Goal: Transaction & Acquisition: Purchase product/service

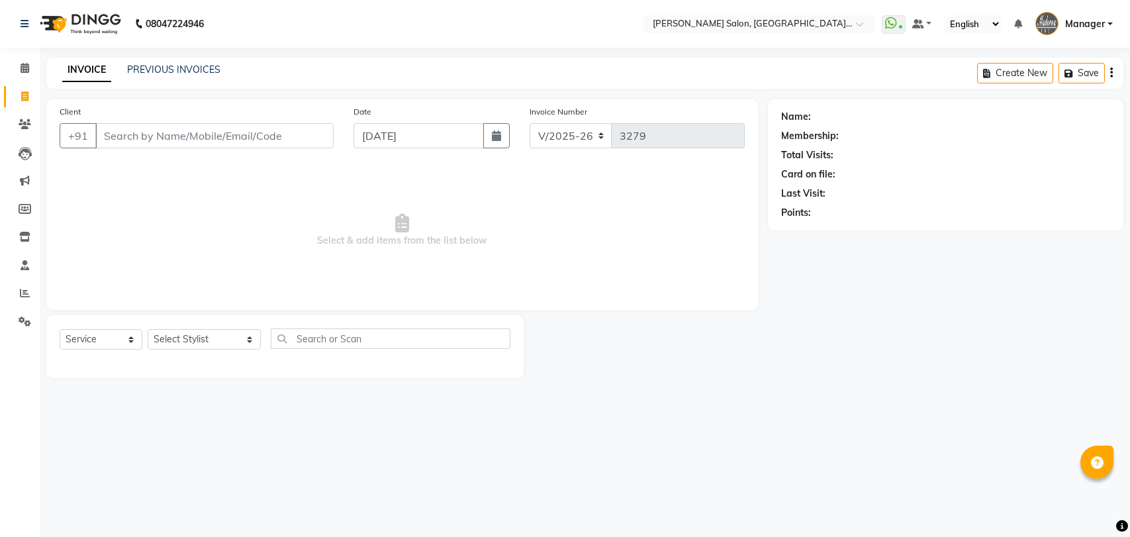
select select "5893"
select select "service"
click at [220, 135] on input "Client" at bounding box center [214, 135] width 238 height 25
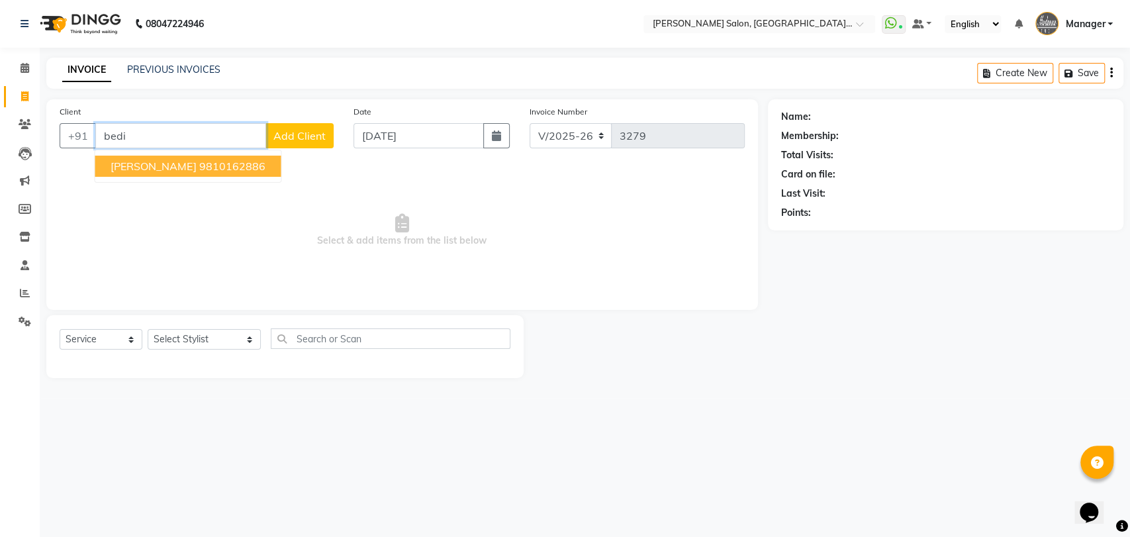
type input "bedi"
click at [189, 251] on span "Select & add items from the list below" at bounding box center [402, 230] width 685 height 132
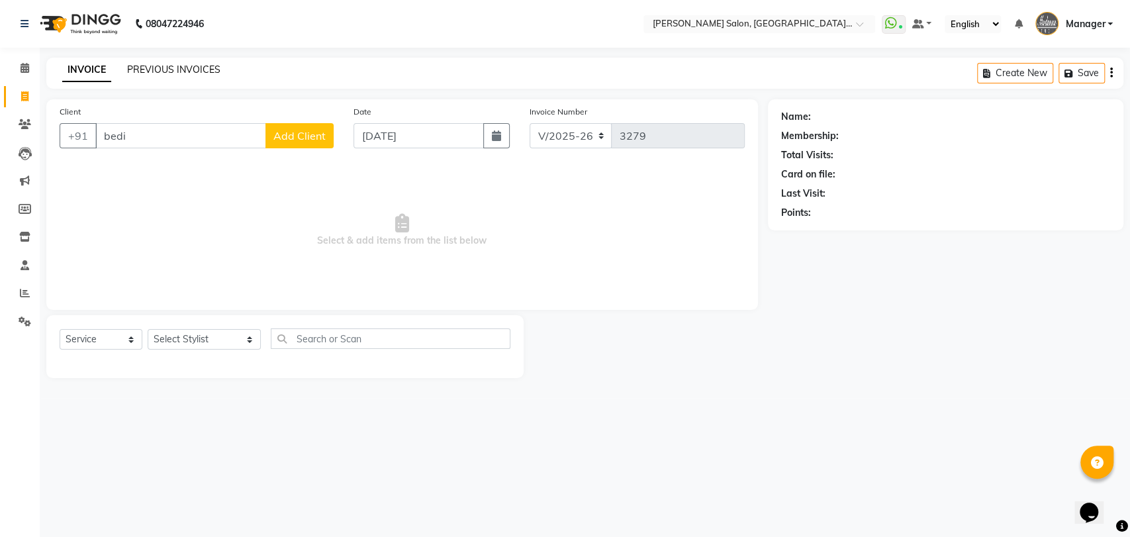
click at [197, 72] on link "PREVIOUS INVOICES" at bounding box center [173, 70] width 93 height 12
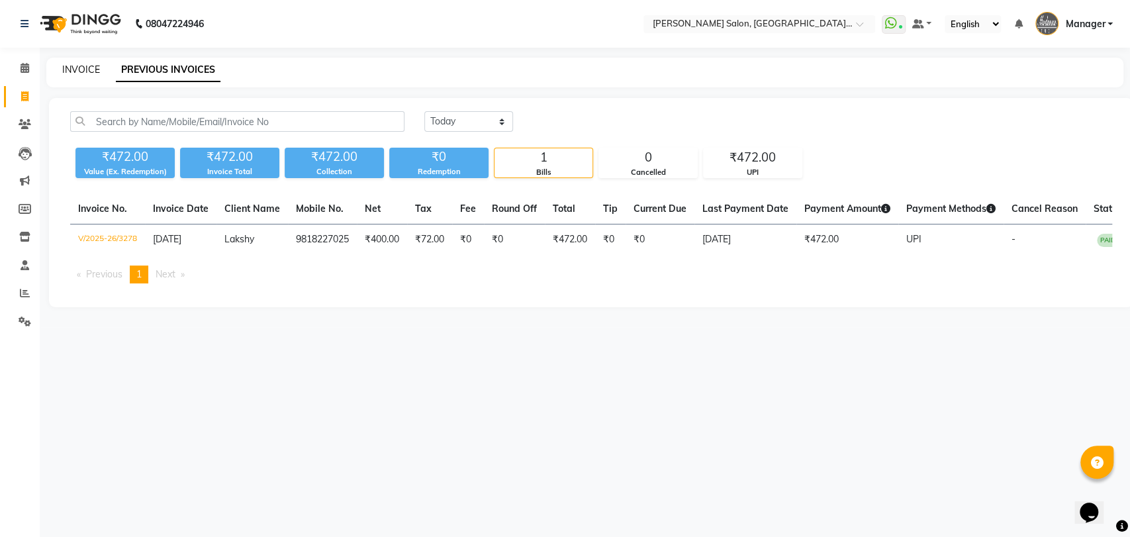
click at [85, 68] on link "INVOICE" at bounding box center [81, 70] width 38 height 12
select select "service"
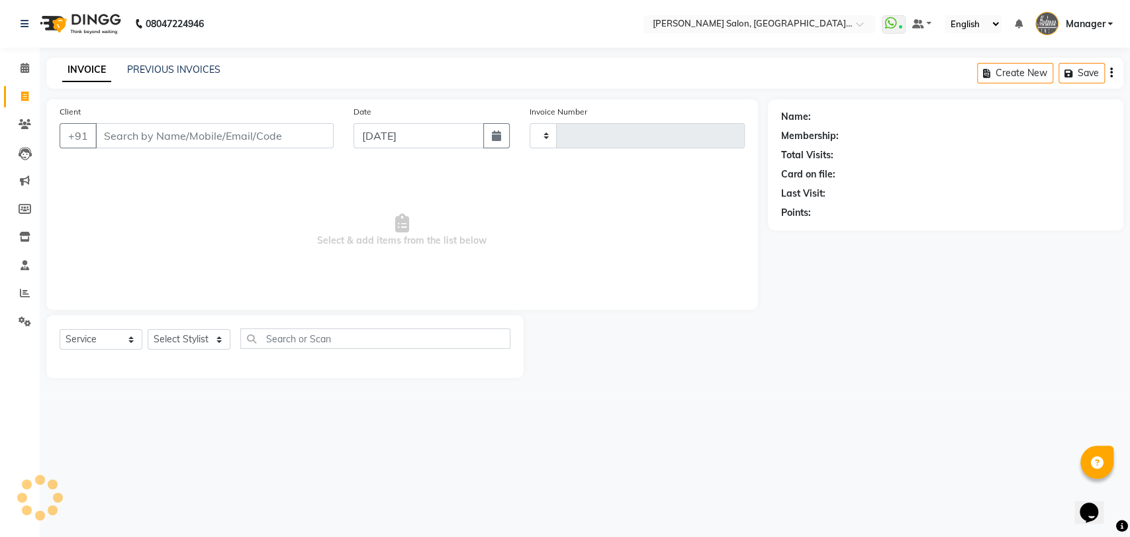
type input "3279"
select select "5893"
click at [19, 289] on span at bounding box center [24, 293] width 23 height 15
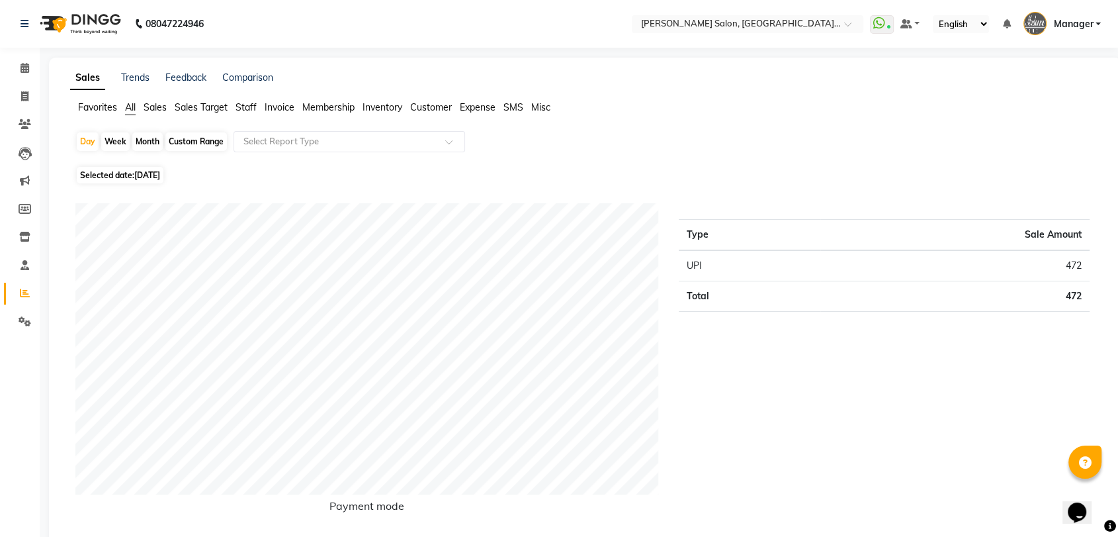
click at [255, 106] on span "Staff" at bounding box center [246, 107] width 21 height 12
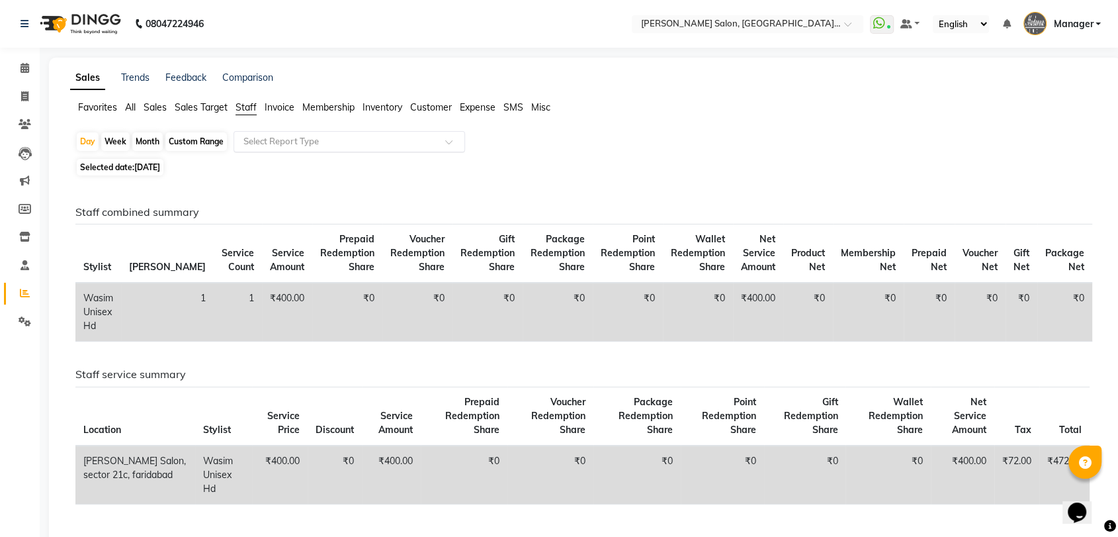
click at [284, 136] on input "text" at bounding box center [336, 141] width 191 height 13
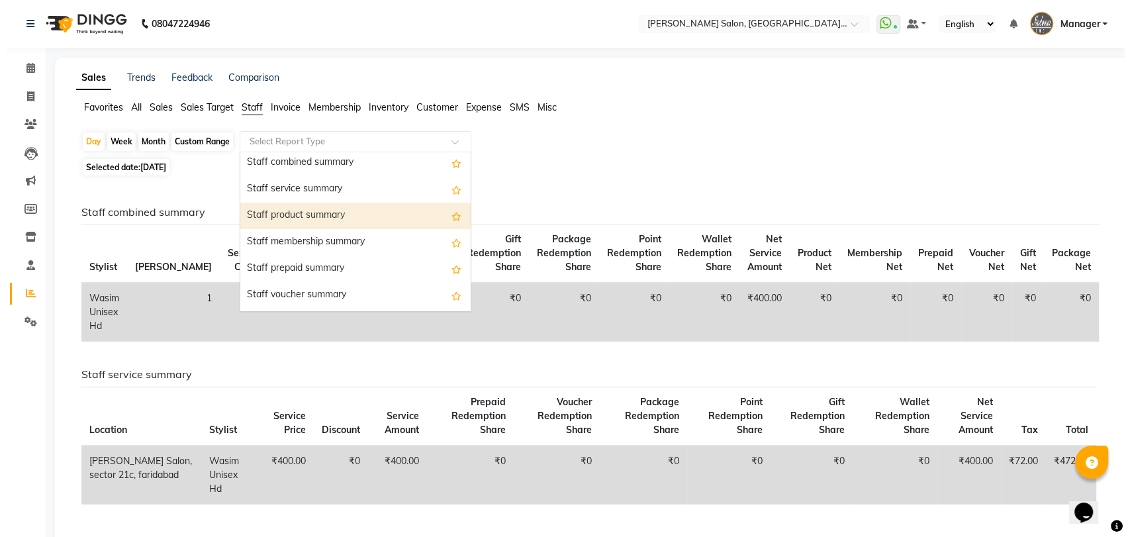
scroll to position [367, 0]
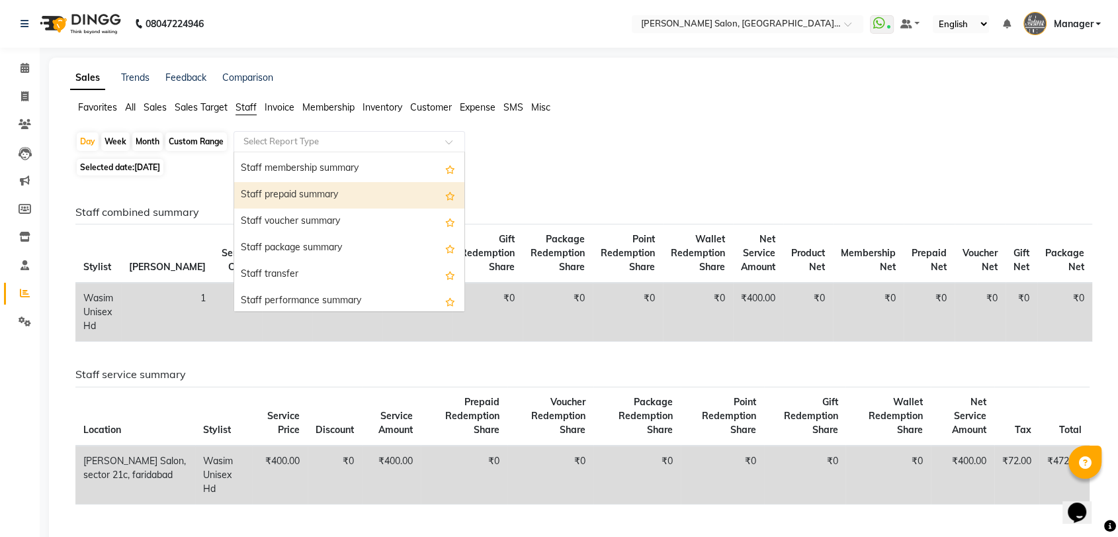
click at [333, 192] on div "Staff prepaid summary" at bounding box center [349, 195] width 230 height 26
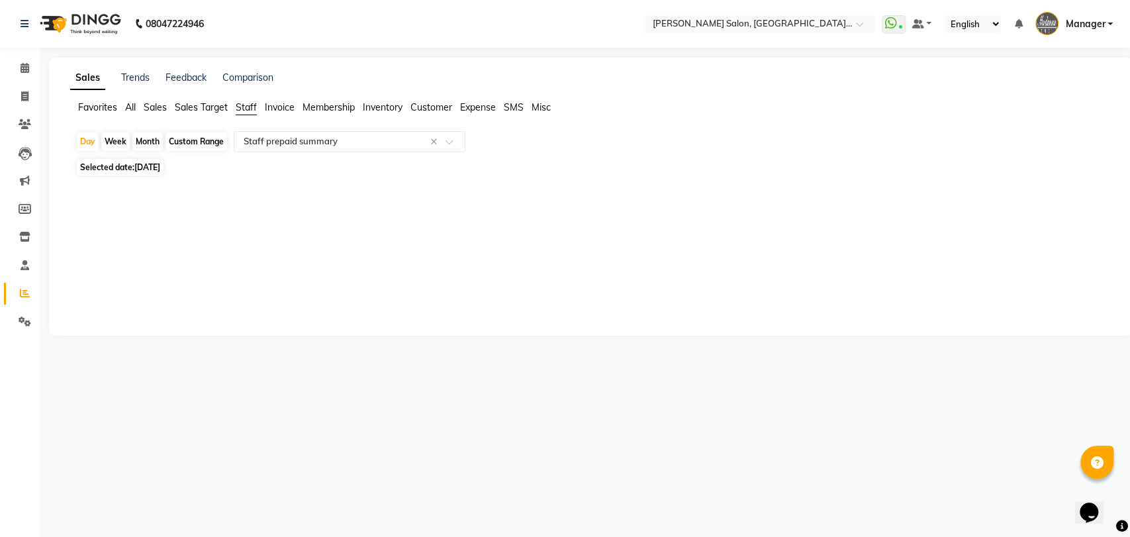
click at [185, 140] on div "Custom Range" at bounding box center [196, 141] width 62 height 19
select select "9"
select select "2025"
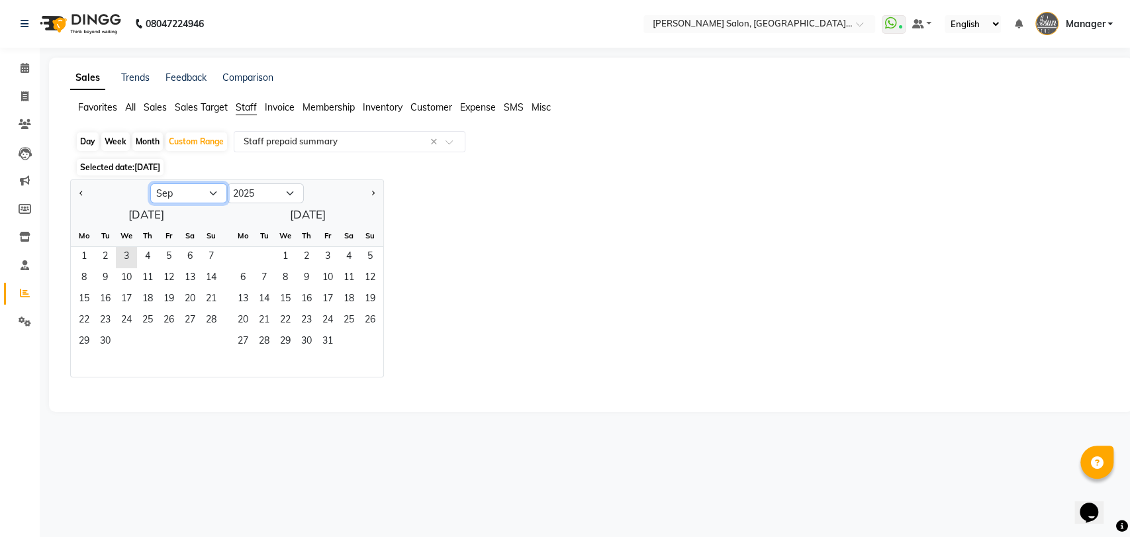
click at [183, 191] on select "Jan Feb Mar Apr May Jun [DATE] Aug Sep Oct Nov Dec" at bounding box center [188, 193] width 77 height 20
select select "8"
click at [150, 183] on select "Jan Feb Mar Apr May Jun [DATE] Aug Sep Oct Nov Dec" at bounding box center [188, 193] width 77 height 20
click at [166, 256] on span "1" at bounding box center [168, 257] width 21 height 21
click at [201, 341] on span "31" at bounding box center [211, 342] width 21 height 21
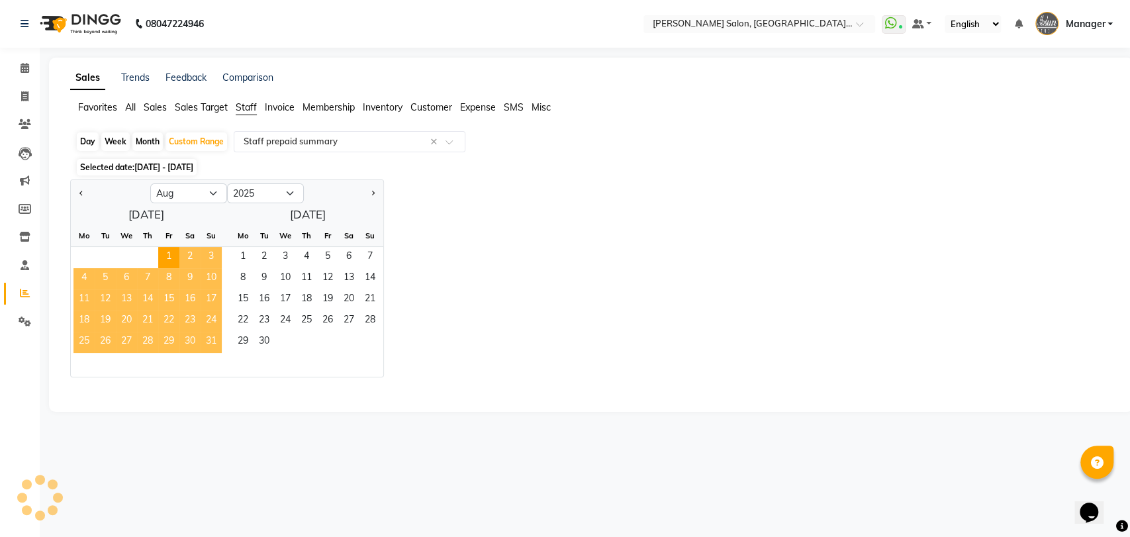
select select "pdf"
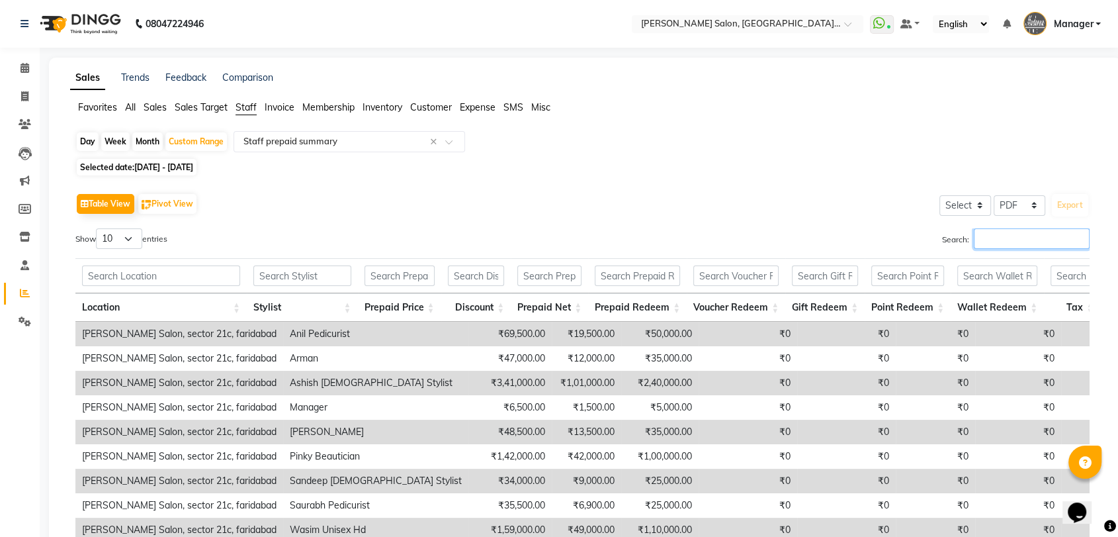
click at [996, 238] on input "Search:" at bounding box center [1032, 238] width 116 height 21
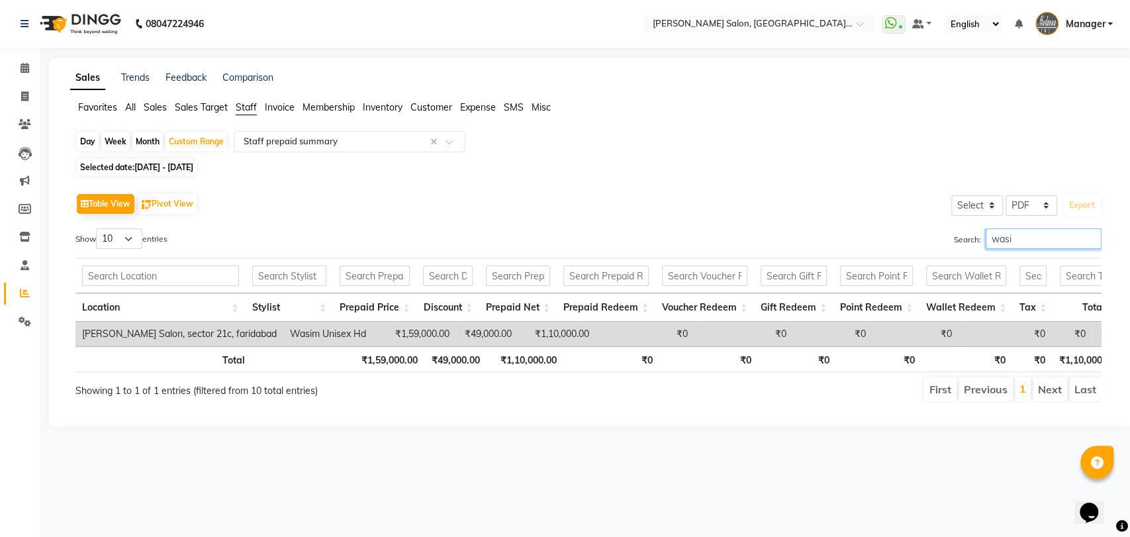
type input "wasim"
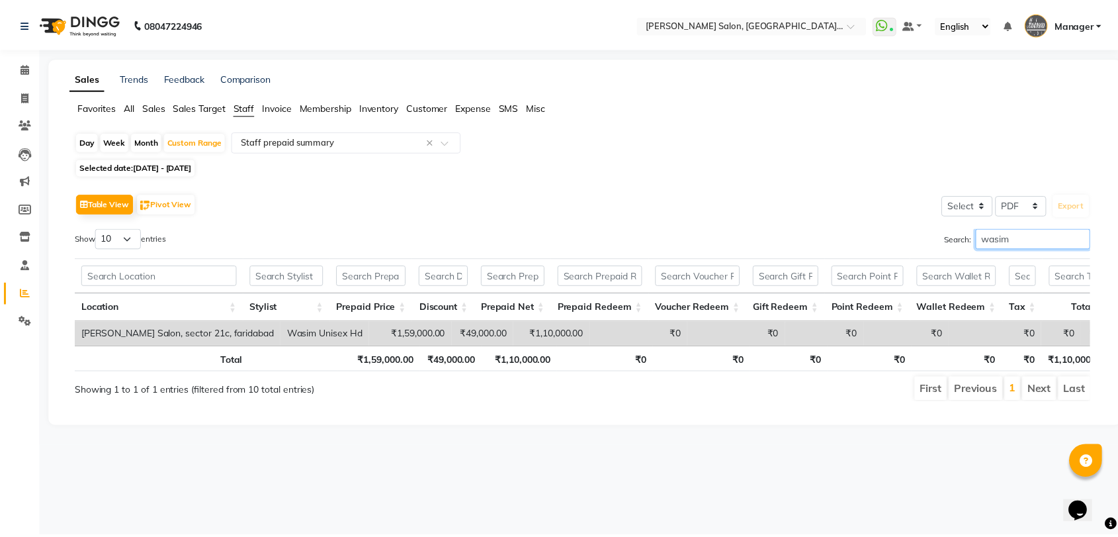
scroll to position [0, 21]
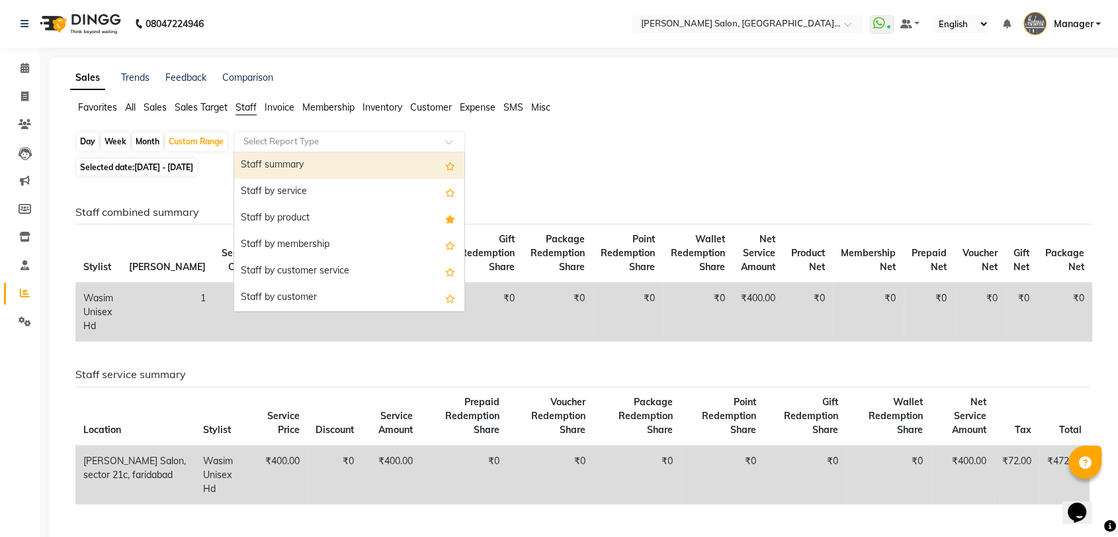
click at [435, 143] on div at bounding box center [349, 141] width 230 height 13
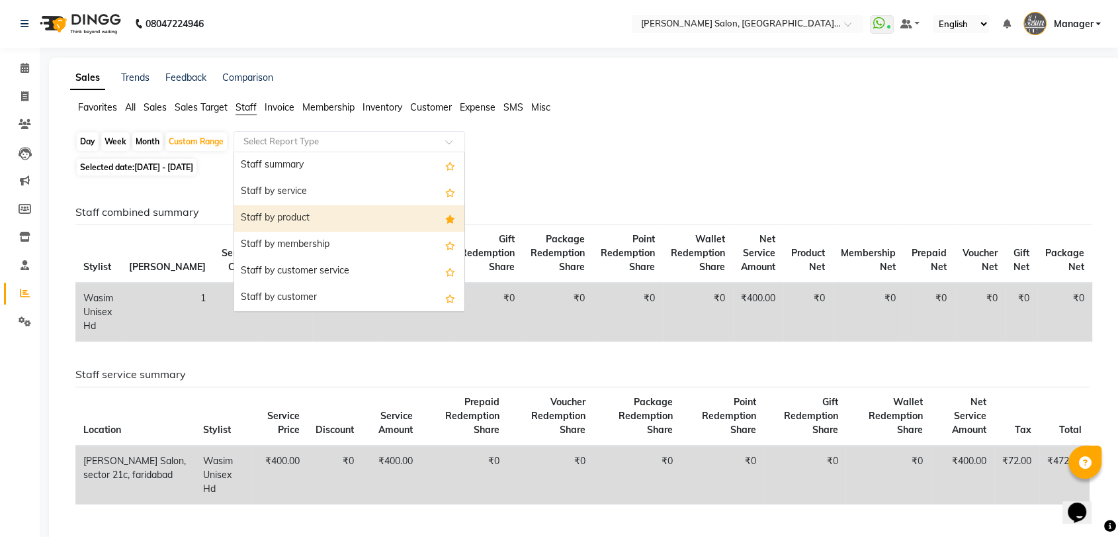
click at [371, 212] on div "Staff by product" at bounding box center [349, 218] width 230 height 26
select select "pdf"
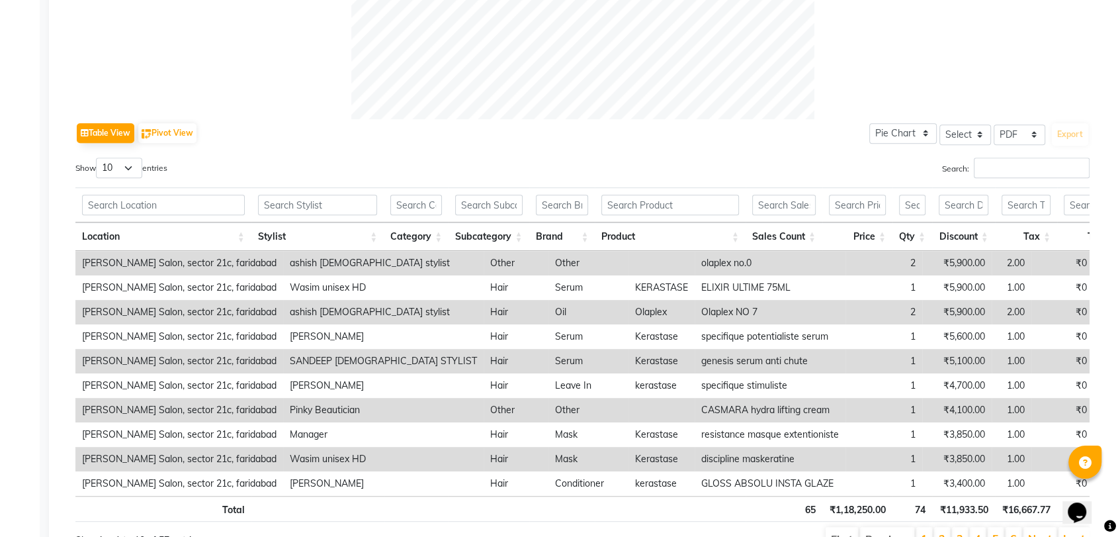
scroll to position [631, 0]
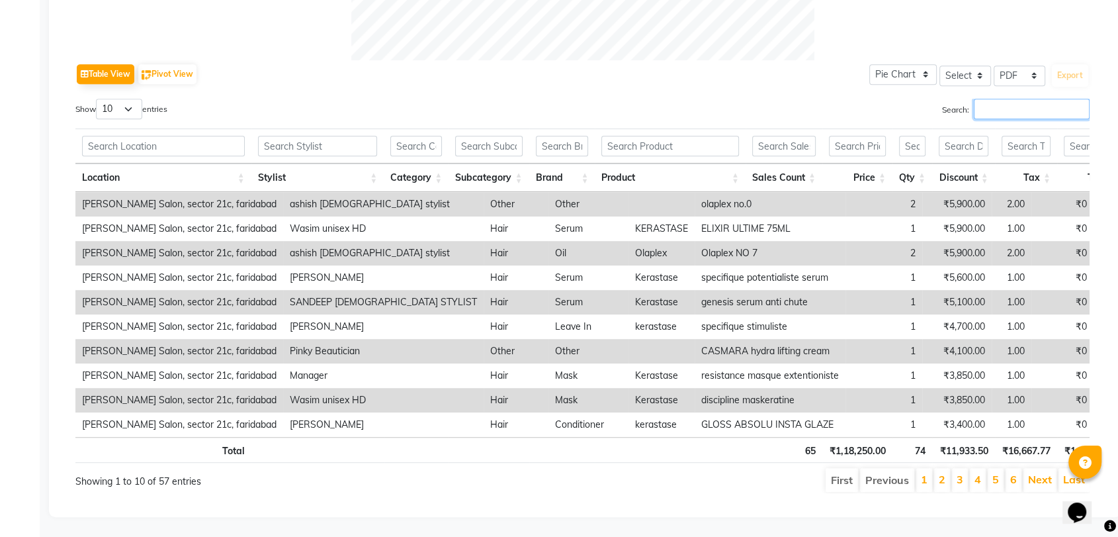
click at [1006, 99] on input "Search:" at bounding box center [1032, 109] width 116 height 21
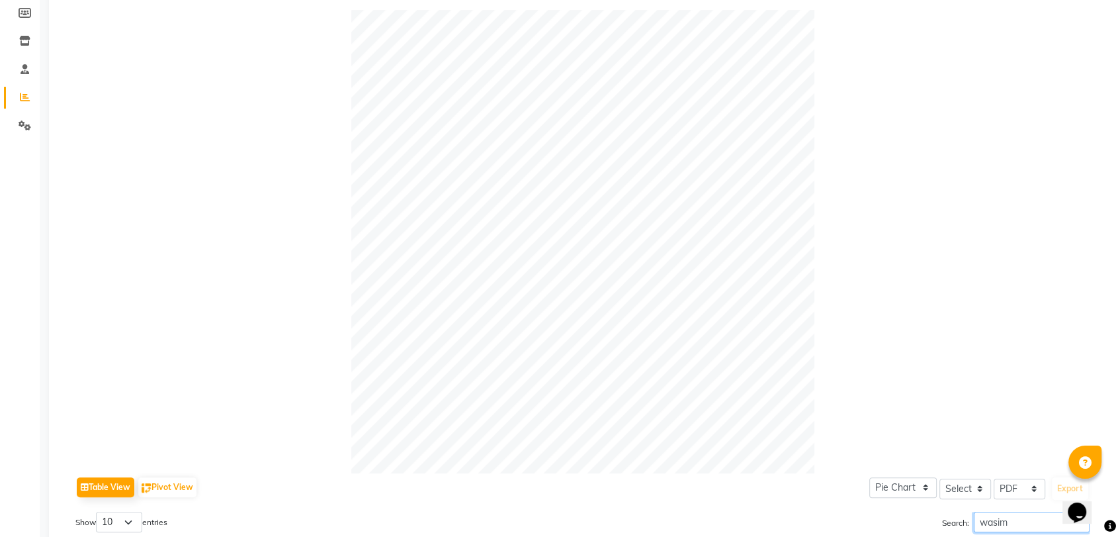
scroll to position [190, 0]
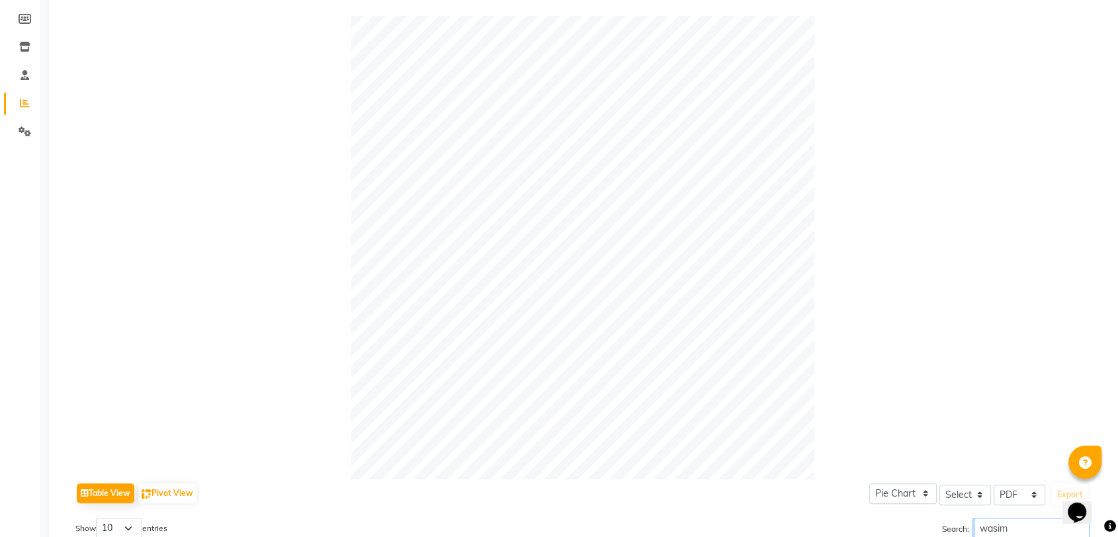
type input "wasim"
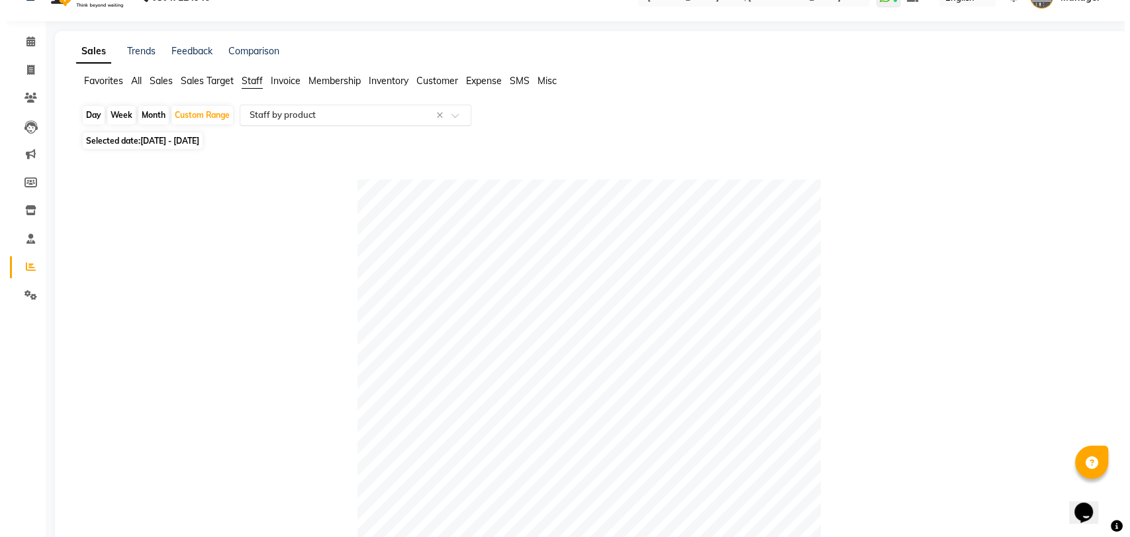
scroll to position [0, 0]
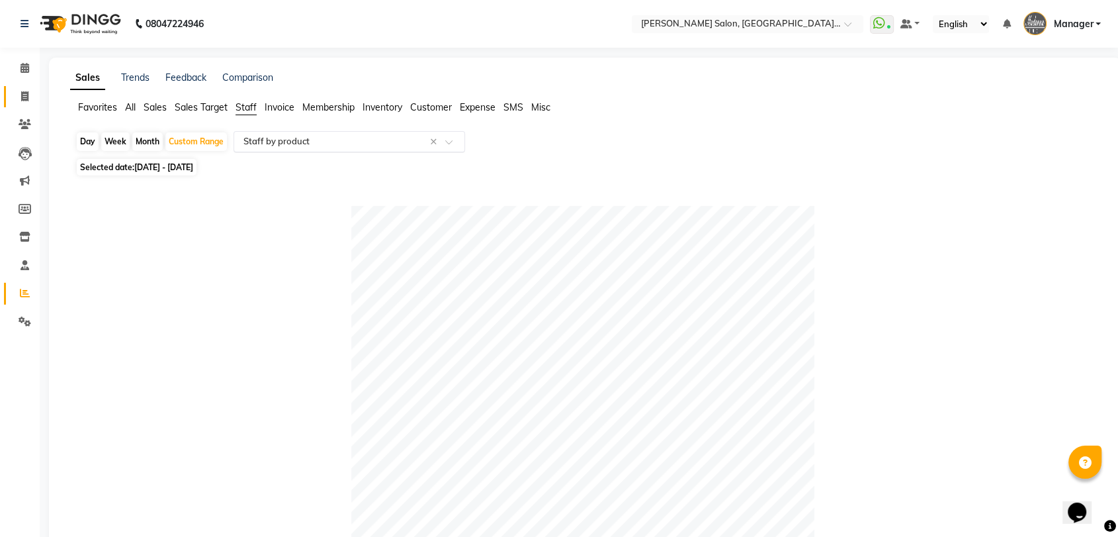
click at [29, 95] on span at bounding box center [24, 96] width 23 height 15
select select "service"
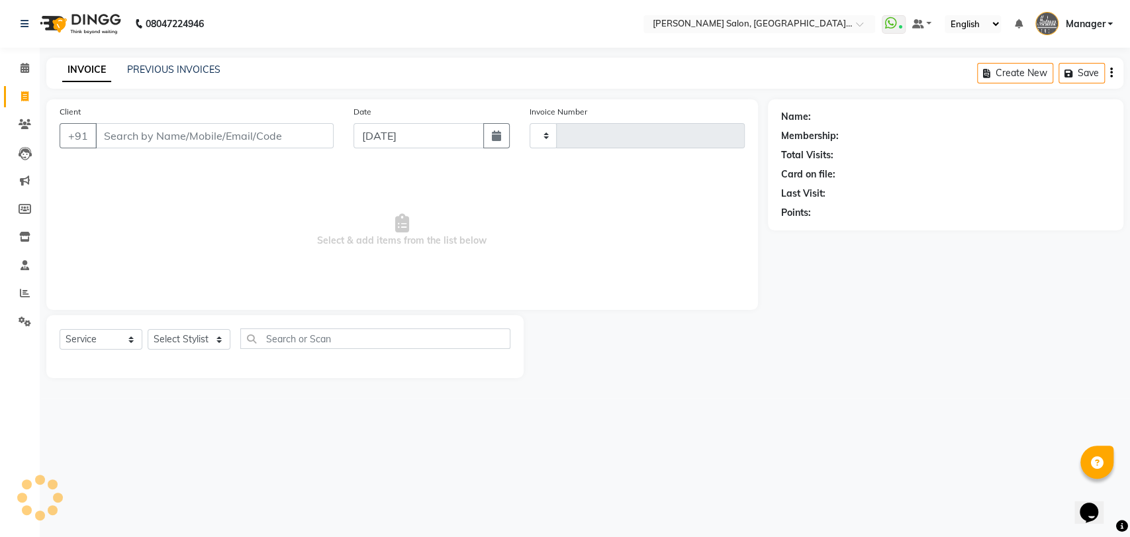
type input "3279"
select select "5893"
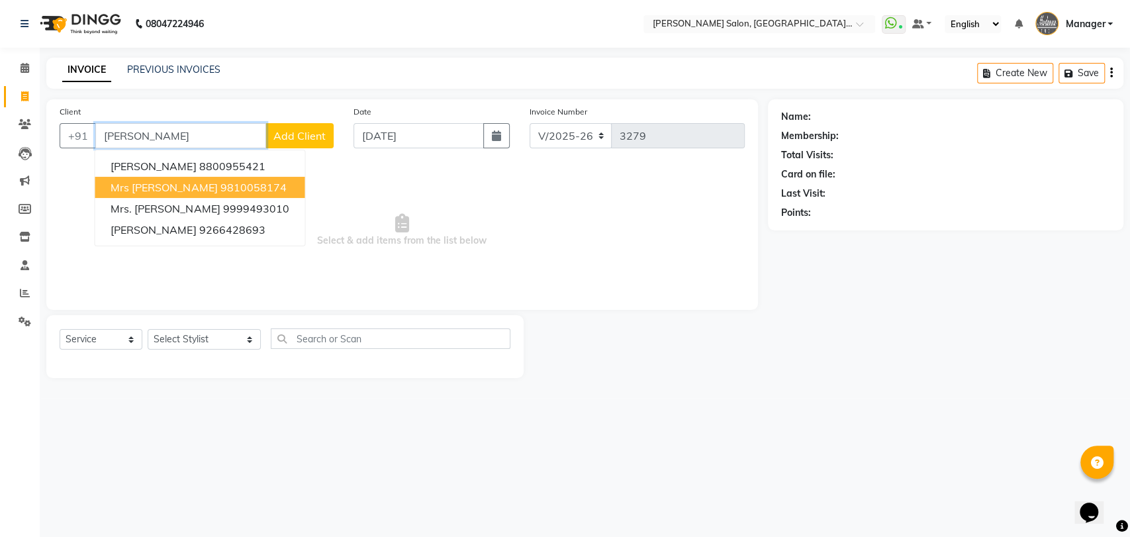
click at [240, 184] on button "Mrs Arpita 9810058174" at bounding box center [200, 187] width 210 height 21
type input "9810058174"
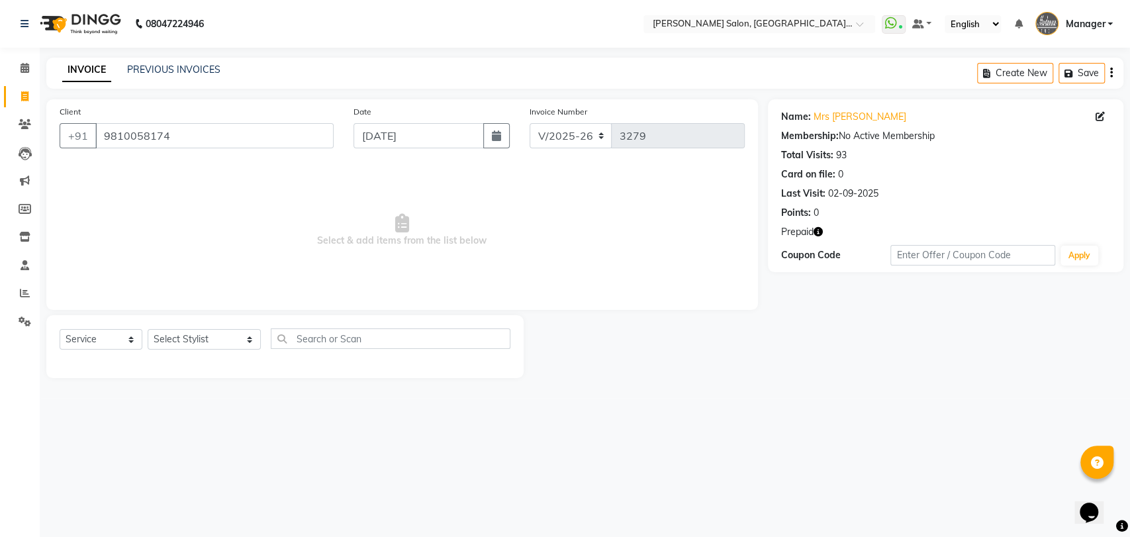
click at [820, 232] on icon "button" at bounding box center [817, 231] width 9 height 9
click at [742, 351] on div at bounding box center [645, 346] width 244 height 63
click at [820, 228] on icon "button" at bounding box center [817, 231] width 9 height 9
click at [816, 357] on div "Name: Mrs Arpita Membership: No Active Membership Total Visits: 93 Card on file…" at bounding box center [950, 238] width 365 height 279
click at [833, 118] on link "Mrs Arpita" at bounding box center [859, 117] width 93 height 14
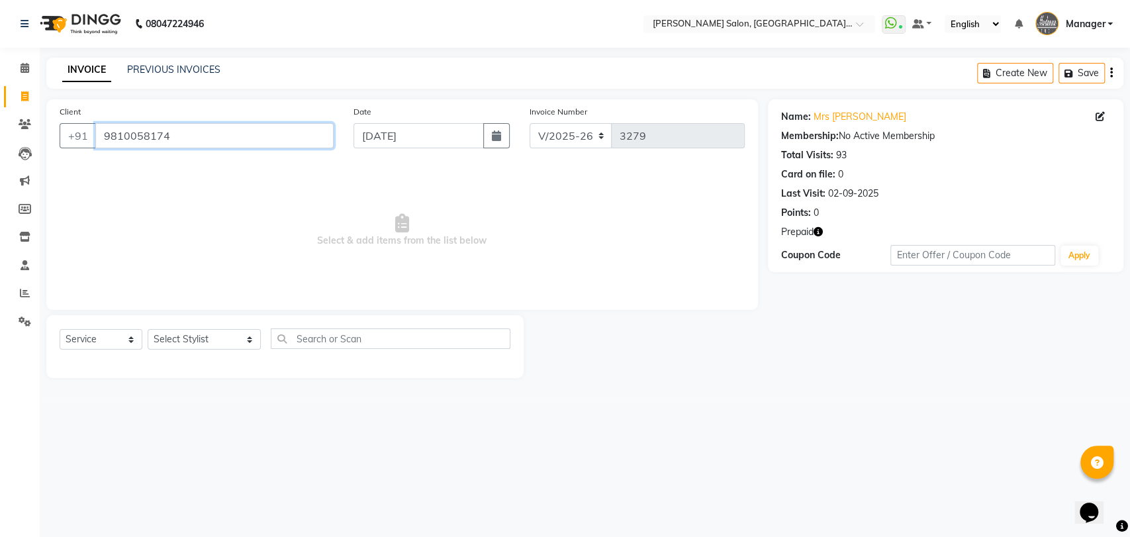
click at [294, 136] on input "9810058174" at bounding box center [214, 135] width 238 height 25
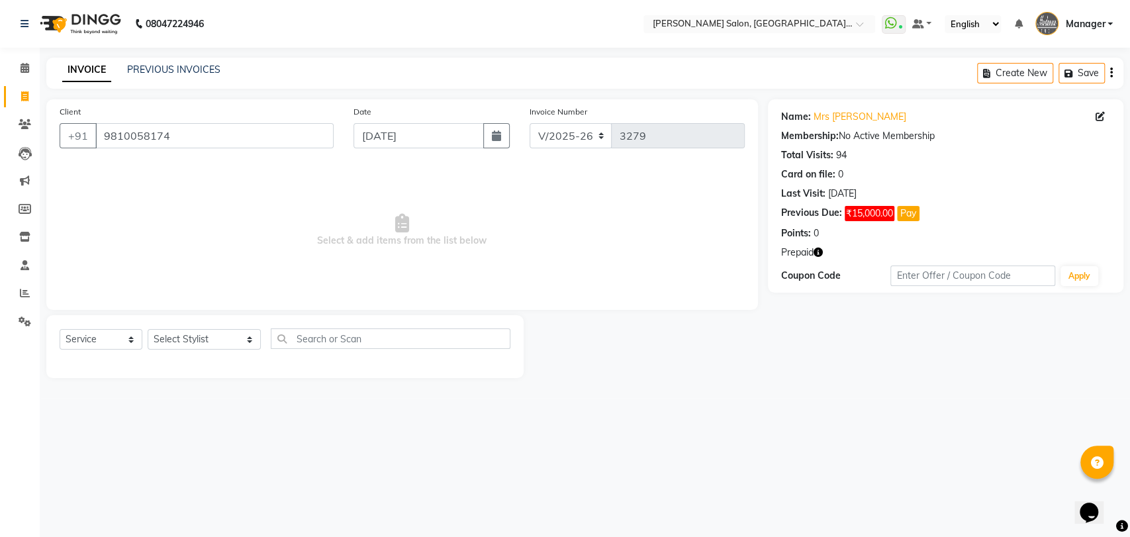
click at [812, 246] on span "Prepaid" at bounding box center [797, 253] width 32 height 14
click at [816, 251] on icon "button" at bounding box center [817, 252] width 9 height 9
click at [1099, 115] on icon at bounding box center [1099, 116] width 9 height 9
select select "female"
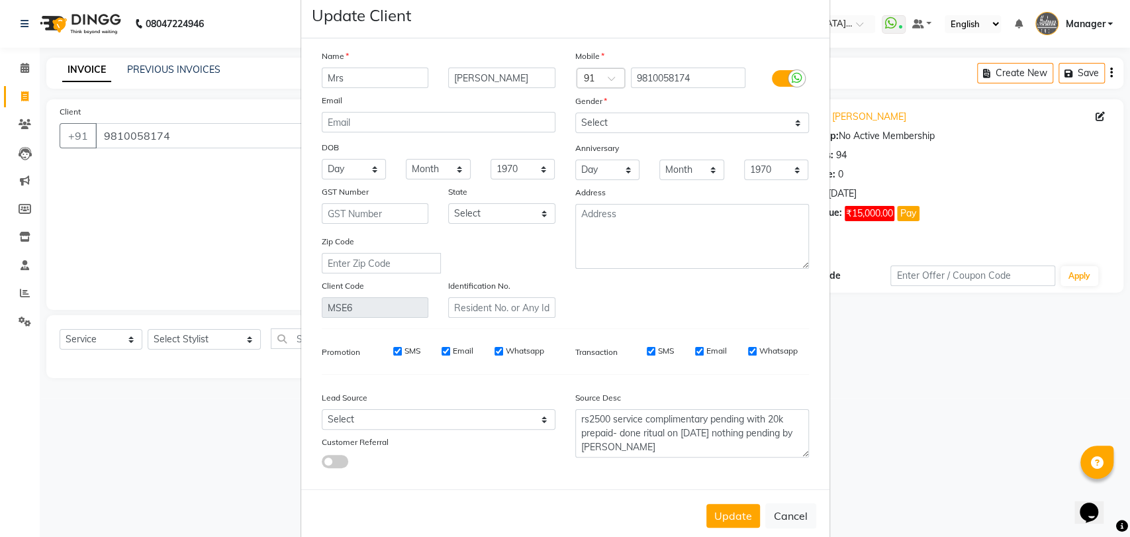
scroll to position [48, 0]
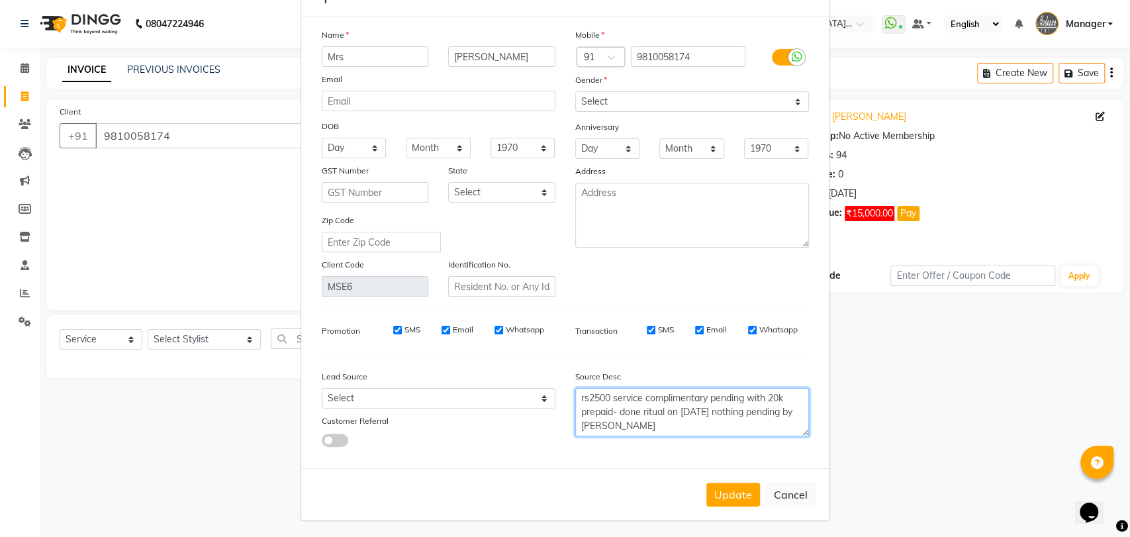
drag, startPoint x: 573, startPoint y: 396, endPoint x: 609, endPoint y: 436, distance: 53.4
click at [609, 436] on div "Source Desc rs2500 service complimentary pending with 20k prepaid- done ritual …" at bounding box center [691, 405] width 253 height 83
drag, startPoint x: 572, startPoint y: 396, endPoint x: 604, endPoint y: 433, distance: 48.8
click at [604, 433] on textarea "rs2500 service complimentary pending with 20k prepaid- done ritual on 4-7-25 no…" at bounding box center [692, 412] width 234 height 48
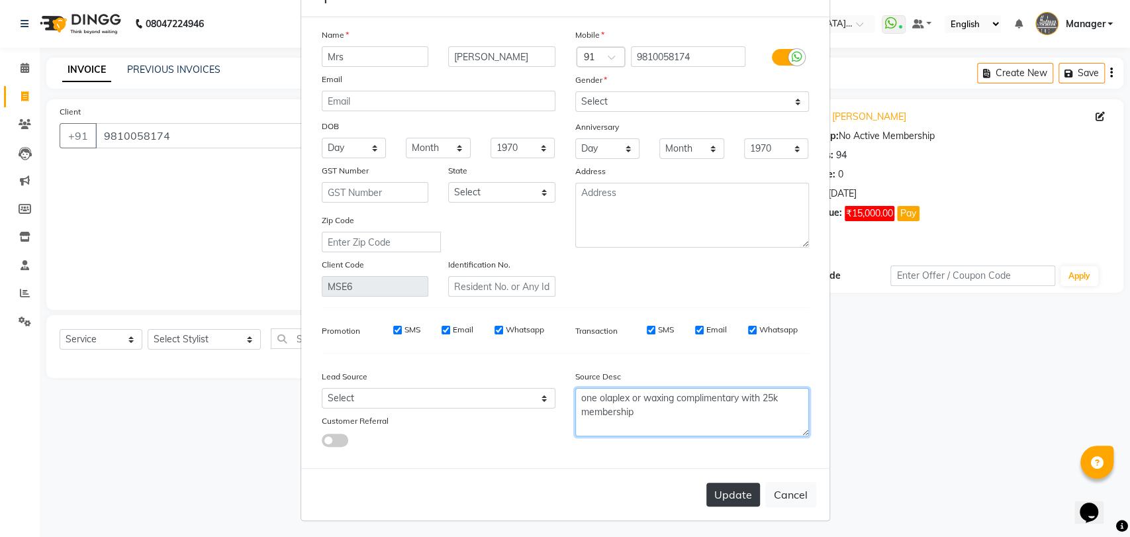
type textarea "one olaplex or waxing complimentary with 25k membership"
click at [707, 490] on button "Update" at bounding box center [733, 494] width 54 height 24
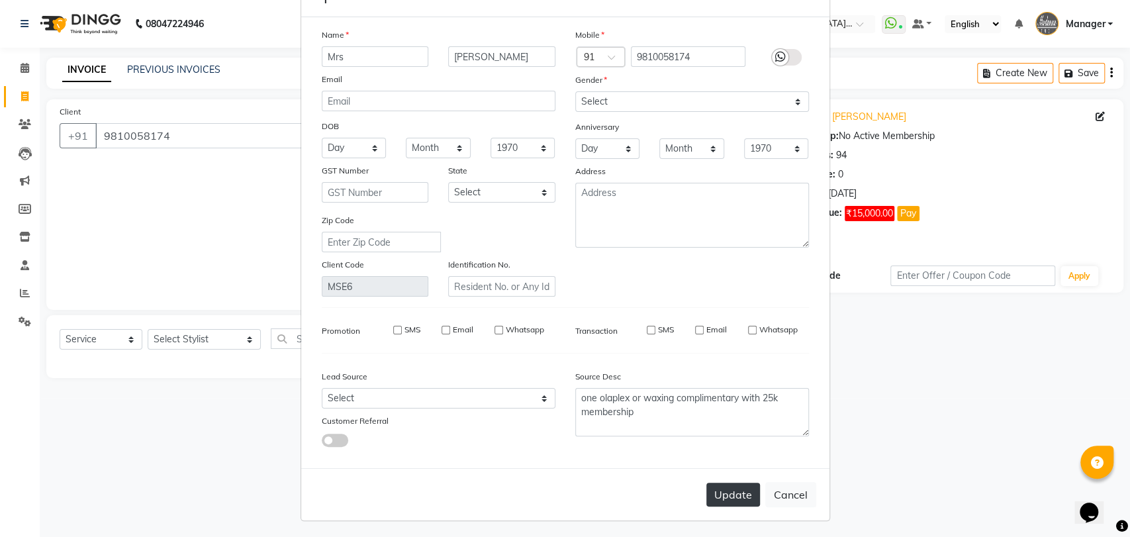
select select
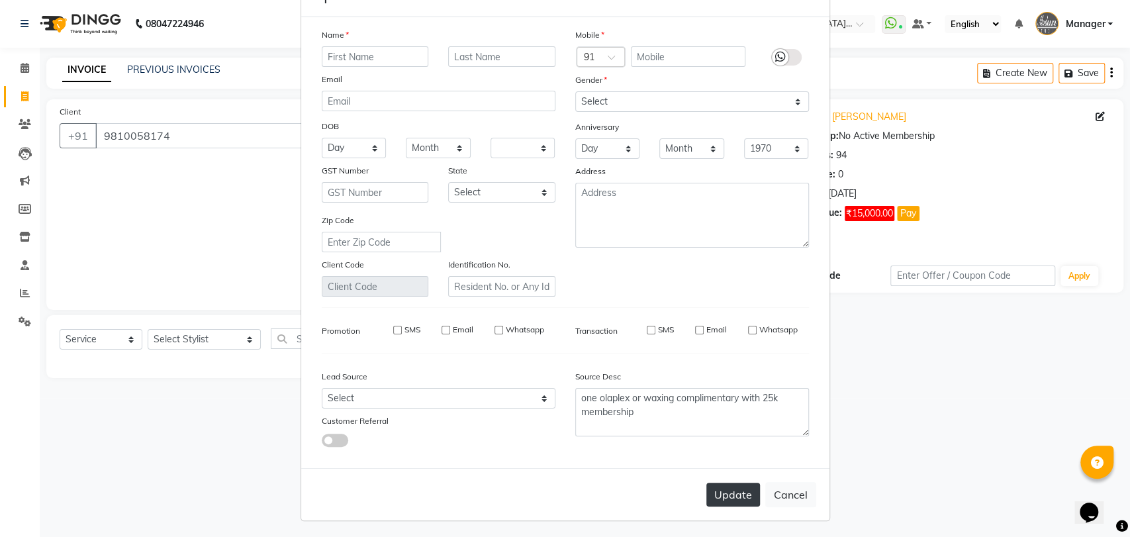
select select
checkbox input "false"
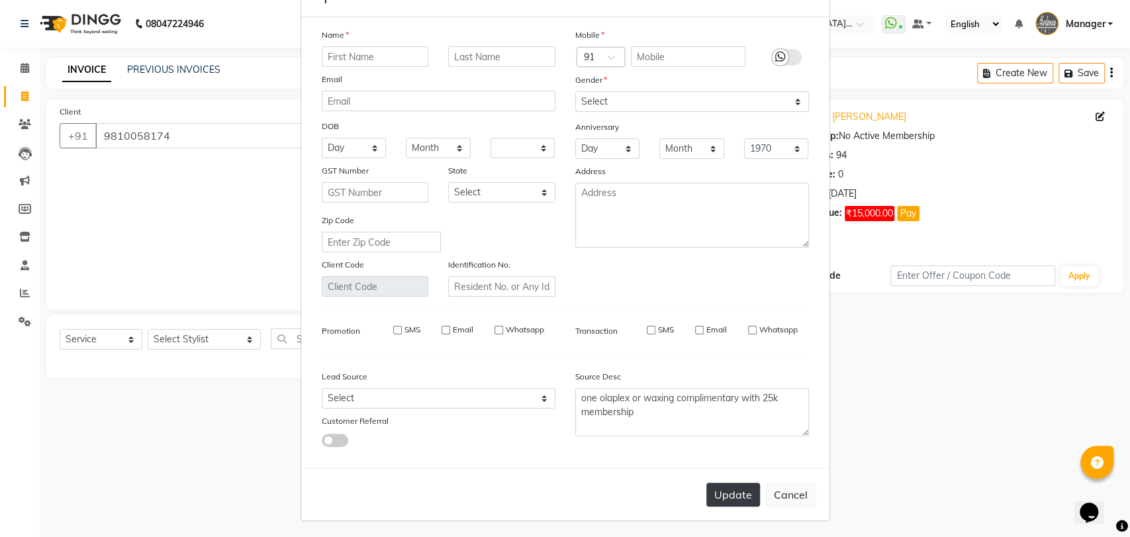
checkbox input "false"
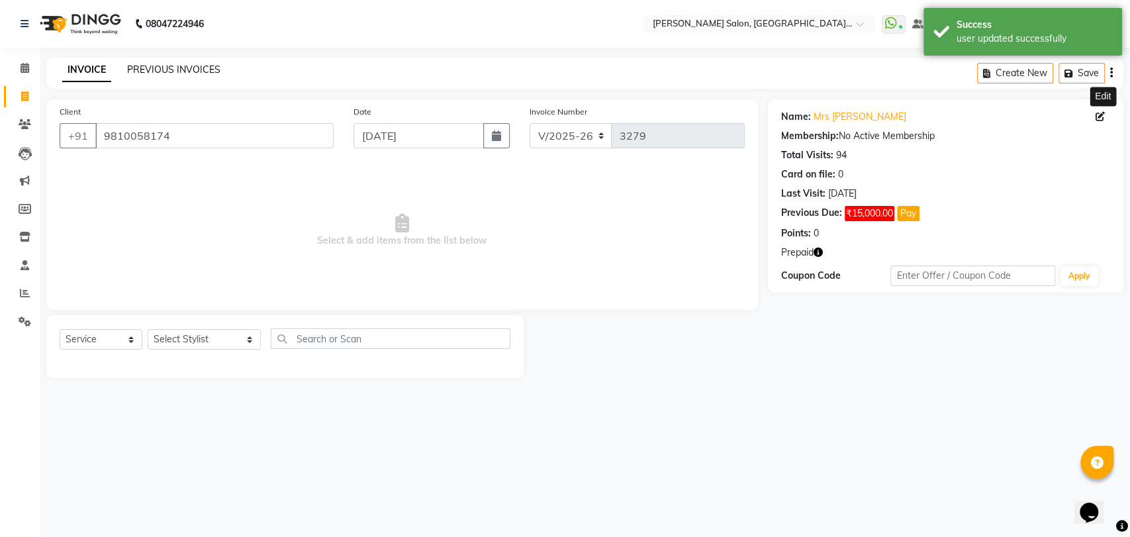
click at [168, 64] on link "PREVIOUS INVOICES" at bounding box center [173, 70] width 93 height 12
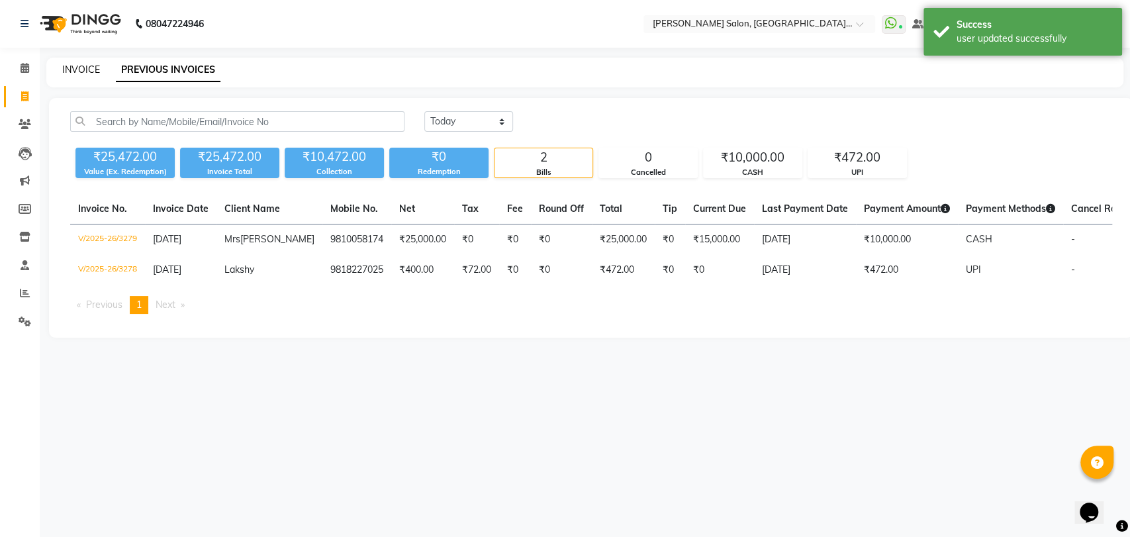
click at [77, 68] on link "INVOICE" at bounding box center [81, 70] width 38 height 12
select select "service"
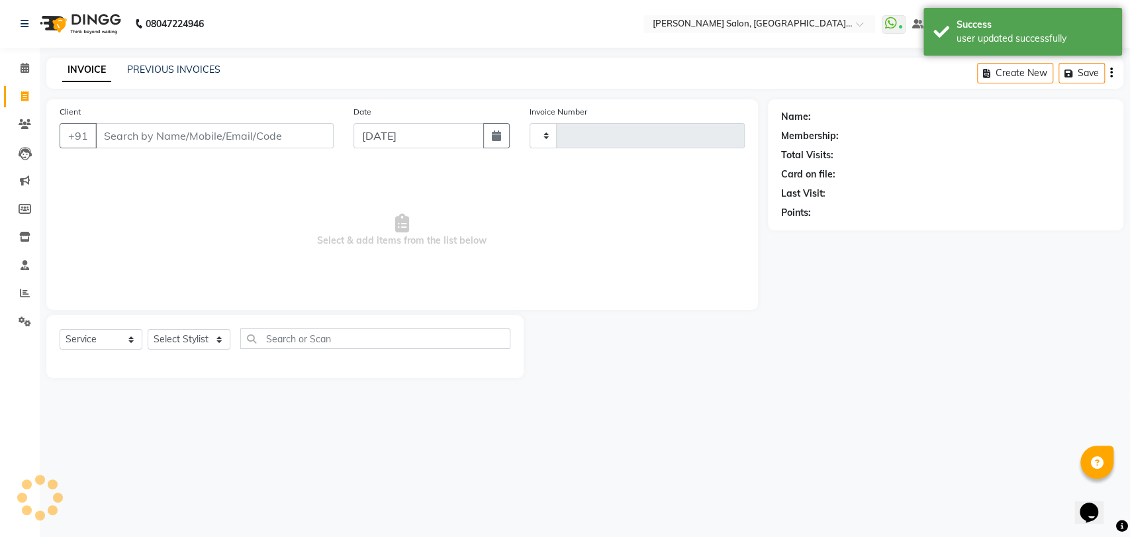
type input "3280"
select select "5893"
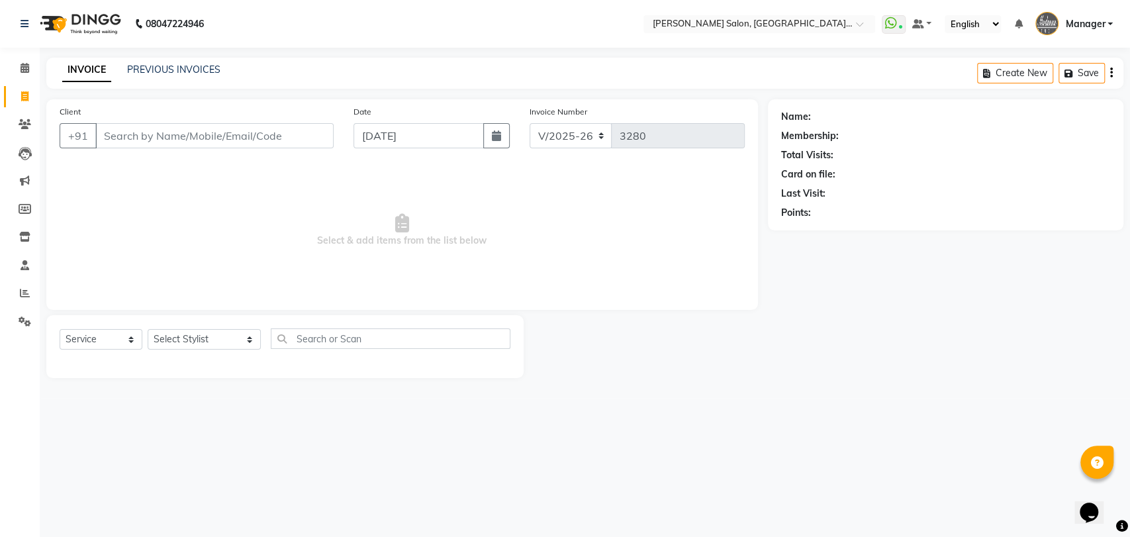
click at [206, 79] on div "INVOICE PREVIOUS INVOICES Create New Save" at bounding box center [584, 73] width 1077 height 31
click at [196, 64] on link "PREVIOUS INVOICES" at bounding box center [173, 70] width 93 height 12
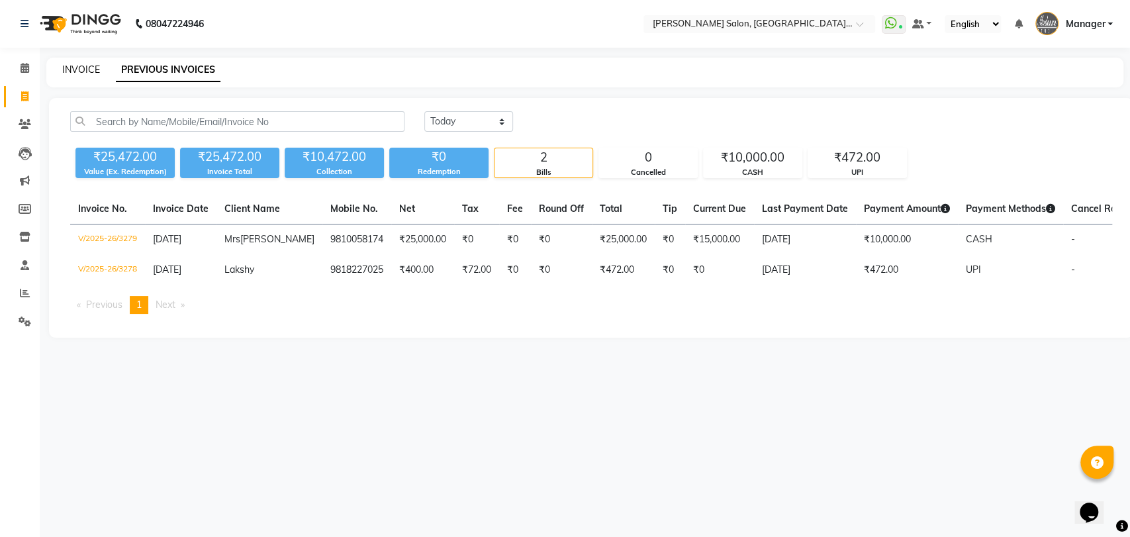
click at [73, 65] on link "INVOICE" at bounding box center [81, 70] width 38 height 12
select select "service"
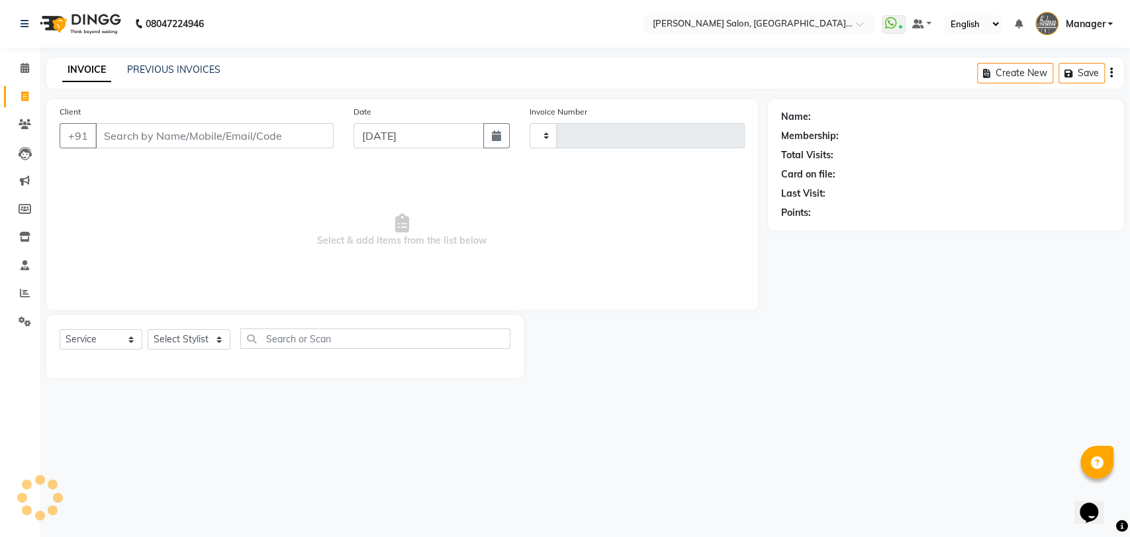
type input "3280"
select select "5893"
click at [160, 126] on input "Client" at bounding box center [214, 135] width 238 height 25
click at [154, 132] on input "Client" at bounding box center [214, 135] width 238 height 25
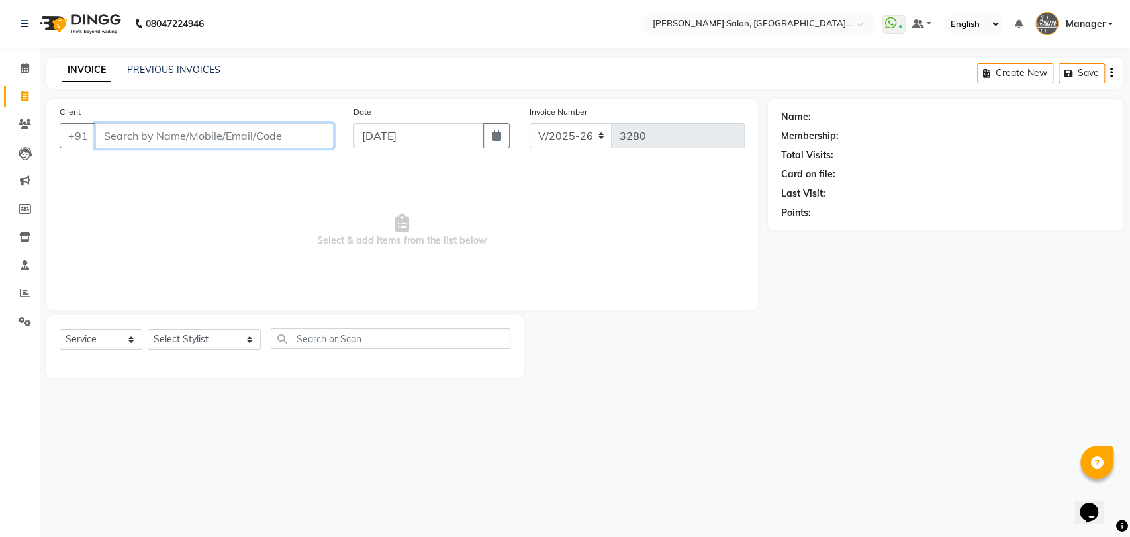
click at [154, 132] on input "Client" at bounding box center [214, 135] width 238 height 25
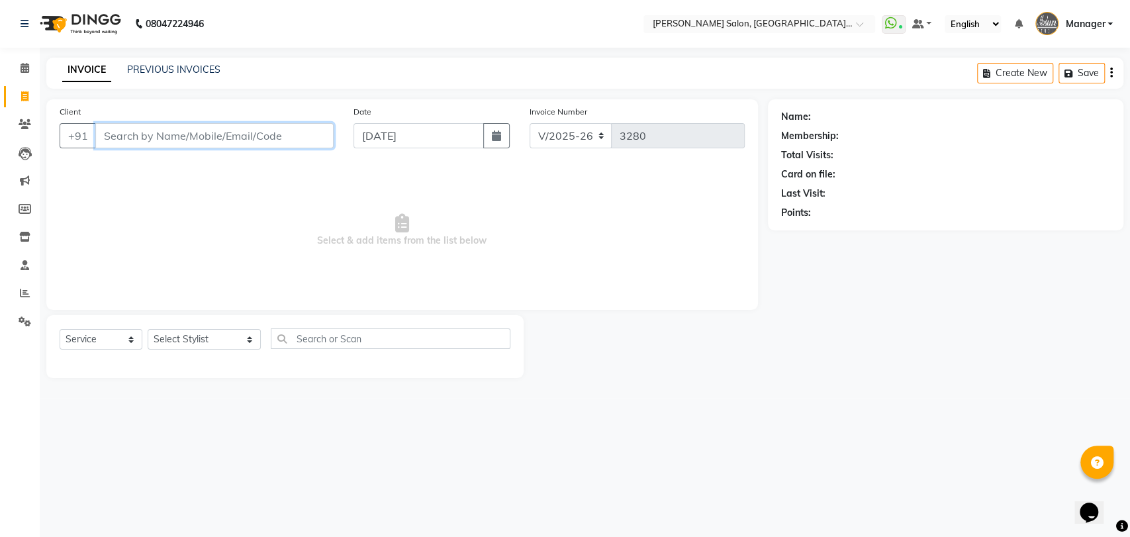
click at [154, 132] on input "Client" at bounding box center [214, 135] width 238 height 25
click at [169, 66] on link "PREVIOUS INVOICES" at bounding box center [173, 70] width 93 height 12
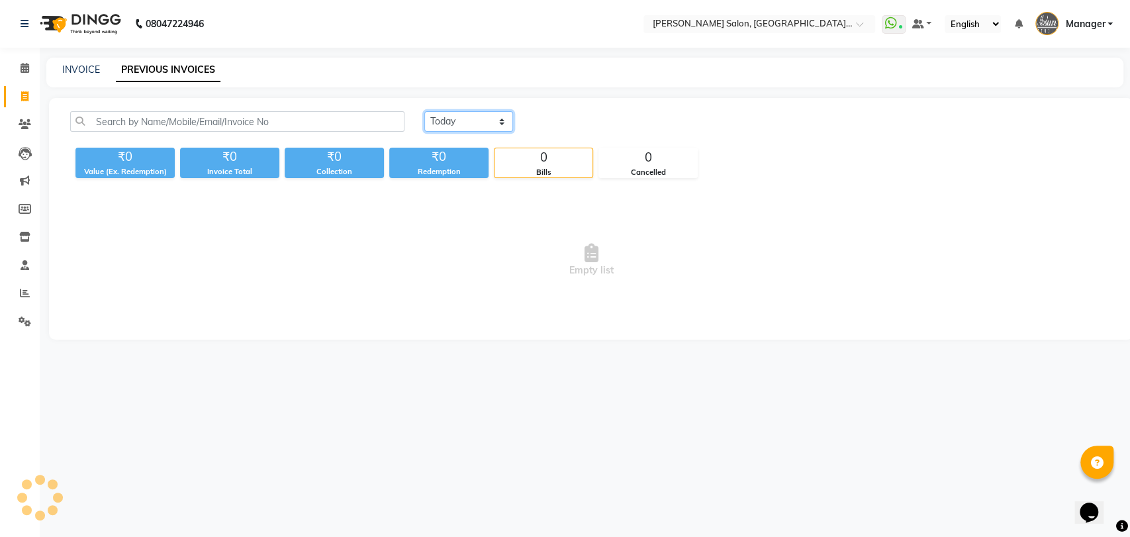
click at [437, 122] on select "Today Yesterday Custom Range" at bounding box center [468, 121] width 89 height 21
click at [424, 111] on select "Today Yesterday Custom Range" at bounding box center [468, 121] width 89 height 21
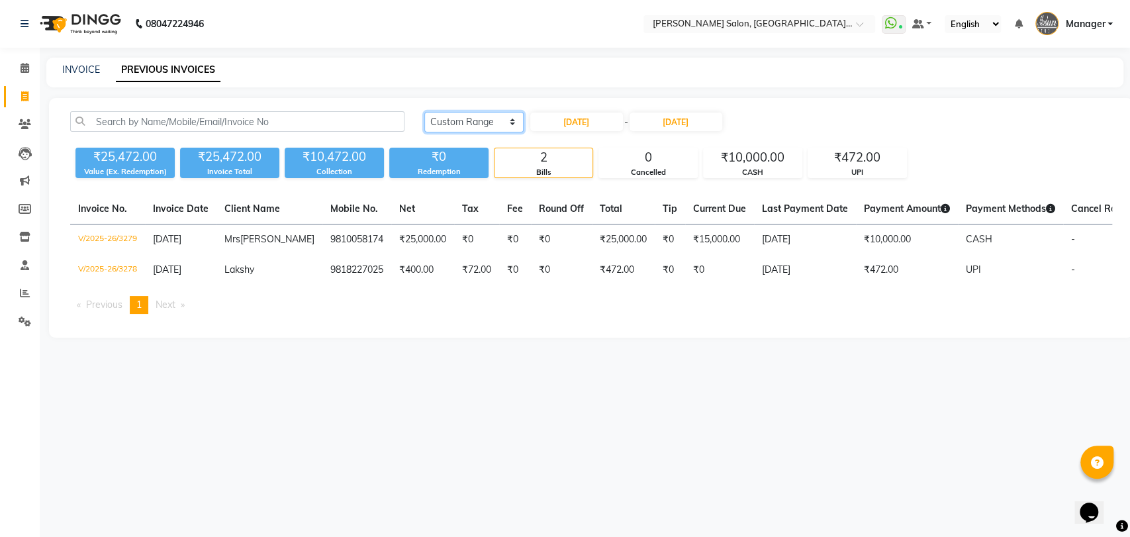
click at [457, 119] on select "Today Yesterday Custom Range" at bounding box center [473, 122] width 99 height 21
select select "yesterday"
click at [424, 112] on select "Today Yesterday Custom Range" at bounding box center [473, 122] width 99 height 21
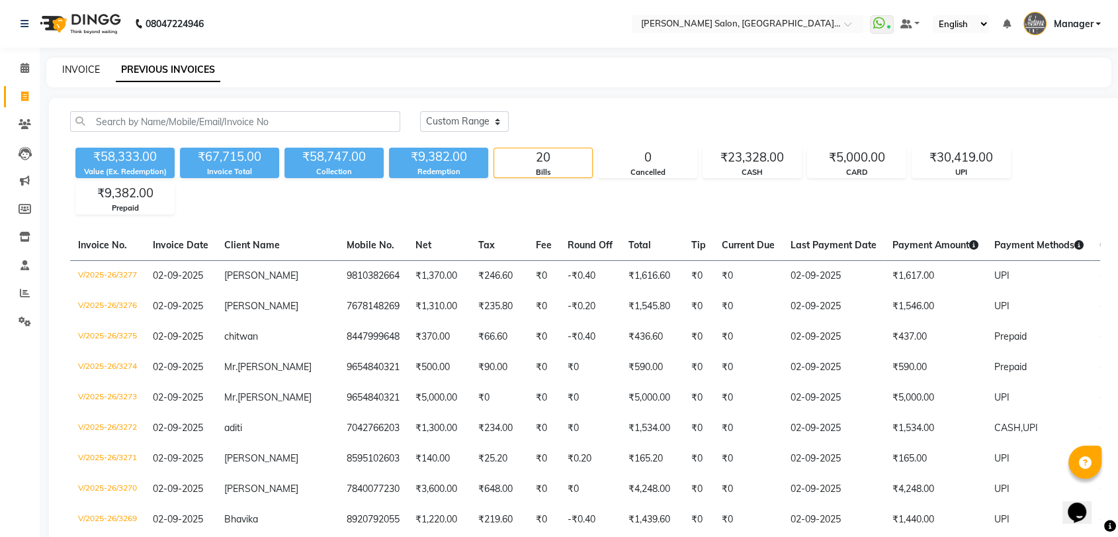
click at [79, 66] on link "INVOICE" at bounding box center [81, 70] width 38 height 12
select select "service"
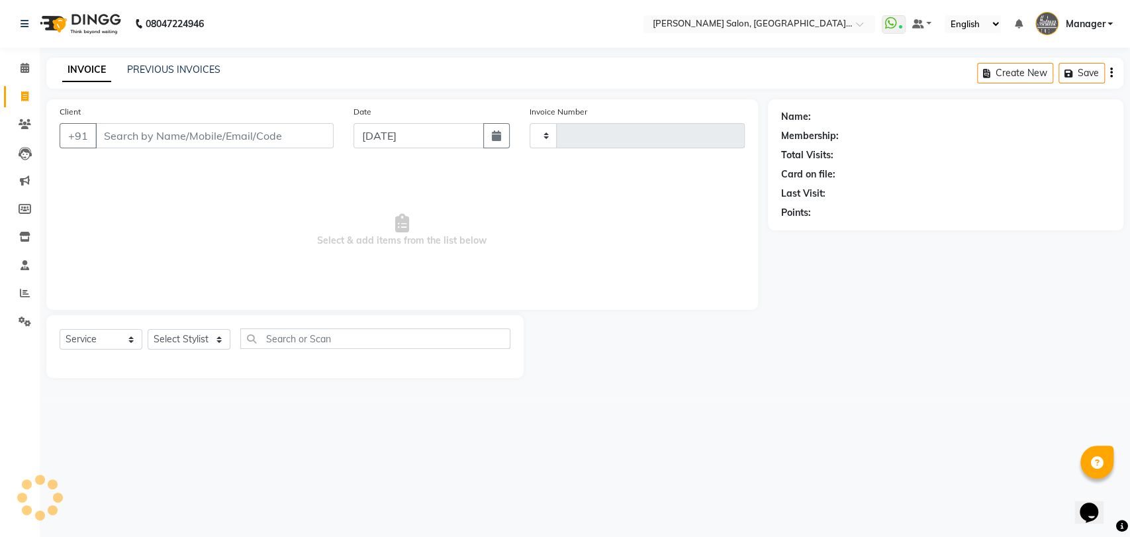
type input "3280"
select select "5893"
click at [200, 343] on select "Select Stylist Anil Pedicurist [PERSON_NAME] [DEMOGRAPHIC_DATA] stylist [PERSON…" at bounding box center [204, 339] width 113 height 21
select select "76381"
click at [148, 329] on select "Select Stylist Anil Pedicurist [PERSON_NAME] [DEMOGRAPHIC_DATA] stylist [PERSON…" at bounding box center [204, 339] width 113 height 21
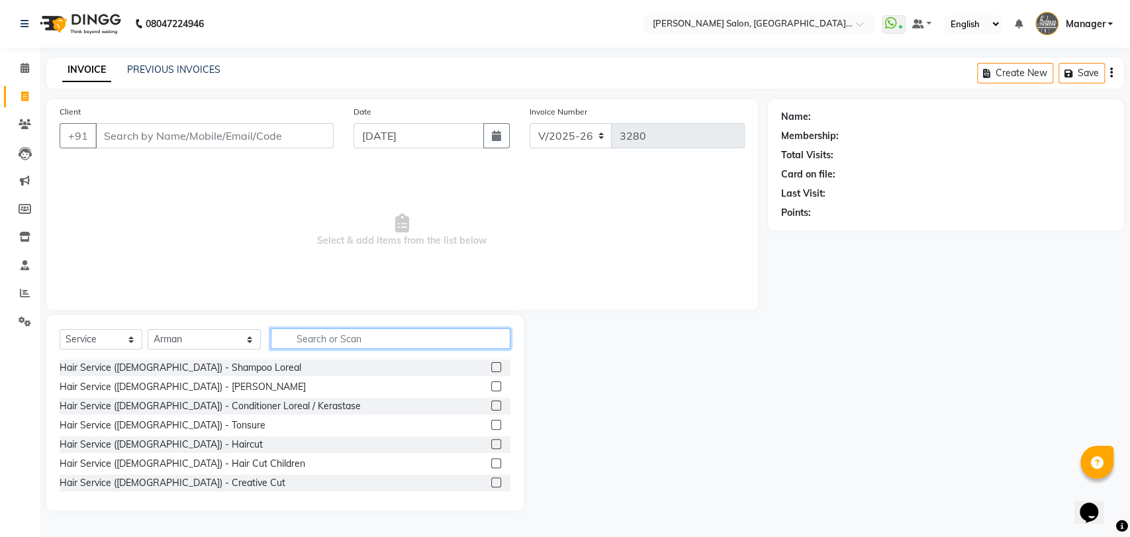
click at [326, 331] on input "text" at bounding box center [391, 338] width 240 height 21
type input "cut"
click at [491, 364] on div at bounding box center [500, 367] width 19 height 17
click at [491, 363] on label at bounding box center [496, 367] width 10 height 10
click at [491, 363] on input "checkbox" at bounding box center [495, 367] width 9 height 9
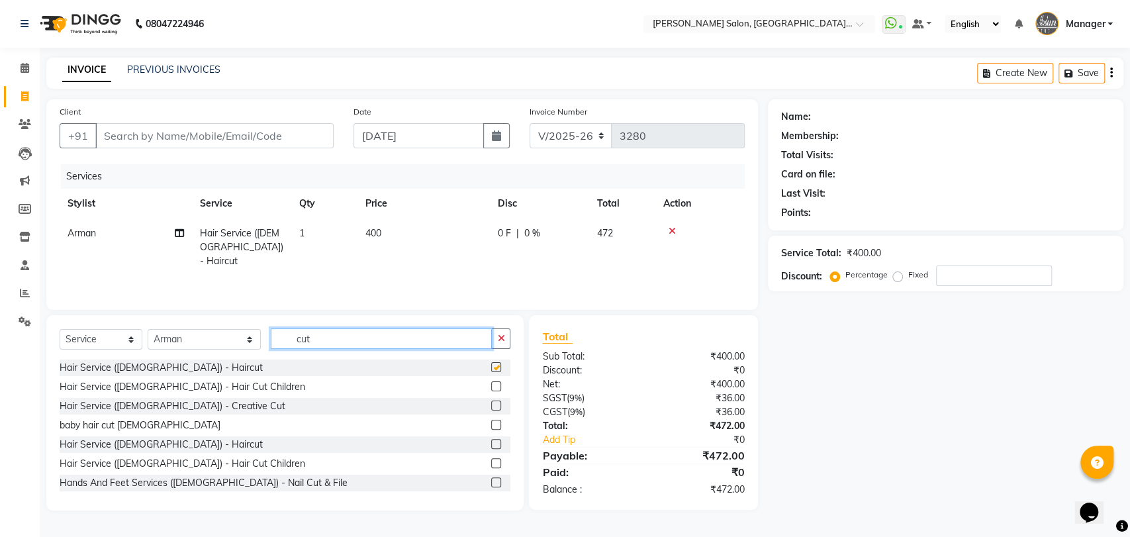
click at [418, 347] on input "cut" at bounding box center [382, 338] width 222 height 21
checkbox input "false"
click at [418, 347] on input "cut" at bounding box center [382, 338] width 222 height 21
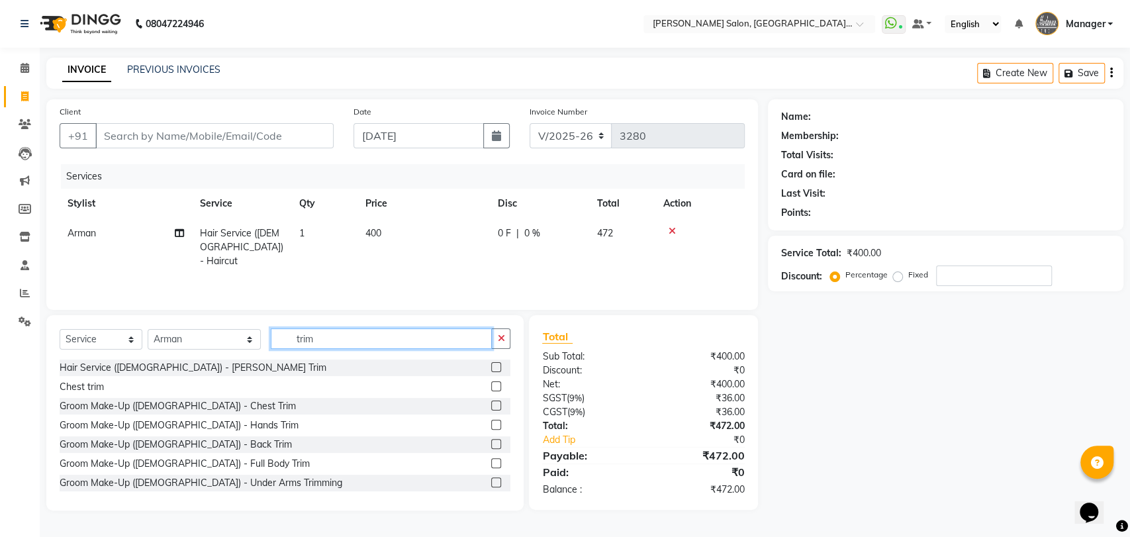
type input "trim"
click at [491, 367] on label at bounding box center [496, 367] width 10 height 10
click at [491, 367] on input "checkbox" at bounding box center [495, 367] width 9 height 9
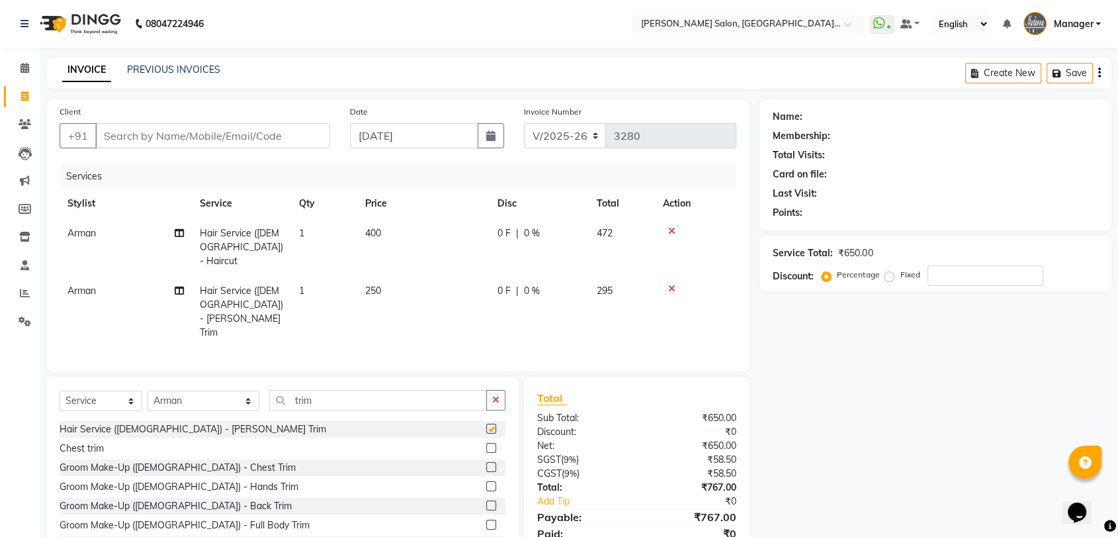
checkbox input "false"
click at [189, 140] on input "Client" at bounding box center [212, 135] width 235 height 25
type input "9"
type input "0"
type input "9990862223"
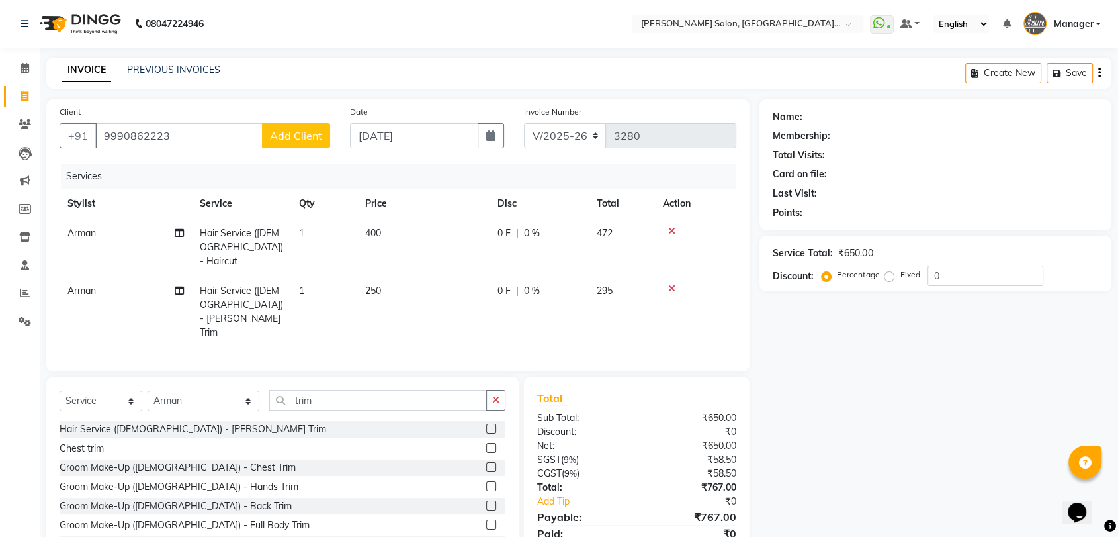
click at [301, 139] on span "Add Client" at bounding box center [296, 135] width 52 height 13
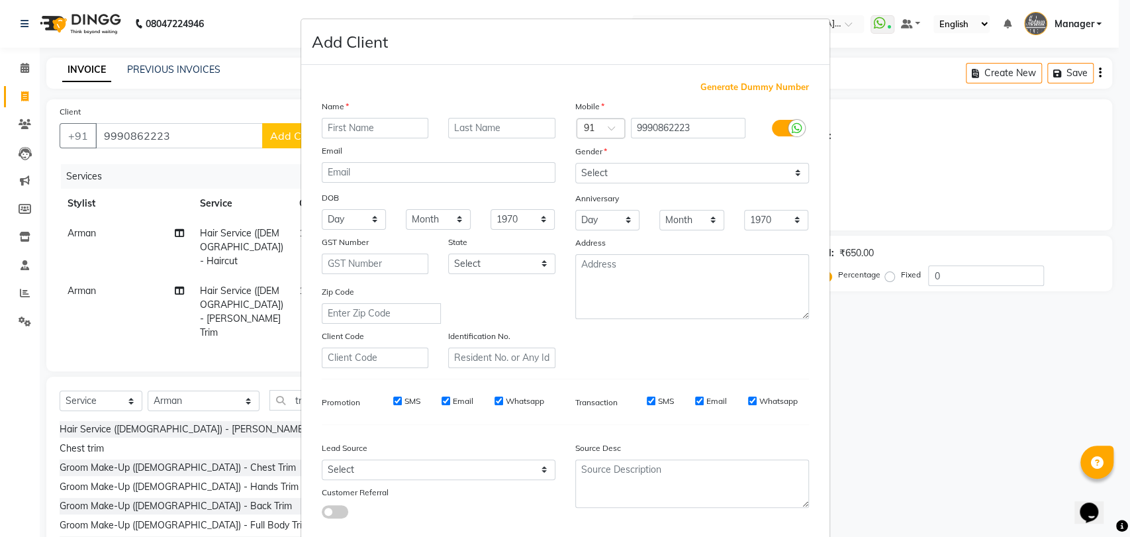
click at [344, 133] on input "text" at bounding box center [375, 128] width 107 height 21
type input "gautam"
click at [717, 180] on select "Select Male Female Other Prefer Not To Say" at bounding box center [692, 173] width 234 height 21
select select "male"
click at [575, 163] on select "Select Male Female Other Prefer Not To Say" at bounding box center [692, 173] width 234 height 21
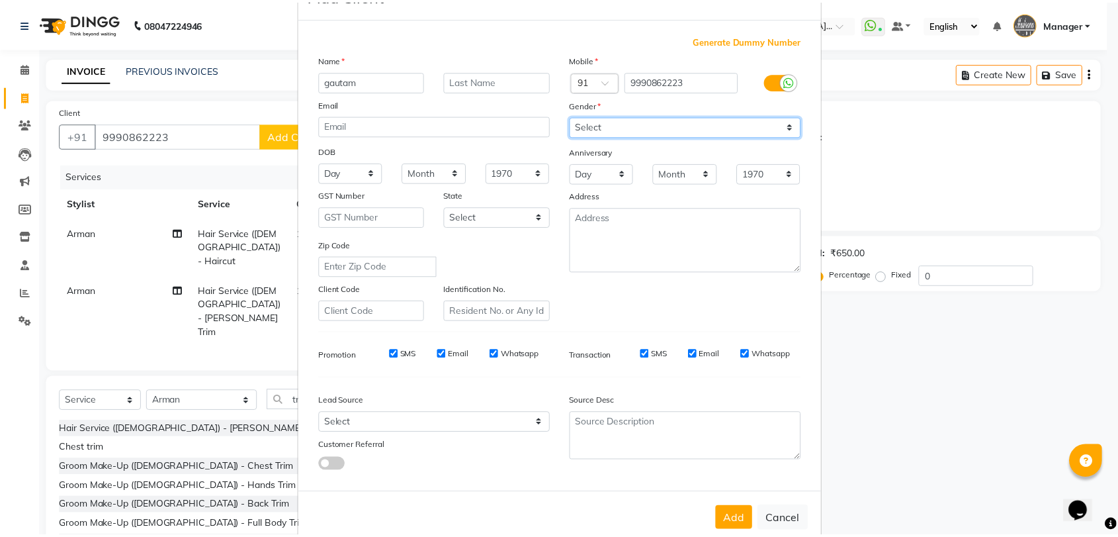
scroll to position [71, 0]
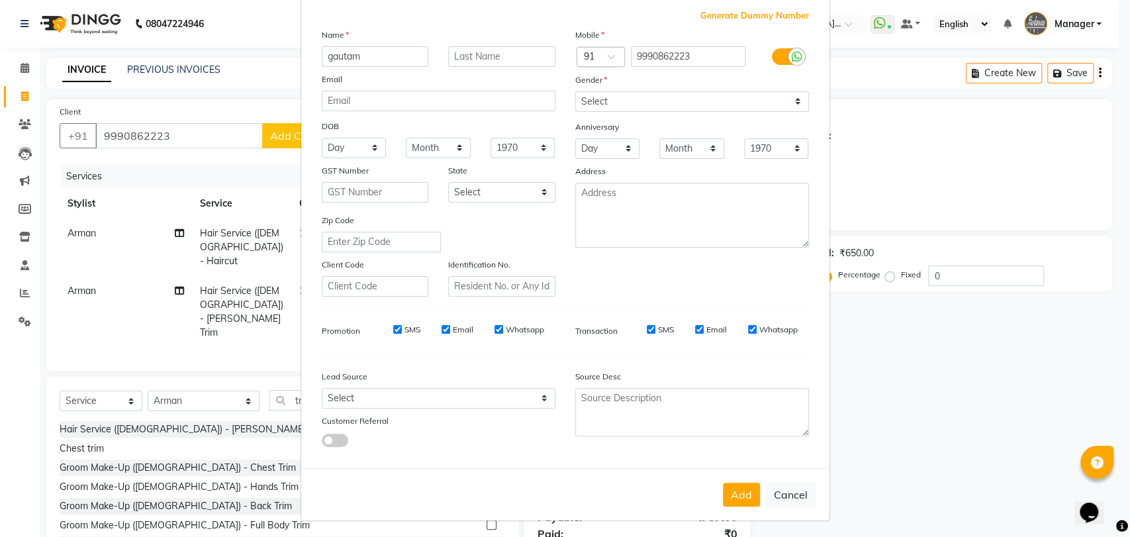
click at [726, 490] on button "Add" at bounding box center [741, 494] width 37 height 24
select select
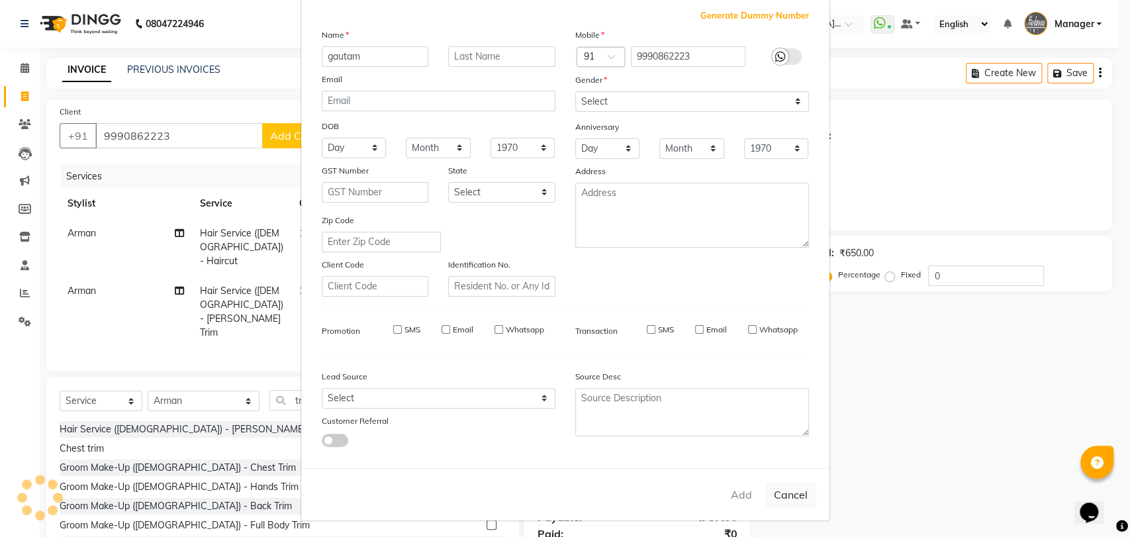
select select
checkbox input "false"
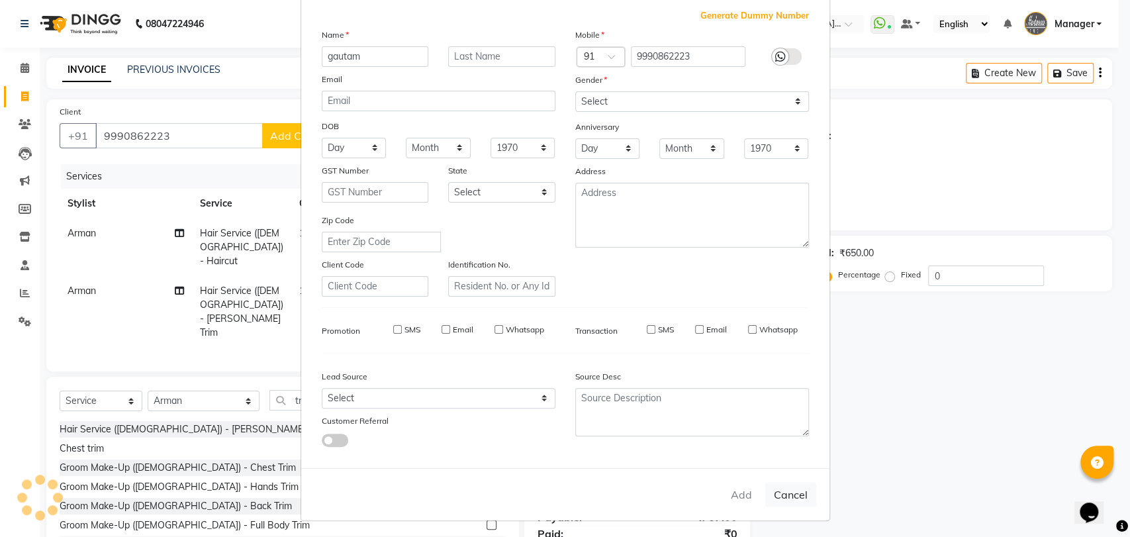
checkbox input "false"
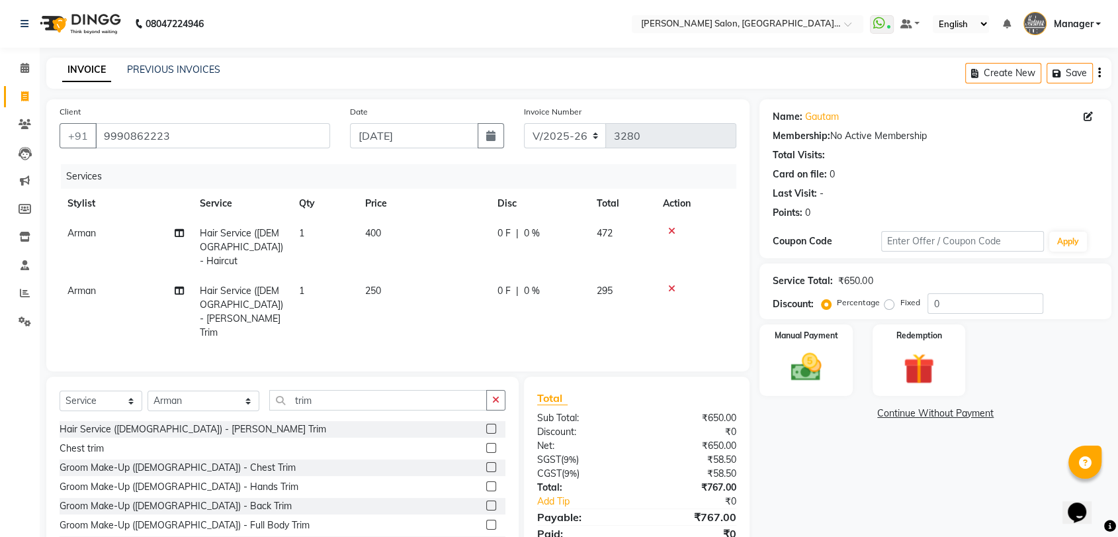
scroll to position [24, 0]
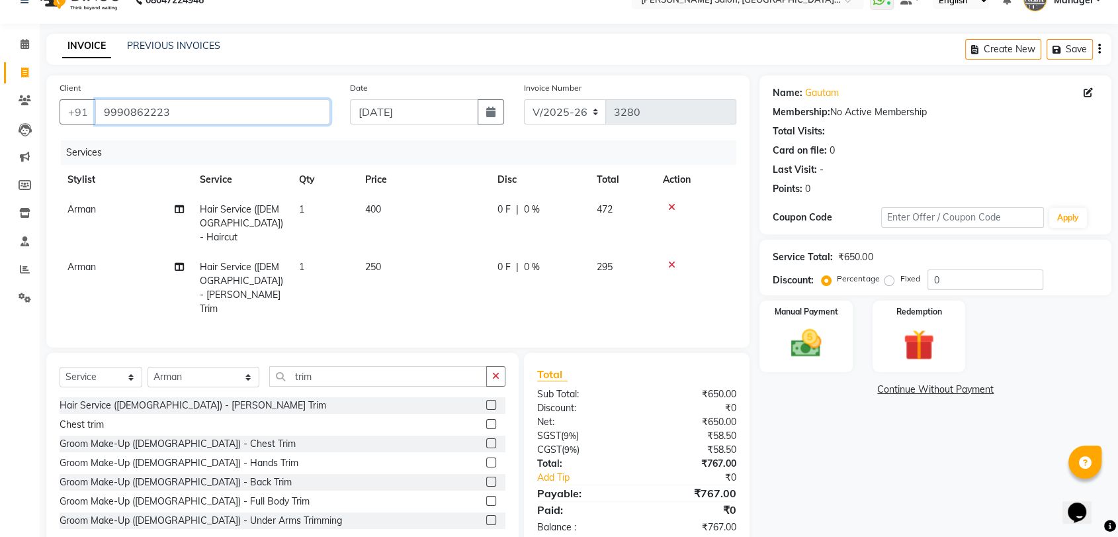
click at [166, 107] on input "9990862223" at bounding box center [212, 111] width 235 height 25
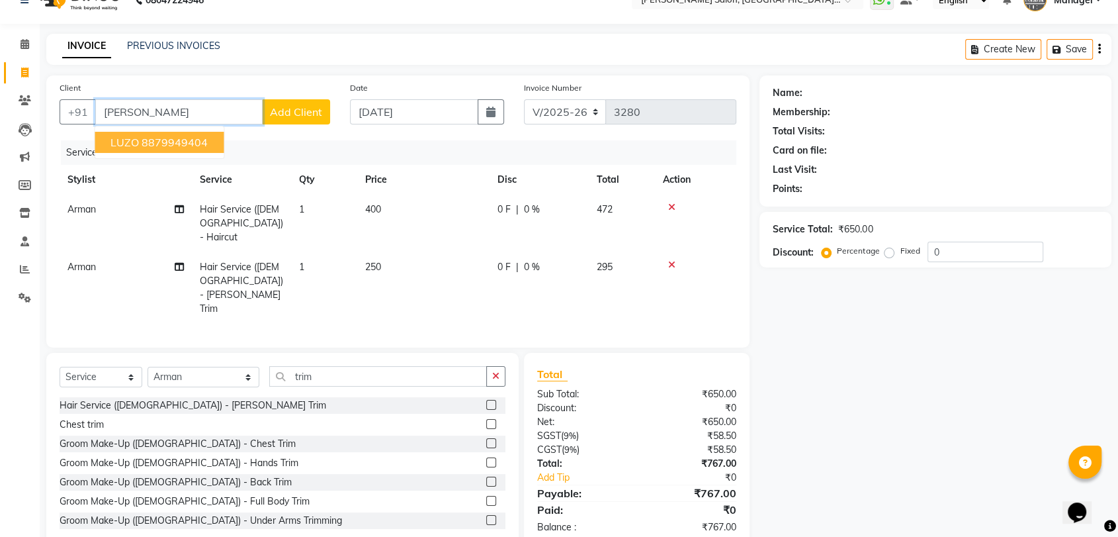
click at [163, 134] on button "LUZO 8879949404" at bounding box center [159, 142] width 129 height 21
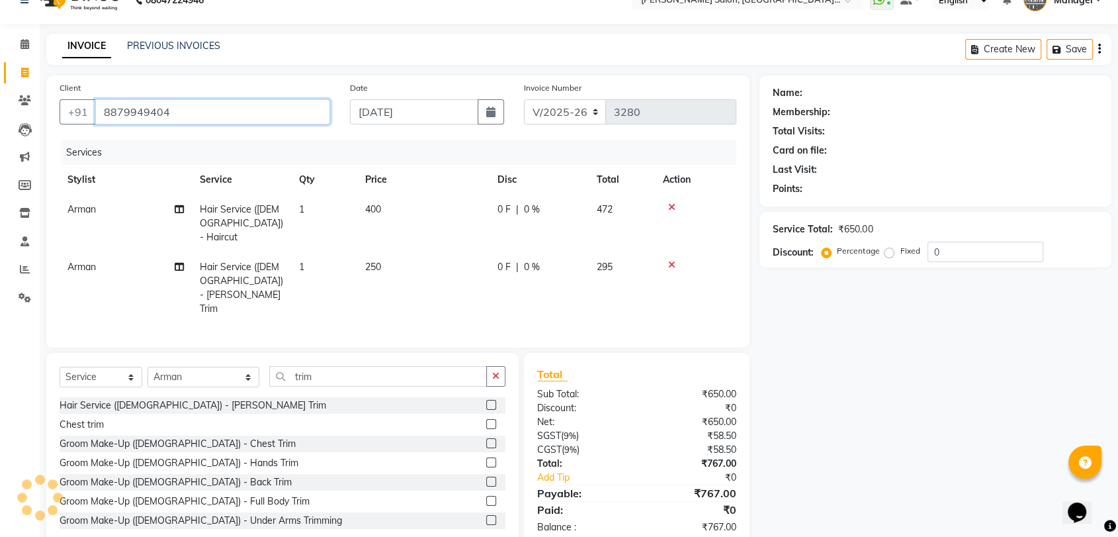
type input "8879949404"
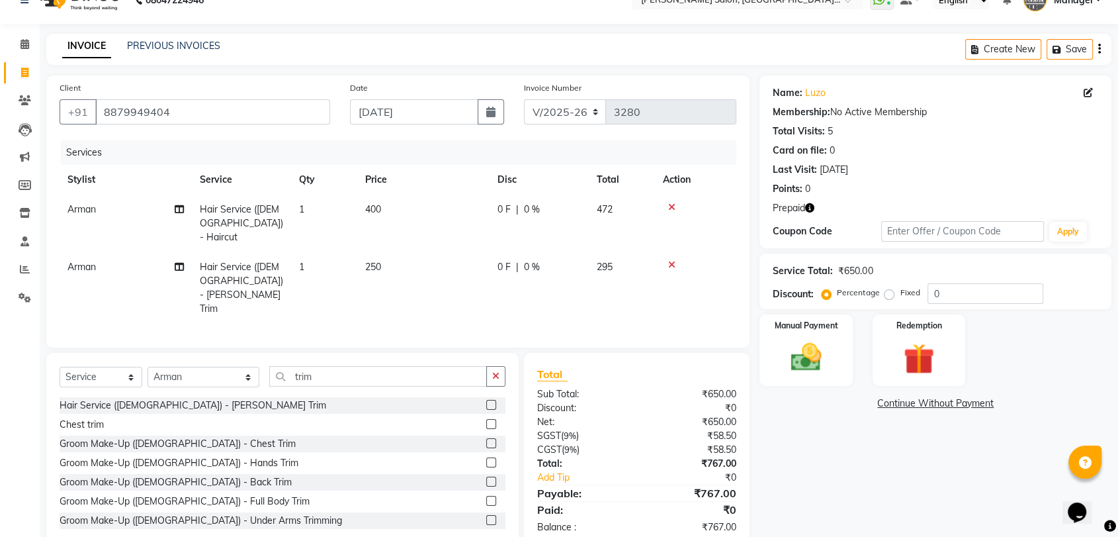
click at [814, 206] on icon "button" at bounding box center [809, 207] width 9 height 9
click at [862, 186] on div "Points: 0" at bounding box center [936, 189] width 326 height 14
click at [805, 334] on div "Manual Payment" at bounding box center [806, 350] width 97 height 74
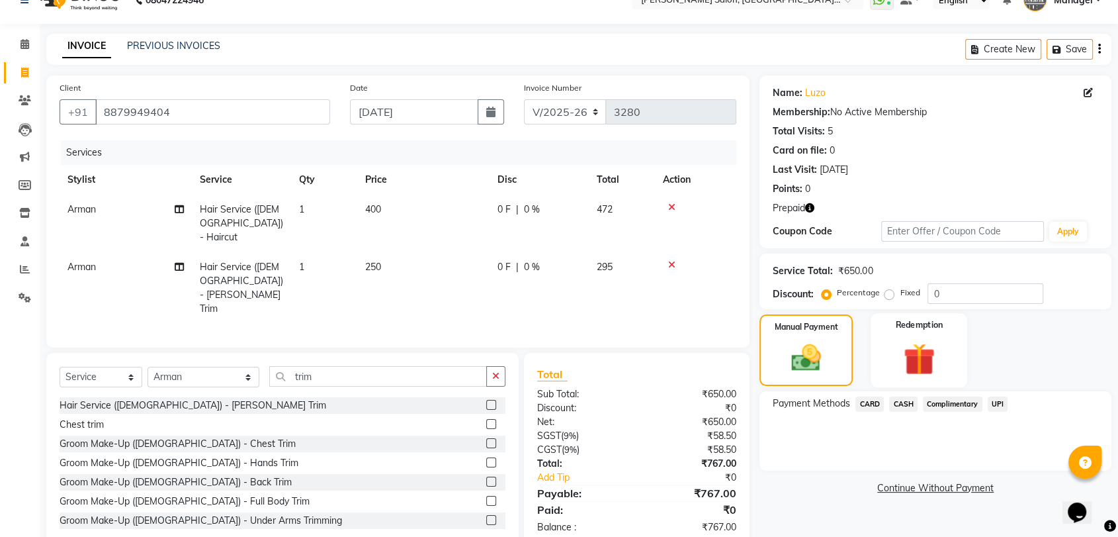
click at [903, 343] on img at bounding box center [919, 359] width 52 height 40
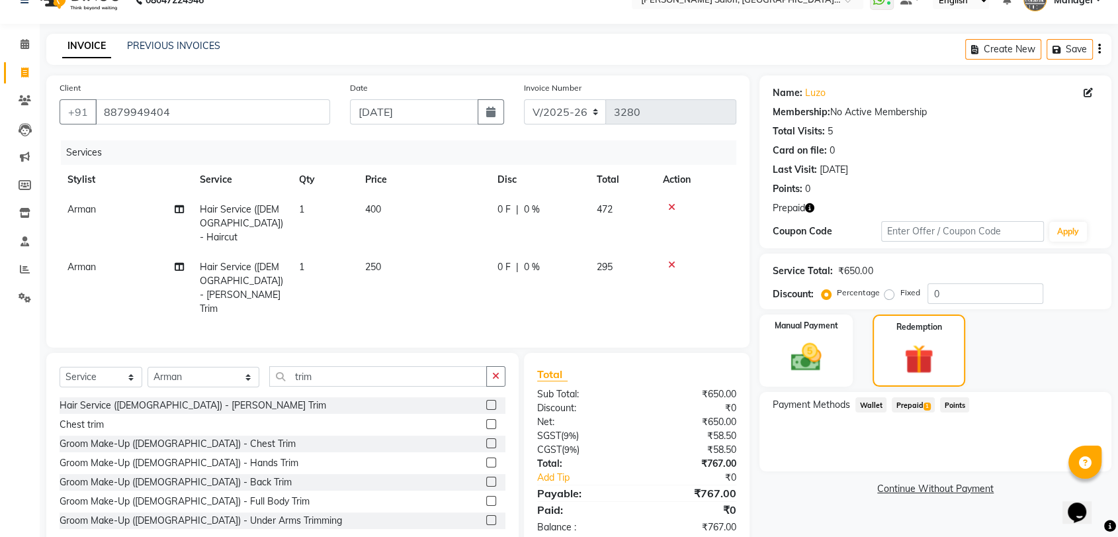
click at [908, 403] on span "Prepaid 1" at bounding box center [913, 404] width 43 height 15
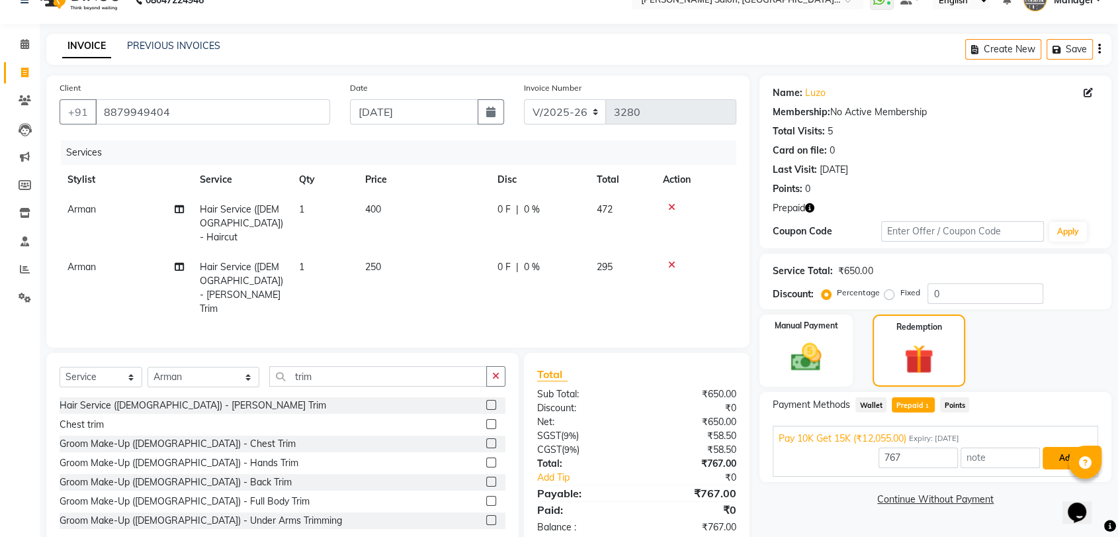
click at [1051, 459] on button "Add" at bounding box center [1067, 458] width 48 height 23
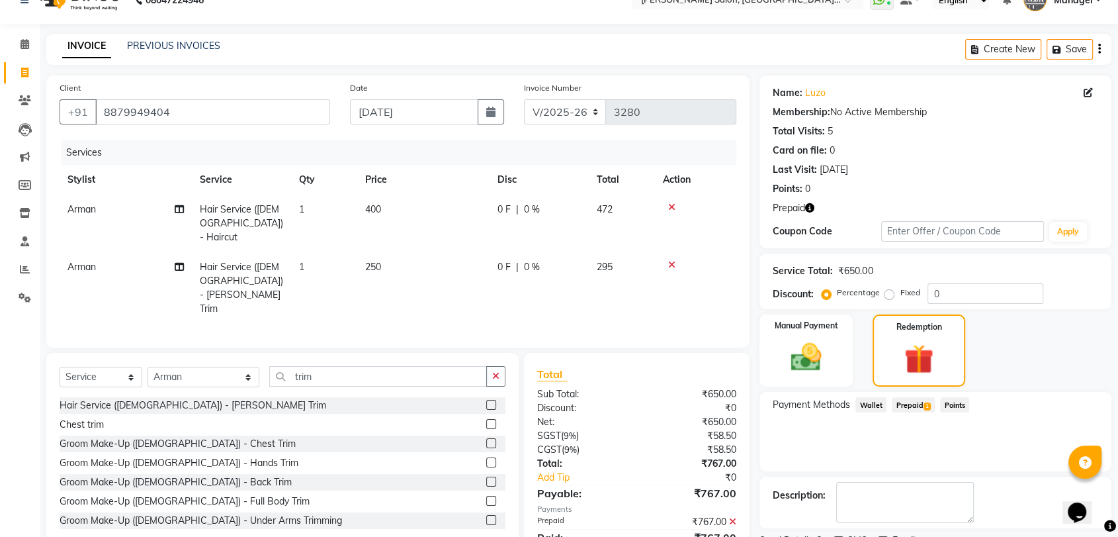
scroll to position [79, 0]
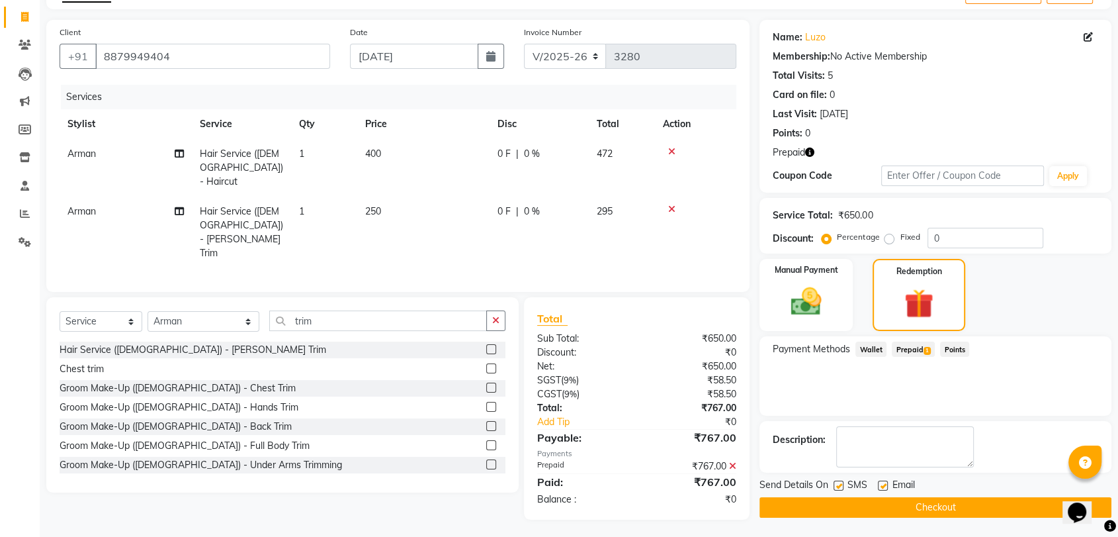
click at [916, 507] on button "Checkout" at bounding box center [936, 507] width 352 height 21
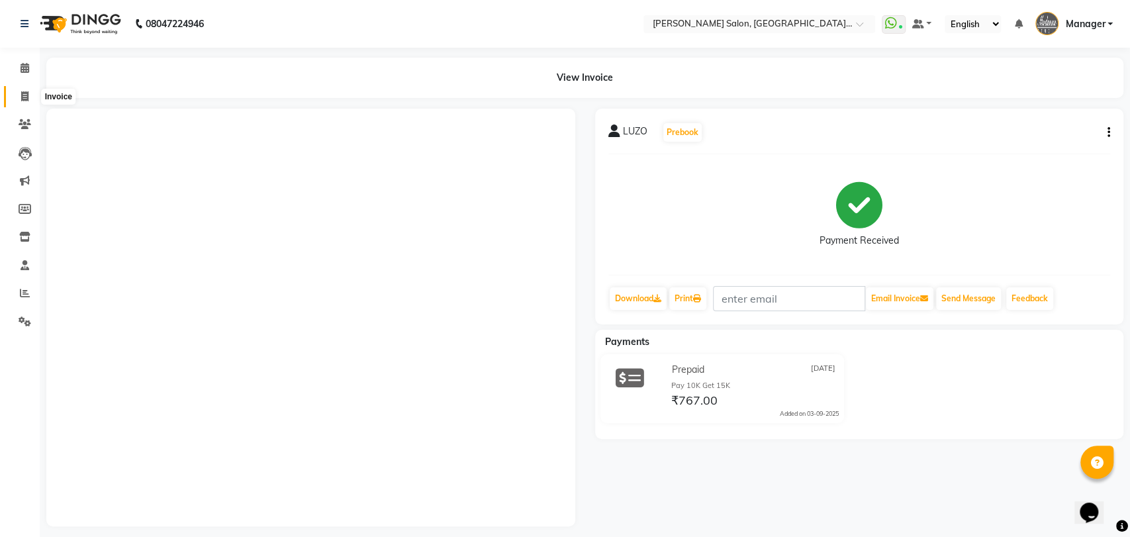
click at [17, 97] on span at bounding box center [24, 96] width 23 height 15
select select "service"
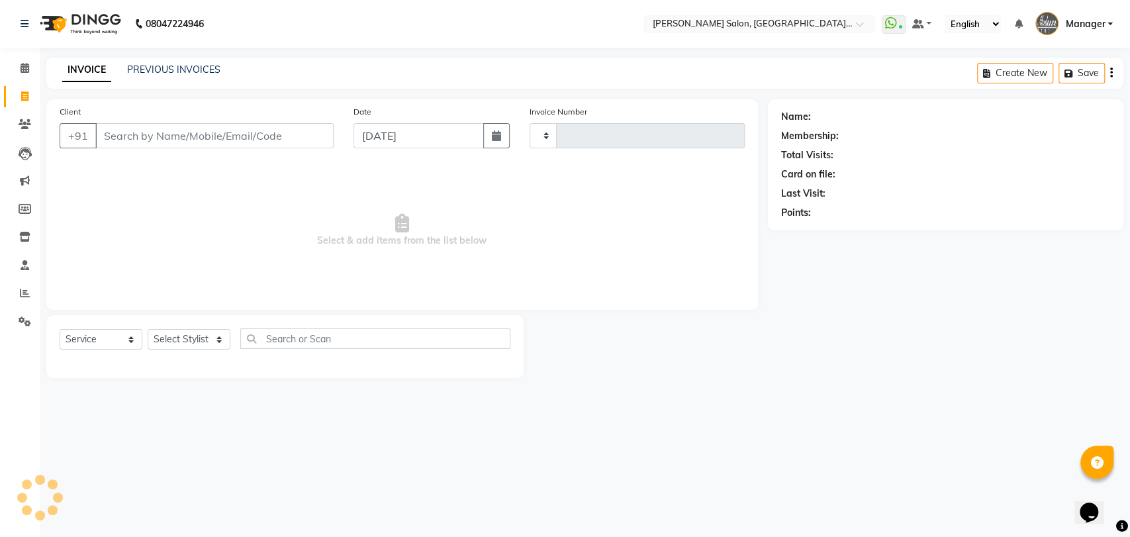
type input "3281"
select select "5893"
click at [193, 341] on select "Select Stylist Anil Pedicurist [PERSON_NAME] [DEMOGRAPHIC_DATA] stylist [PERSON…" at bounding box center [204, 339] width 113 height 21
select select "48537"
click at [148, 329] on select "Select Stylist Anil Pedicurist [PERSON_NAME] [DEMOGRAPHIC_DATA] stylist [PERSON…" at bounding box center [204, 339] width 113 height 21
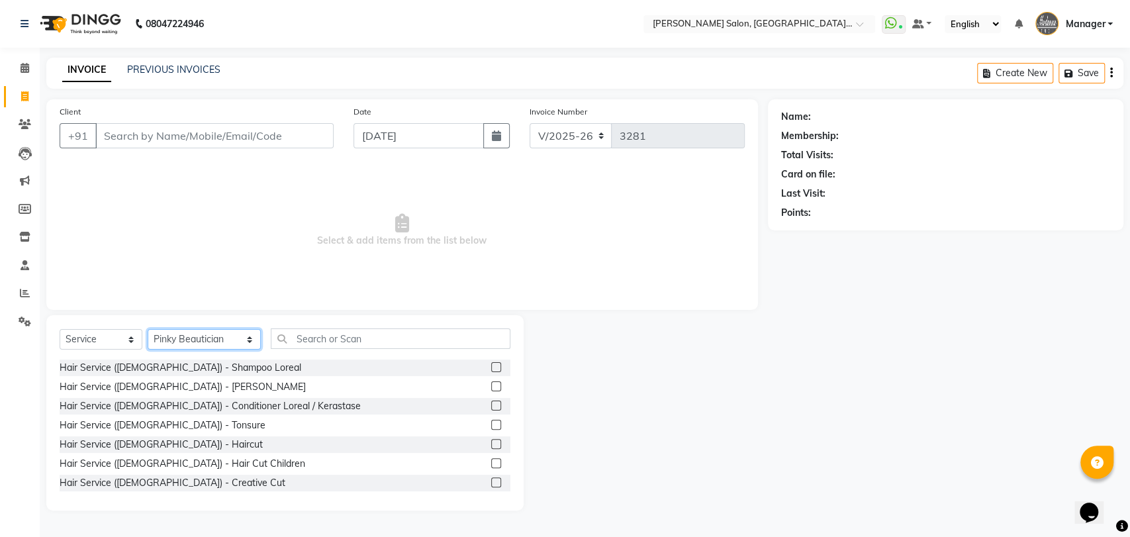
click at [200, 330] on select "Select Stylist Anil Pedicurist [PERSON_NAME] [DEMOGRAPHIC_DATA] stylist [PERSON…" at bounding box center [204, 339] width 113 height 21
click at [200, 332] on select "Select Stylist Anil Pedicurist [PERSON_NAME] [DEMOGRAPHIC_DATA] stylist [PERSON…" at bounding box center [204, 339] width 113 height 21
click at [322, 348] on div at bounding box center [391, 338] width 240 height 21
click at [322, 334] on input "text" at bounding box center [391, 338] width 240 height 21
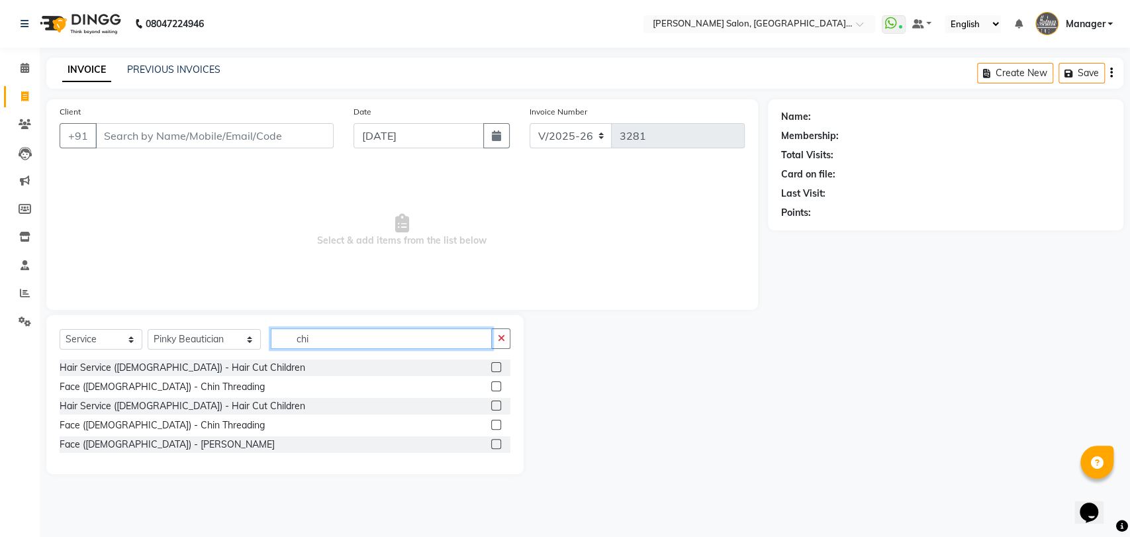
type input "chi"
click at [494, 439] on label at bounding box center [496, 444] width 10 height 10
click at [494, 440] on input "checkbox" at bounding box center [495, 444] width 9 height 9
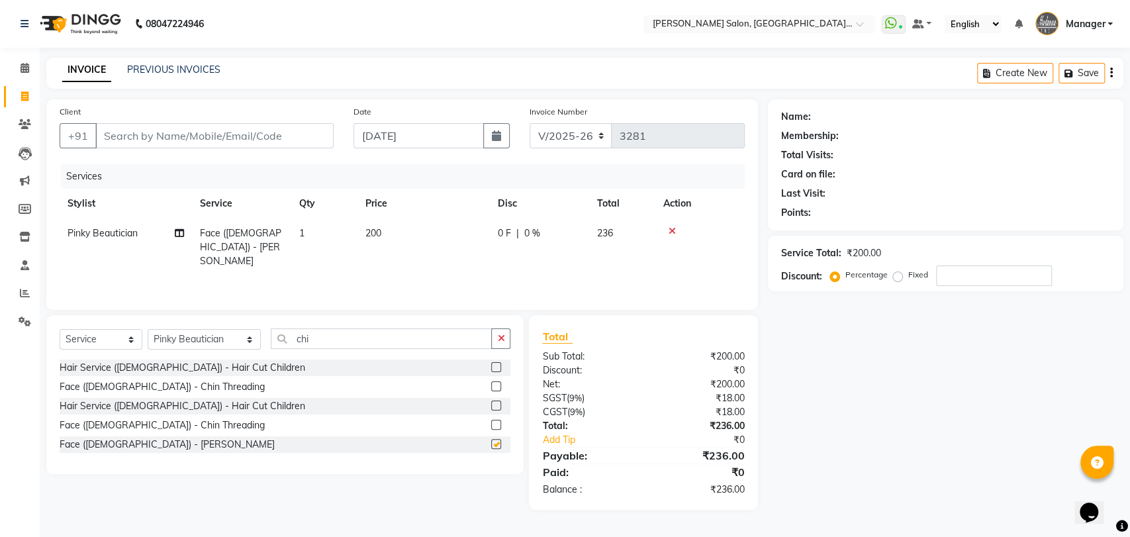
checkbox input "false"
click at [271, 342] on input "chi" at bounding box center [382, 338] width 222 height 21
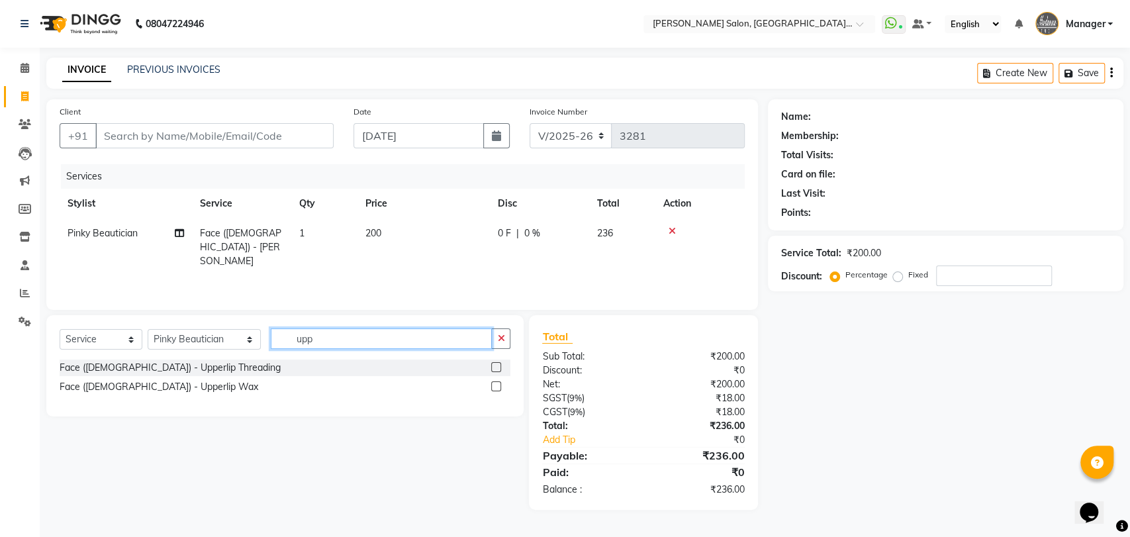
type input "upp"
click at [497, 363] on label at bounding box center [496, 367] width 10 height 10
click at [497, 363] on input "checkbox" at bounding box center [495, 367] width 9 height 9
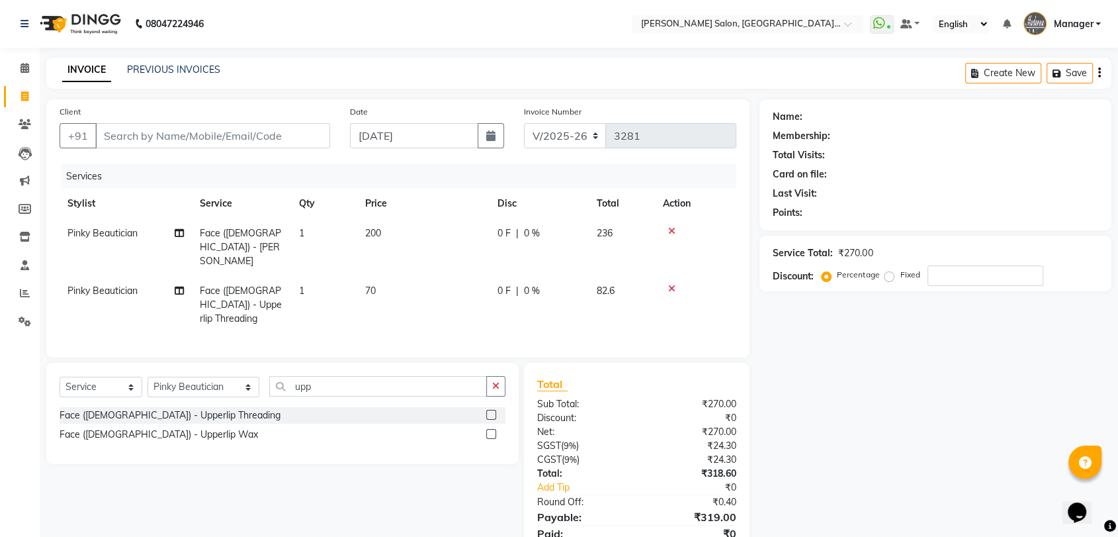
checkbox input "false"
click at [377, 238] on span "200" at bounding box center [373, 233] width 16 height 12
select select "48537"
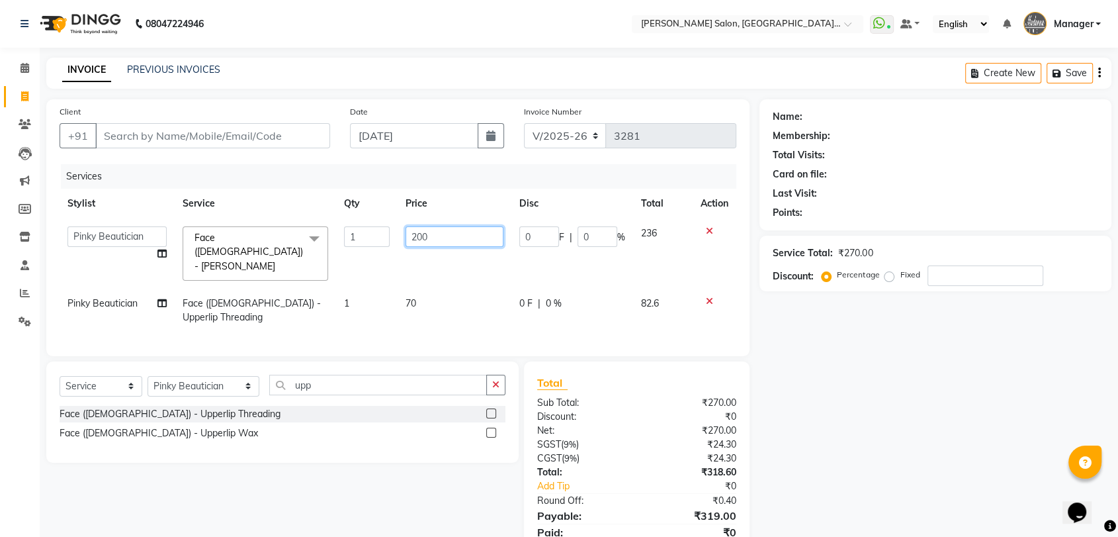
click at [414, 236] on input "200" at bounding box center [455, 236] width 98 height 21
type input "100"
click at [161, 384] on div "Select Service Product Membership Package Voucher Prepaid Gift Card Select Styl…" at bounding box center [283, 390] width 446 height 31
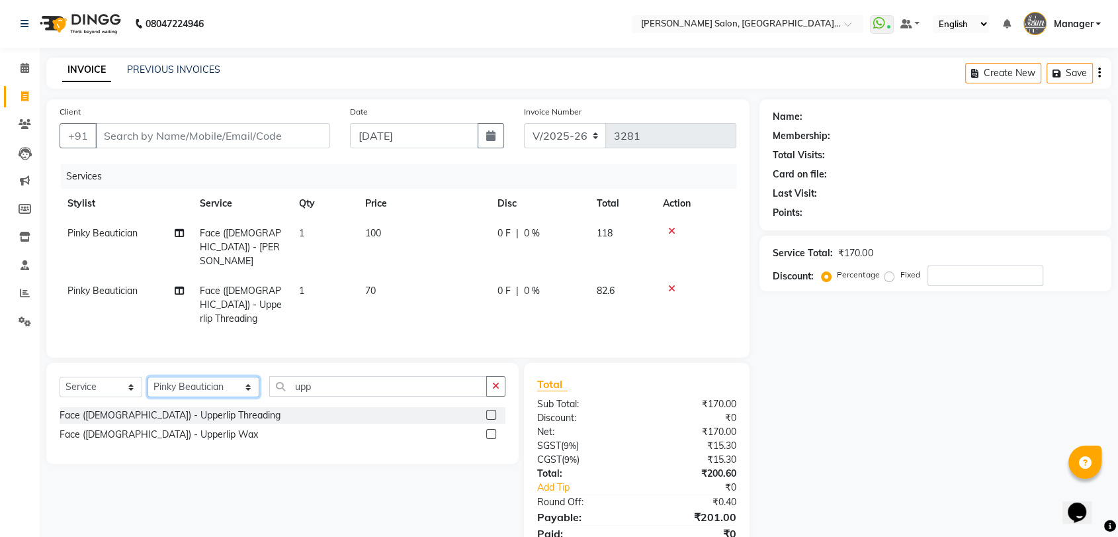
select select "48533"
click at [148, 377] on select "Select Stylist Anil Pedicurist [PERSON_NAME] [DEMOGRAPHIC_DATA] stylist [PERSON…" at bounding box center [204, 387] width 112 height 21
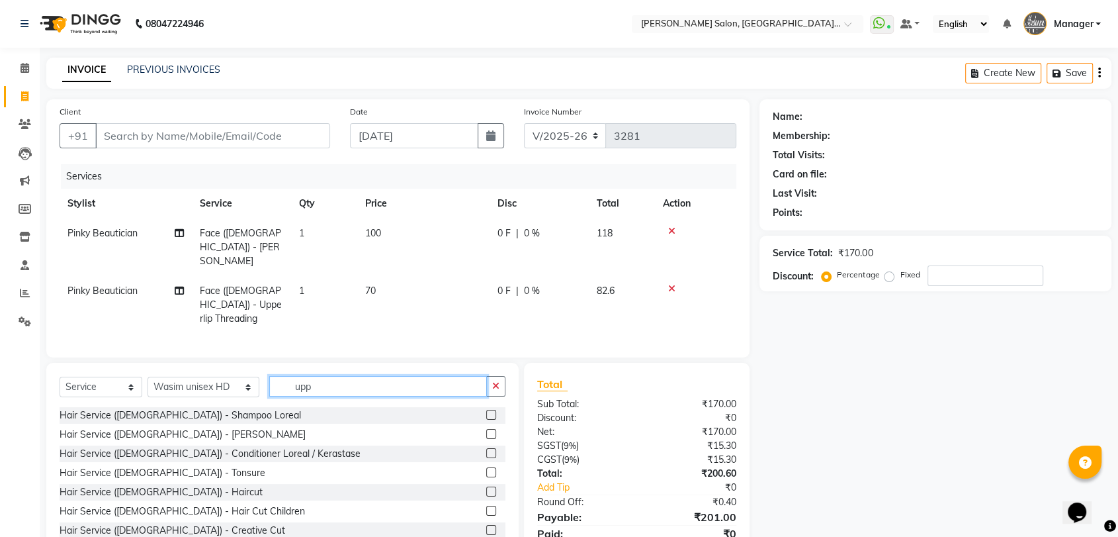
click at [274, 376] on input "upp" at bounding box center [378, 386] width 218 height 21
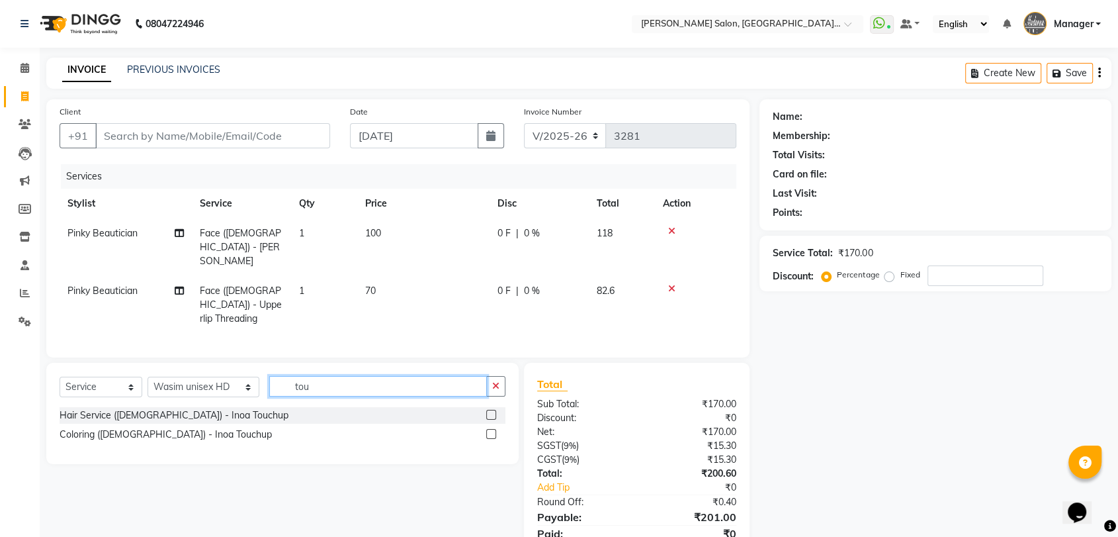
type input "tou"
click at [488, 426] on div at bounding box center [495, 434] width 19 height 17
click at [488, 429] on label at bounding box center [491, 434] width 10 height 10
click at [488, 430] on input "checkbox" at bounding box center [490, 434] width 9 height 9
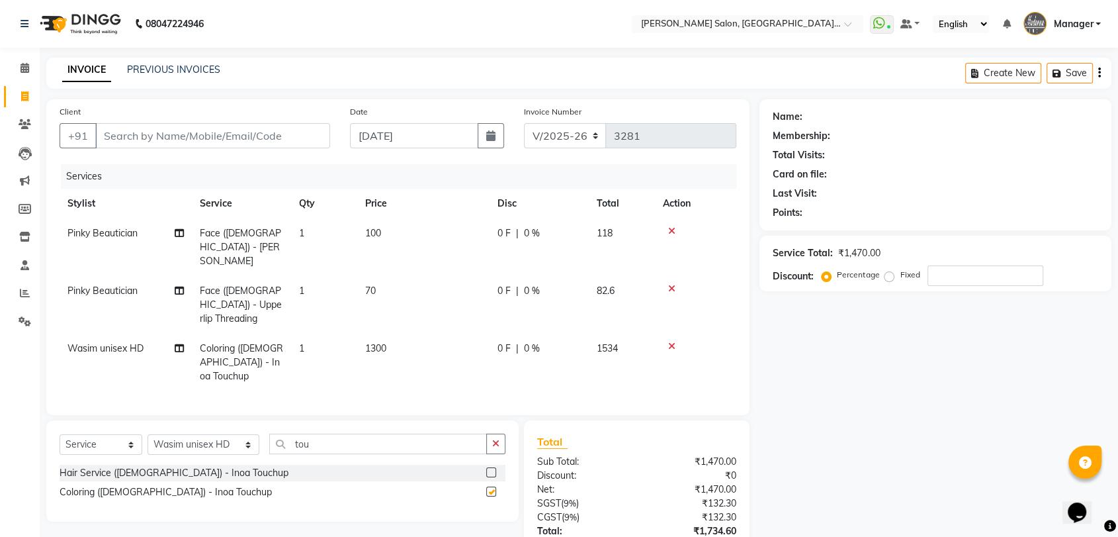
checkbox input "false"
click at [105, 124] on input "Client" at bounding box center [212, 135] width 235 height 25
type input "9"
type input "0"
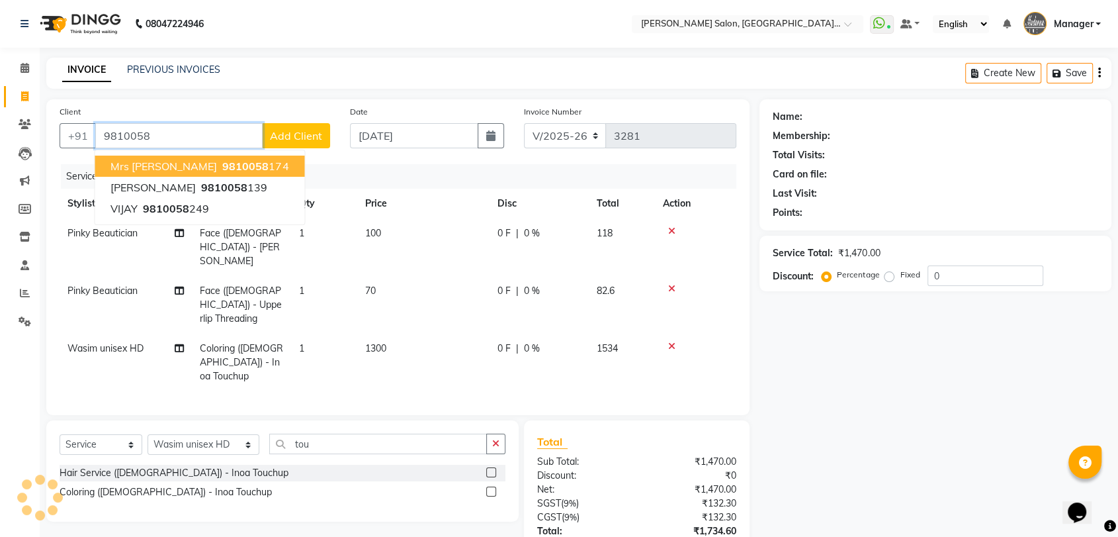
click at [119, 165] on span "Mrs Arpita" at bounding box center [164, 165] width 107 height 13
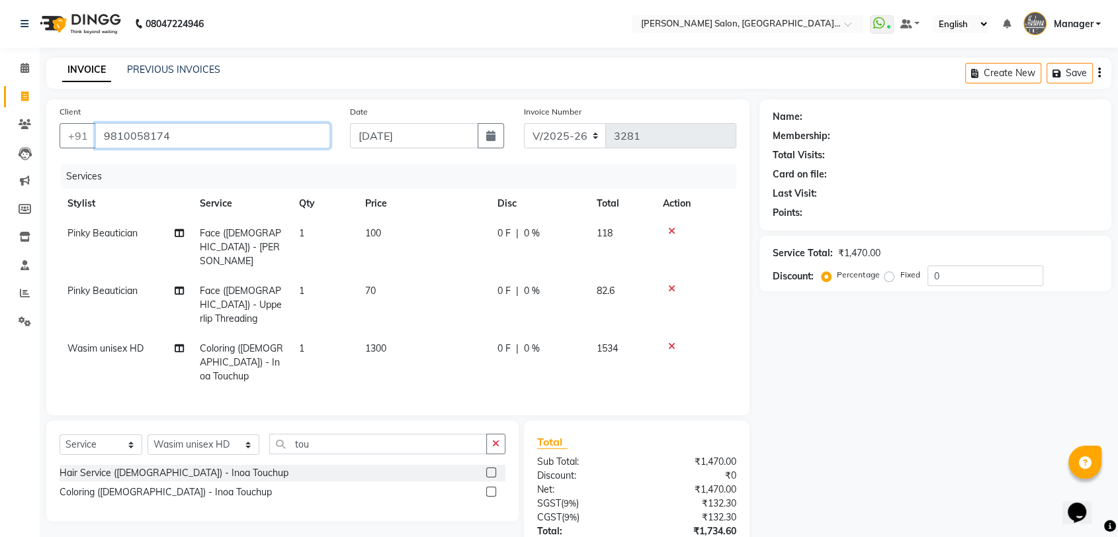
type input "9810058174"
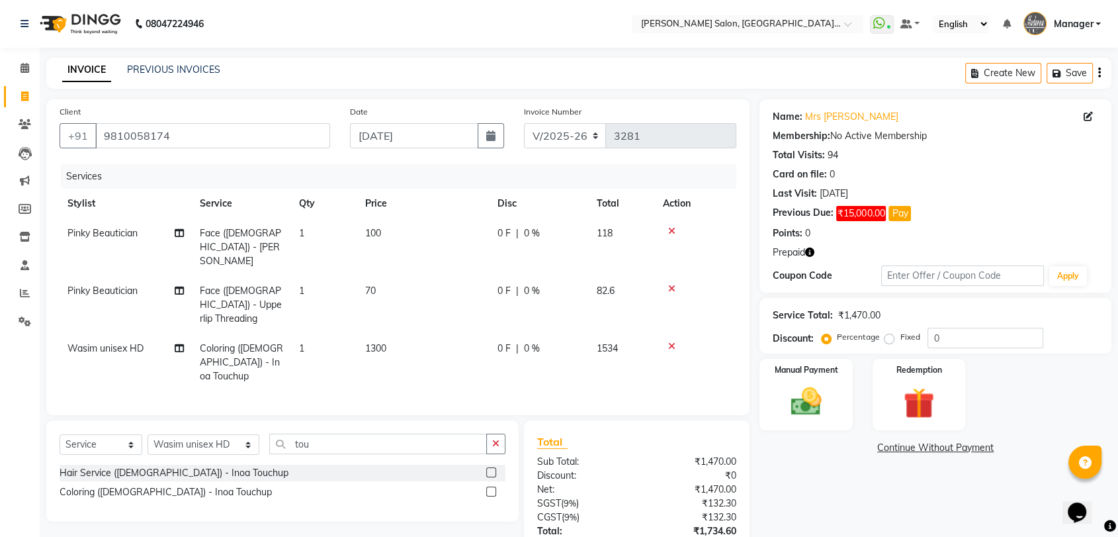
click at [814, 252] on icon "button" at bounding box center [809, 252] width 9 height 9
click at [825, 249] on div "Prepaid" at bounding box center [936, 253] width 326 height 14
click at [584, 40] on nav "08047224946 Select Location × Madonna Salon, Sector 21c, Faridabad WhatsApp Sta…" at bounding box center [559, 24] width 1118 height 48
click at [790, 457] on div "Name: Mrs Arpita Membership: No Active Membership Total Visits: 94 Card on file…" at bounding box center [941, 363] width 362 height 529
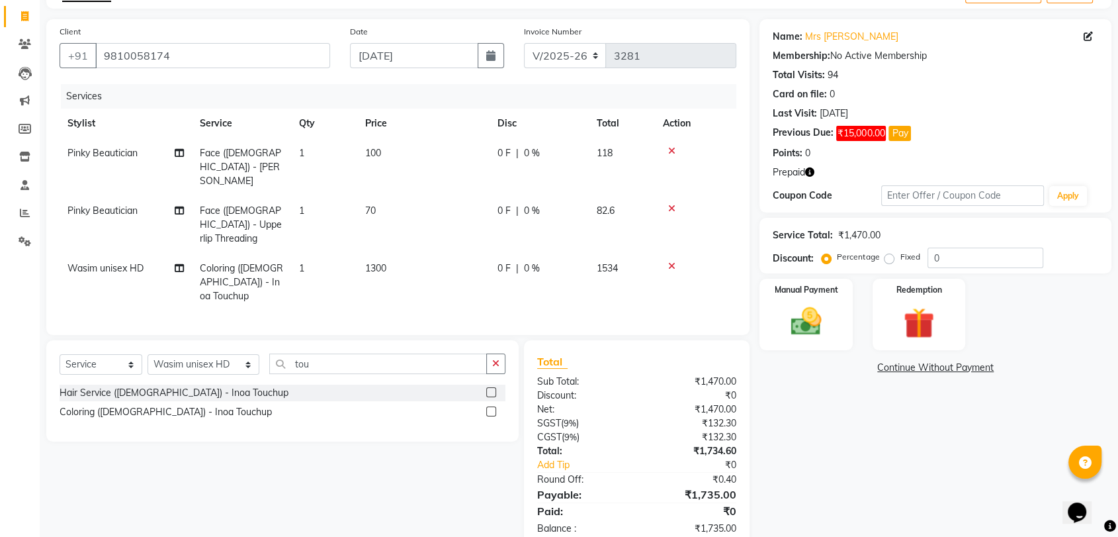
scroll to position [81, 0]
click at [673, 203] on icon at bounding box center [671, 207] width 7 height 9
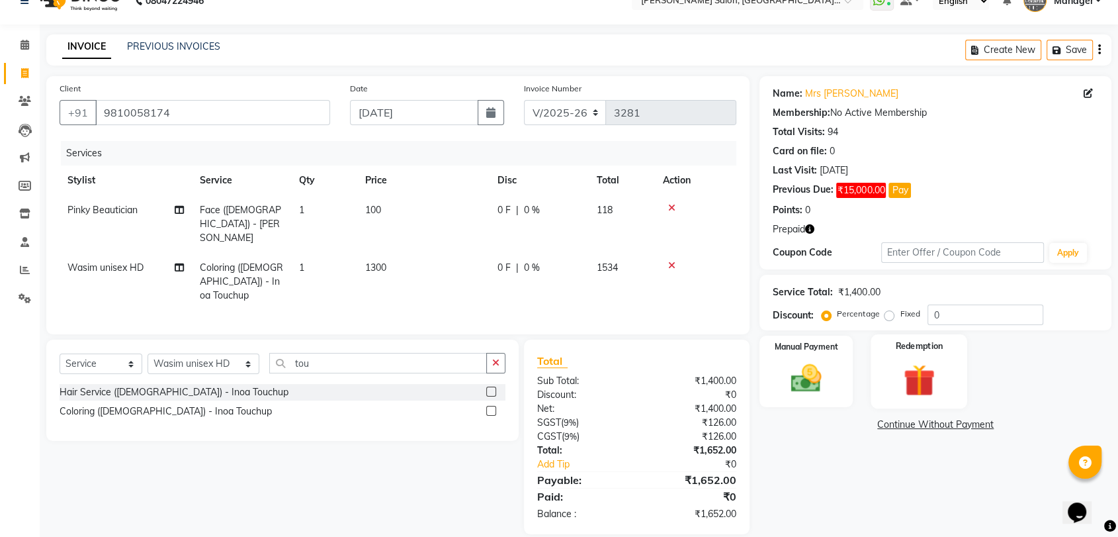
click at [944, 389] on div "Redemption" at bounding box center [919, 371] width 97 height 74
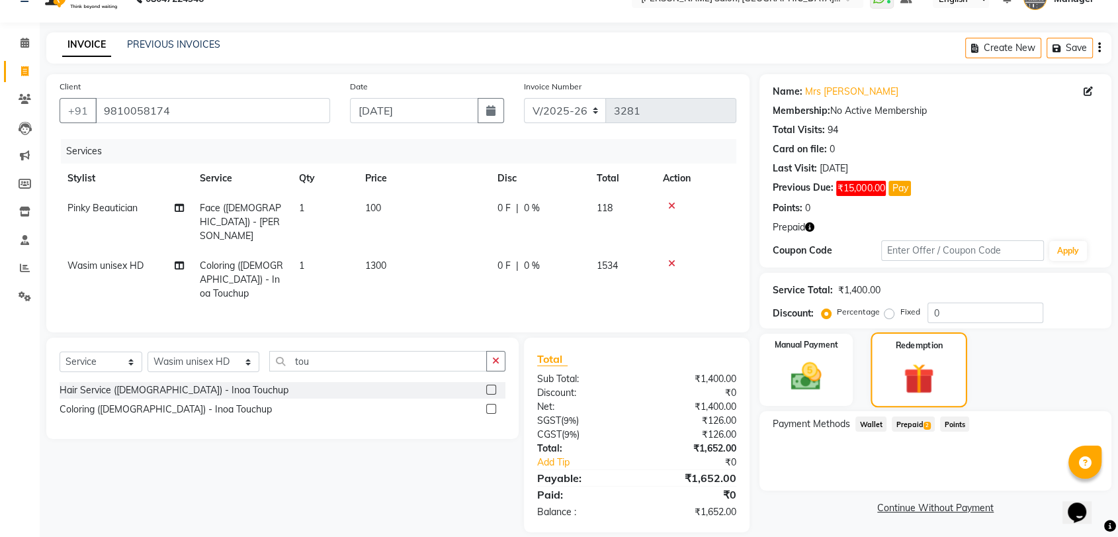
click at [903, 372] on img at bounding box center [919, 378] width 50 height 38
click at [906, 420] on span "Prepaid 2" at bounding box center [913, 423] width 43 height 15
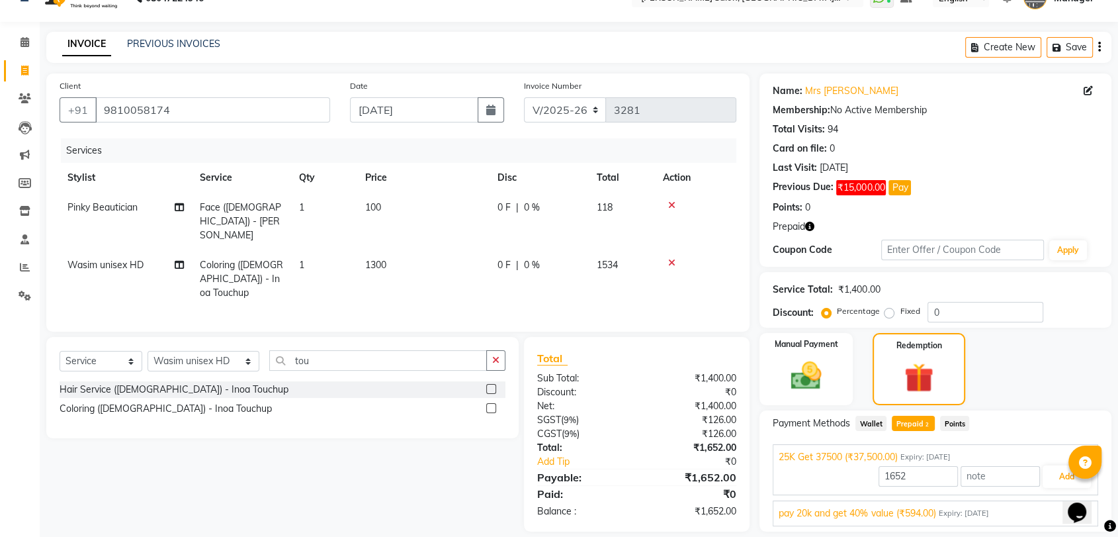
scroll to position [67, 0]
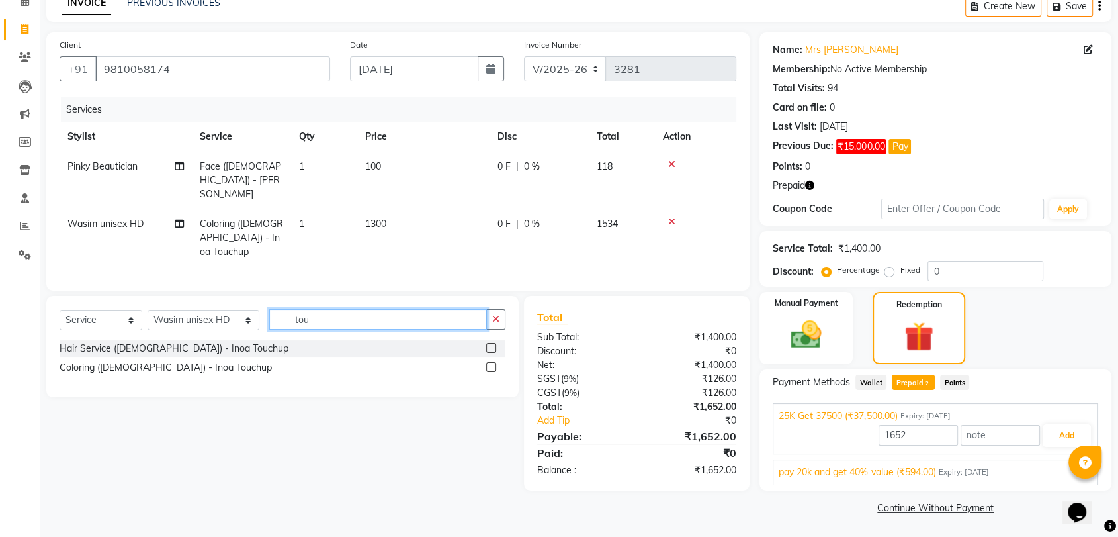
click at [383, 309] on input "tou" at bounding box center [378, 319] width 218 height 21
click at [212, 310] on select "Select Stylist Anil Pedicurist [PERSON_NAME] [DEMOGRAPHIC_DATA] stylist [PERSON…" at bounding box center [204, 320] width 112 height 21
select select "48537"
click at [148, 310] on select "Select Stylist Anil Pedicurist [PERSON_NAME] [DEMOGRAPHIC_DATA] stylist [PERSON…" at bounding box center [204, 320] width 112 height 21
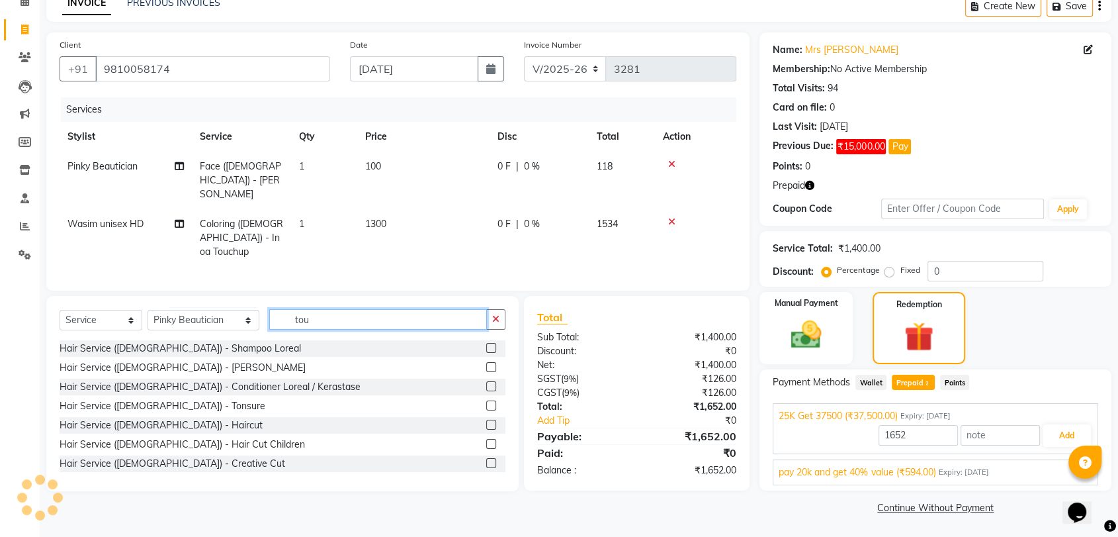
click at [269, 311] on input "tou" at bounding box center [378, 319] width 218 height 21
click at [269, 310] on input "tou" at bounding box center [378, 319] width 218 height 21
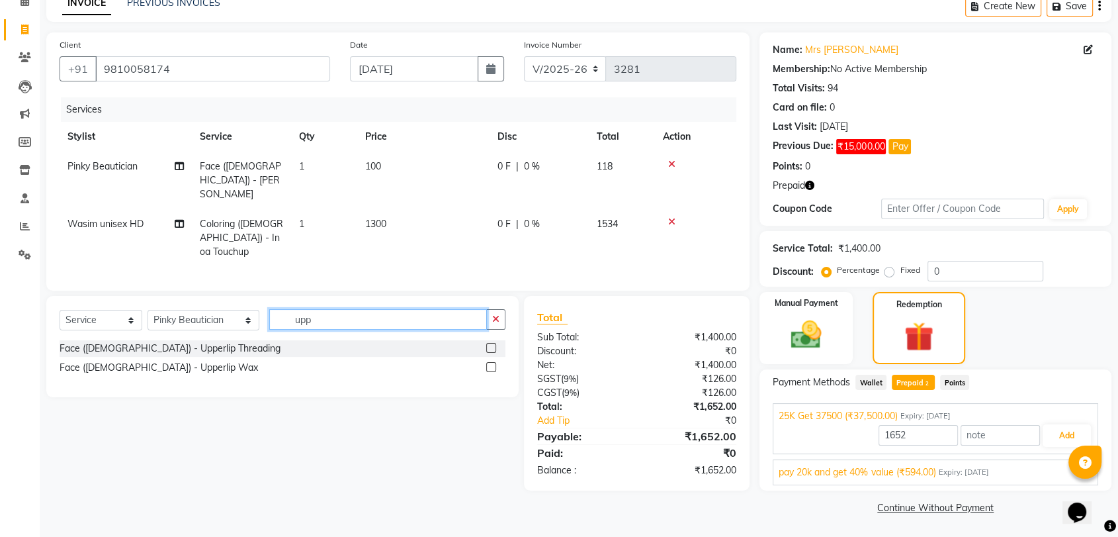
type input "upp"
click at [486, 343] on div at bounding box center [490, 350] width 9 height 14
click at [490, 343] on label at bounding box center [491, 348] width 10 height 10
click at [490, 344] on input "checkbox" at bounding box center [490, 348] width 9 height 9
checkbox input "true"
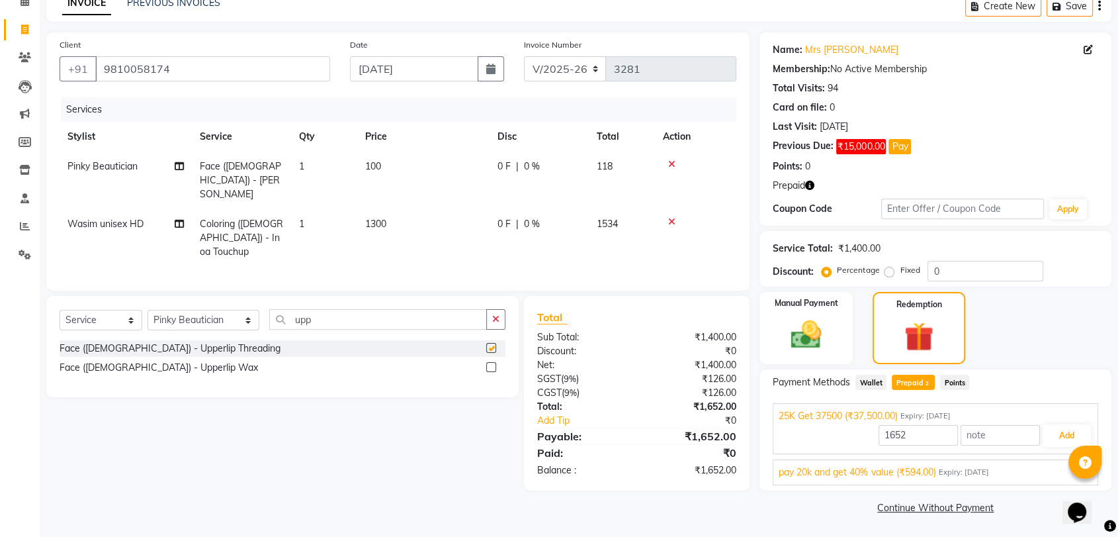
type input "37500"
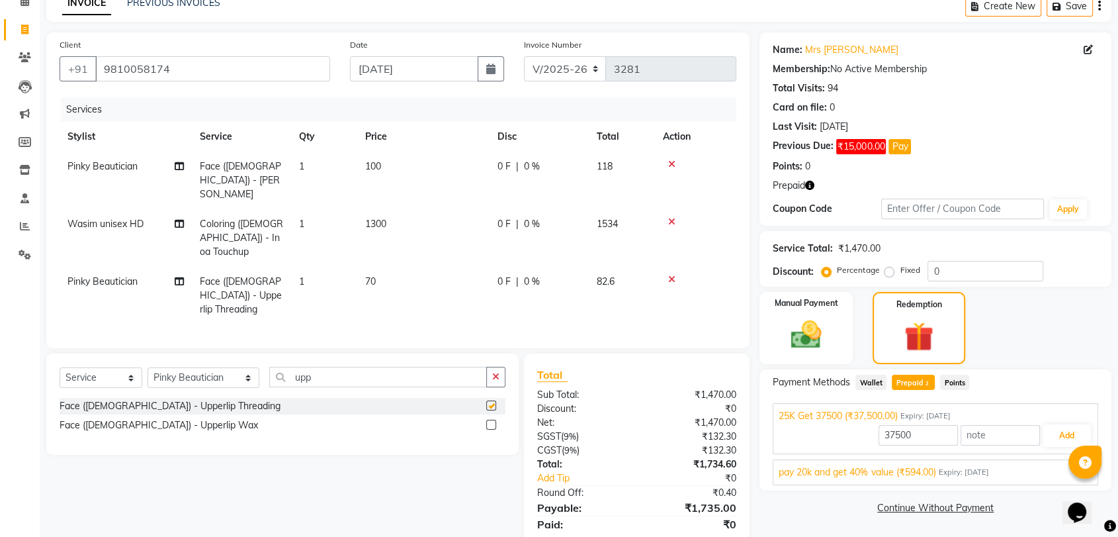
scroll to position [81, 0]
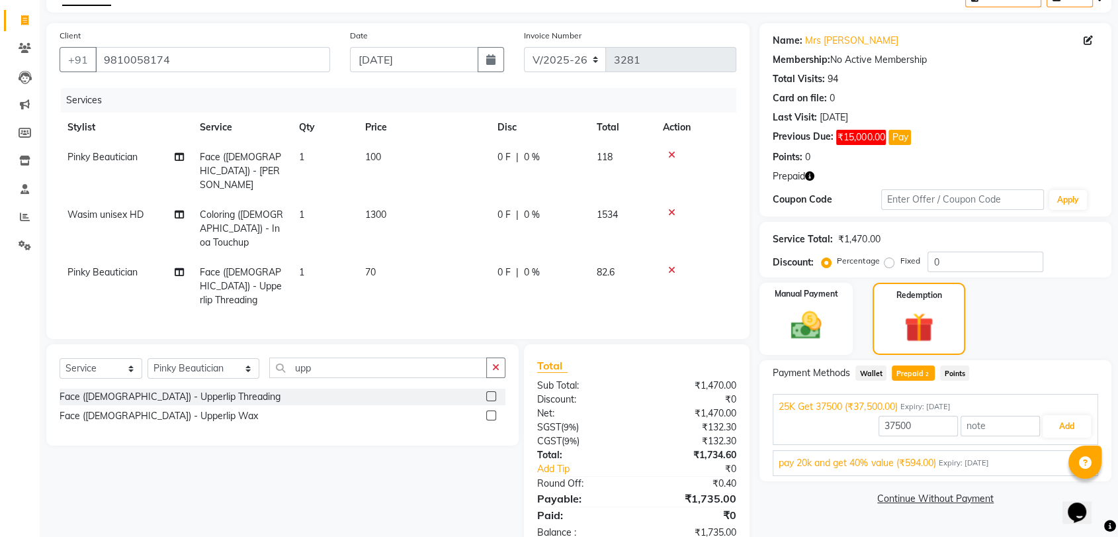
checkbox input "false"
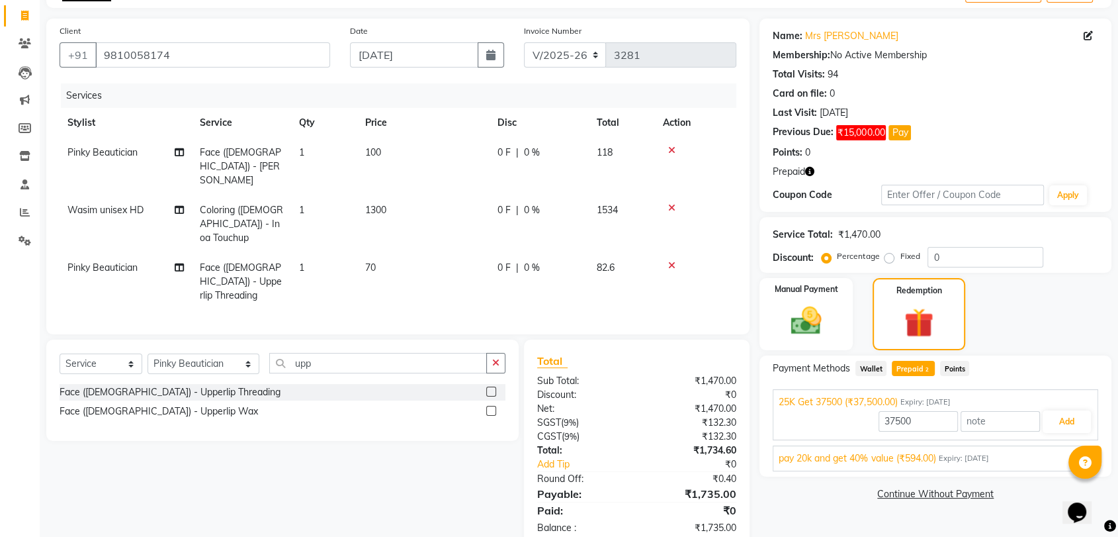
click at [917, 449] on div "pay 20k and get 40% value (₹594.00) Expiry: 25-06-2035 594 Add" at bounding box center [936, 458] width 326 height 26
click at [385, 206] on td "1300" at bounding box center [423, 224] width 132 height 58
select select "48533"
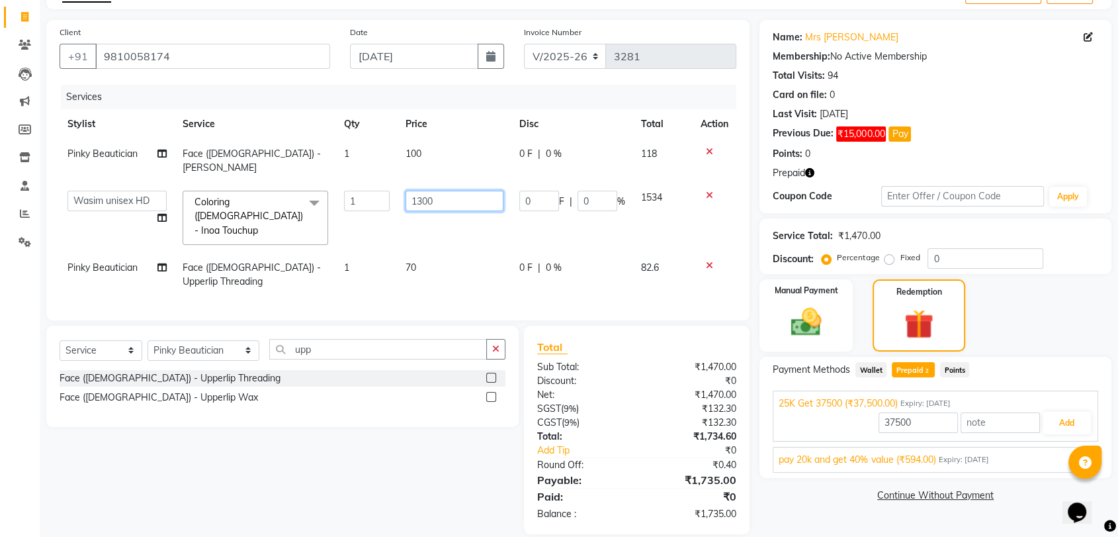
click at [412, 191] on input "1300" at bounding box center [455, 201] width 98 height 21
click at [413, 191] on input "1300" at bounding box center [455, 201] width 98 height 21
type input "1200"
click at [456, 222] on td "1200" at bounding box center [455, 218] width 114 height 70
select select "48533"
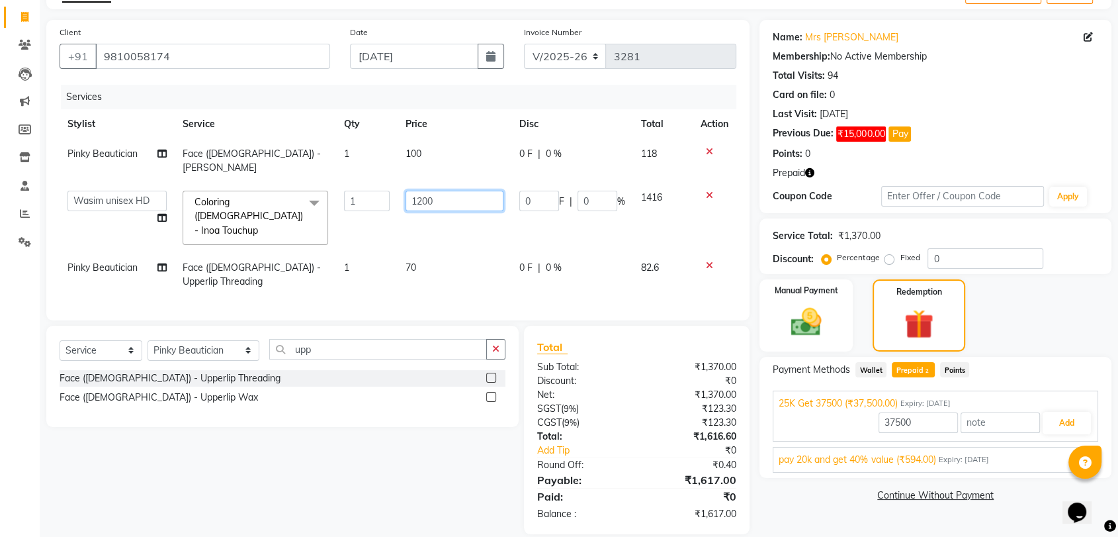
click at [466, 191] on input "1200" at bounding box center [455, 201] width 98 height 21
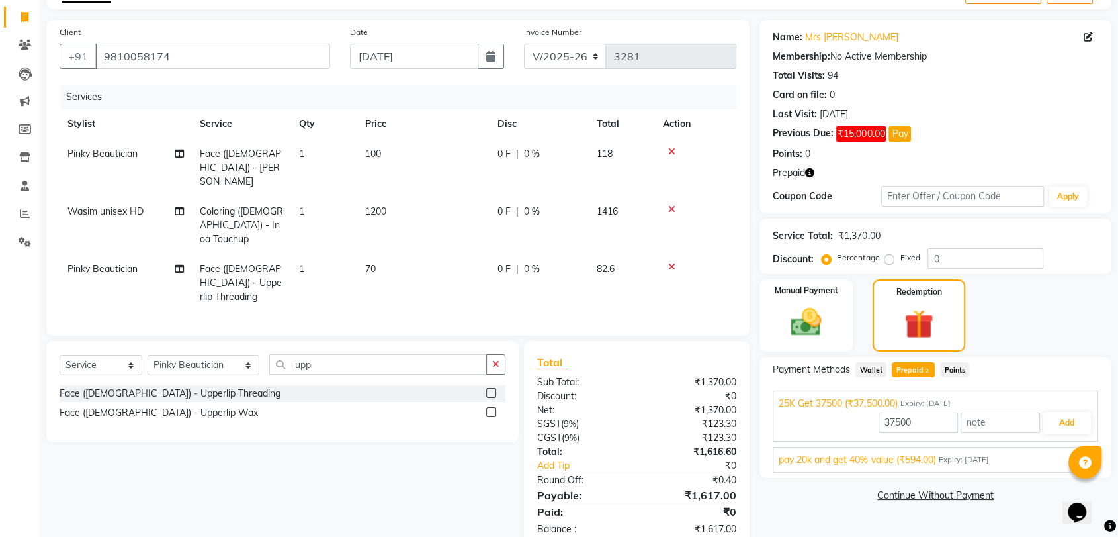
click at [457, 132] on th "Price" at bounding box center [423, 124] width 132 height 30
click at [936, 453] on span "pay 20k and get 40% value (₹594.00)" at bounding box center [857, 458] width 157 height 14
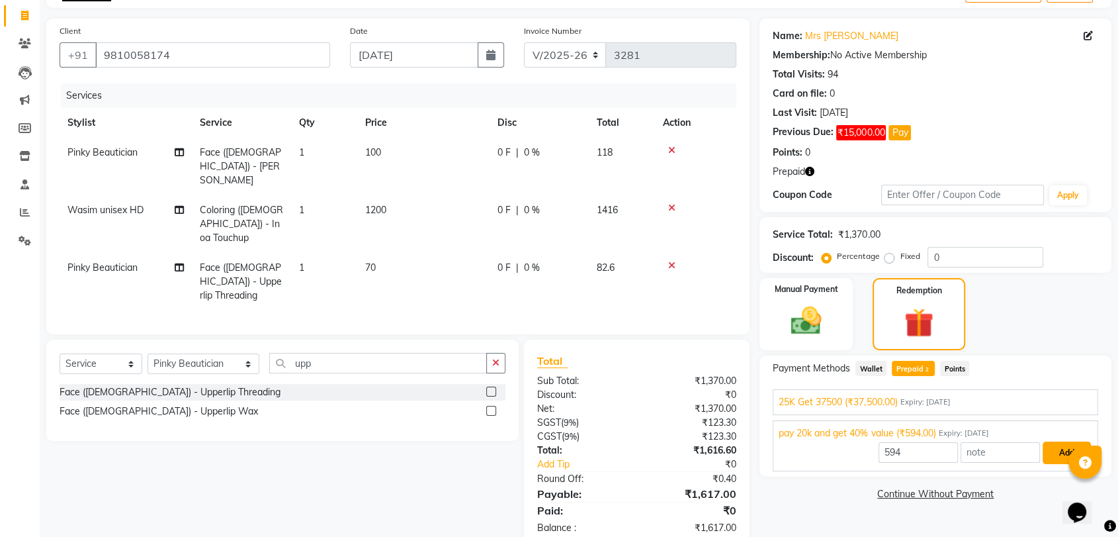
click at [1050, 447] on button "Add" at bounding box center [1067, 452] width 48 height 23
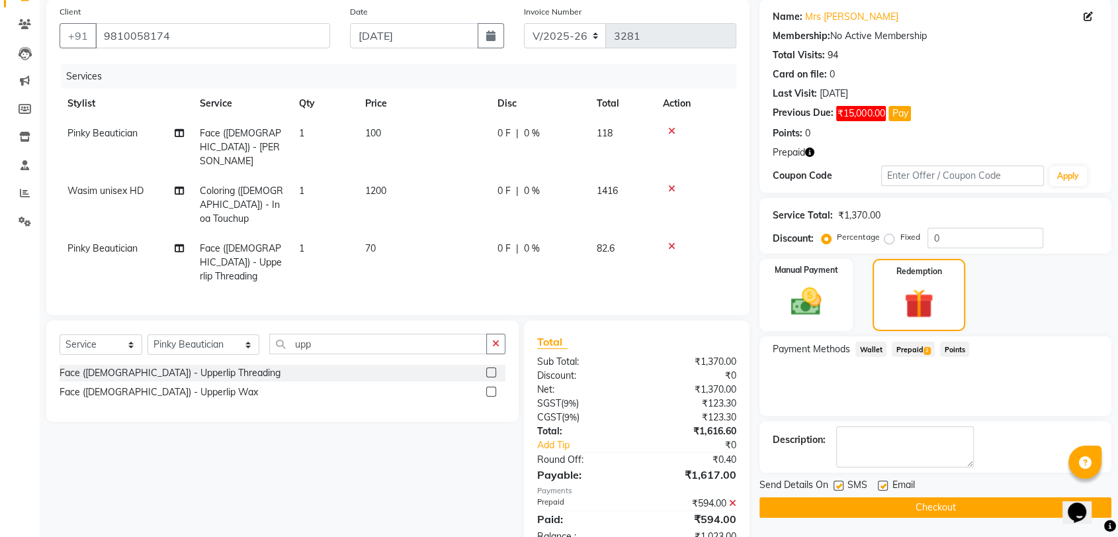
scroll to position [109, 0]
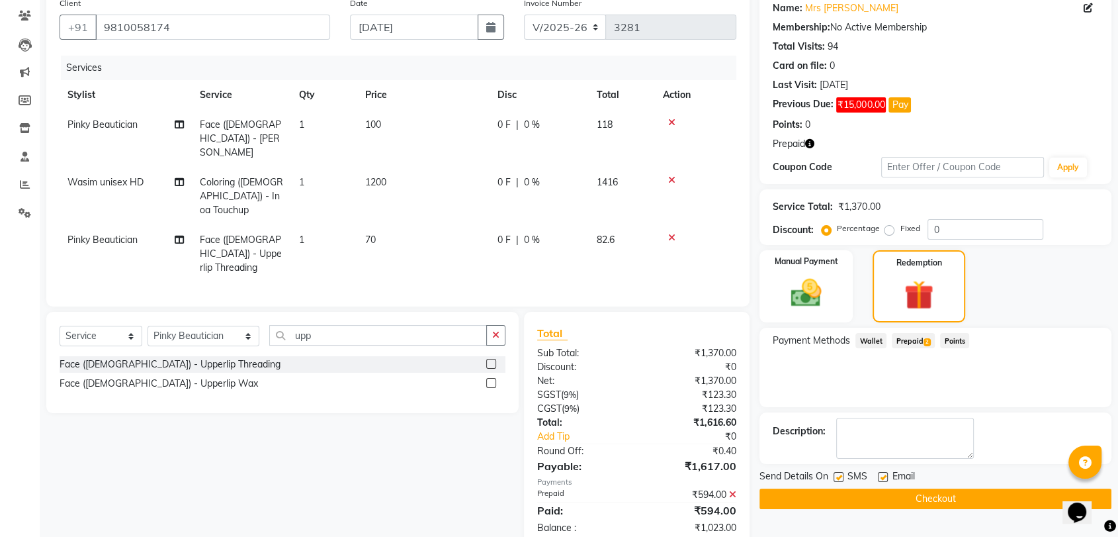
click at [907, 337] on span "Prepaid 2" at bounding box center [913, 340] width 43 height 15
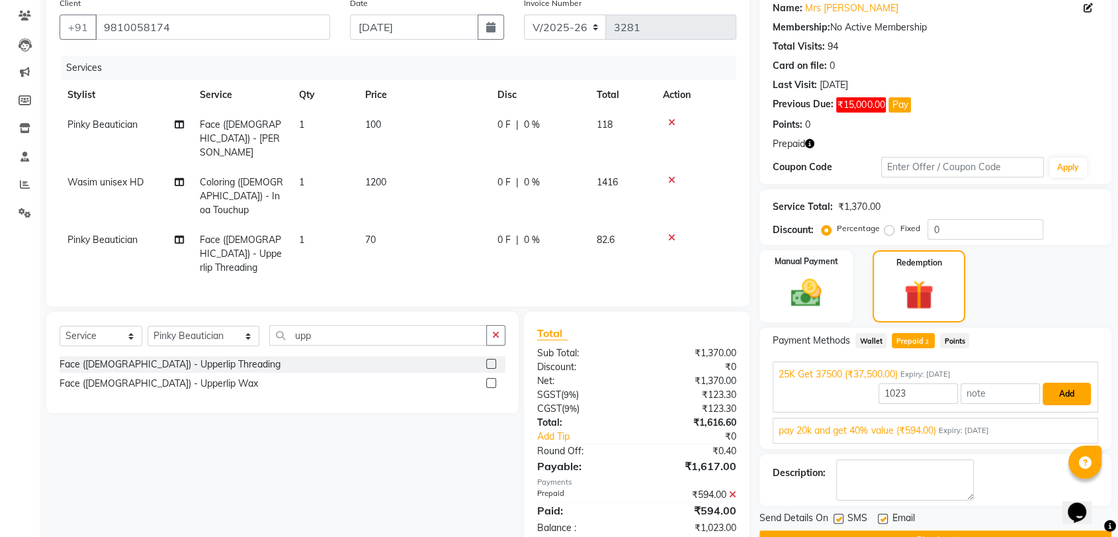
click at [1069, 390] on button "Add" at bounding box center [1067, 394] width 48 height 23
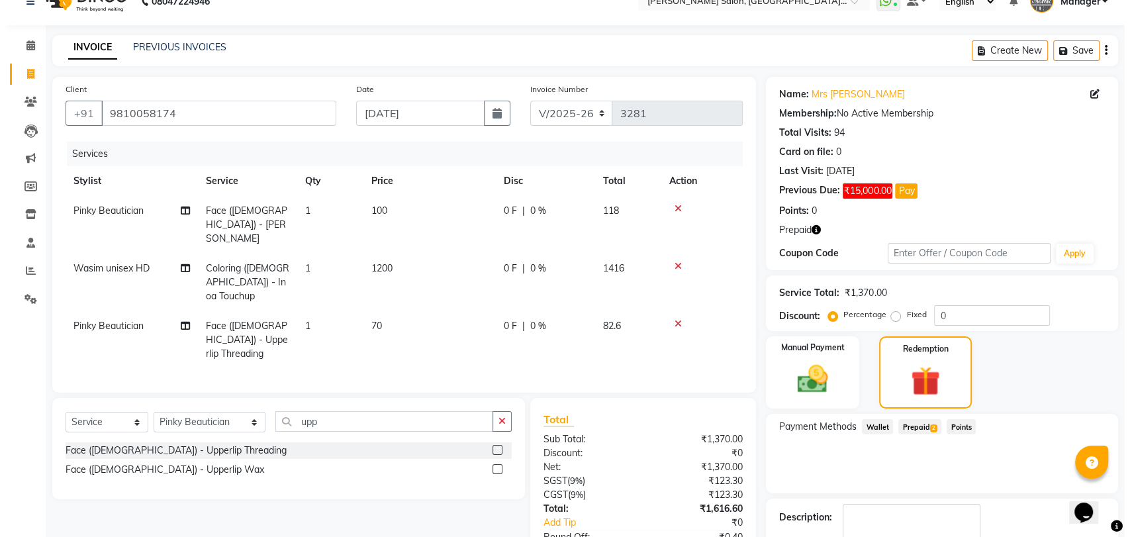
scroll to position [0, 0]
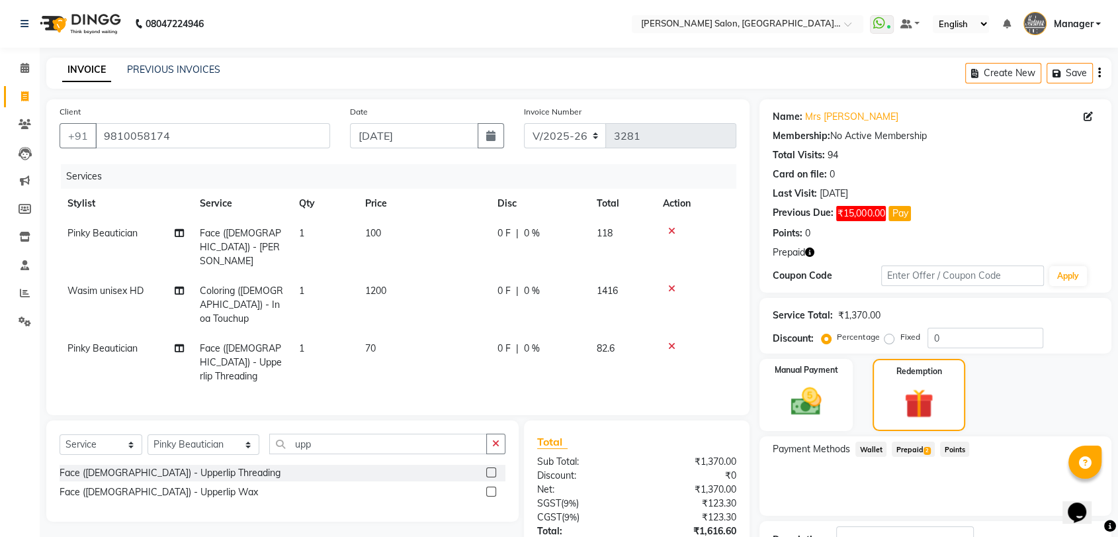
click at [1083, 116] on div "Name: Mrs Arpita" at bounding box center [936, 117] width 326 height 14
click at [1087, 116] on icon at bounding box center [1088, 116] width 9 height 9
select select "female"
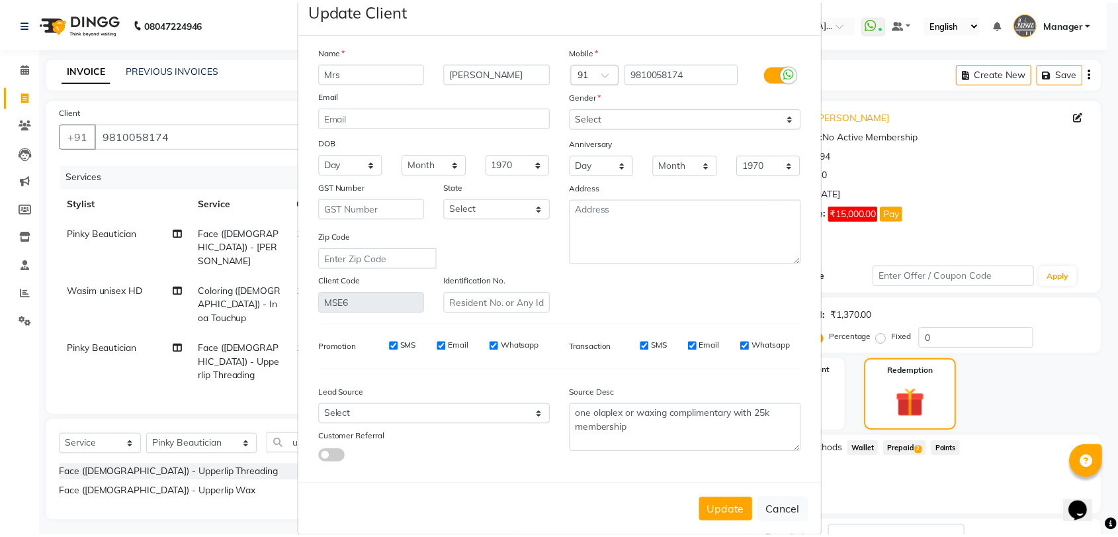
scroll to position [48, 0]
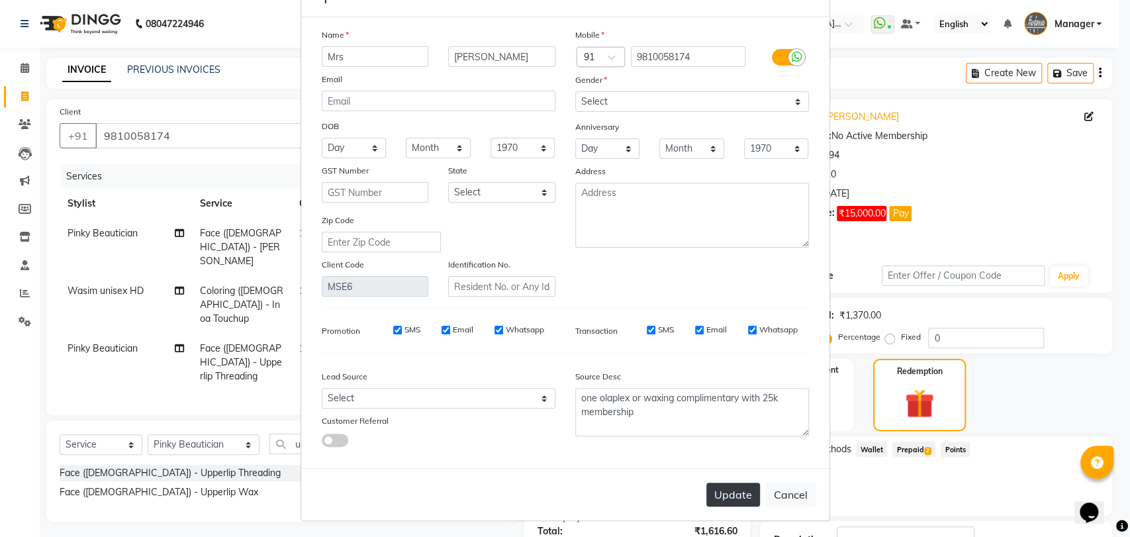
click at [717, 502] on button "Update" at bounding box center [733, 494] width 54 height 24
select select
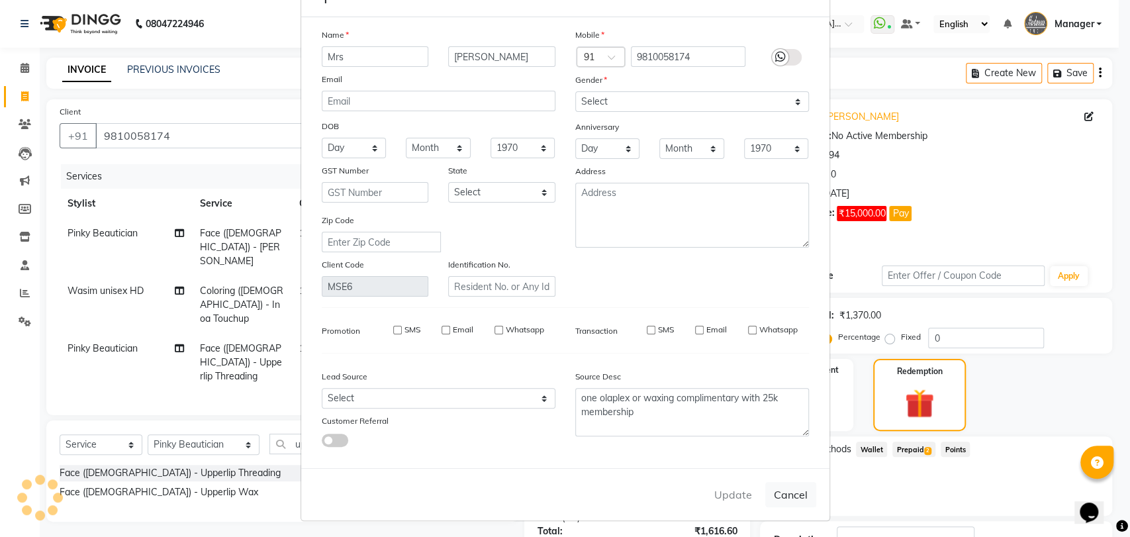
select select
checkbox input "false"
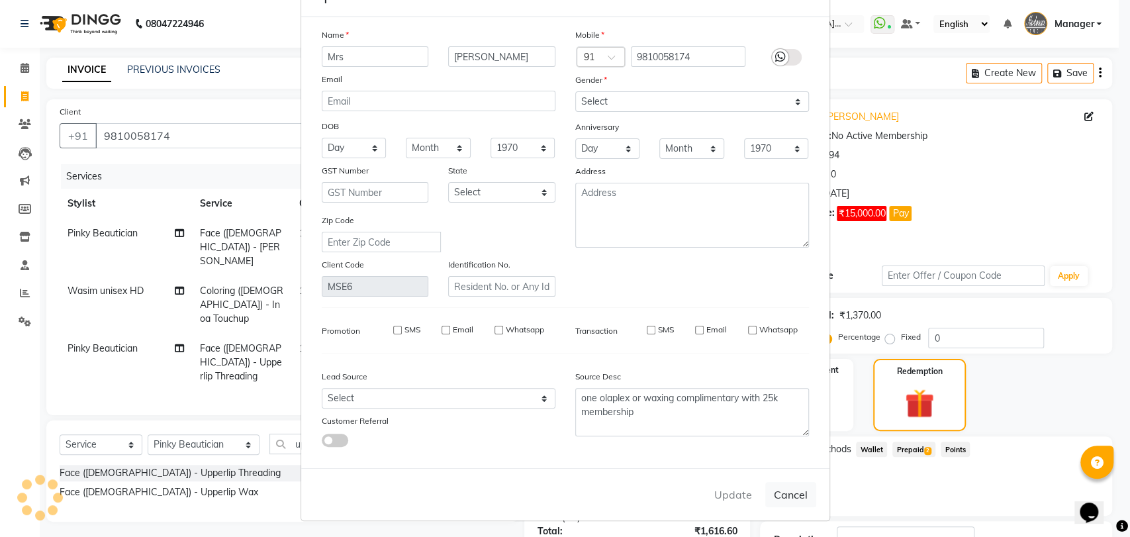
checkbox input "false"
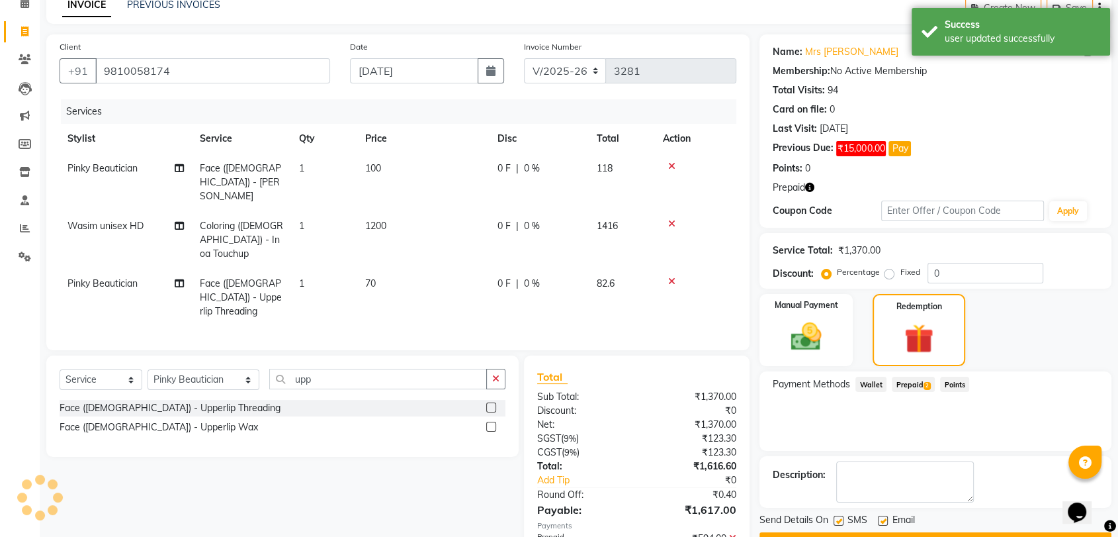
scroll to position [122, 0]
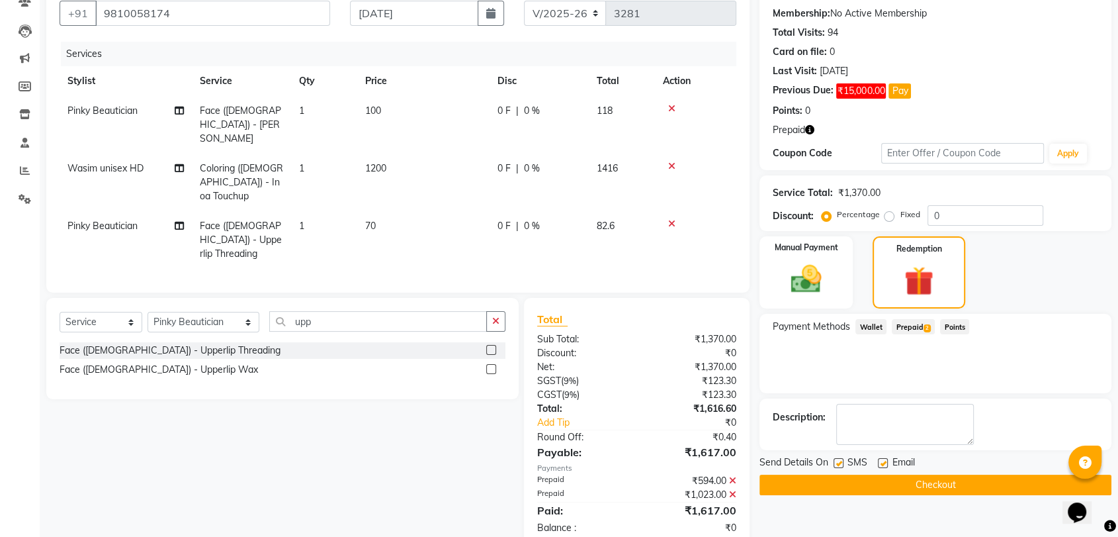
click at [937, 482] on button "Checkout" at bounding box center [936, 485] width 352 height 21
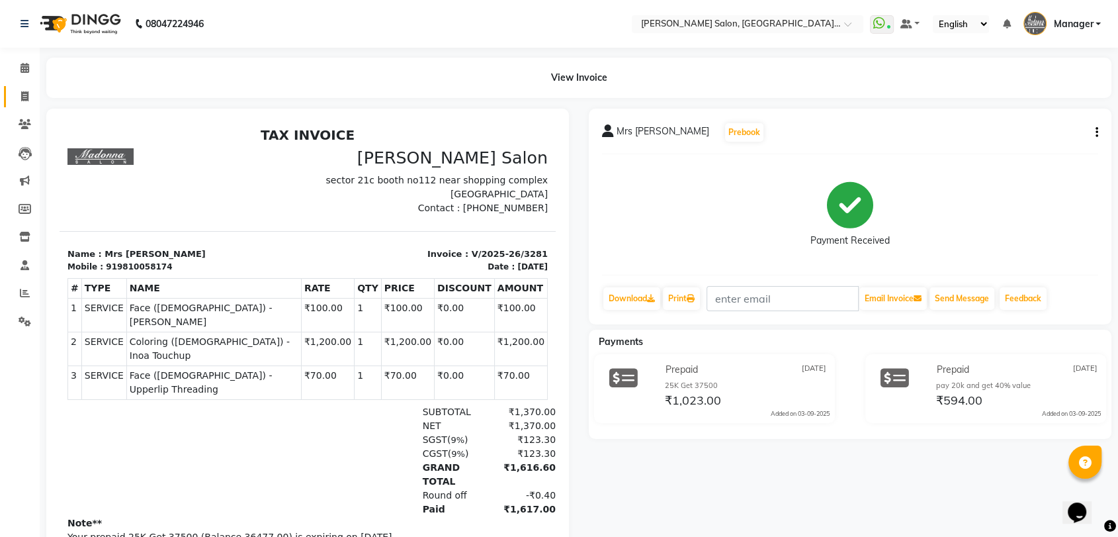
click at [30, 88] on link "Invoice" at bounding box center [20, 97] width 32 height 22
select select "service"
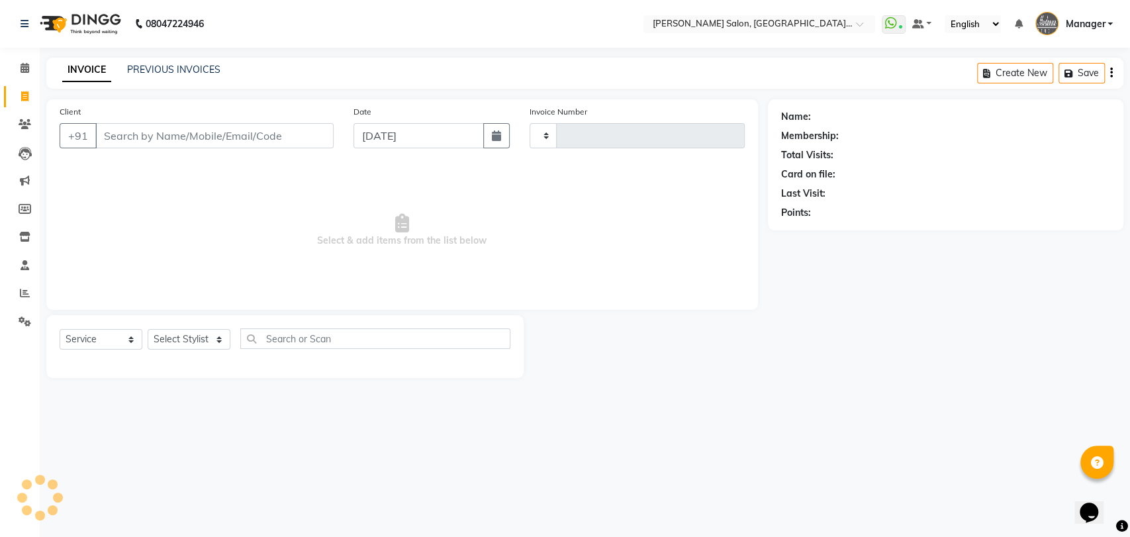
type input "3282"
select select "5893"
click at [187, 342] on select "Select Stylist Anil Pedicurist [PERSON_NAME] [DEMOGRAPHIC_DATA] stylist [PERSON…" at bounding box center [204, 339] width 113 height 21
select select "48543"
click at [148, 329] on select "Select Stylist Anil Pedicurist [PERSON_NAME] [DEMOGRAPHIC_DATA] stylist [PERSON…" at bounding box center [204, 339] width 113 height 21
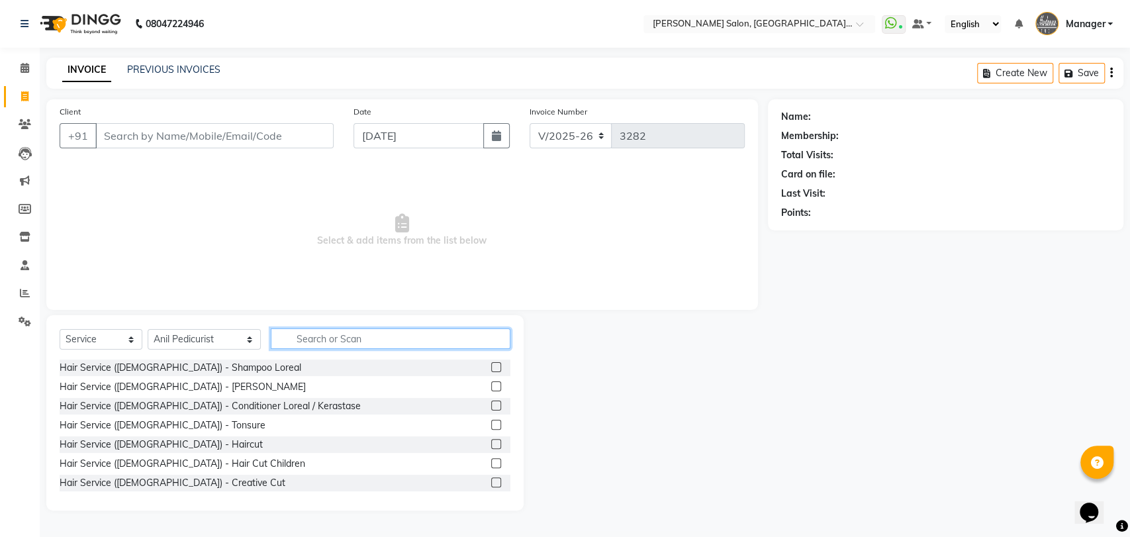
click at [318, 334] on input "text" at bounding box center [391, 338] width 240 height 21
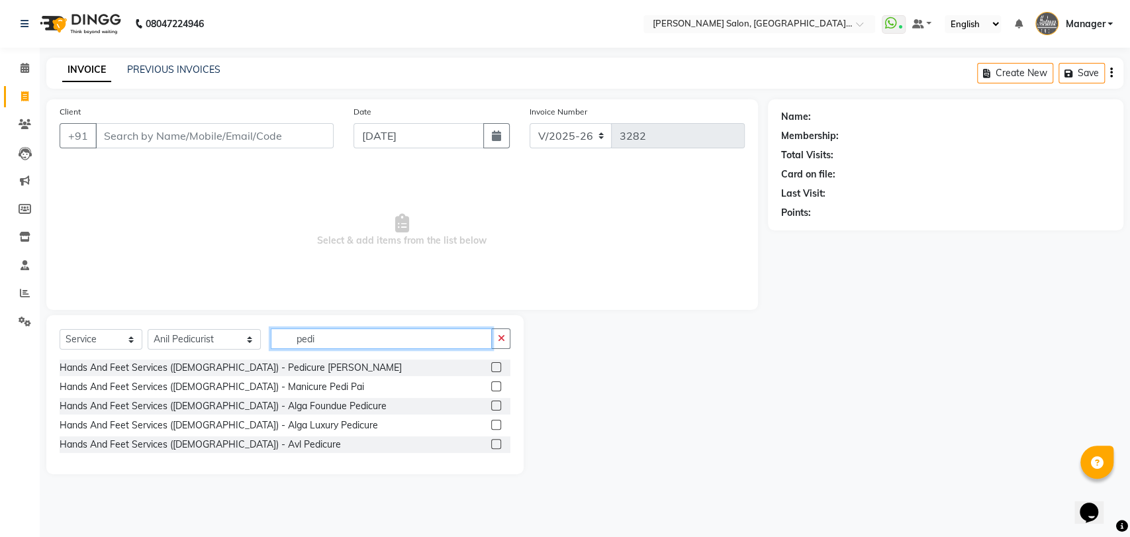
type input "pedi"
click at [496, 362] on label at bounding box center [496, 367] width 10 height 10
click at [496, 363] on input "checkbox" at bounding box center [495, 367] width 9 height 9
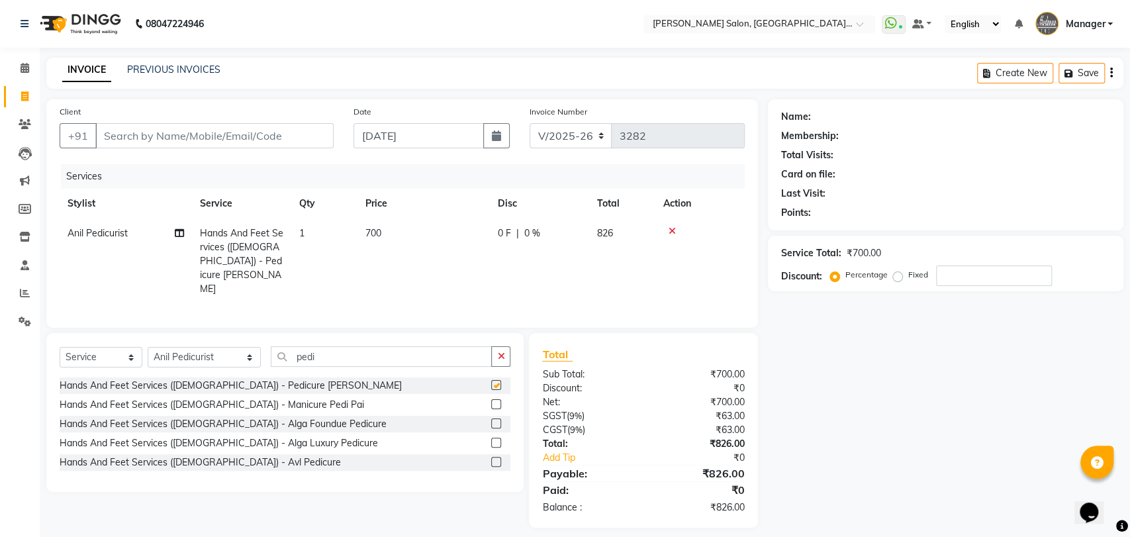
checkbox input "false"
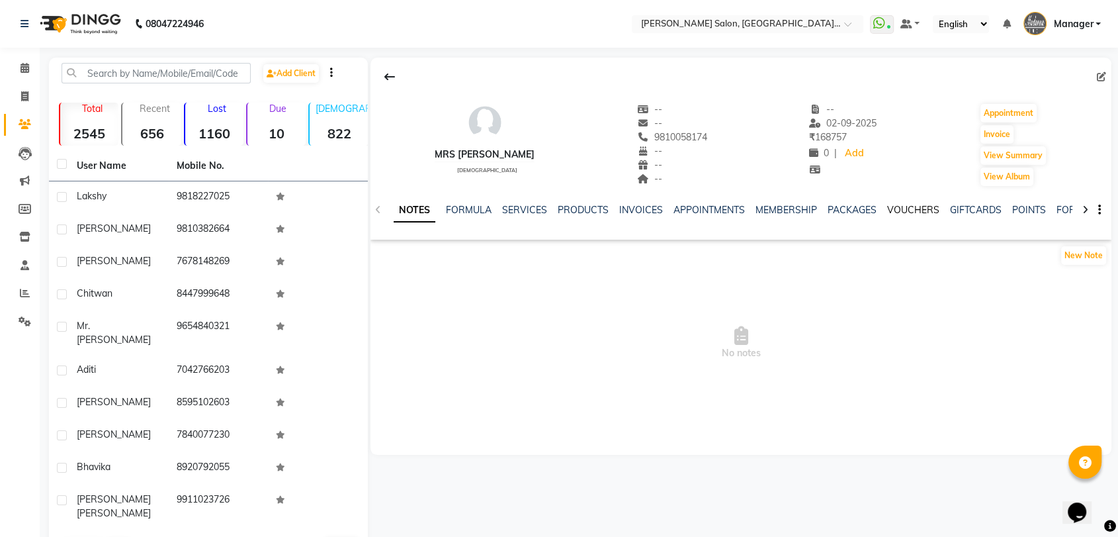
click at [903, 209] on link "VOUCHERS" at bounding box center [913, 210] width 52 height 12
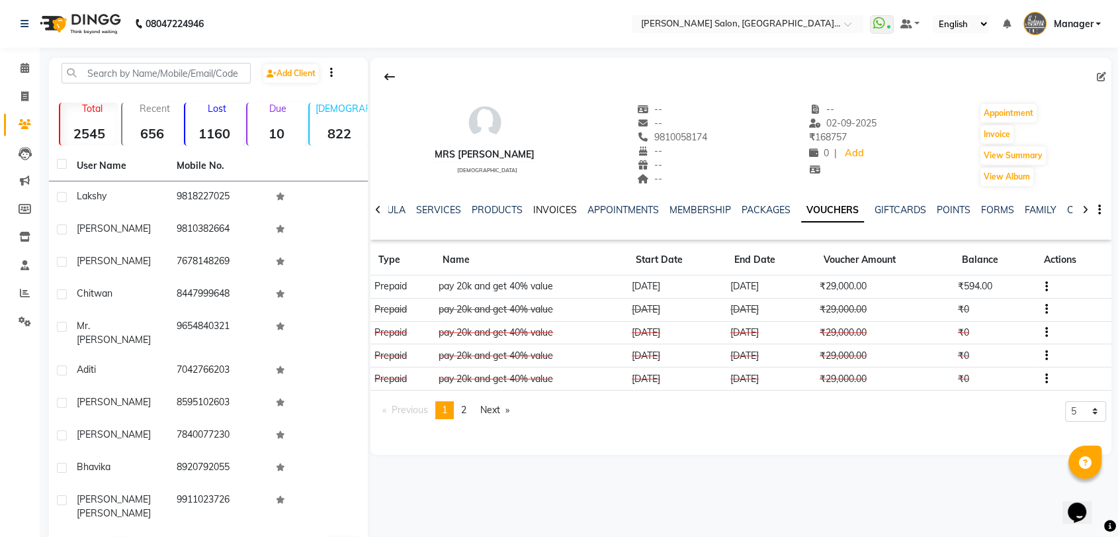
click at [554, 205] on link "INVOICES" at bounding box center [555, 210] width 44 height 12
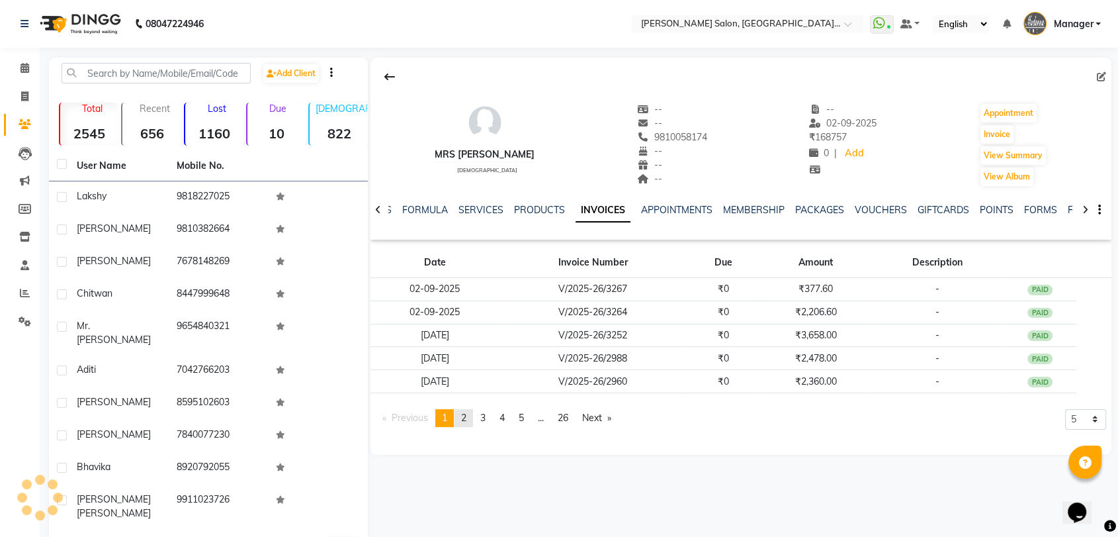
click at [467, 419] on span "2" at bounding box center [463, 418] width 5 height 12
click at [486, 415] on span "3" at bounding box center [482, 418] width 5 height 12
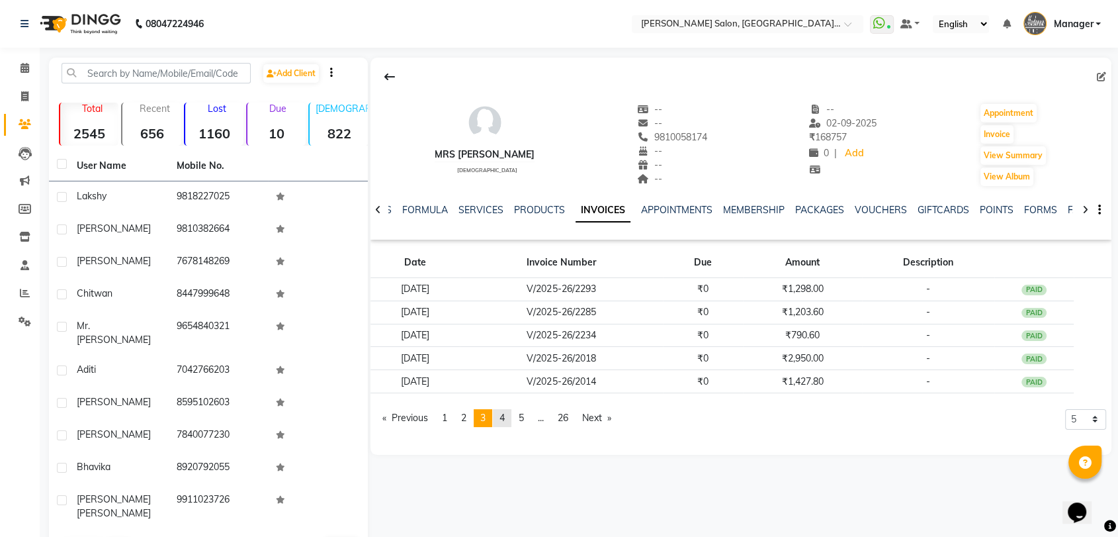
click at [504, 412] on span "4" at bounding box center [502, 418] width 5 height 12
click at [489, 415] on link "page 3" at bounding box center [483, 418] width 19 height 18
click at [478, 208] on link "SERVICES" at bounding box center [481, 210] width 45 height 12
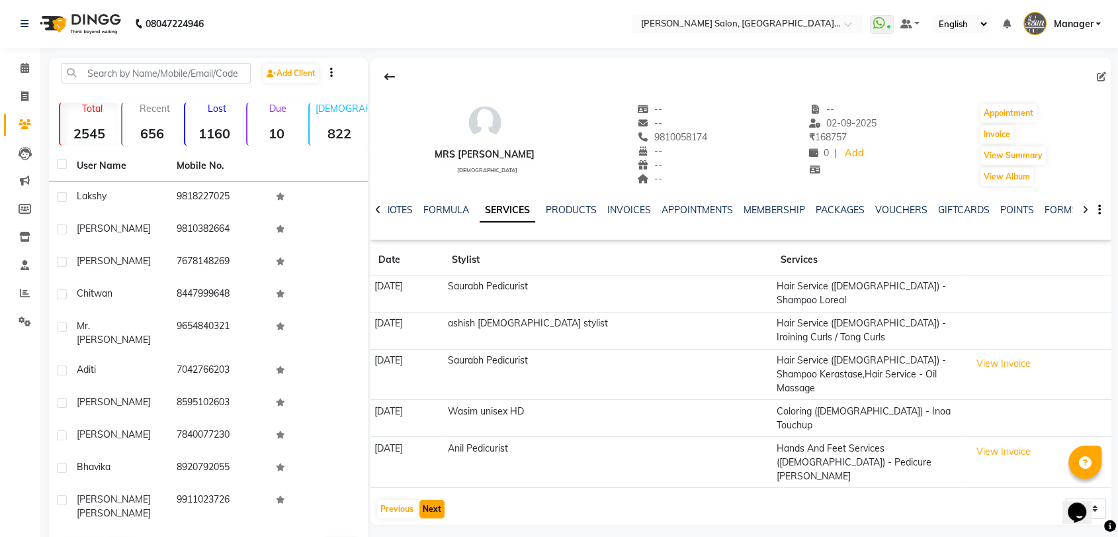
click at [428, 500] on button "Next" at bounding box center [432, 509] width 25 height 19
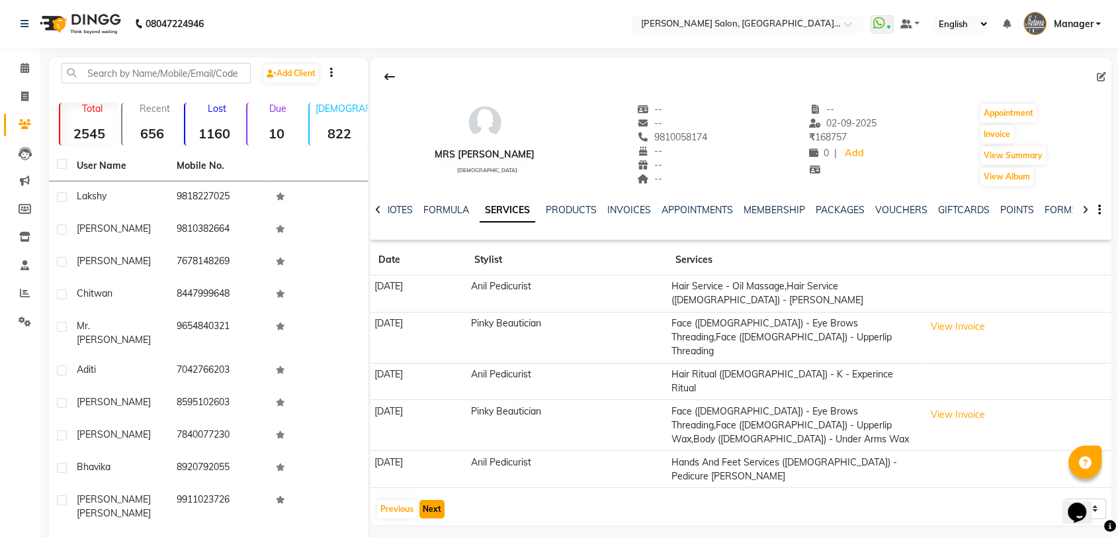
click at [432, 500] on button "Next" at bounding box center [432, 509] width 25 height 19
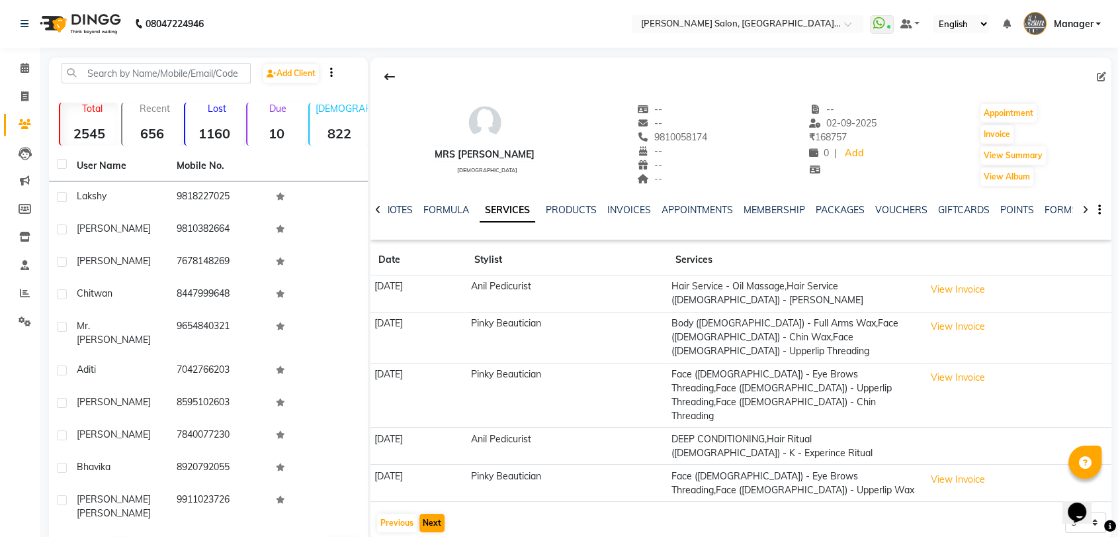
click at [432, 467] on app-client-history "Date Stylist Services 18-07-2025 Anil Pedicurist Hair Service - Oil Massage,Hai…" at bounding box center [741, 389] width 741 height 289
click at [430, 514] on button "Next" at bounding box center [432, 523] width 25 height 19
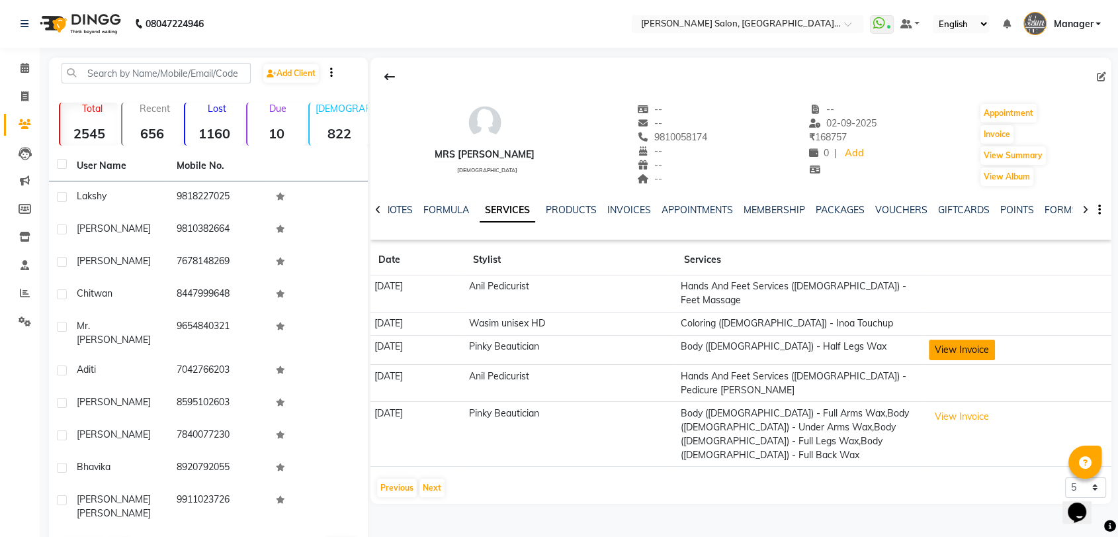
click at [952, 340] on button "View Invoice" at bounding box center [962, 350] width 66 height 21
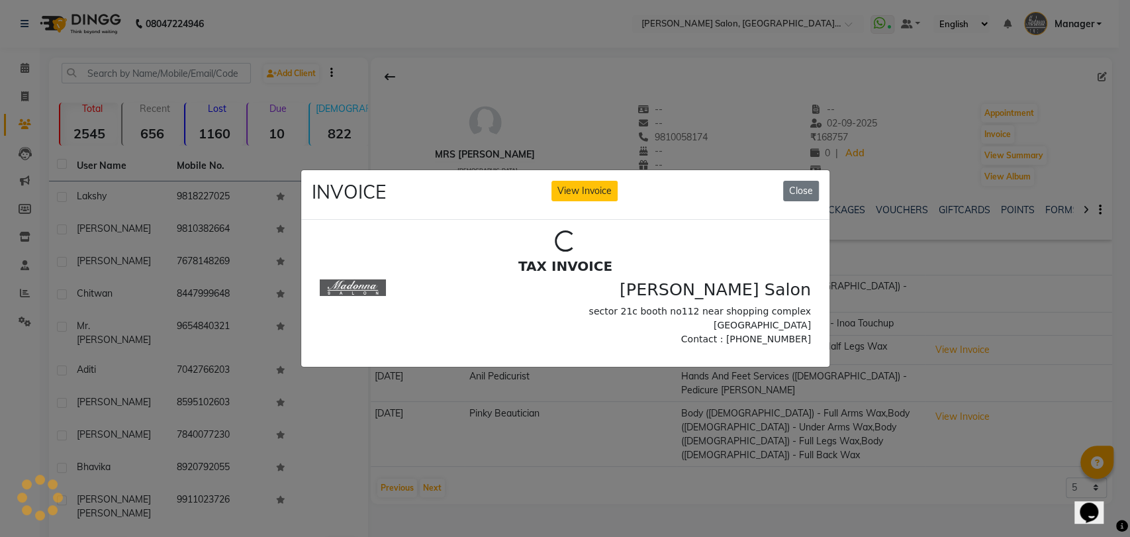
click at [598, 371] on section "Name : Mrs Arpita Mobile : 919810058174 Invoice : V/2025-26/1860 Date : 27/06/2…" at bounding box center [564, 382] width 507 height 42
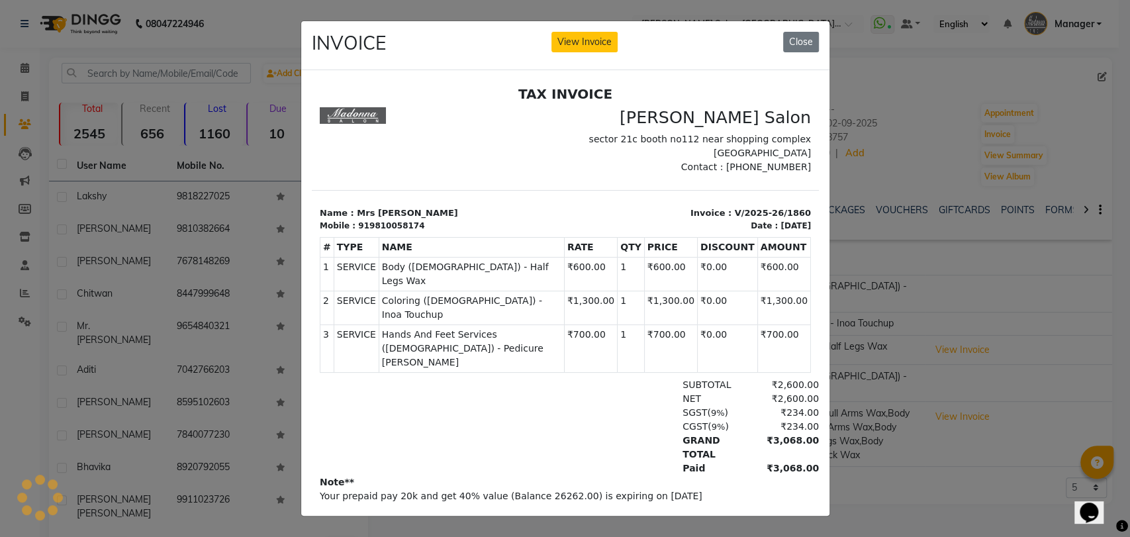
click at [598, 199] on section "Name : Mrs Arpita Mobile : 919810058174 Invoice : V/2025-26/1860 Date : 27/06/2…" at bounding box center [564, 211] width 507 height 42
click at [792, 38] on button "Close" at bounding box center [801, 42] width 36 height 21
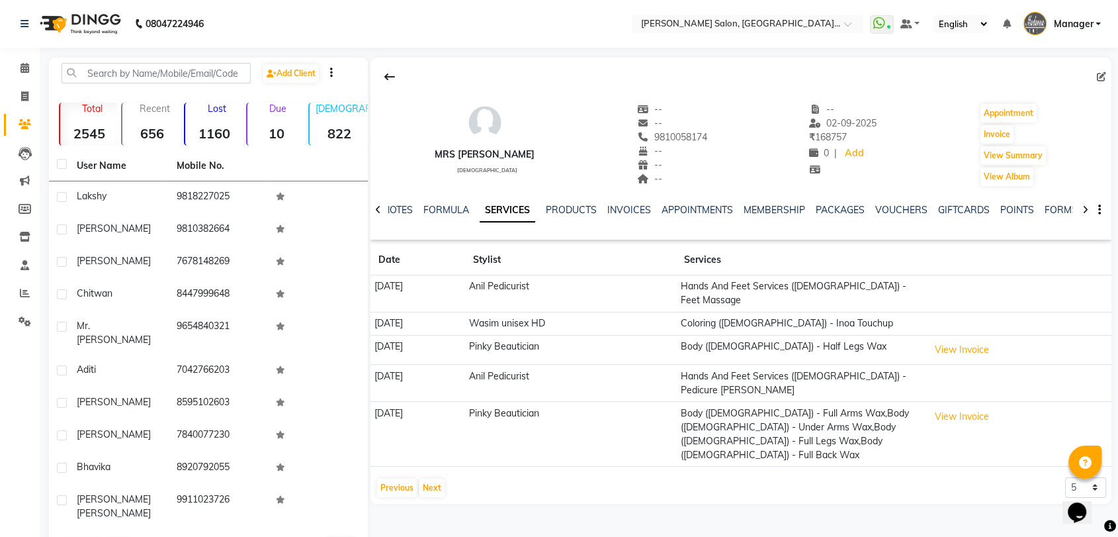
scroll to position [26, 0]
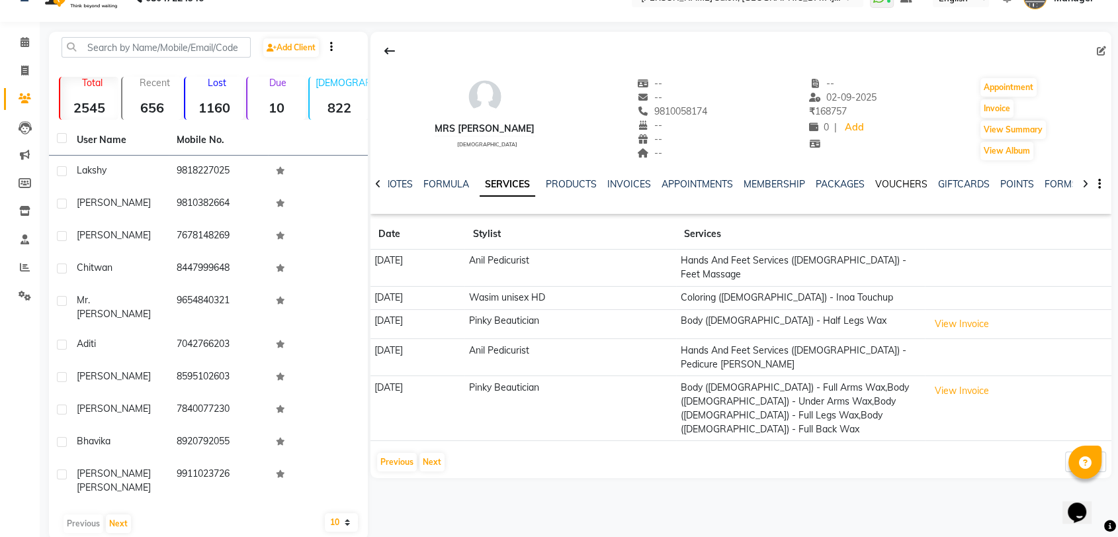
click at [893, 180] on link "VOUCHERS" at bounding box center [902, 184] width 52 height 12
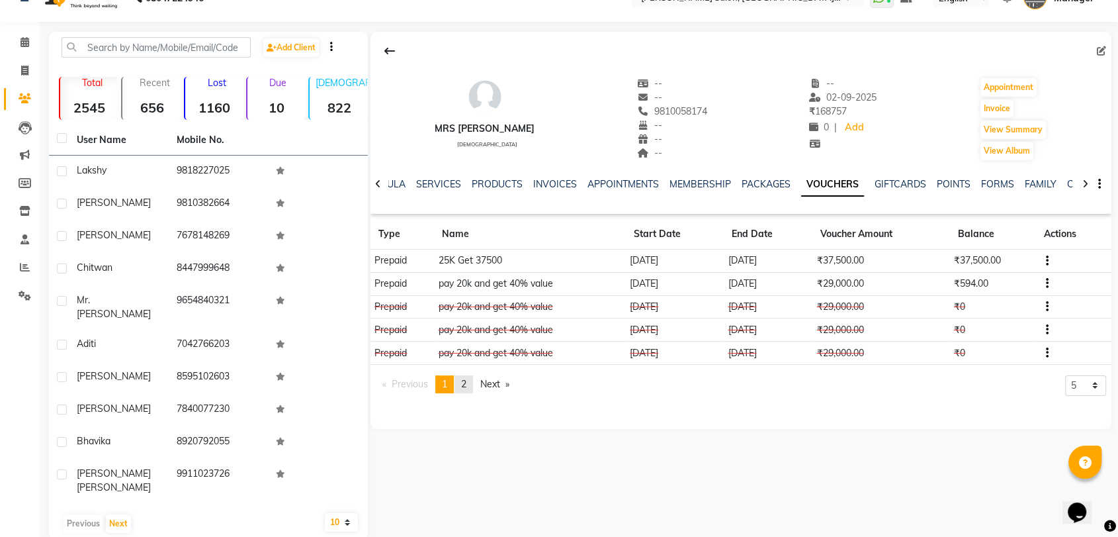
click at [466, 382] on span "2" at bounding box center [463, 384] width 5 height 12
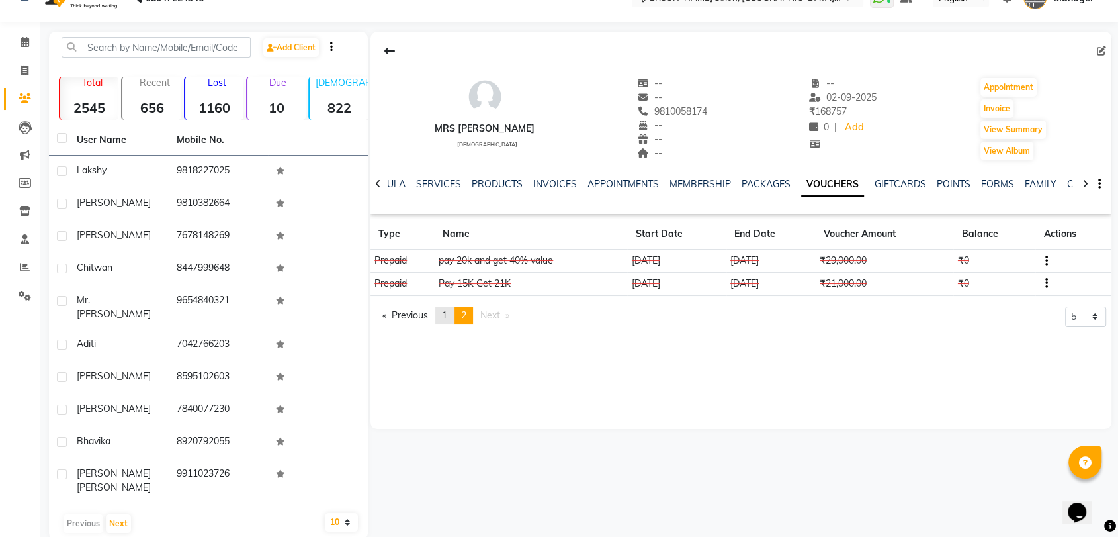
click at [445, 312] on span "1" at bounding box center [444, 315] width 5 height 12
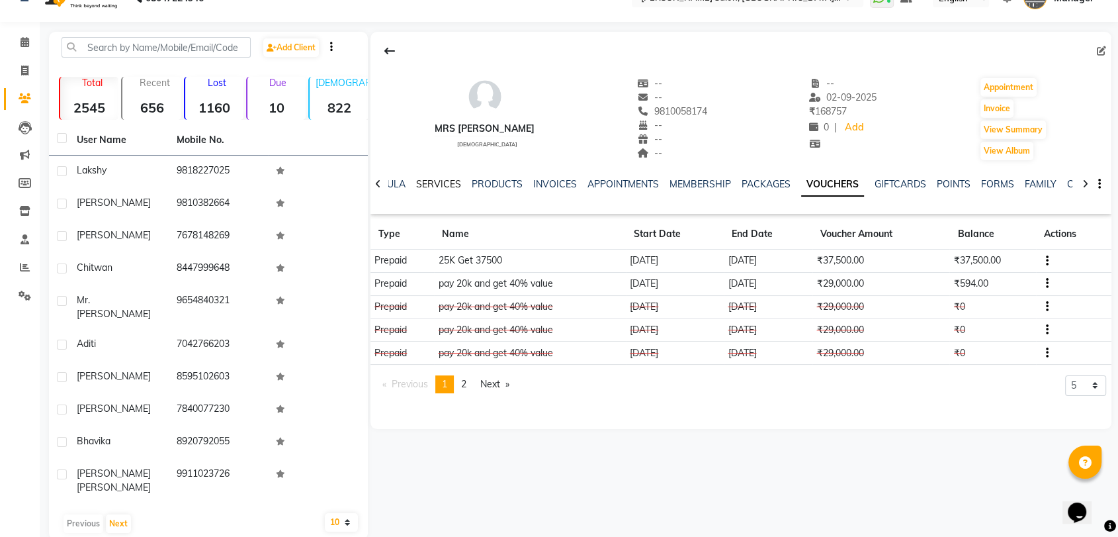
click at [437, 180] on link "SERVICES" at bounding box center [438, 184] width 45 height 12
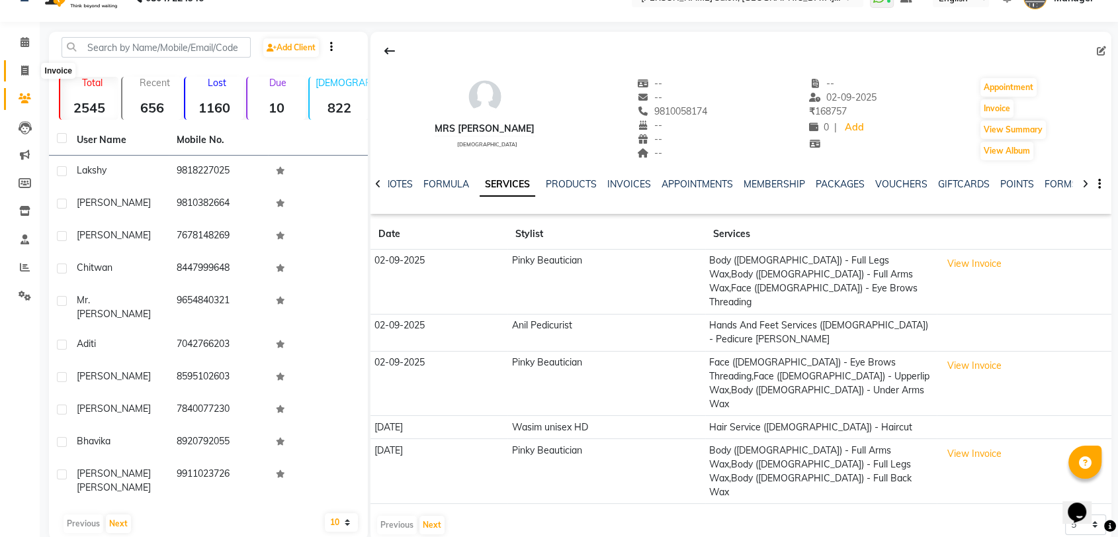
click at [26, 74] on icon at bounding box center [24, 71] width 7 height 10
select select "service"
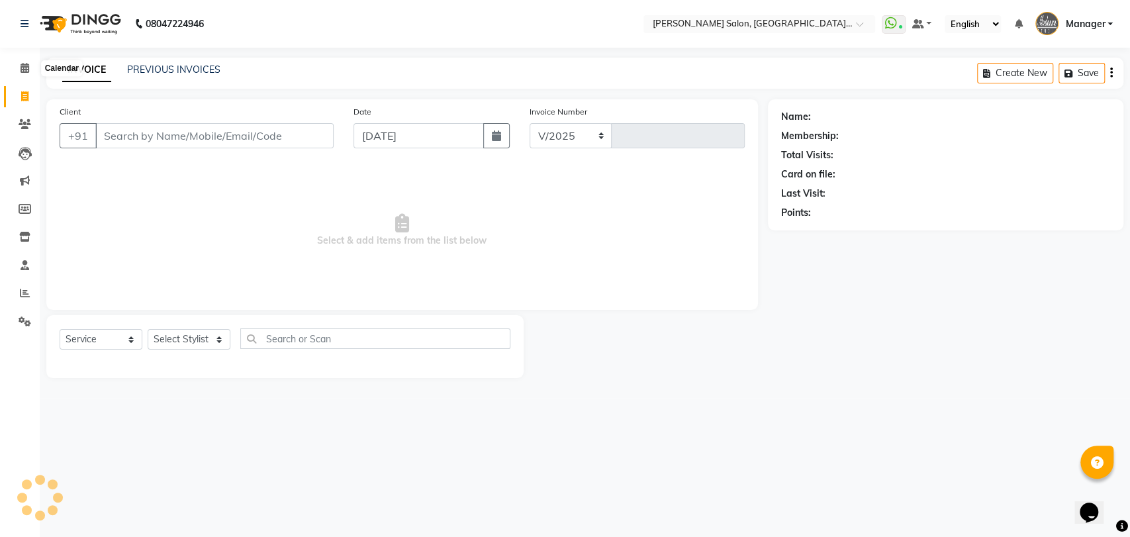
select select "5893"
type input "3280"
click at [196, 68] on link "PREVIOUS INVOICES" at bounding box center [173, 70] width 93 height 12
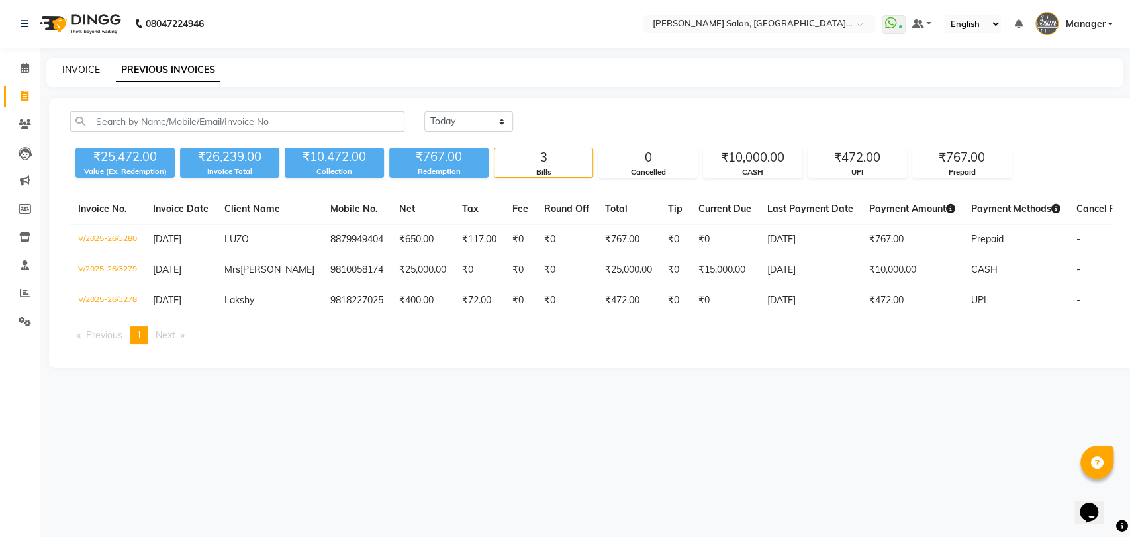
click at [76, 74] on link "INVOICE" at bounding box center [81, 70] width 38 height 12
select select "service"
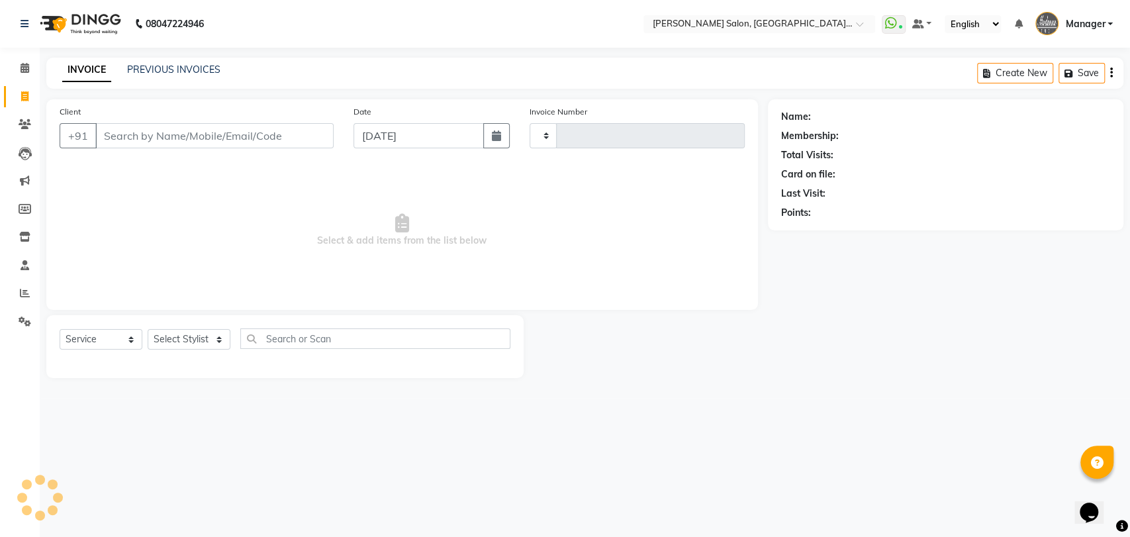
type input "3281"
select select "5893"
click at [205, 75] on link "PREVIOUS INVOICES" at bounding box center [173, 70] width 93 height 12
select select "5893"
select select "service"
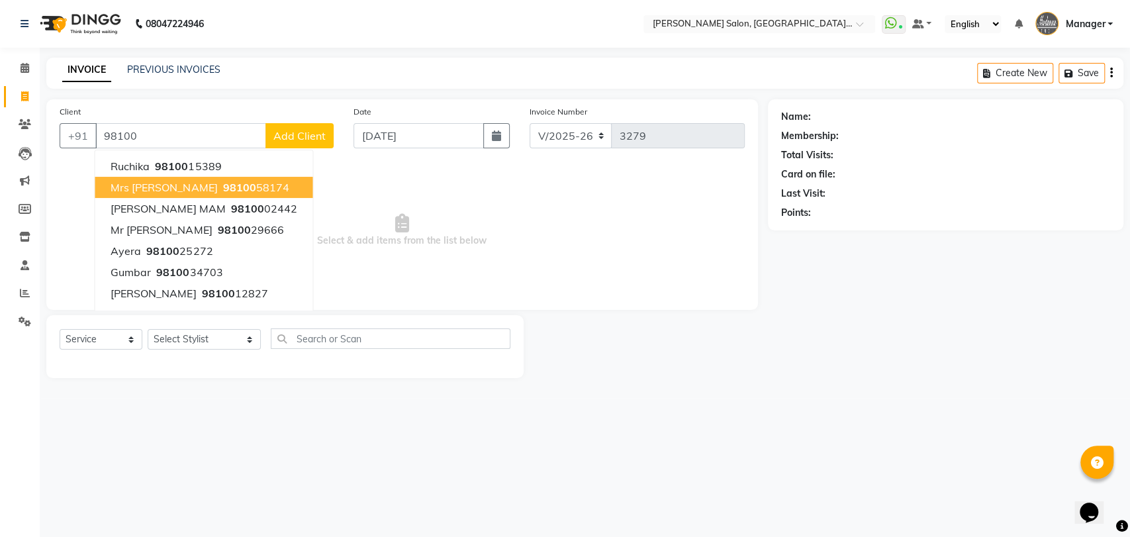
click at [240, 183] on button "Mrs Arpita 98100 58174" at bounding box center [204, 187] width 218 height 21
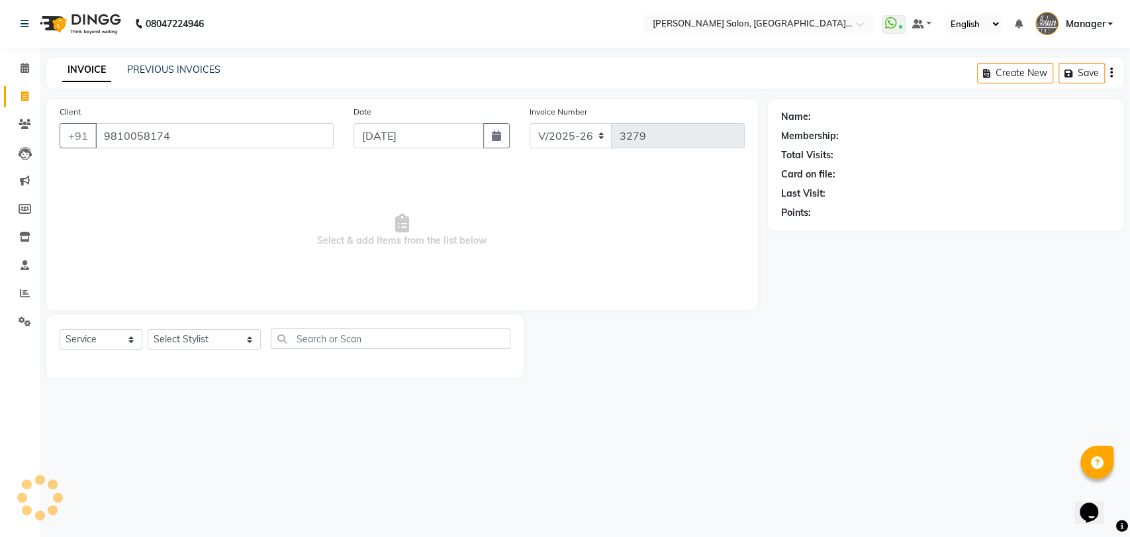
type input "9810058174"
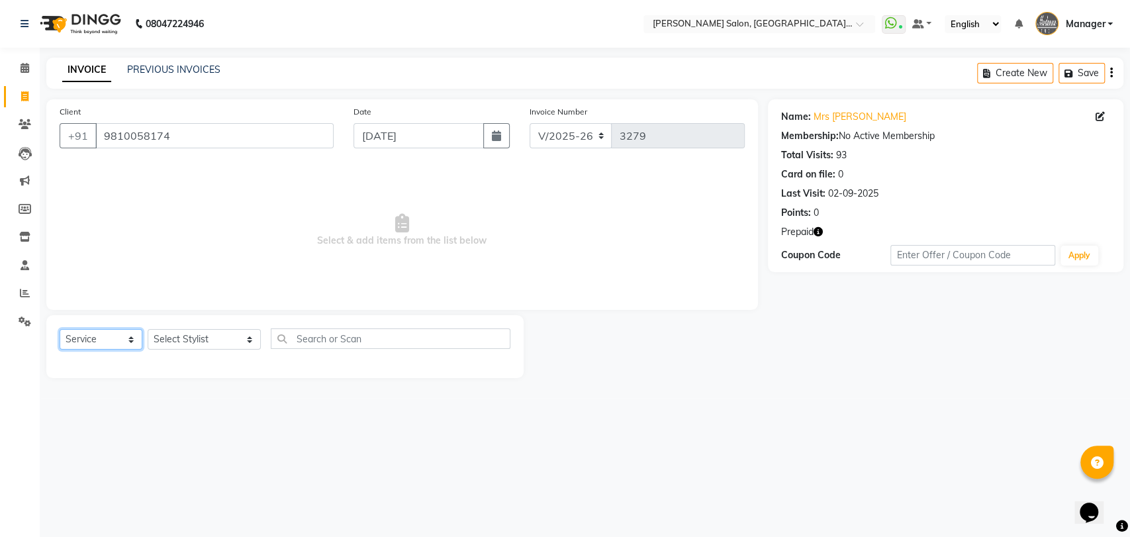
click at [114, 339] on select "Select Service Product Membership Package Voucher Prepaid Gift Card" at bounding box center [101, 339] width 83 height 21
select select "P"
click at [60, 329] on select "Select Service Product Membership Package Voucher Prepaid Gift Card" at bounding box center [101, 339] width 83 height 21
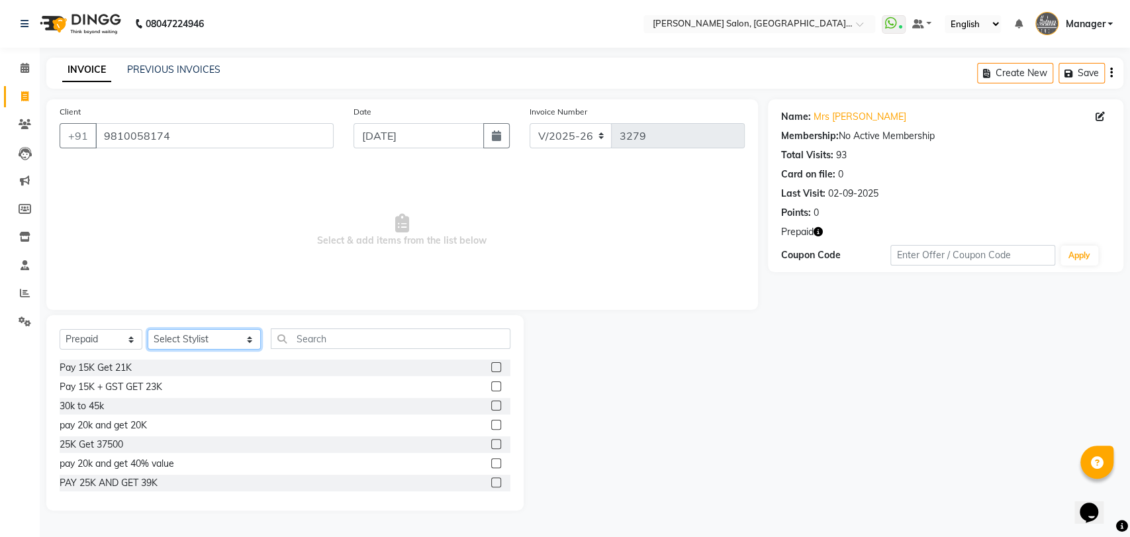
click at [182, 343] on select "Select Stylist Anil Pedicurist [PERSON_NAME] [DEMOGRAPHIC_DATA] stylist [PERSON…" at bounding box center [204, 339] width 113 height 21
select select "48537"
click at [148, 329] on select "Select Stylist Anil Pedicurist [PERSON_NAME] [DEMOGRAPHIC_DATA] stylist [PERSON…" at bounding box center [204, 339] width 113 height 21
click at [304, 335] on input "text" at bounding box center [391, 338] width 240 height 21
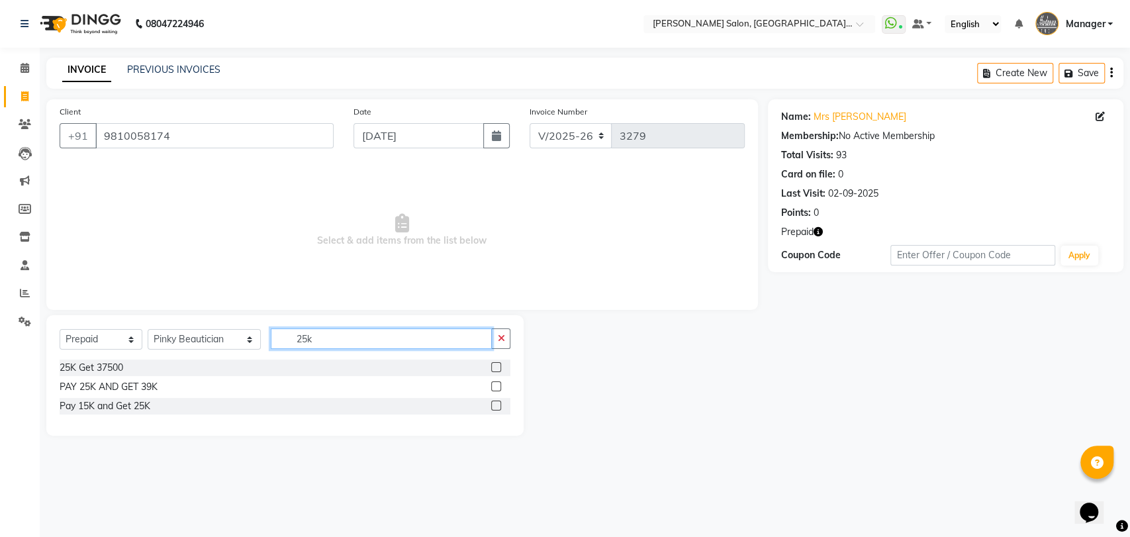
type input "25k"
click at [497, 368] on label at bounding box center [496, 367] width 10 height 10
click at [497, 368] on input "checkbox" at bounding box center [495, 367] width 9 height 9
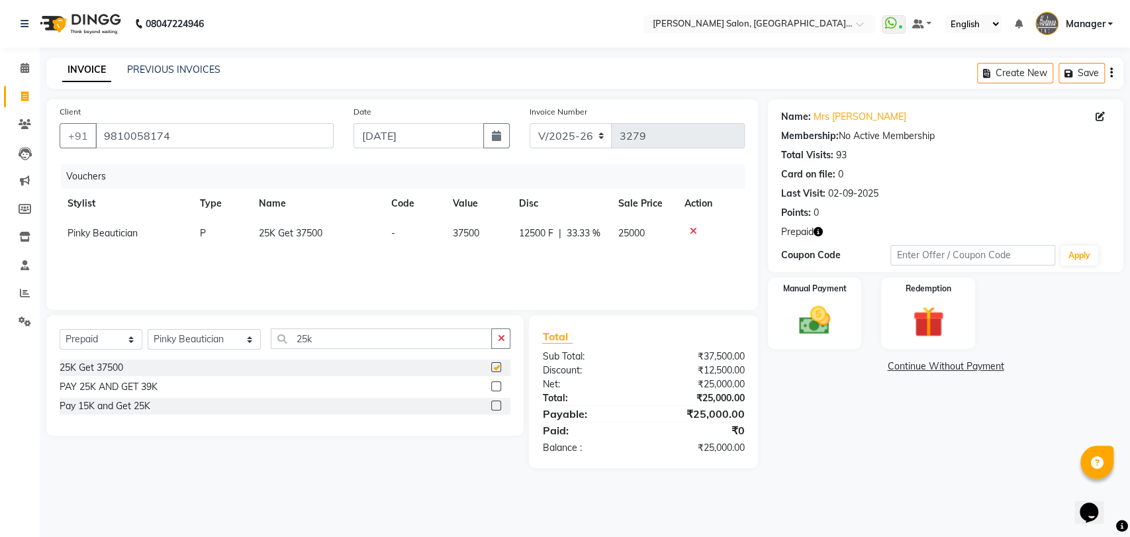
checkbox input "false"
click at [798, 321] on img at bounding box center [814, 320] width 52 height 37
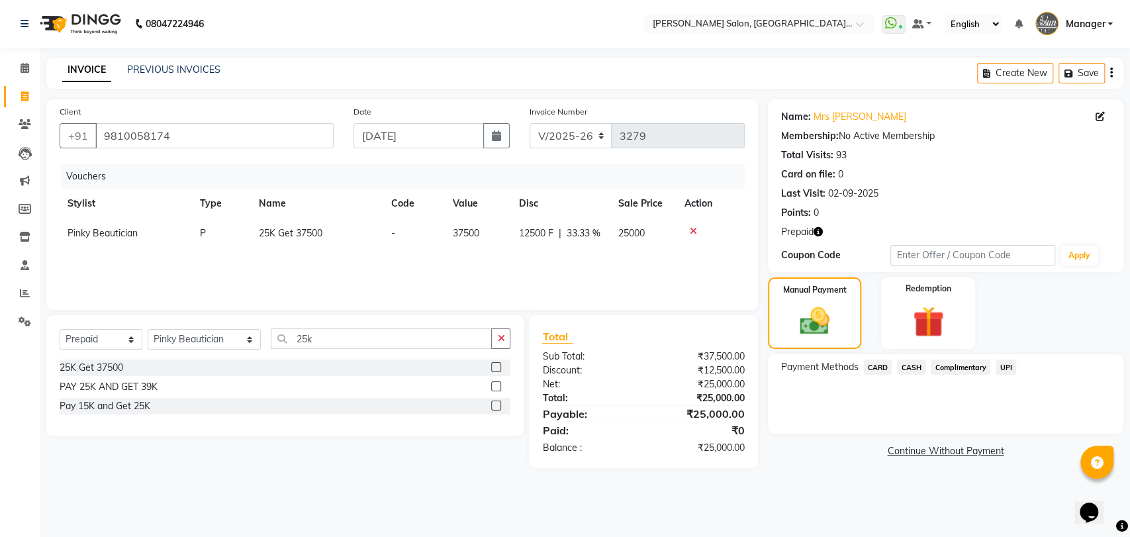
click at [913, 368] on span "CASH" at bounding box center [911, 366] width 28 height 15
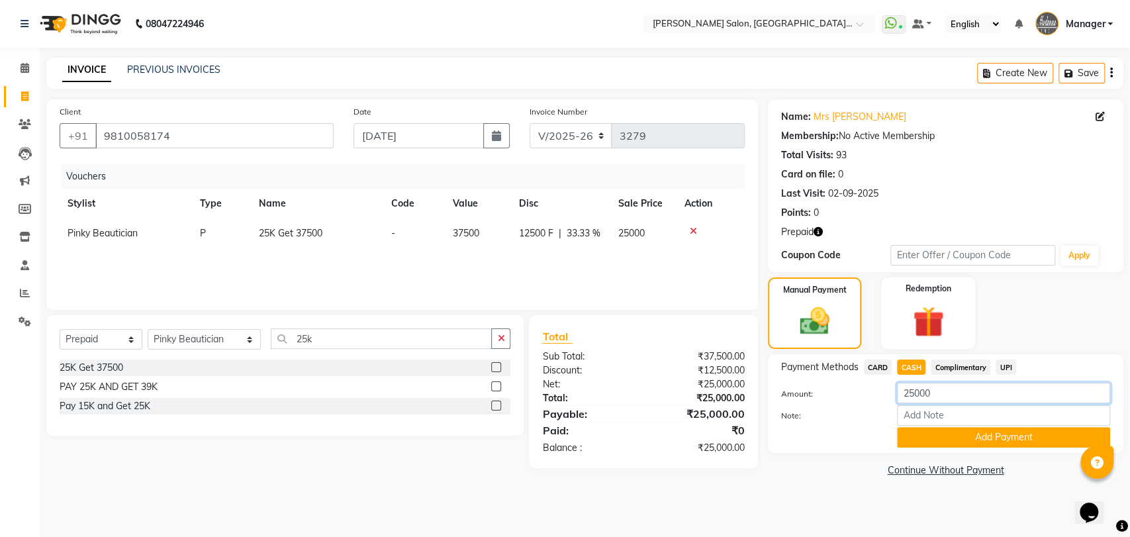
drag, startPoint x: 944, startPoint y: 390, endPoint x: 895, endPoint y: 393, distance: 49.7
click at [895, 393] on div "25000" at bounding box center [1003, 393] width 233 height 21
type input "10000"
click at [933, 441] on button "Add Payment" at bounding box center [1003, 437] width 213 height 21
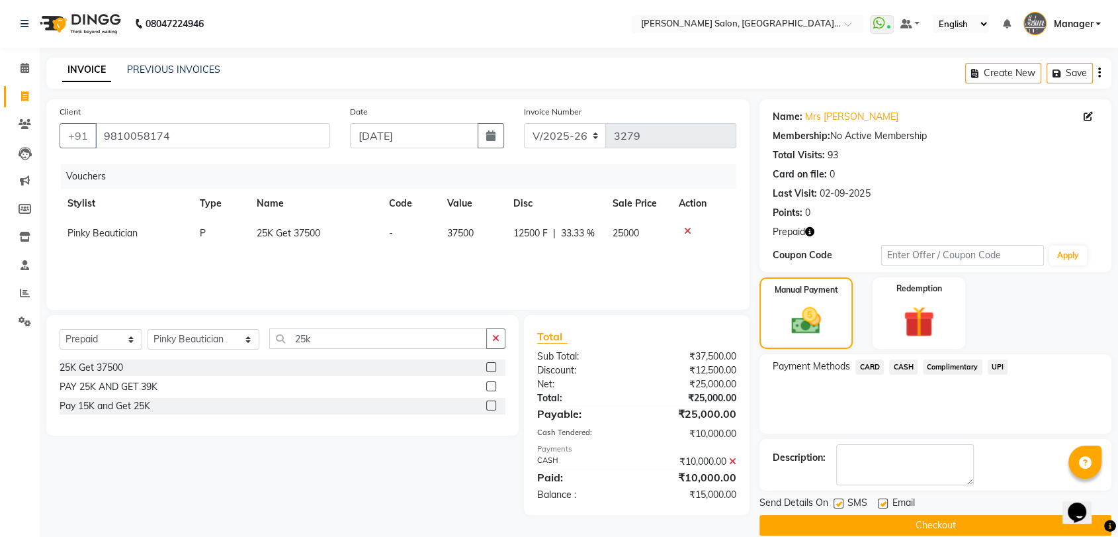
scroll to position [18, 0]
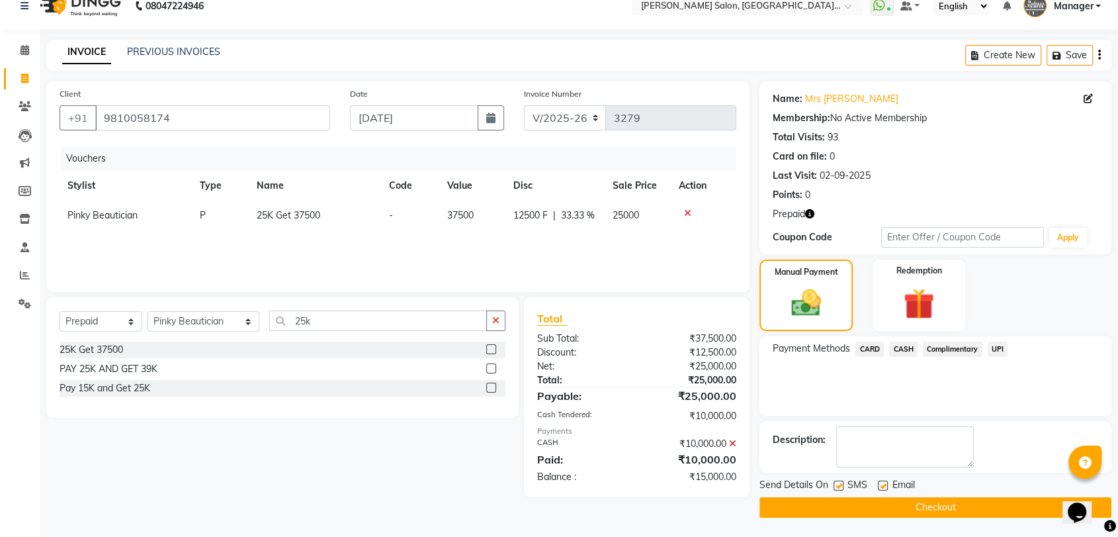
click at [886, 506] on button "Checkout" at bounding box center [936, 507] width 352 height 21
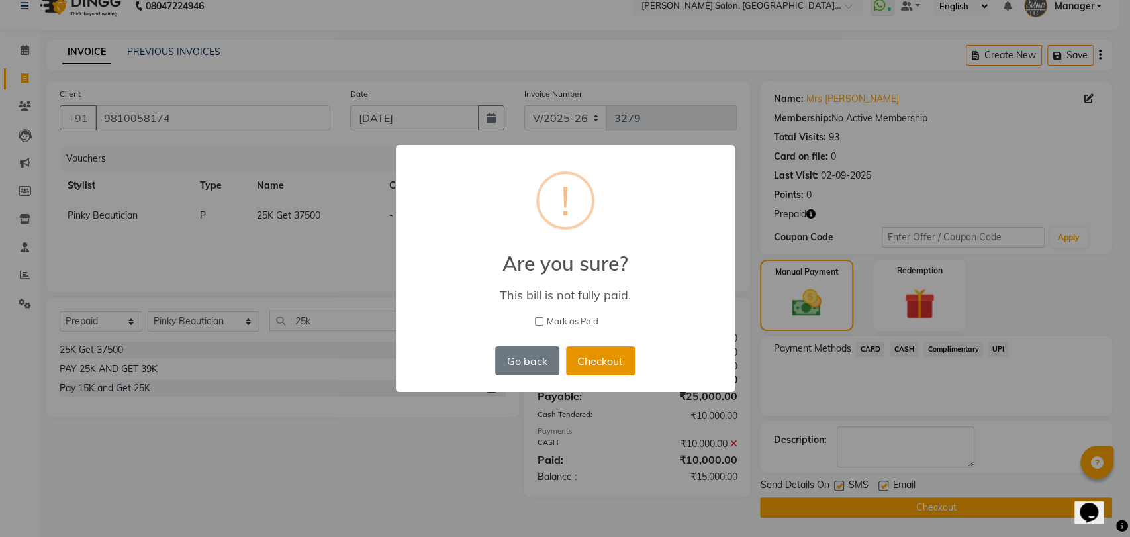
click at [580, 362] on button "Checkout" at bounding box center [600, 360] width 69 height 29
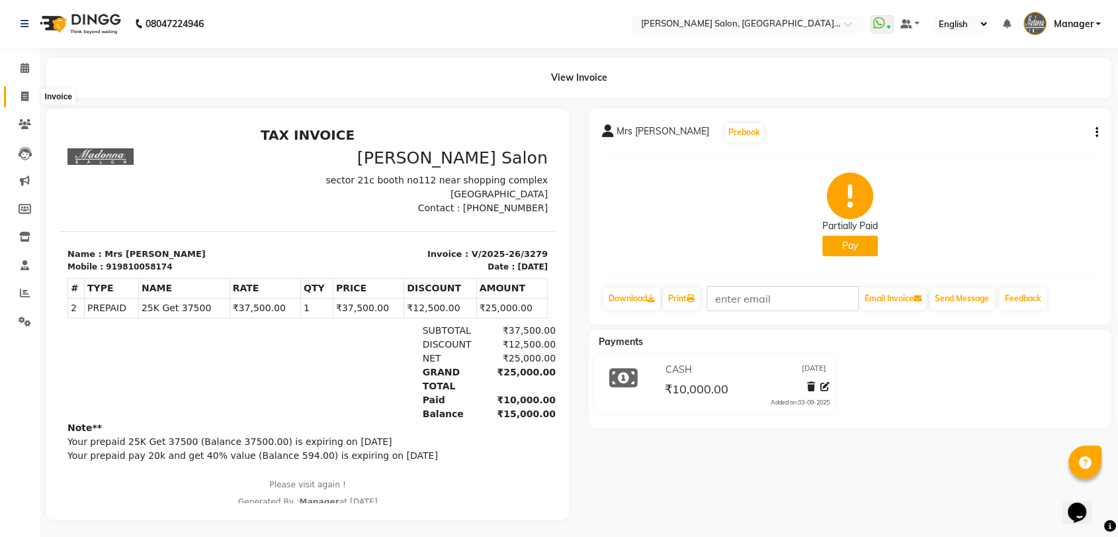
click at [26, 96] on icon at bounding box center [24, 96] width 7 height 10
select select "service"
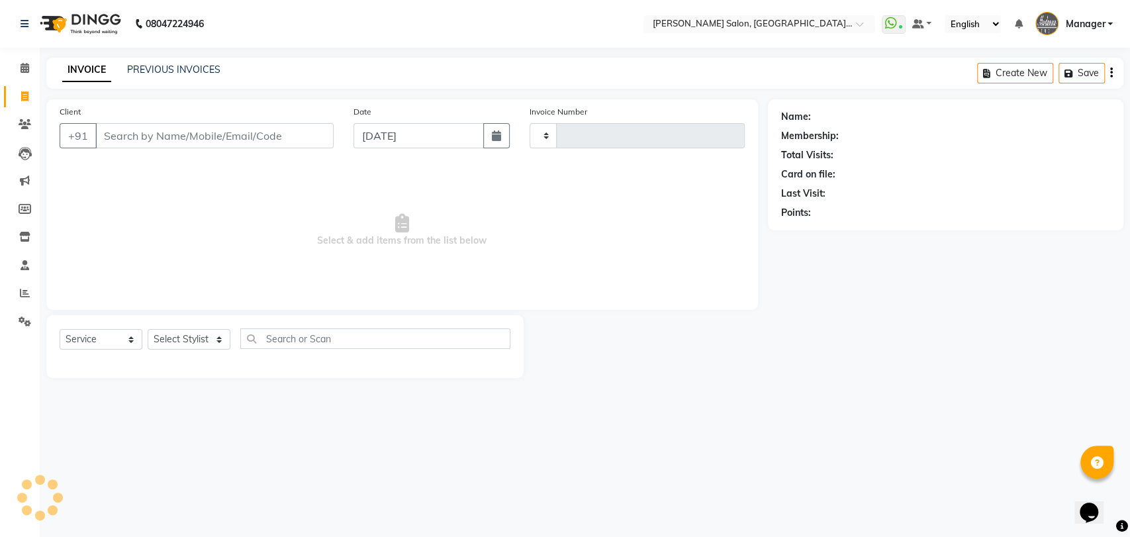
type input "3280"
select select "5893"
select select "service"
type input "9818081918"
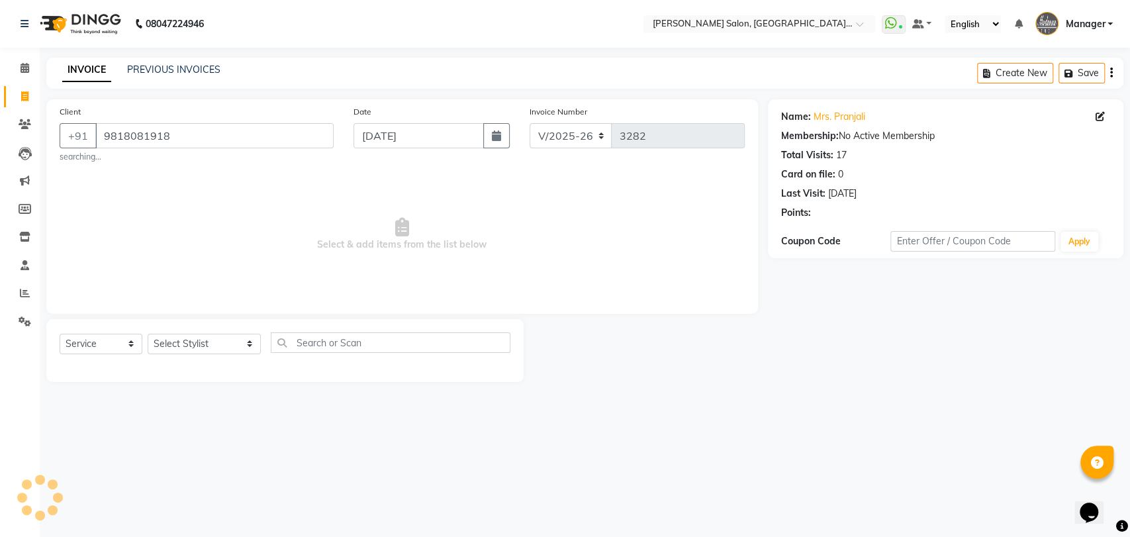
click at [143, 372] on div "Select Service Product Membership Package Voucher Prepaid Gift Card Select Styl…" at bounding box center [284, 350] width 477 height 63
click at [183, 349] on select "Select Stylist Anil Pedicurist [PERSON_NAME] [DEMOGRAPHIC_DATA] stylist [PERSON…" at bounding box center [204, 344] width 113 height 21
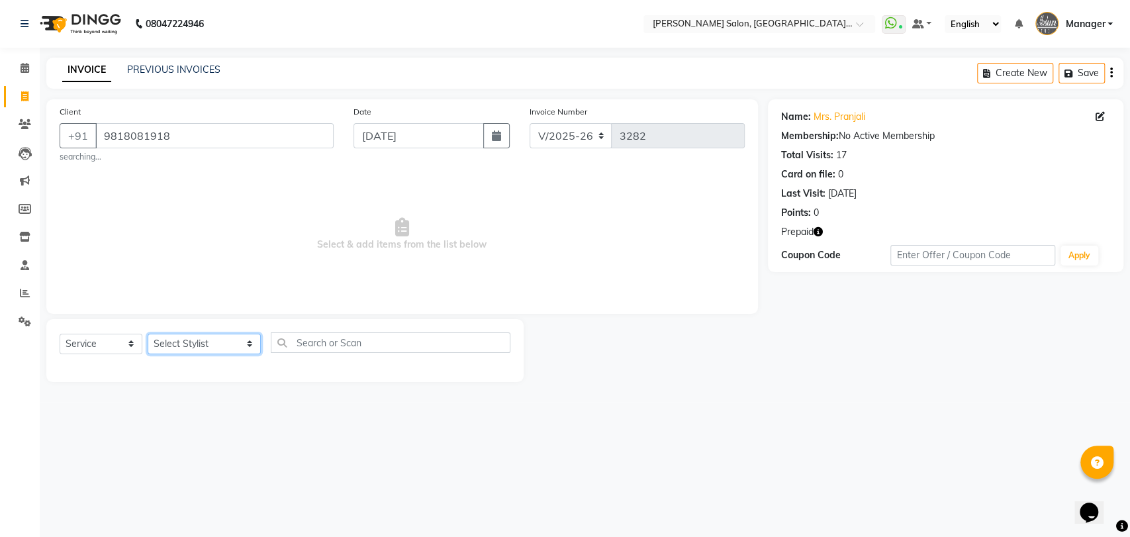
select select "48537"
click at [148, 334] on select "Select Stylist Anil Pedicurist [PERSON_NAME] [DEMOGRAPHIC_DATA] stylist [PERSON…" at bounding box center [204, 344] width 113 height 21
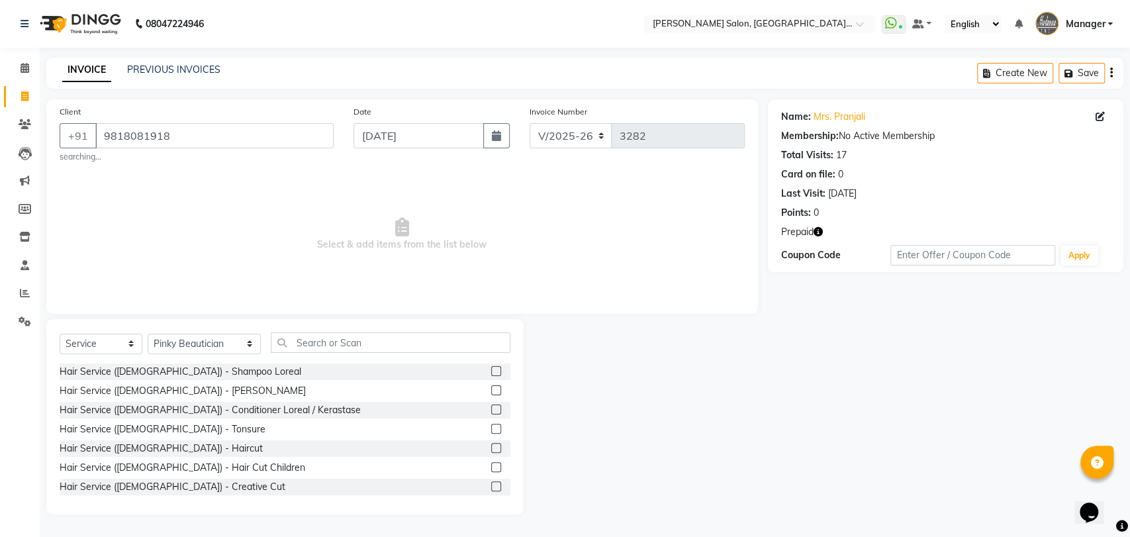
click at [818, 234] on icon "button" at bounding box center [817, 231] width 9 height 9
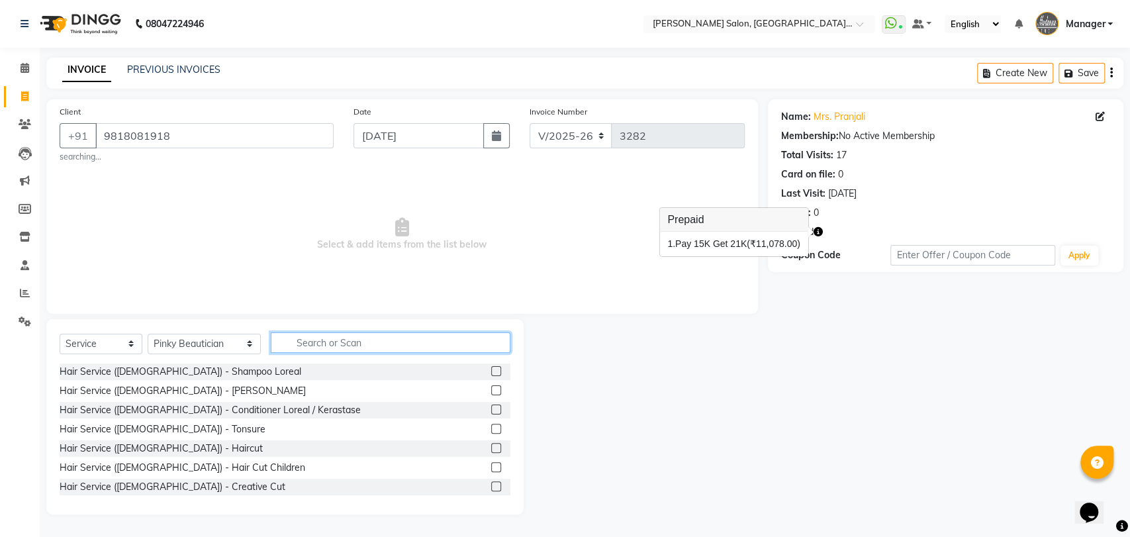
click at [320, 340] on input "text" at bounding box center [391, 342] width 240 height 21
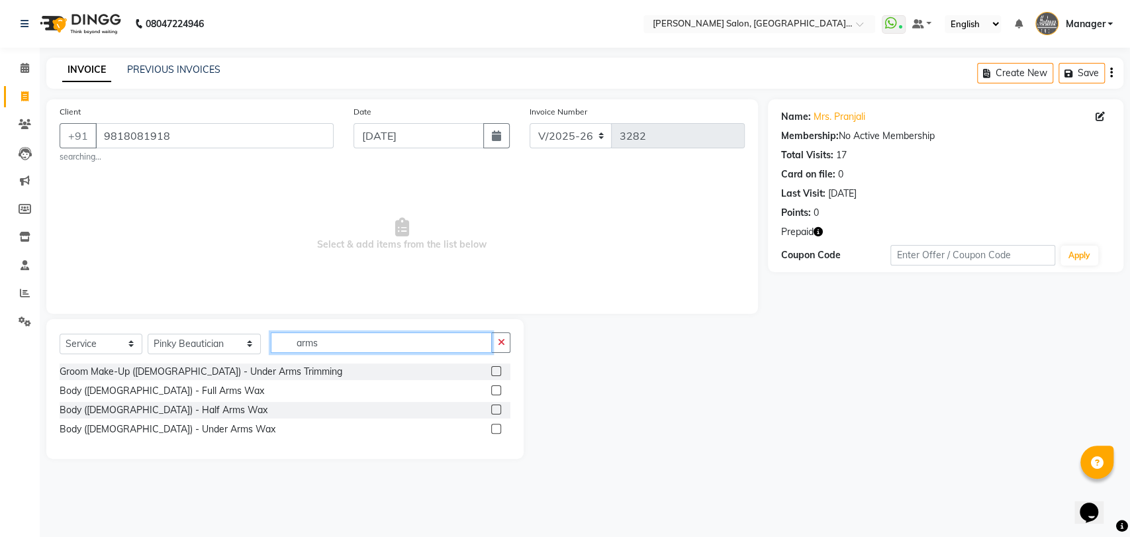
type input "arms"
click at [502, 391] on div at bounding box center [500, 391] width 19 height 17
click at [494, 391] on label at bounding box center [496, 390] width 10 height 10
click at [494, 391] on input "checkbox" at bounding box center [495, 391] width 9 height 9
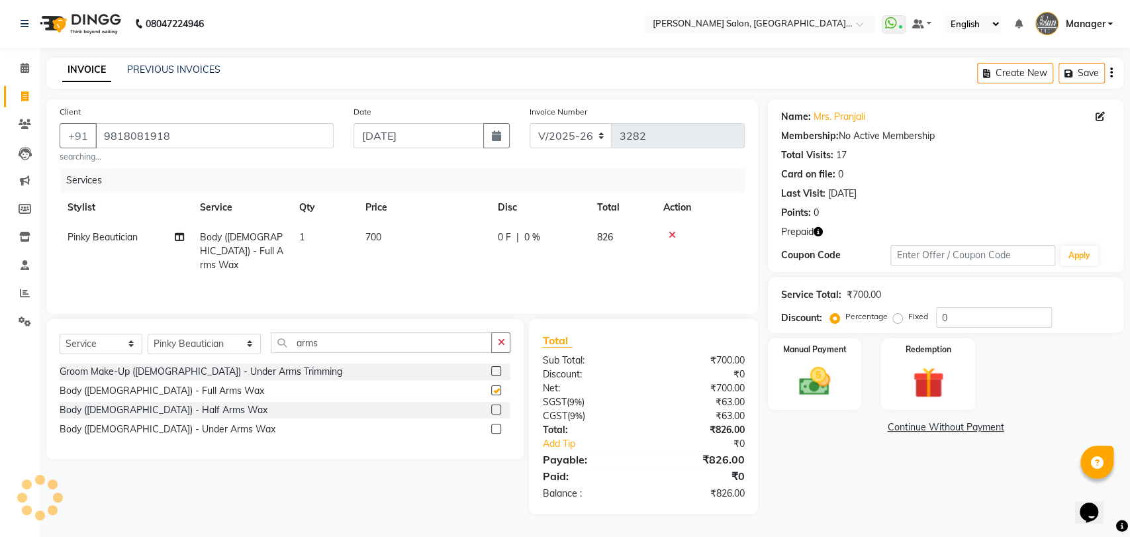
checkbox input "false"
click at [323, 360] on div "Select Service Product Membership Package Voucher Prepaid Gift Card Select Styl…" at bounding box center [285, 347] width 451 height 31
click at [321, 353] on div "Select Service Product Membership Package Voucher Prepaid Gift Card Select Styl…" at bounding box center [285, 347] width 451 height 31
click at [320, 342] on input "arms" at bounding box center [382, 342] width 222 height 21
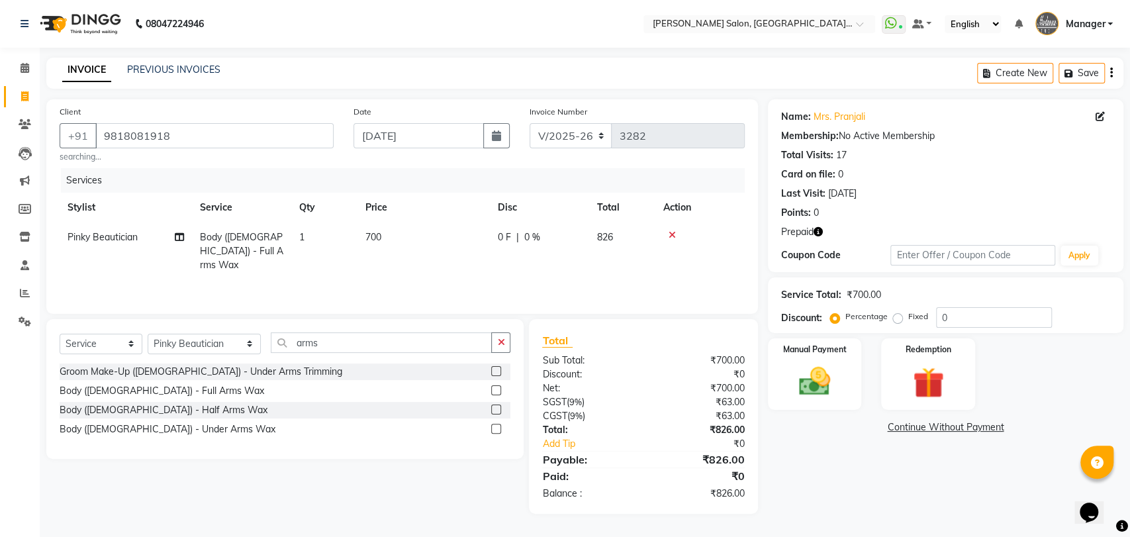
click at [498, 426] on label at bounding box center [496, 429] width 10 height 10
click at [498, 426] on input "checkbox" at bounding box center [495, 429] width 9 height 9
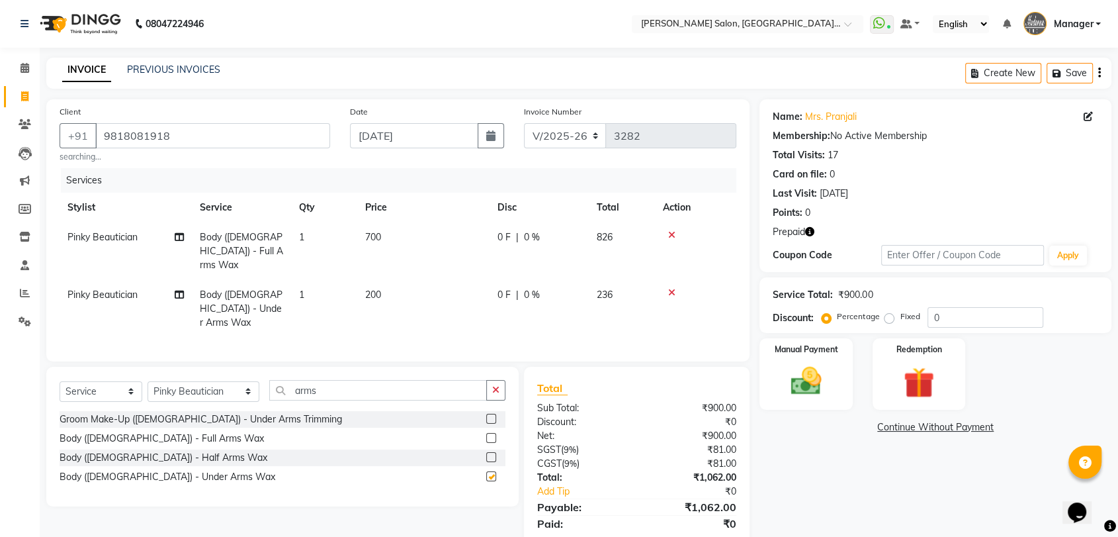
checkbox input "false"
click at [384, 380] on input "arms" at bounding box center [378, 390] width 218 height 21
click at [385, 380] on input "arms" at bounding box center [378, 390] width 218 height 21
click at [381, 380] on input "arms" at bounding box center [378, 390] width 218 height 21
click at [358, 383] on input "arms" at bounding box center [378, 390] width 218 height 21
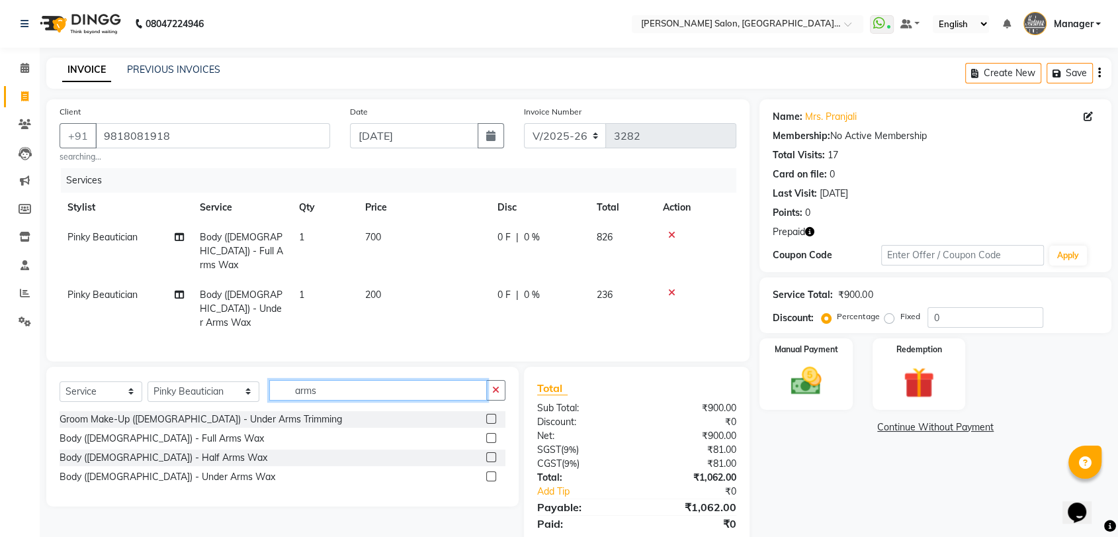
click at [358, 383] on input "arms" at bounding box center [378, 390] width 218 height 21
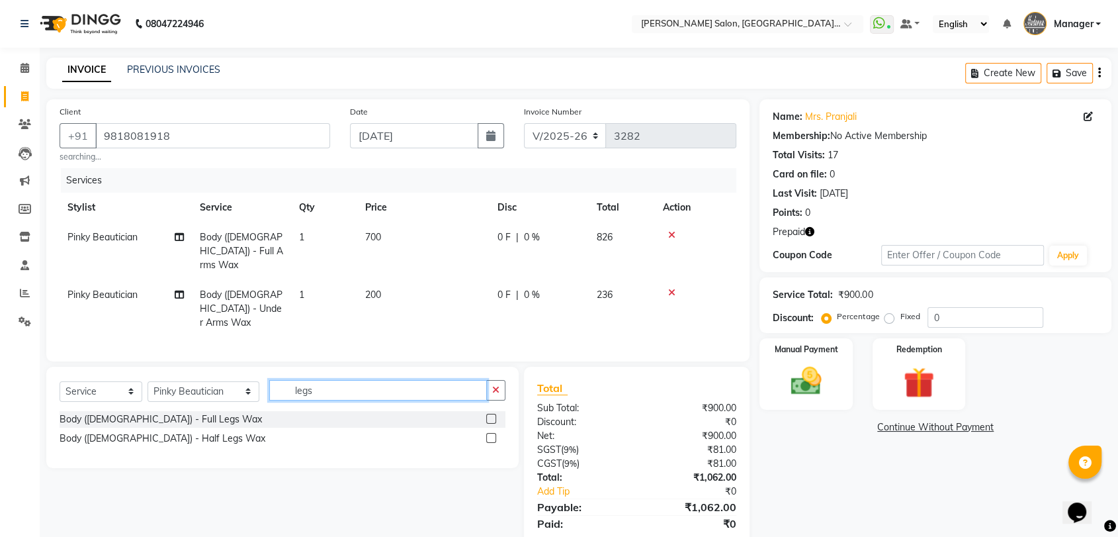
type input "legs"
click at [490, 414] on label at bounding box center [491, 419] width 10 height 10
click at [490, 415] on input "checkbox" at bounding box center [490, 419] width 9 height 9
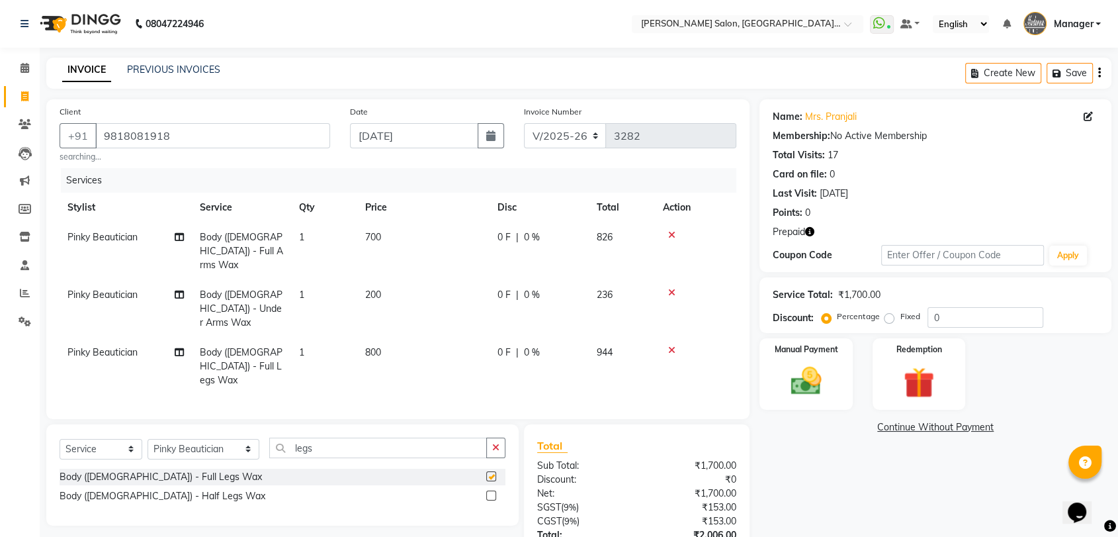
checkbox input "false"
click at [451, 437] on input "legs" at bounding box center [378, 447] width 218 height 21
type input "upp"
click at [490, 490] on label at bounding box center [491, 495] width 10 height 10
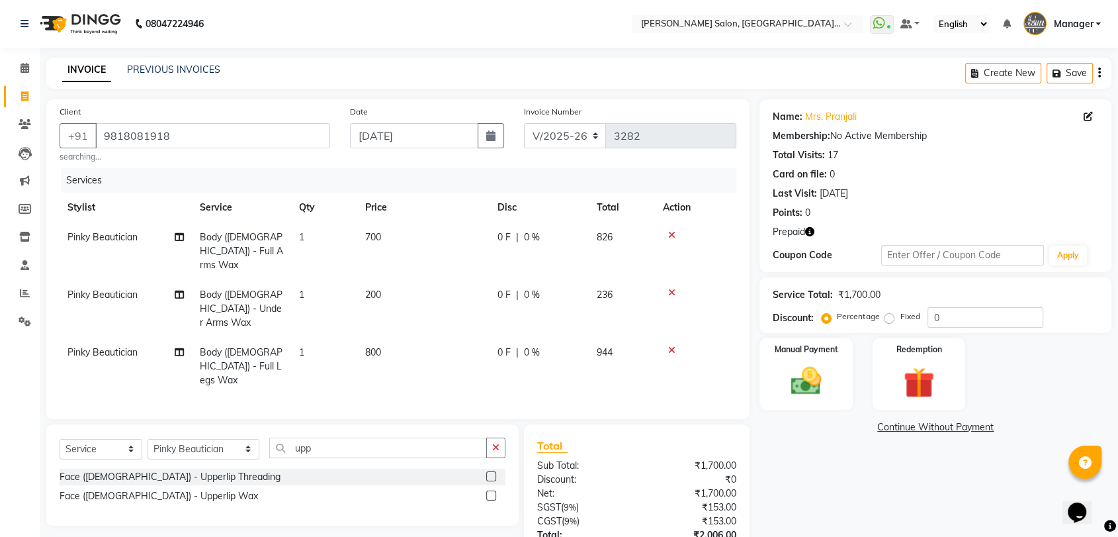
click at [490, 492] on input "checkbox" at bounding box center [490, 496] width 9 height 9
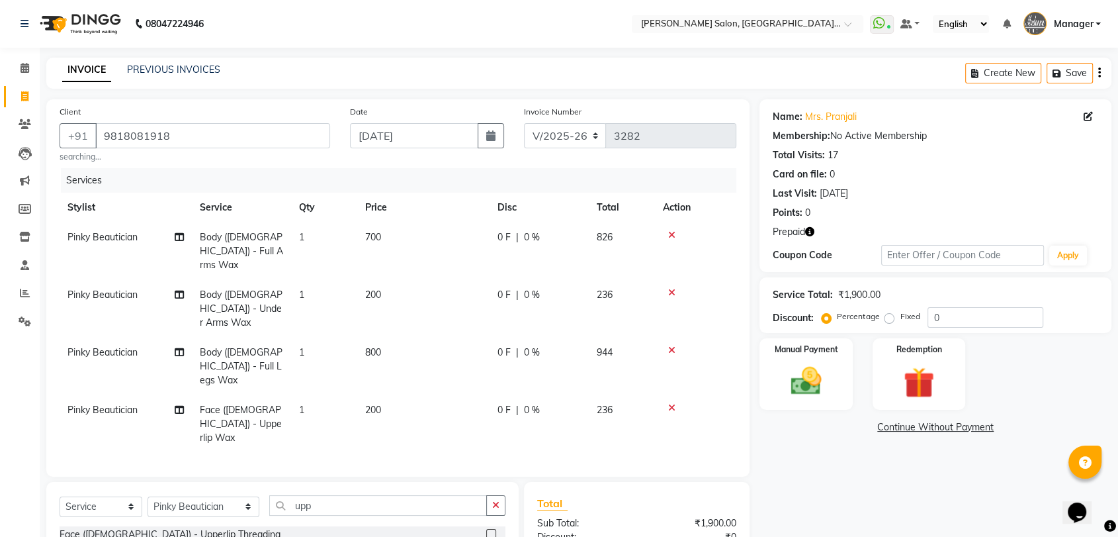
checkbox input "false"
click at [396, 495] on input "upp" at bounding box center [378, 505] width 218 height 21
type input "nose"
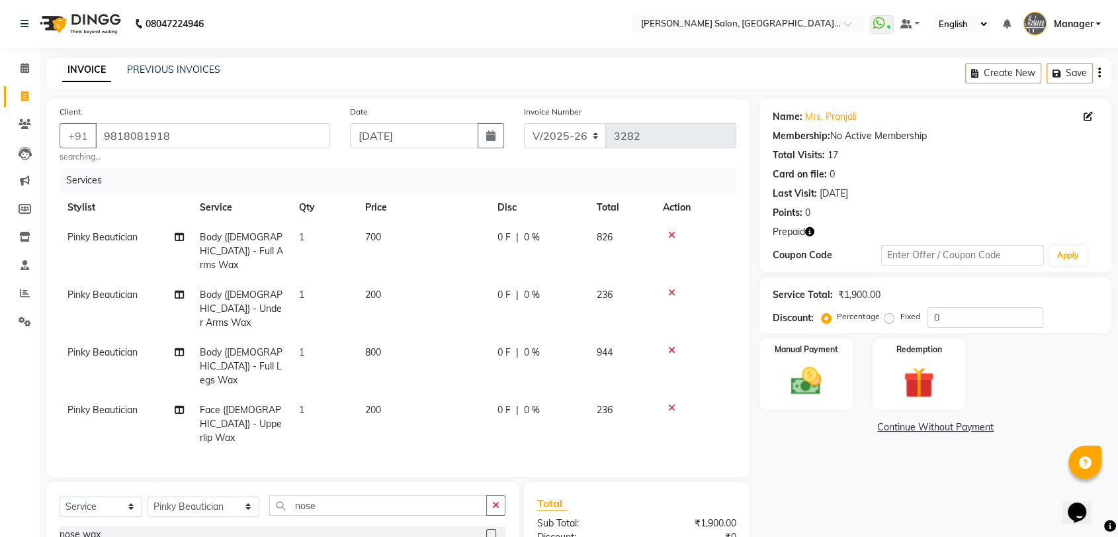
click at [488, 529] on label at bounding box center [491, 534] width 10 height 10
click at [488, 530] on input "checkbox" at bounding box center [490, 534] width 9 height 9
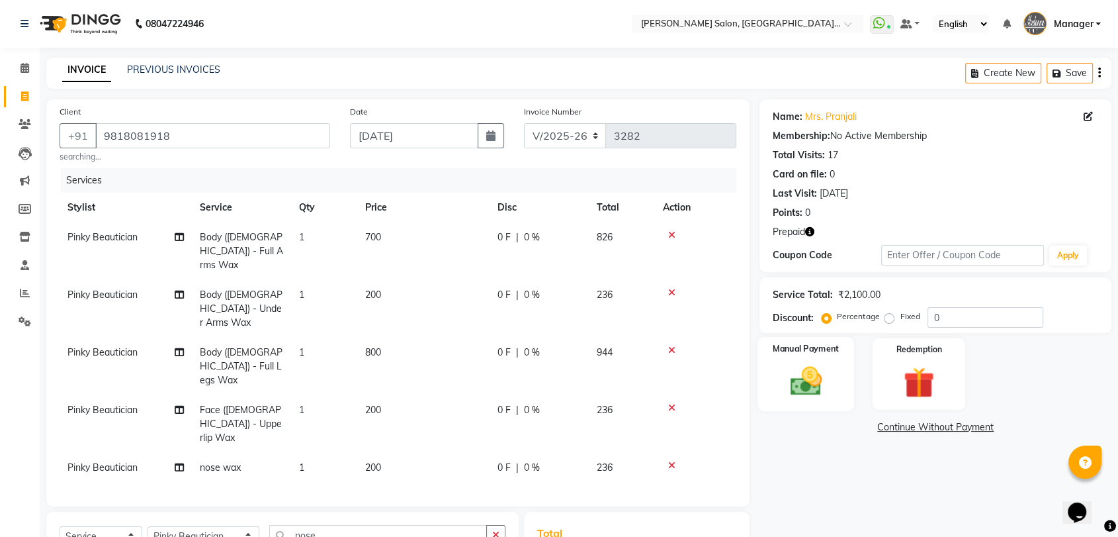
checkbox input "false"
click at [890, 363] on div "Redemption" at bounding box center [919, 374] width 97 height 74
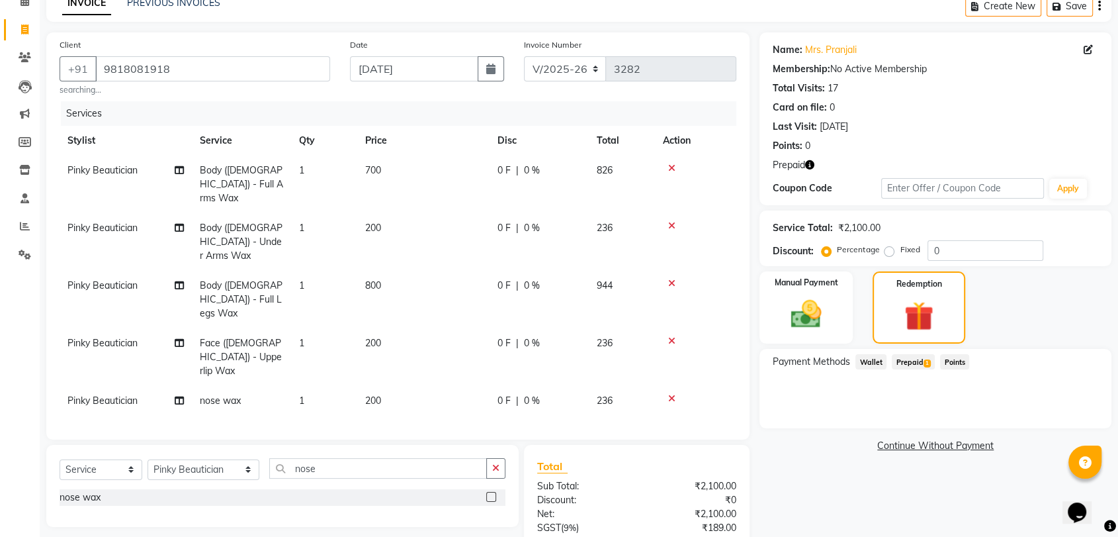
scroll to position [144, 0]
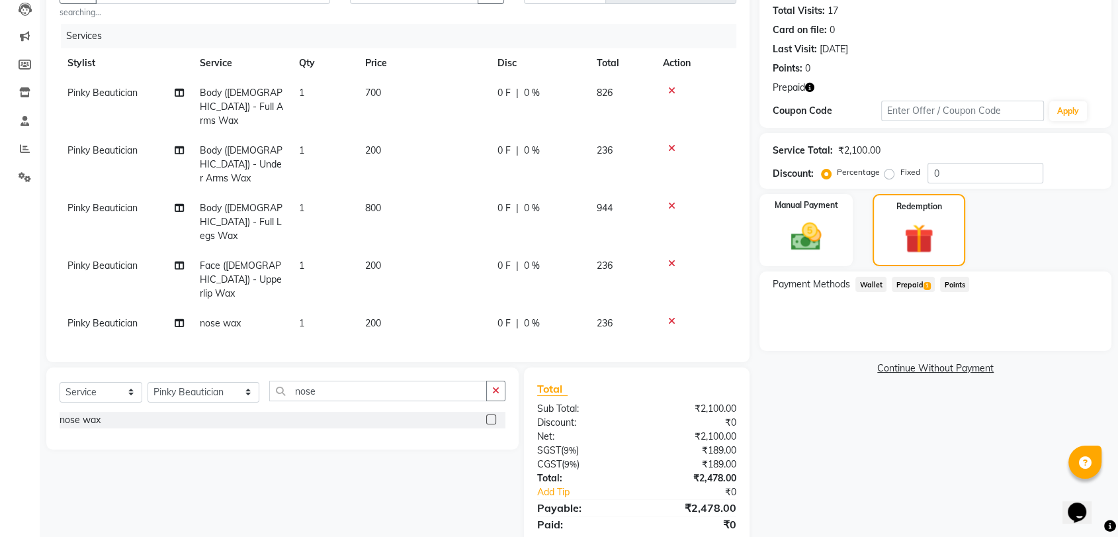
click at [923, 287] on span "Prepaid 1" at bounding box center [913, 284] width 43 height 15
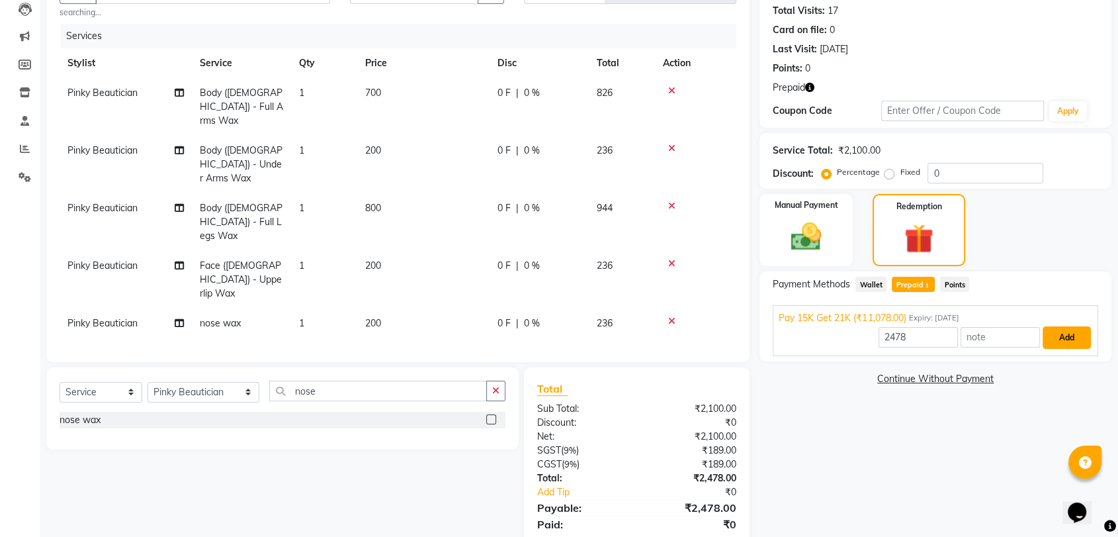
click at [1068, 330] on button "Add" at bounding box center [1067, 337] width 48 height 23
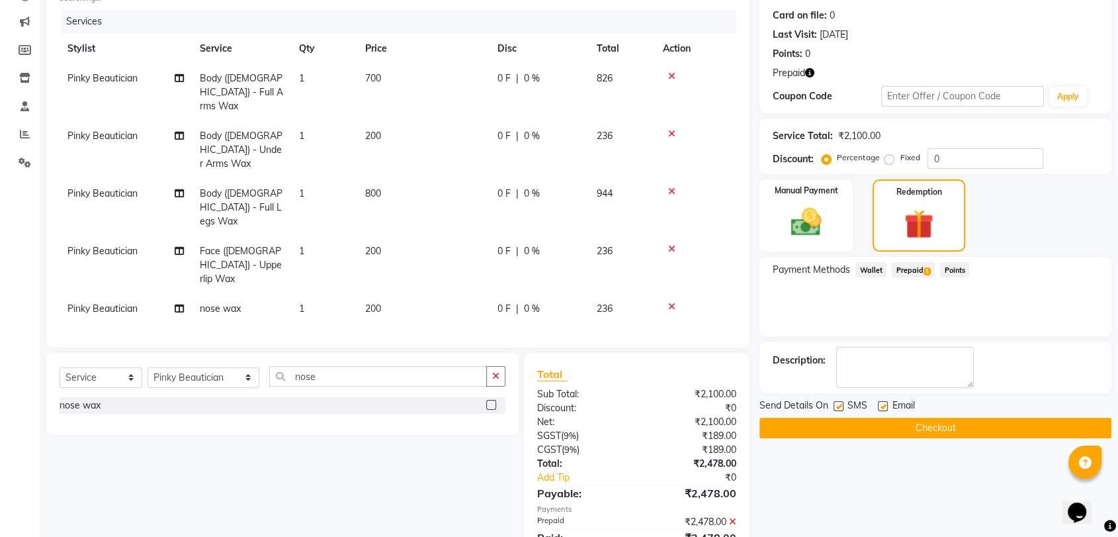
scroll to position [172, 0]
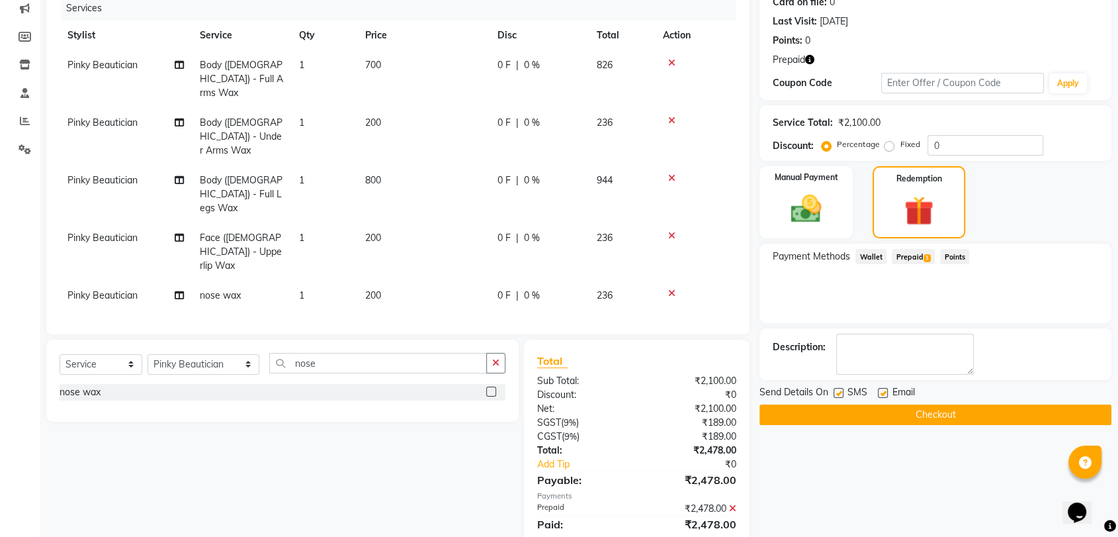
click at [900, 424] on button "Checkout" at bounding box center [936, 414] width 352 height 21
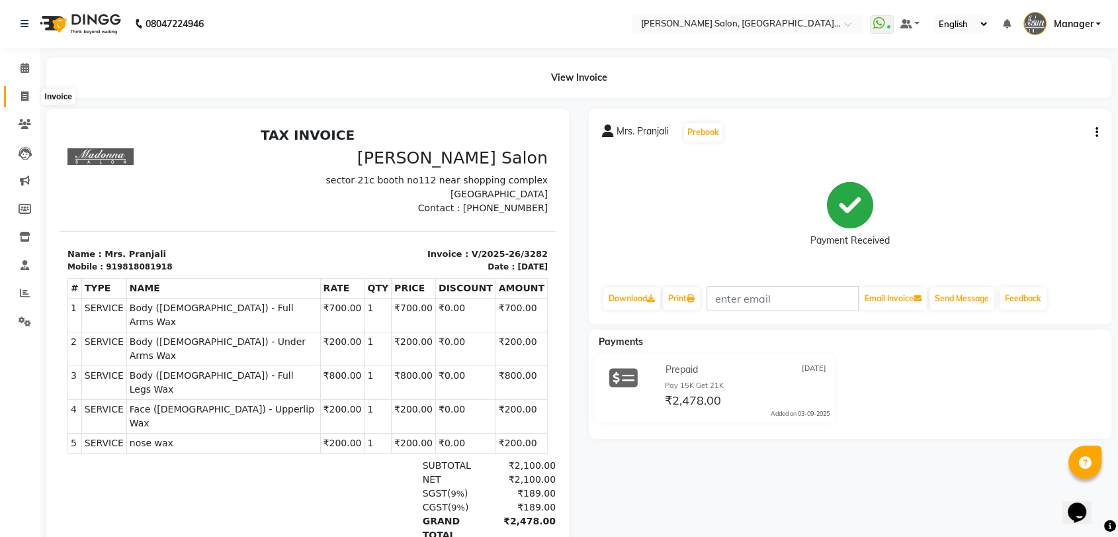
click at [26, 97] on icon at bounding box center [24, 96] width 7 height 10
select select "service"
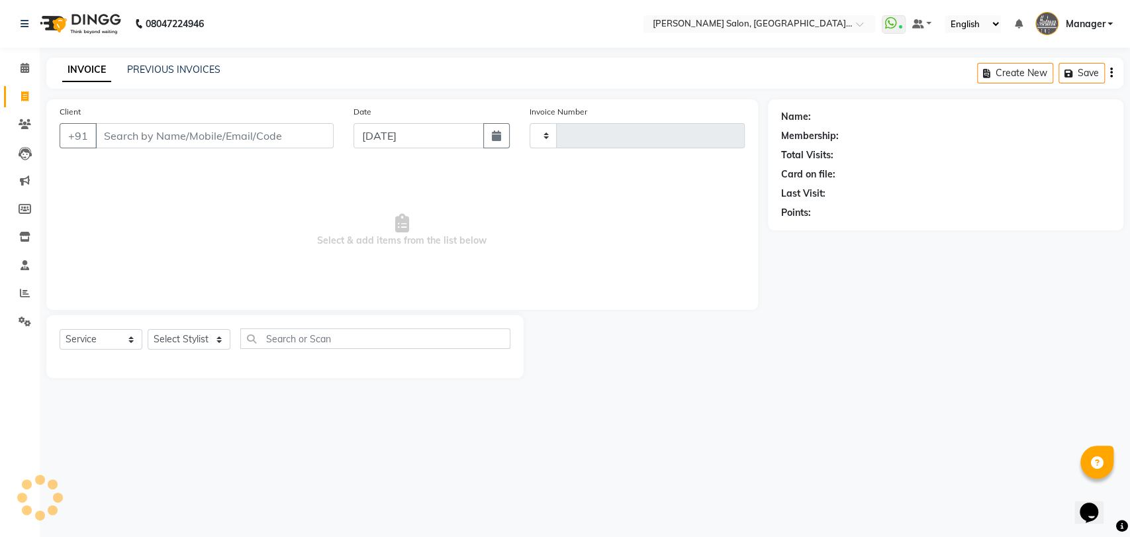
type input "3283"
select select "5893"
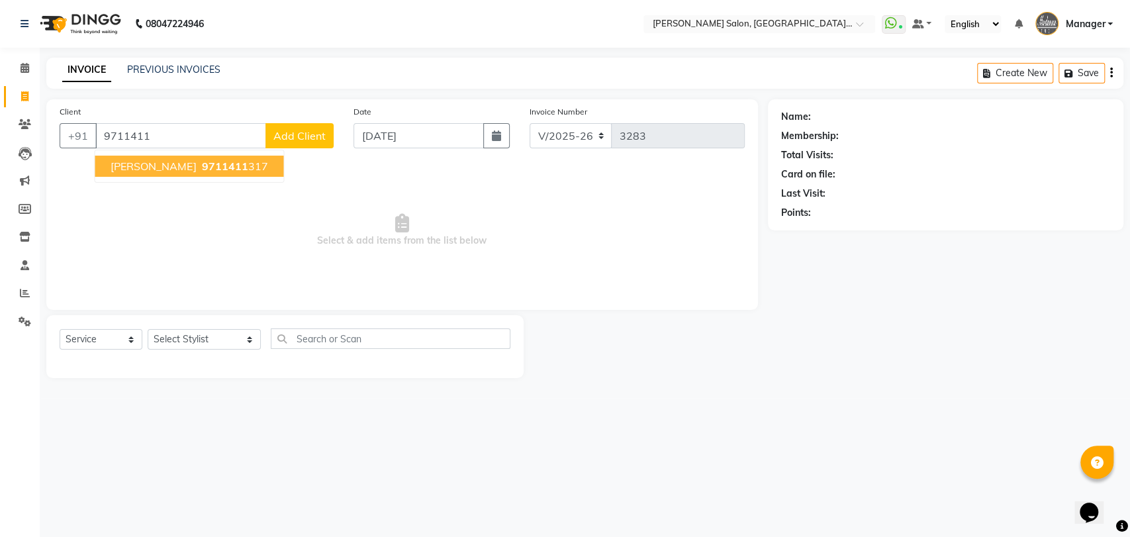
click at [214, 160] on span "9711411" at bounding box center [224, 165] width 46 height 13
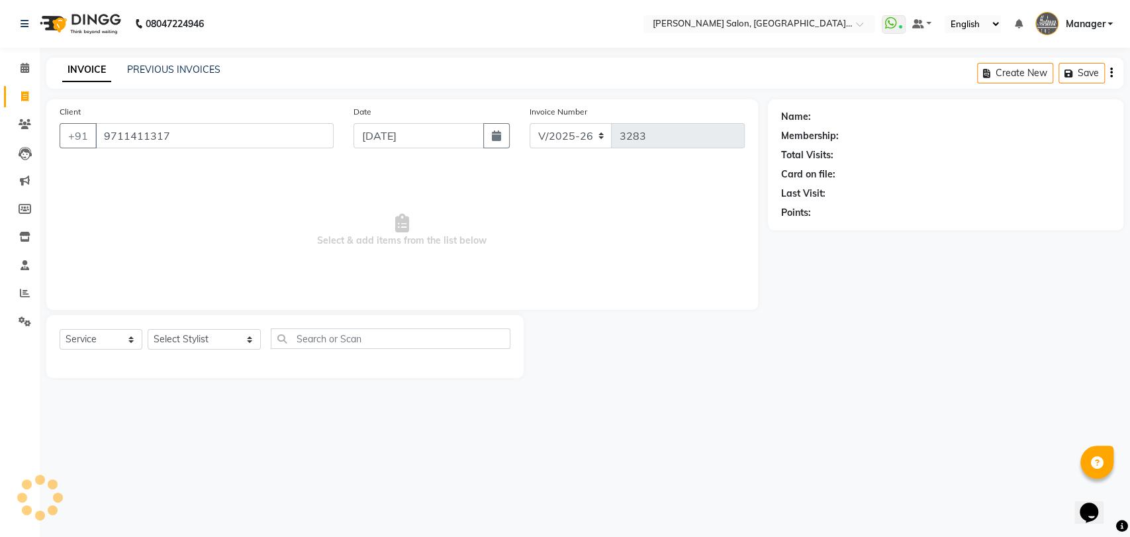
type input "9711411317"
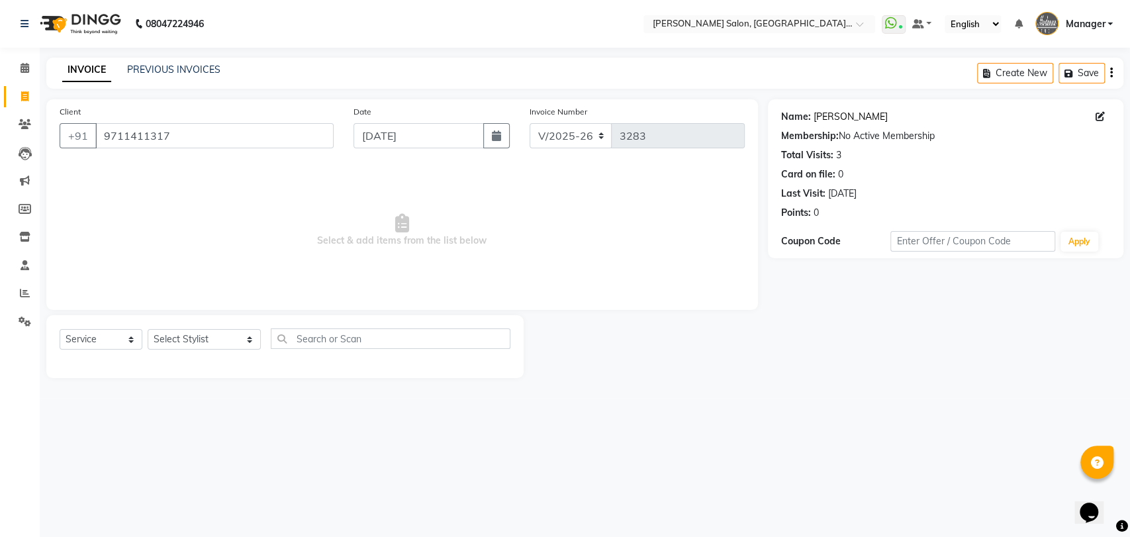
click at [837, 122] on link "[PERSON_NAME]" at bounding box center [850, 117] width 74 height 14
click at [144, 72] on link "PREVIOUS INVOICES" at bounding box center [173, 70] width 93 height 12
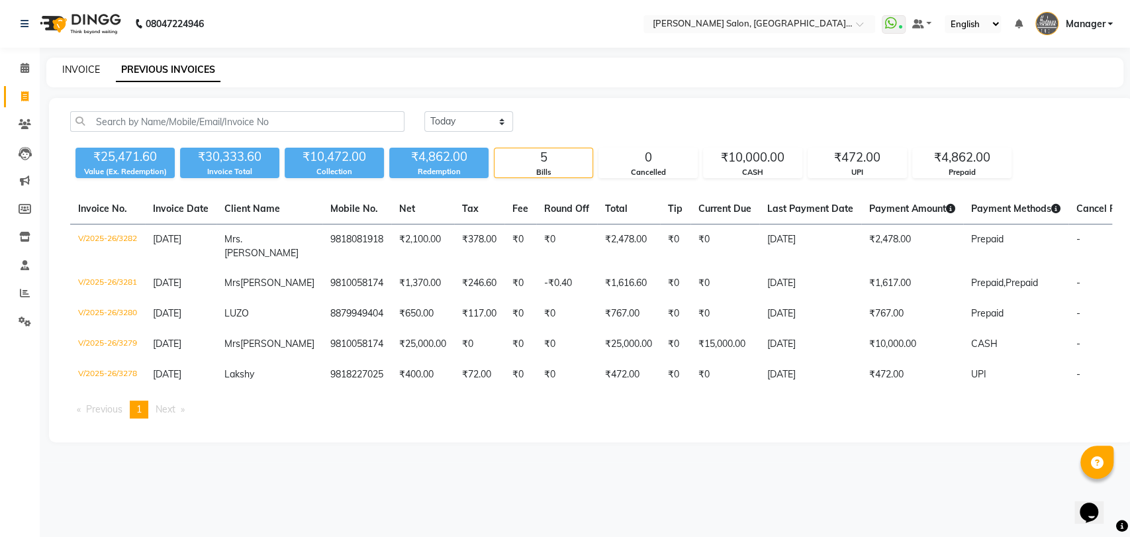
click at [81, 68] on link "INVOICE" at bounding box center [81, 70] width 38 height 12
select select "service"
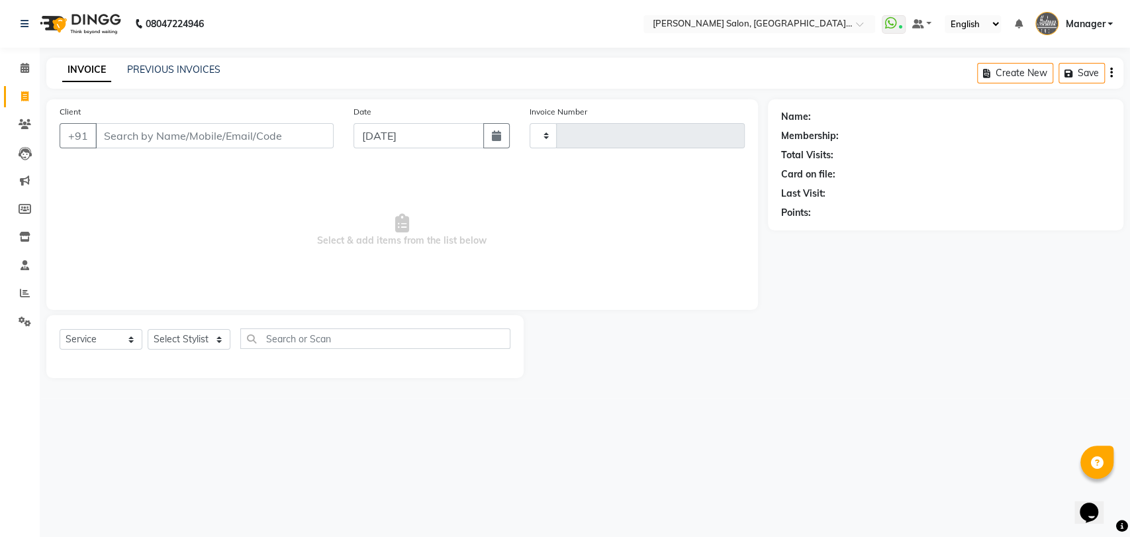
type input "3283"
select select "5893"
click at [175, 337] on select "Select Stylist Anil Pedicurist [PERSON_NAME] [DEMOGRAPHIC_DATA] stylist [PERSON…" at bounding box center [204, 339] width 113 height 21
select select "48533"
click at [148, 329] on select "Select Stylist Anil Pedicurist [PERSON_NAME] [DEMOGRAPHIC_DATA] stylist [PERSON…" at bounding box center [204, 339] width 113 height 21
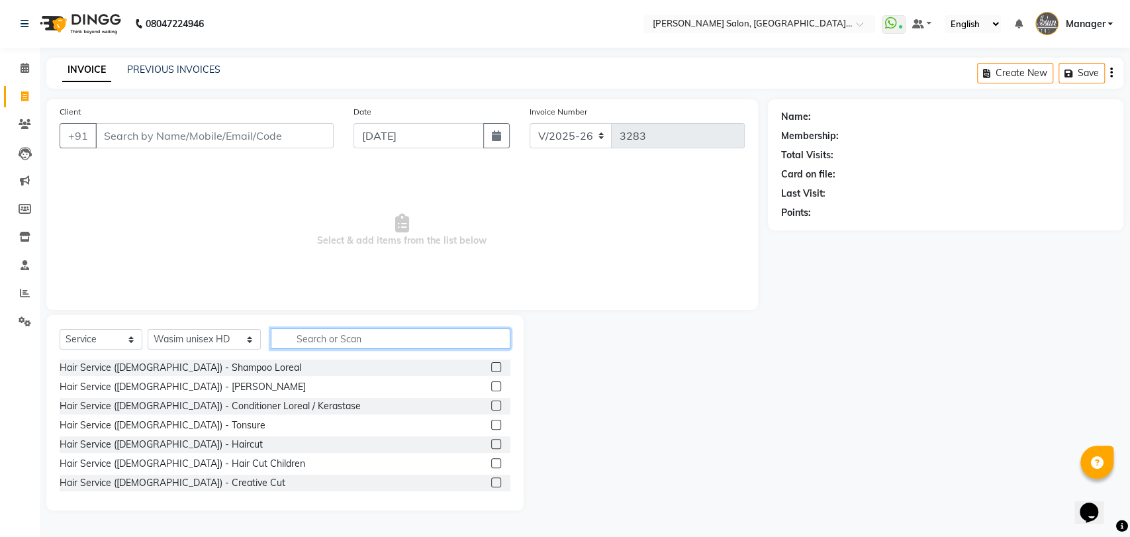
click at [271, 328] on input "text" at bounding box center [391, 338] width 240 height 21
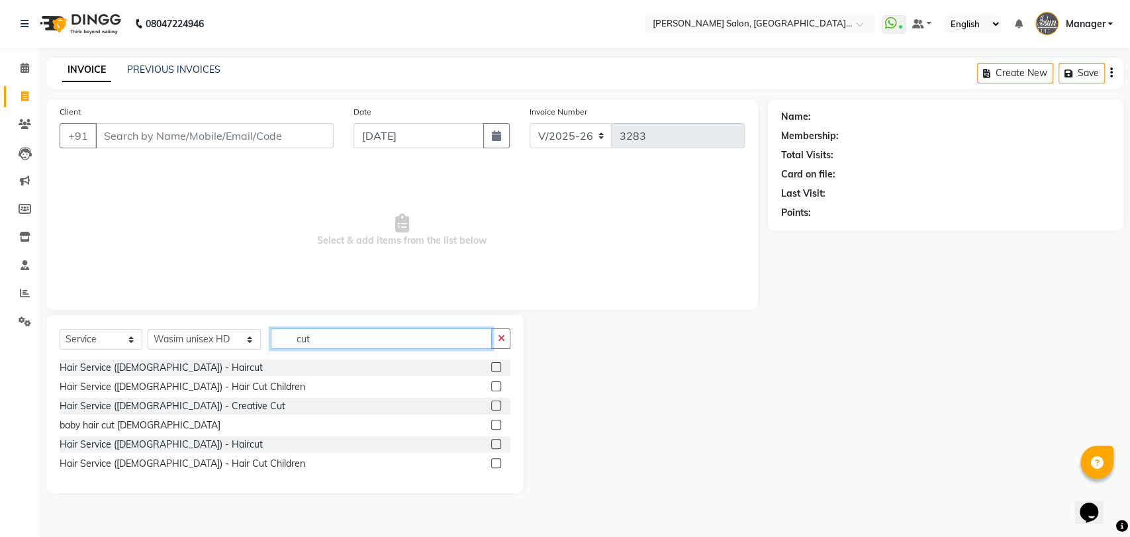
type input "cut"
click at [492, 363] on label at bounding box center [496, 367] width 10 height 10
click at [492, 363] on input "checkbox" at bounding box center [495, 367] width 9 height 9
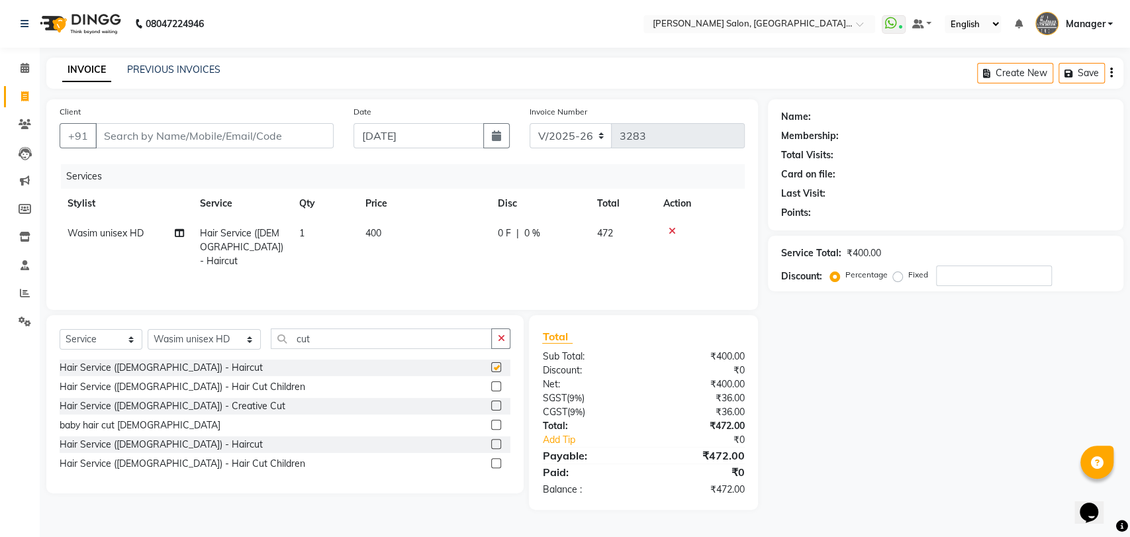
click at [427, 349] on div "Select Service Product Membership Package Voucher Prepaid Gift Card Select Styl…" at bounding box center [285, 343] width 451 height 31
checkbox input "false"
click at [414, 342] on input "cut" at bounding box center [382, 338] width 222 height 21
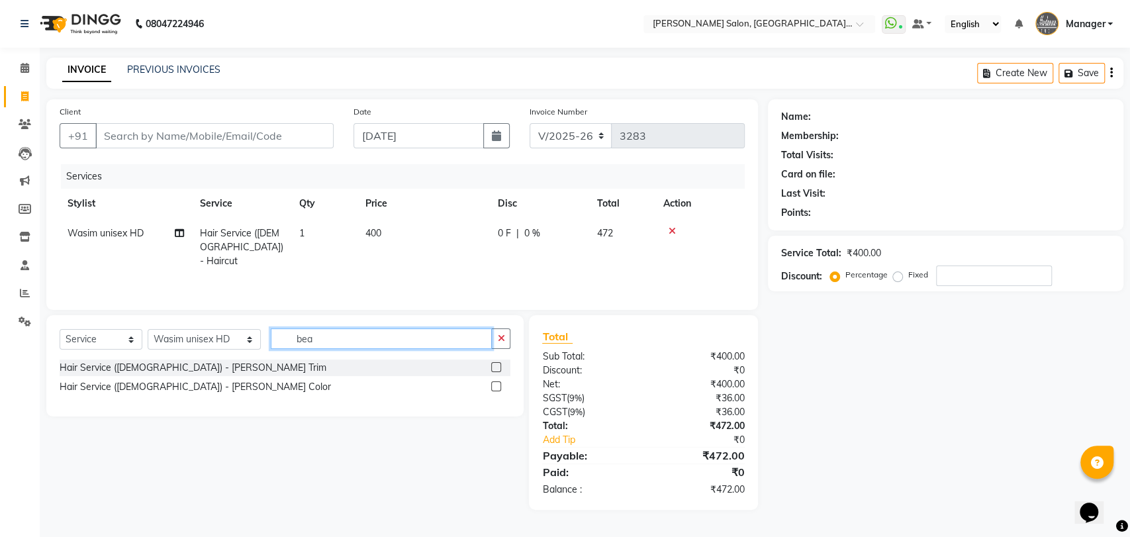
type input "bea"
click at [494, 365] on label at bounding box center [496, 367] width 10 height 10
click at [494, 365] on input "checkbox" at bounding box center [495, 367] width 9 height 9
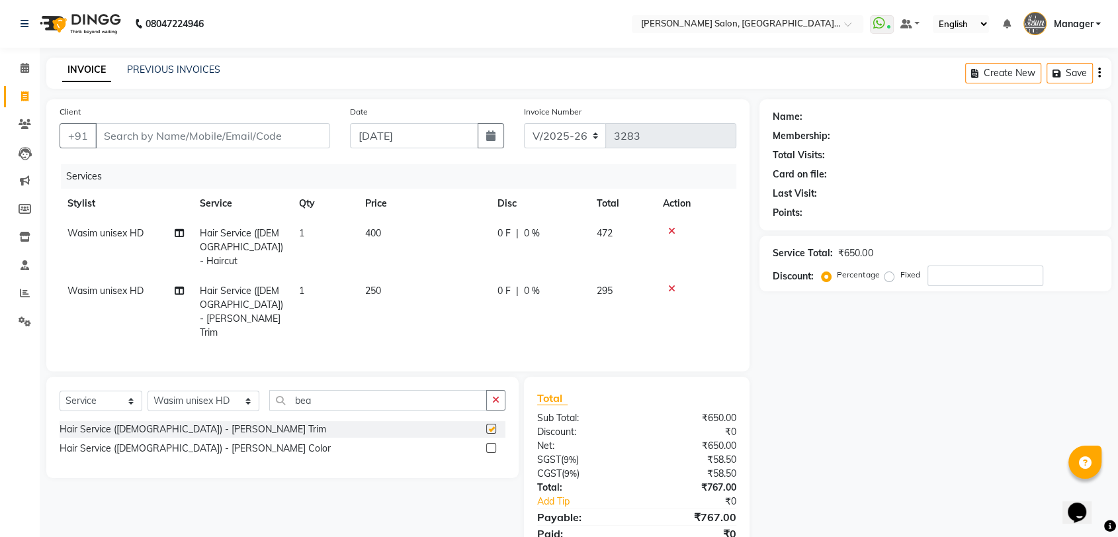
checkbox input "false"
click at [218, 390] on select "Select Stylist Anil Pedicurist [PERSON_NAME] [DEMOGRAPHIC_DATA] stylist [PERSON…" at bounding box center [204, 400] width 112 height 21
select select "90559"
click at [148, 390] on select "Select Stylist Anil Pedicurist [PERSON_NAME] [DEMOGRAPHIC_DATA] stylist [PERSON…" at bounding box center [204, 400] width 112 height 21
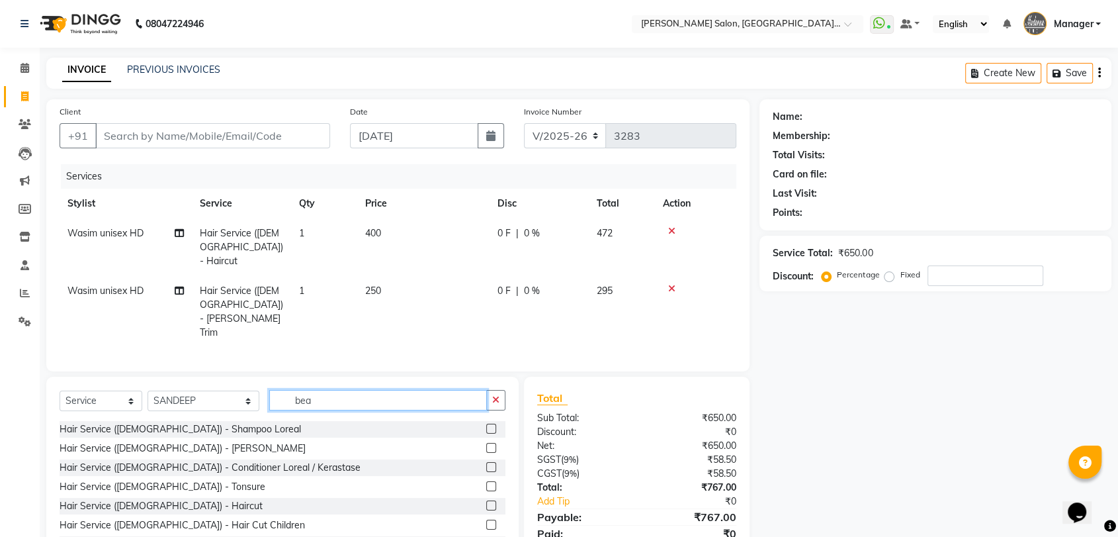
click at [281, 390] on input "bea" at bounding box center [378, 400] width 218 height 21
type input "a"
type input "sha"
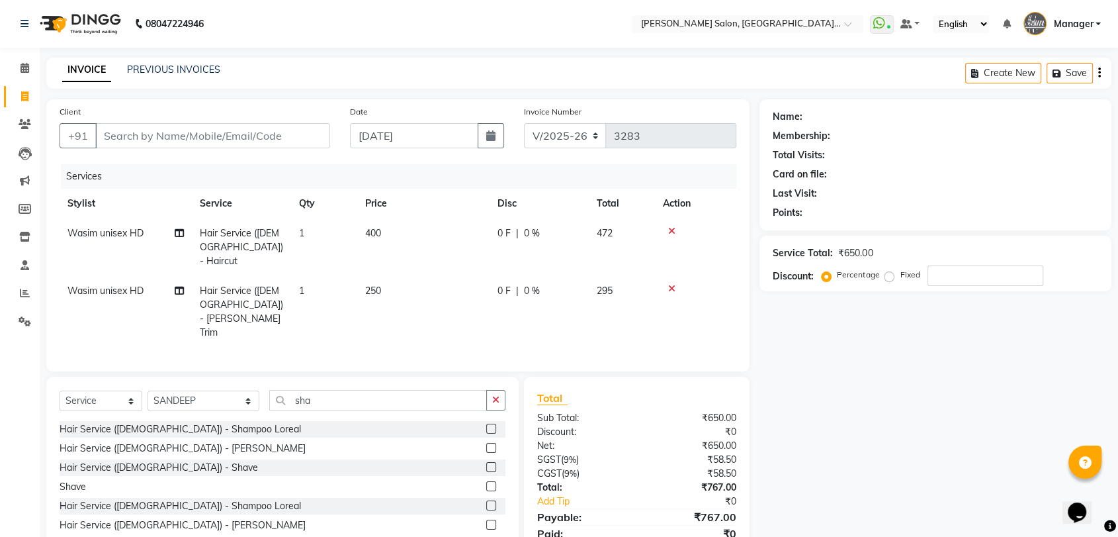
click at [490, 424] on label at bounding box center [491, 429] width 10 height 10
click at [490, 425] on input "checkbox" at bounding box center [490, 429] width 9 height 9
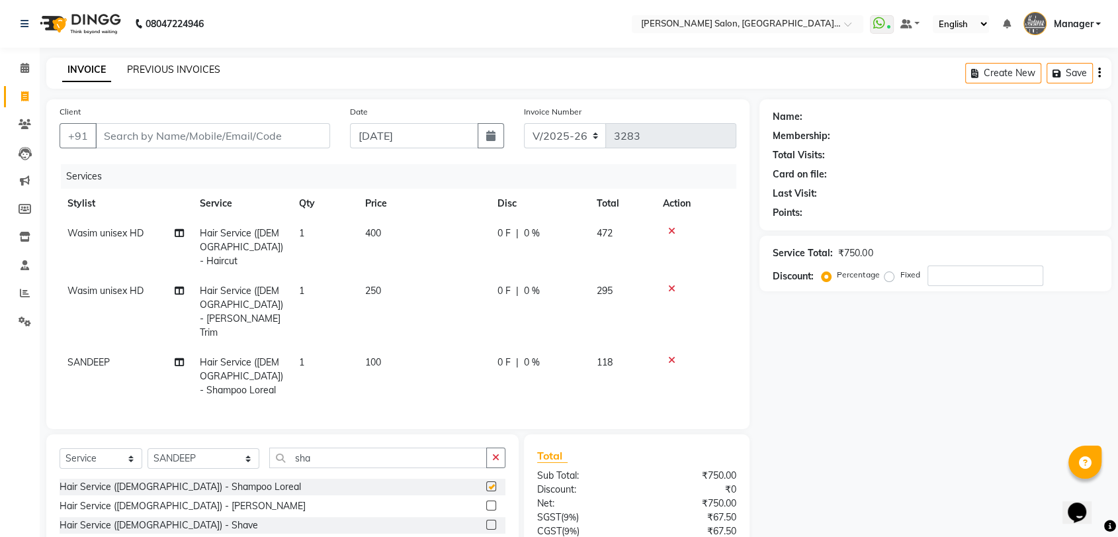
checkbox input "false"
click at [162, 123] on div "Client +91" at bounding box center [195, 132] width 291 height 54
click at [162, 126] on input "Client" at bounding box center [212, 135] width 235 height 25
type input "9"
type input "0"
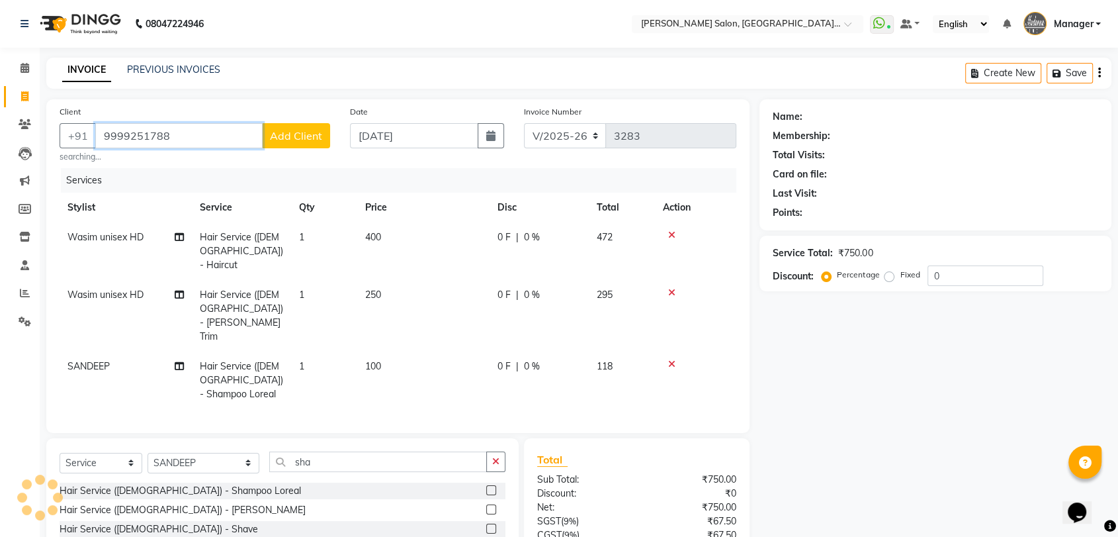
type input "9999251788"
click at [302, 135] on span "Add Client" at bounding box center [296, 135] width 52 height 13
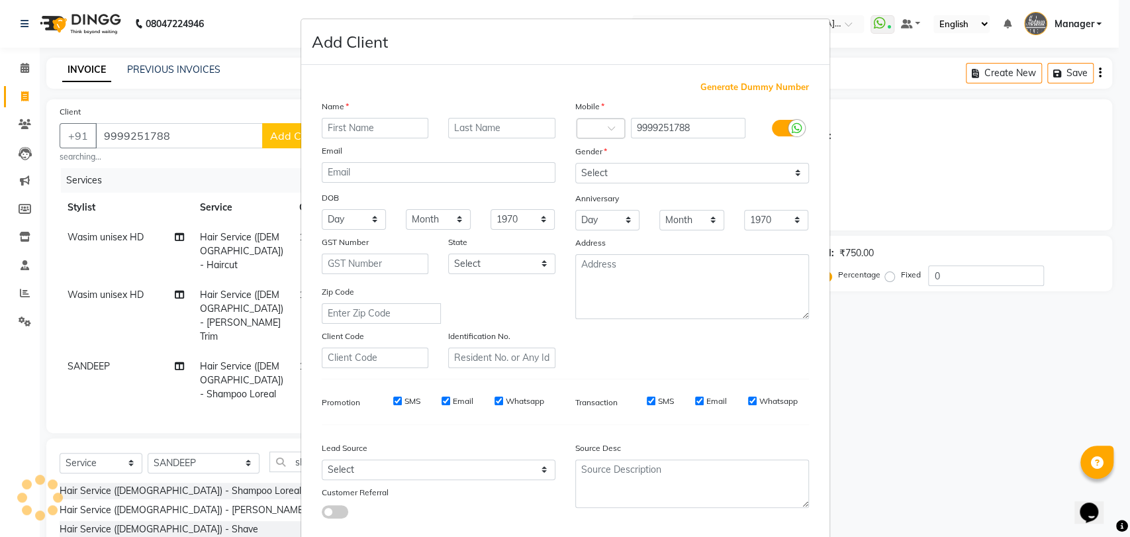
click at [367, 129] on input "text" at bounding box center [375, 128] width 107 height 21
type input "kartik"
click at [631, 169] on select "Select Male Female Other Prefer Not To Say" at bounding box center [692, 173] width 234 height 21
select select "male"
click at [575, 163] on select "Select Male Female Other Prefer Not To Say" at bounding box center [692, 173] width 234 height 21
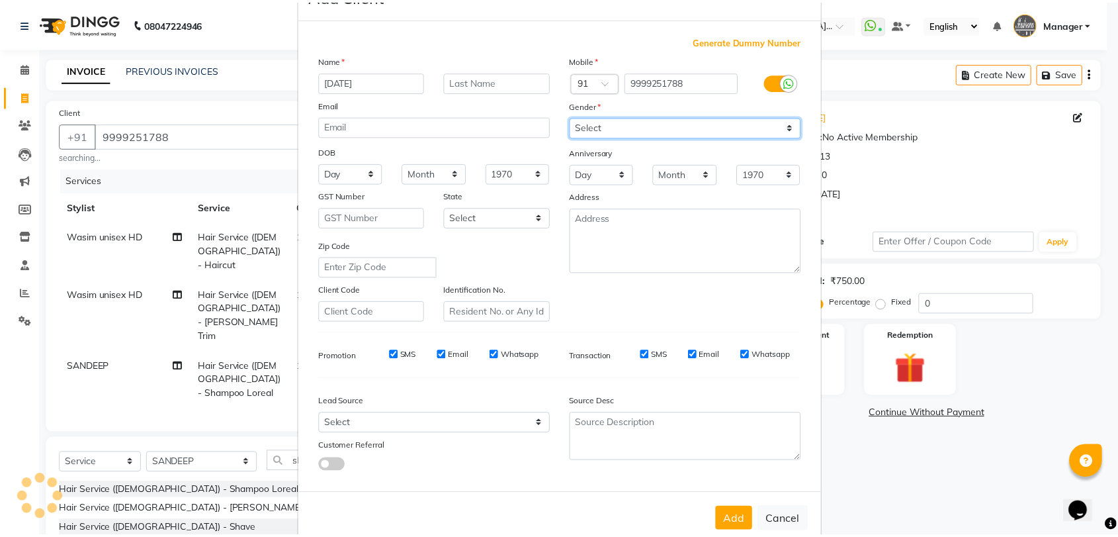
scroll to position [71, 0]
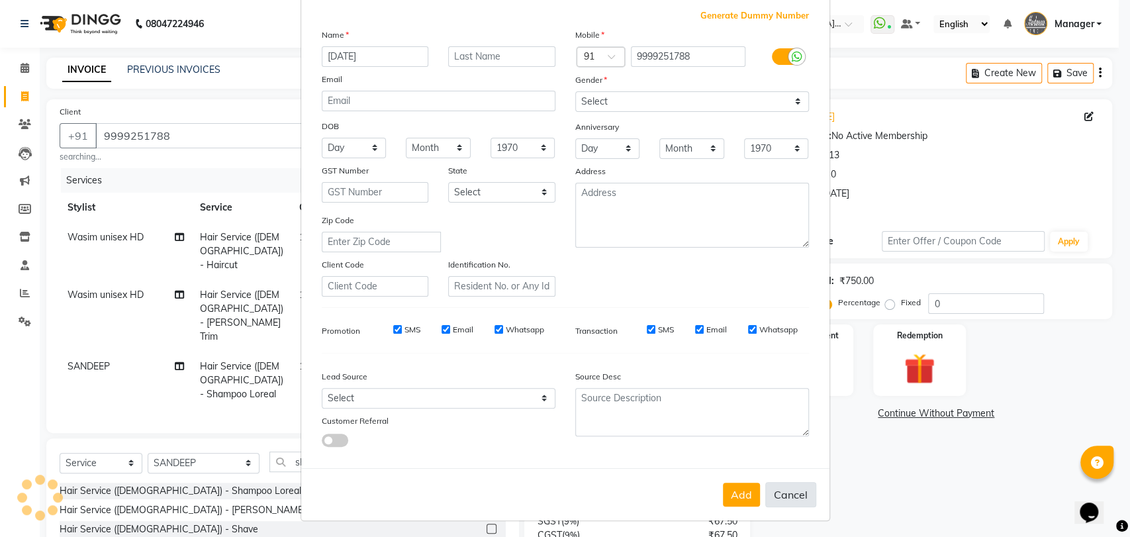
click at [780, 486] on button "Cancel" at bounding box center [790, 494] width 51 height 25
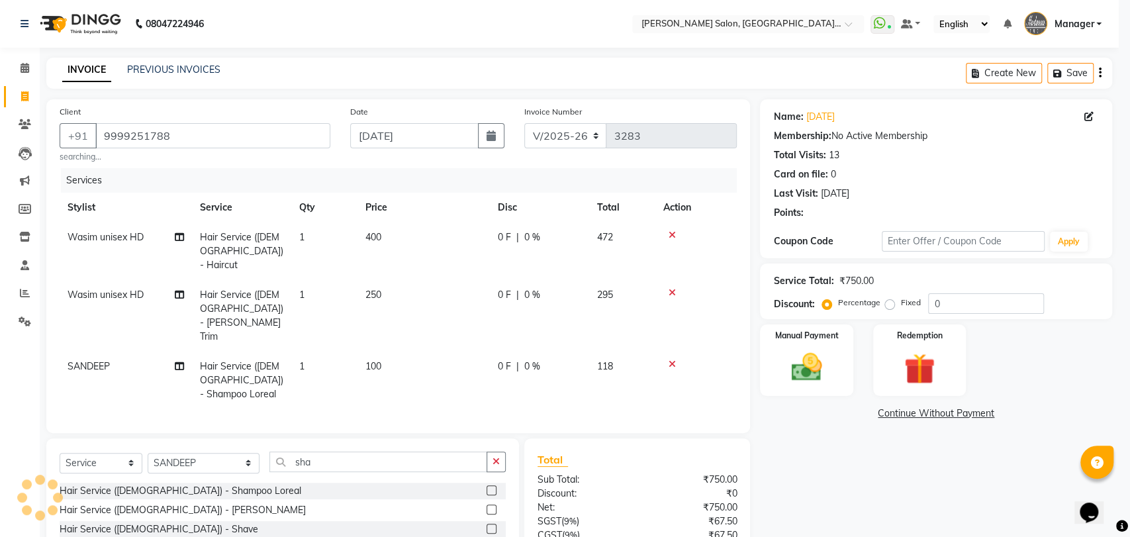
select select
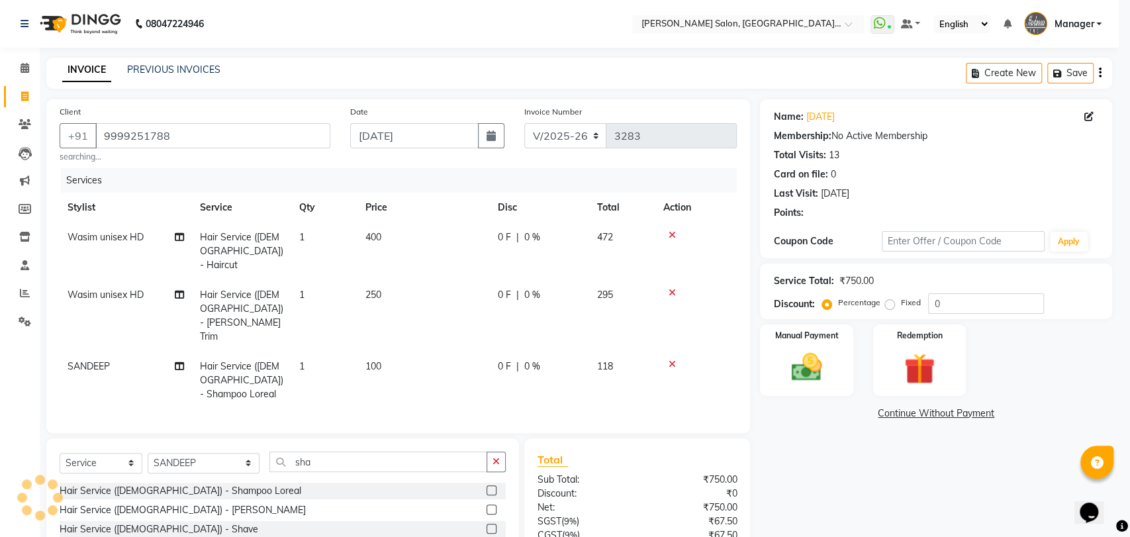
select select
checkbox input "false"
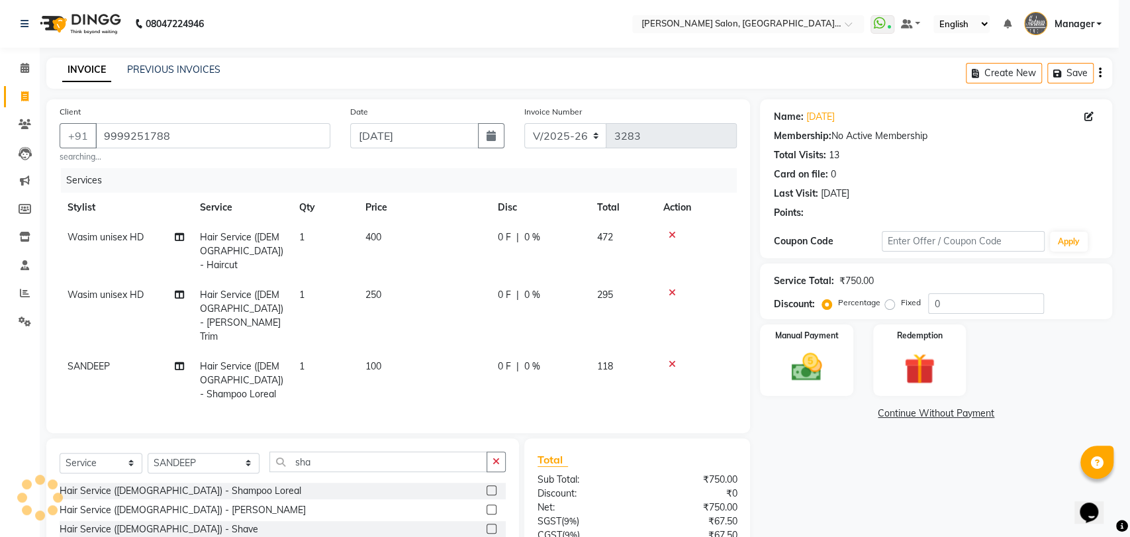
checkbox input "false"
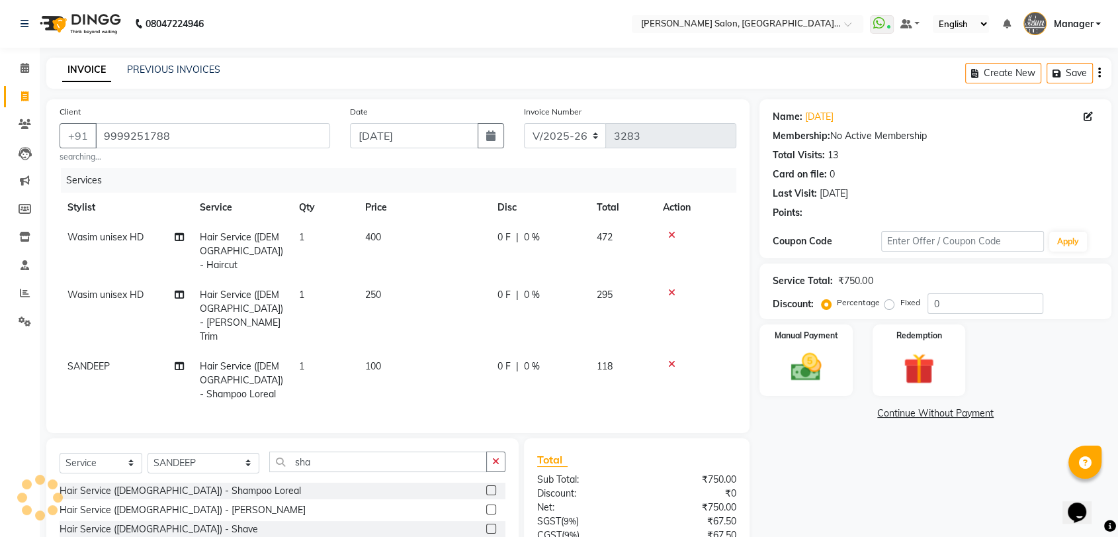
click at [924, 181] on div "Name: Kartik Membership: No Active Membership Total Visits: 13 Card on file: 0 …" at bounding box center [936, 162] width 326 height 115
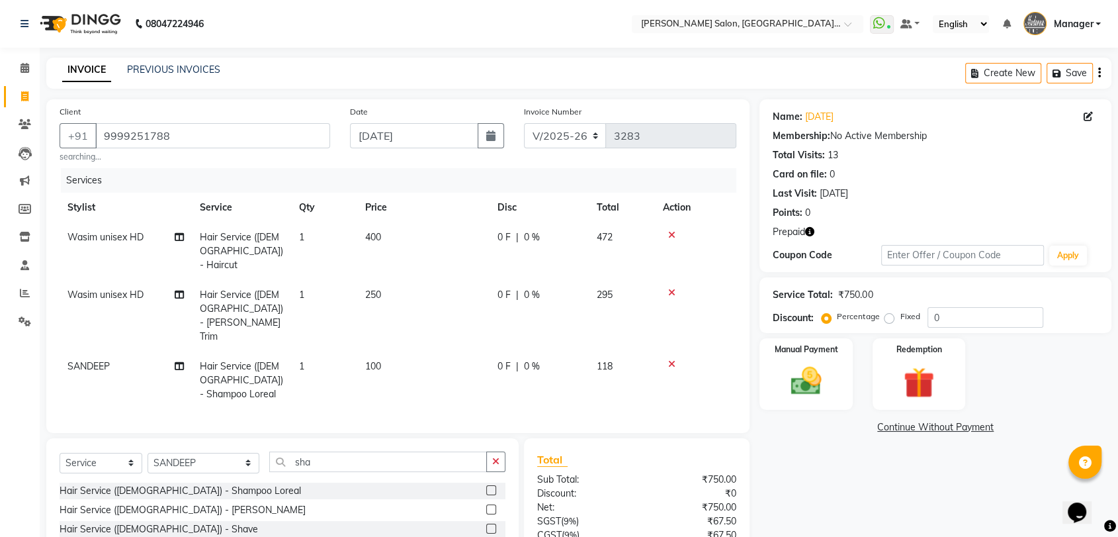
click at [802, 234] on span "Prepaid" at bounding box center [789, 232] width 32 height 14
click at [842, 230] on div "Prepaid" at bounding box center [936, 232] width 326 height 14
click at [818, 232] on div "Prepaid" at bounding box center [936, 232] width 326 height 14
click at [815, 230] on icon "button" at bounding box center [809, 231] width 9 height 9
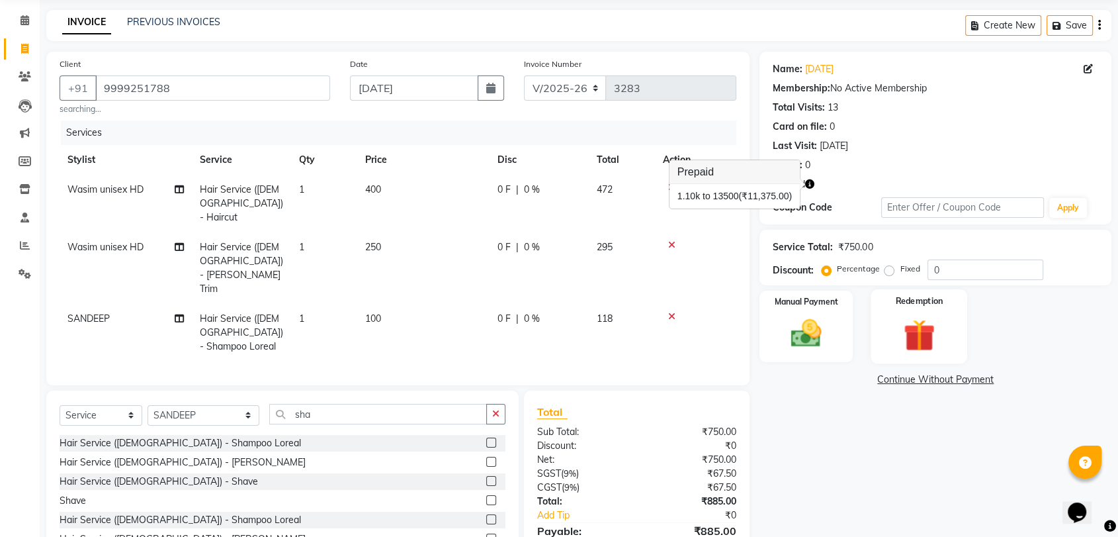
scroll to position [71, 0]
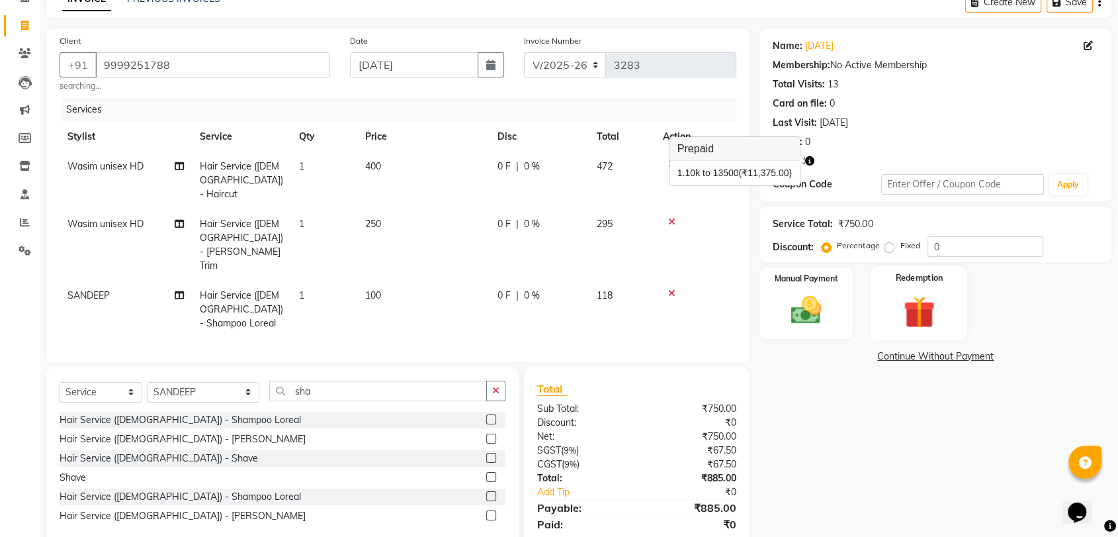
click at [925, 302] on img at bounding box center [919, 312] width 52 height 40
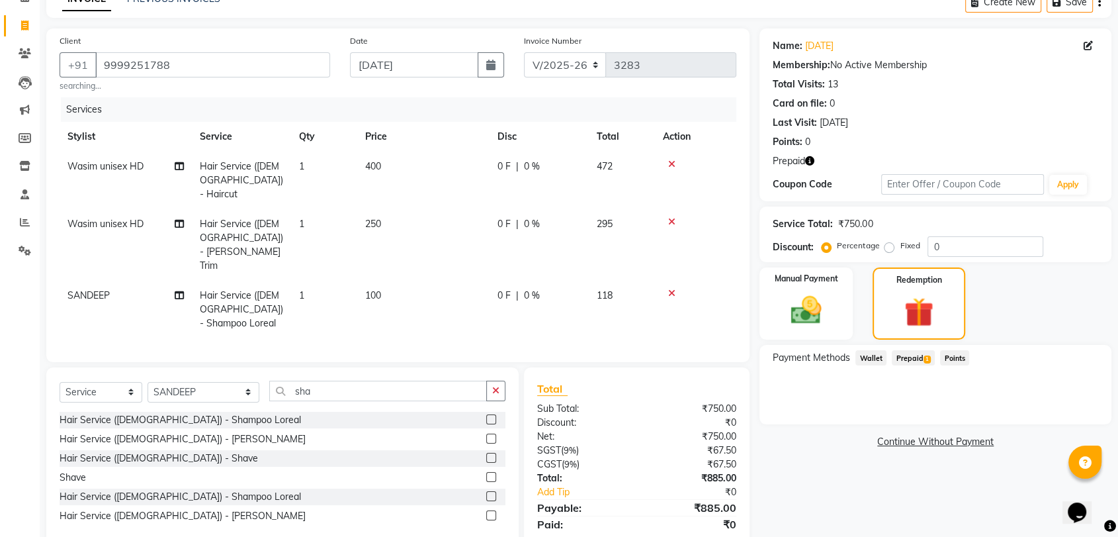
click at [811, 165] on button "button" at bounding box center [809, 161] width 9 height 14
click at [912, 361] on span "Prepaid 1" at bounding box center [913, 357] width 43 height 15
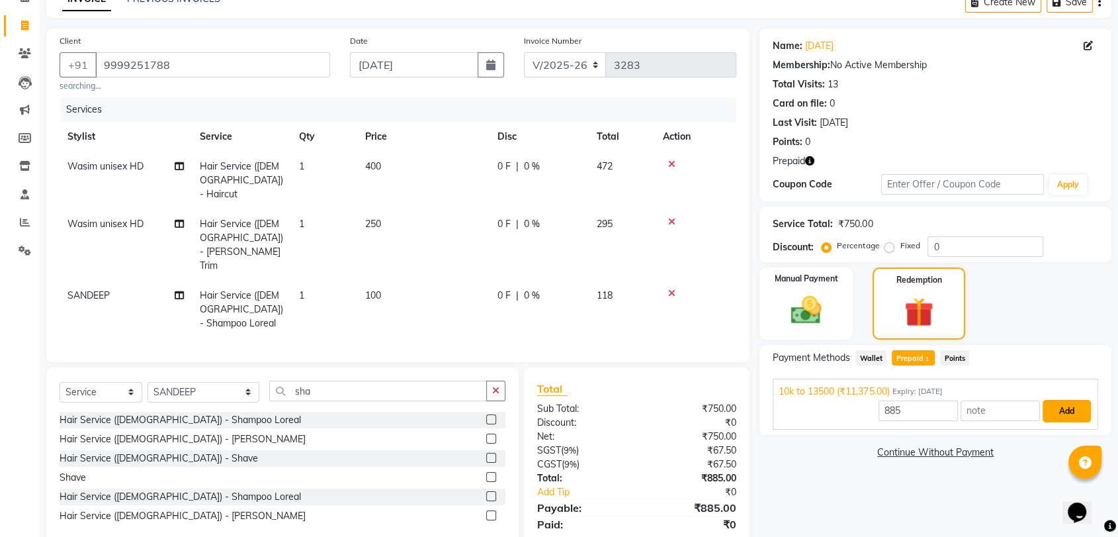
click at [1061, 406] on button "Add" at bounding box center [1067, 411] width 48 height 23
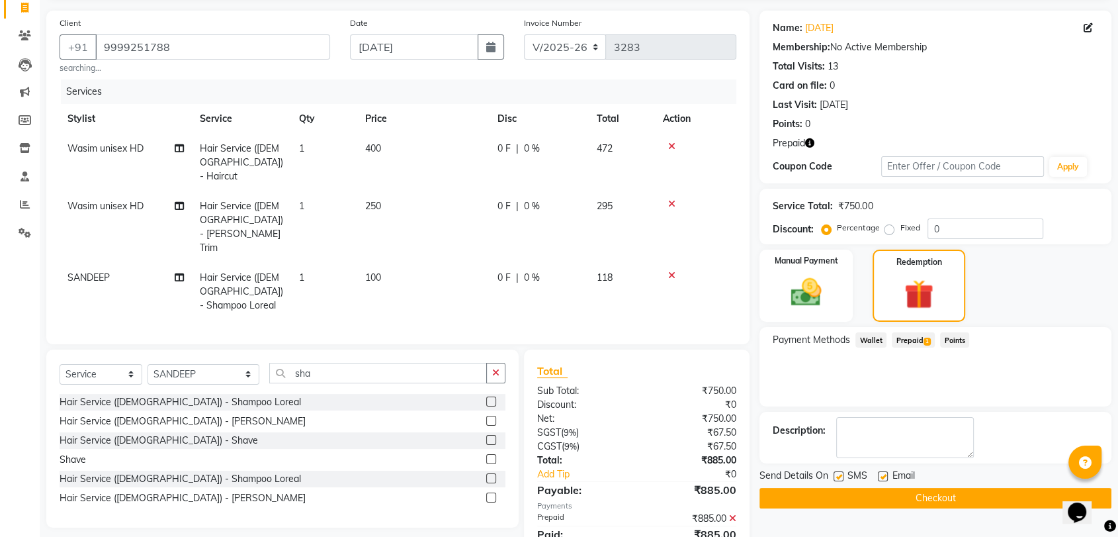
scroll to position [99, 0]
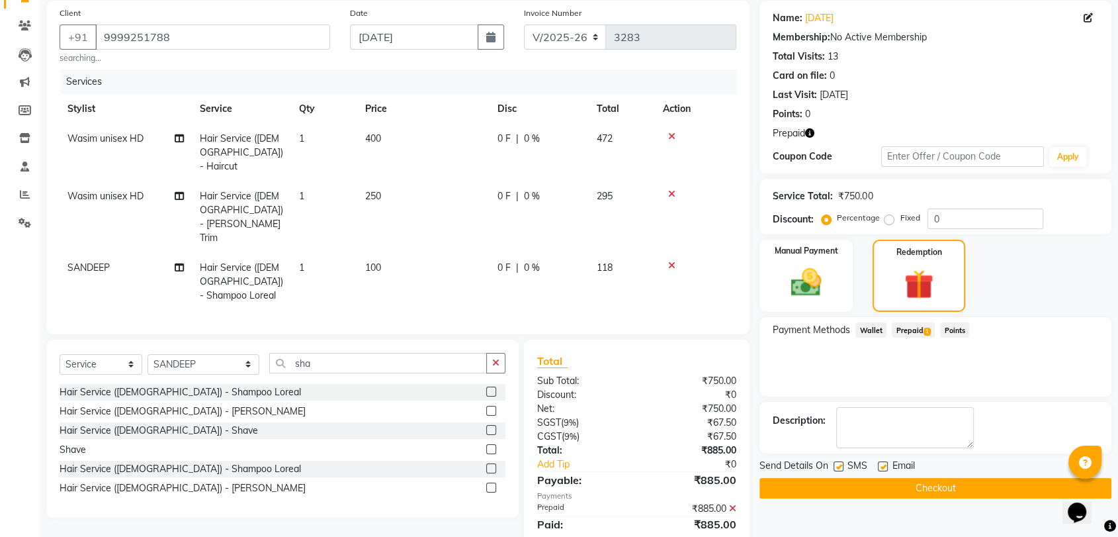
click at [1028, 481] on button "Checkout" at bounding box center [936, 488] width 352 height 21
click at [954, 494] on button "Checkout" at bounding box center [936, 488] width 352 height 21
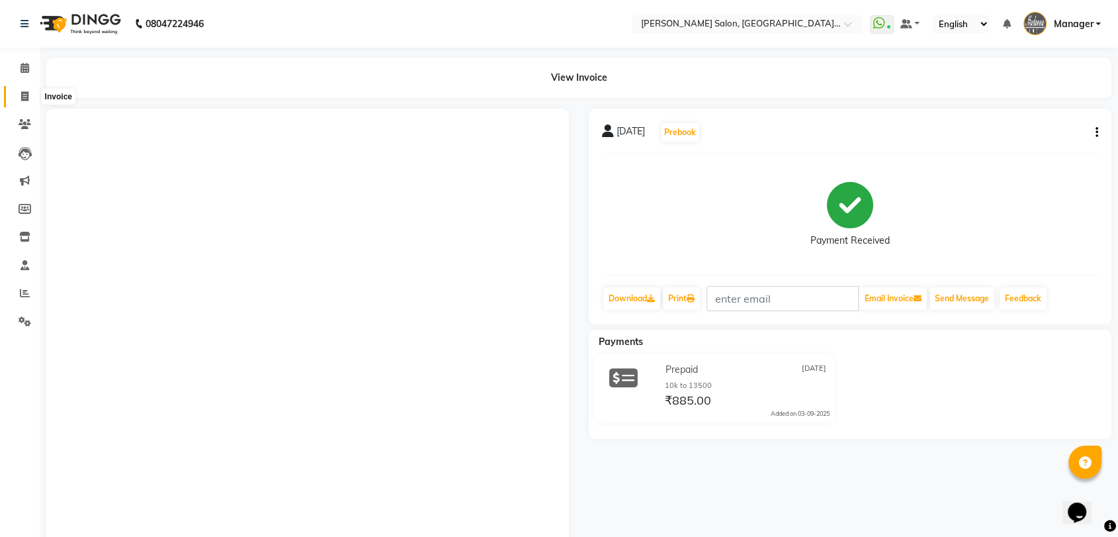
click at [30, 97] on span at bounding box center [24, 96] width 23 height 15
select select "service"
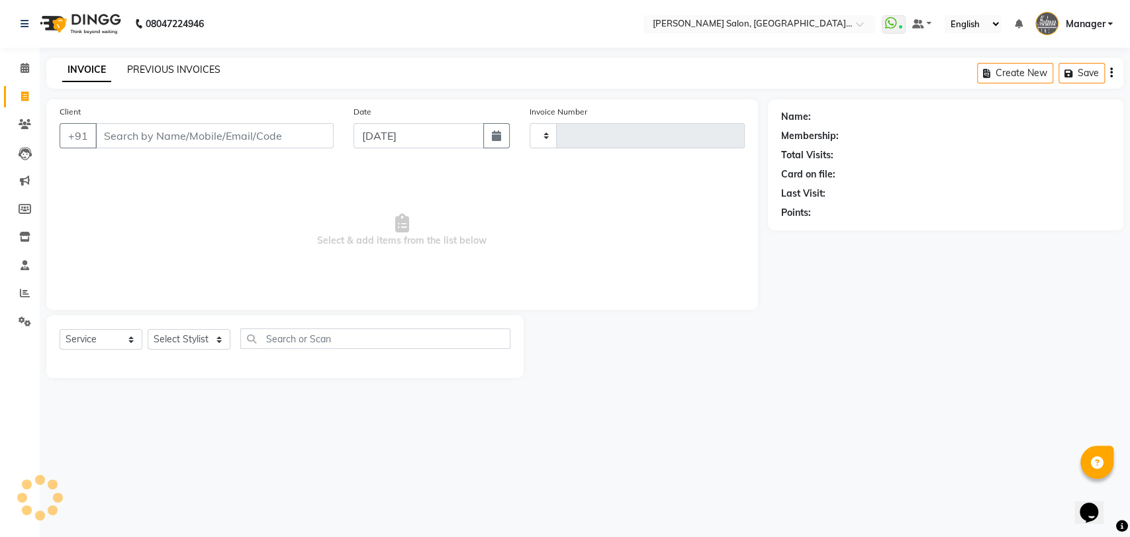
click at [140, 75] on div "PREVIOUS INVOICES" at bounding box center [173, 70] width 93 height 14
click at [143, 73] on link "PREVIOUS INVOICES" at bounding box center [173, 70] width 93 height 12
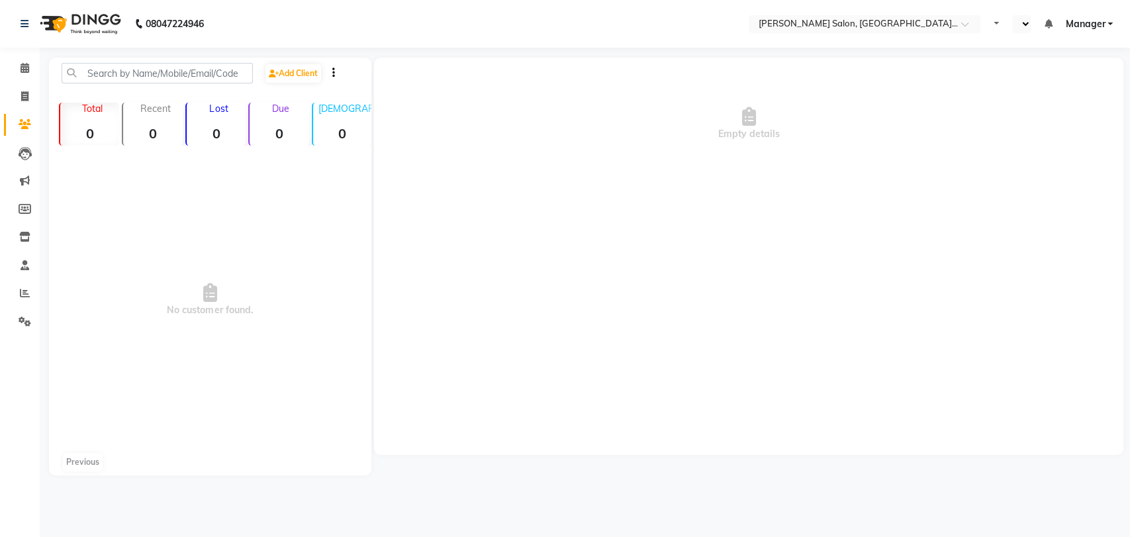
select select "en"
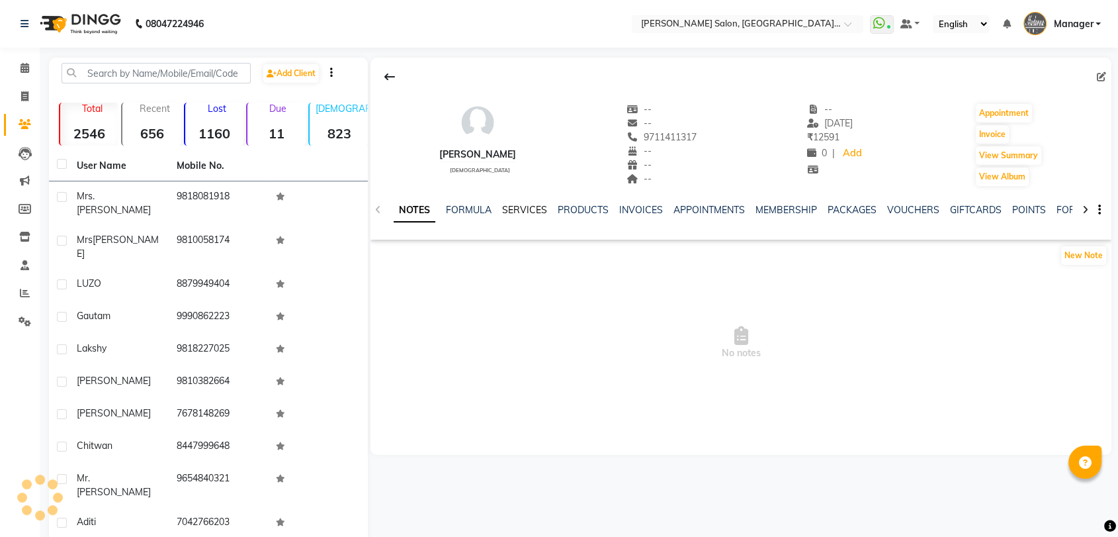
click at [533, 205] on link "SERVICES" at bounding box center [524, 210] width 45 height 12
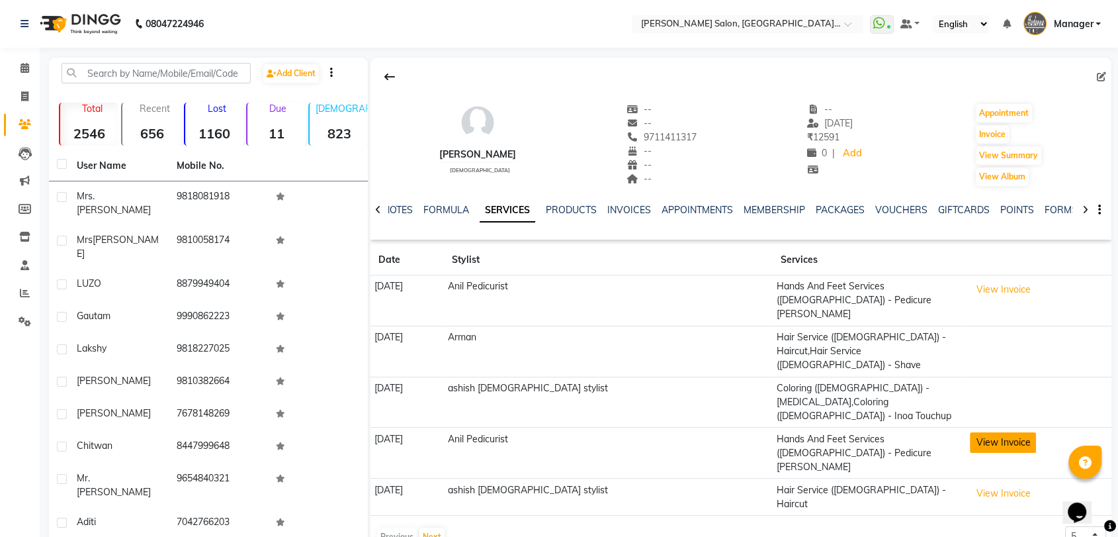
click at [983, 432] on button "View Invoice" at bounding box center [1003, 442] width 66 height 21
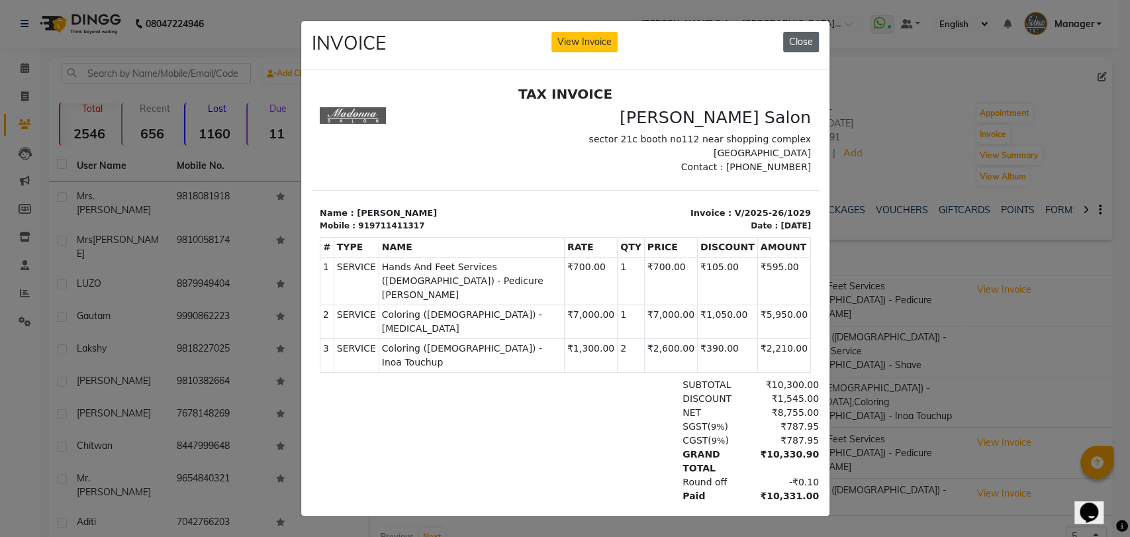
click at [792, 44] on button "Close" at bounding box center [801, 42] width 36 height 21
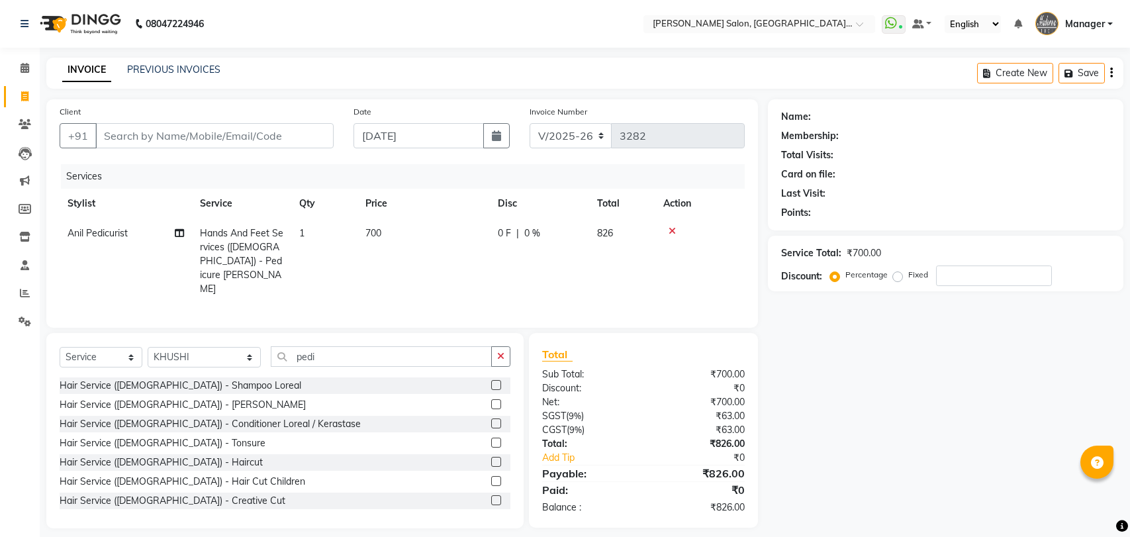
select select "5893"
select select "service"
select select "90698"
click at [295, 346] on input "pedi" at bounding box center [382, 356] width 222 height 21
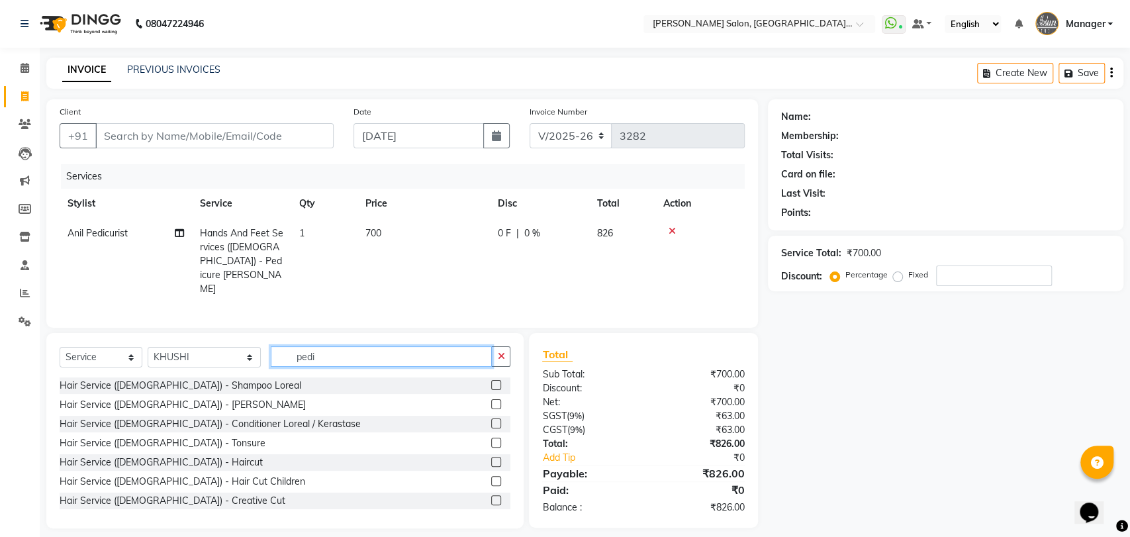
click at [295, 346] on input "pedi" at bounding box center [382, 356] width 222 height 21
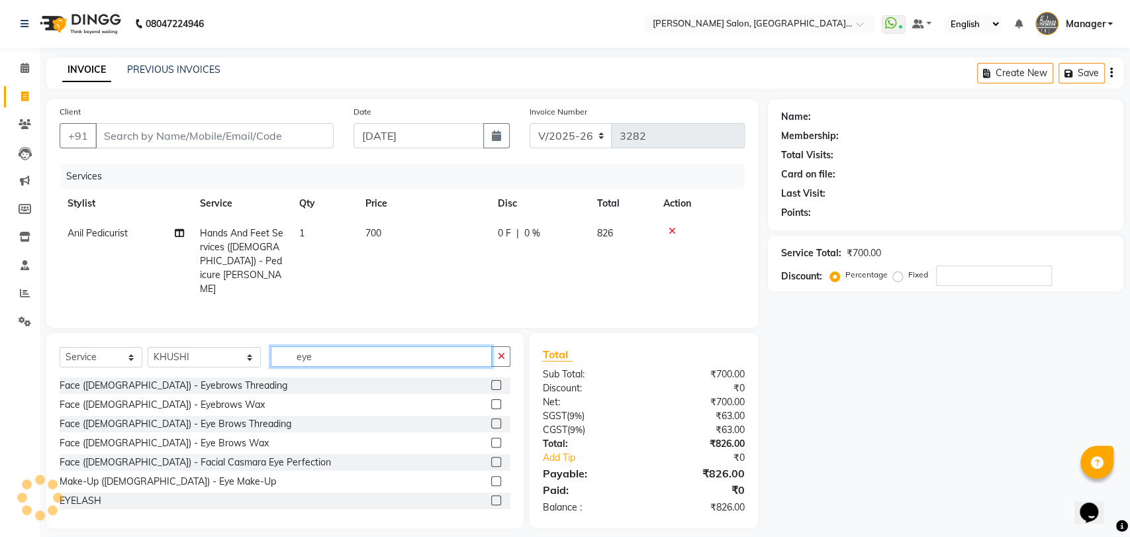
type input "eye"
click at [491, 418] on label at bounding box center [496, 423] width 10 height 10
click at [491, 420] on input "checkbox" at bounding box center [495, 424] width 9 height 9
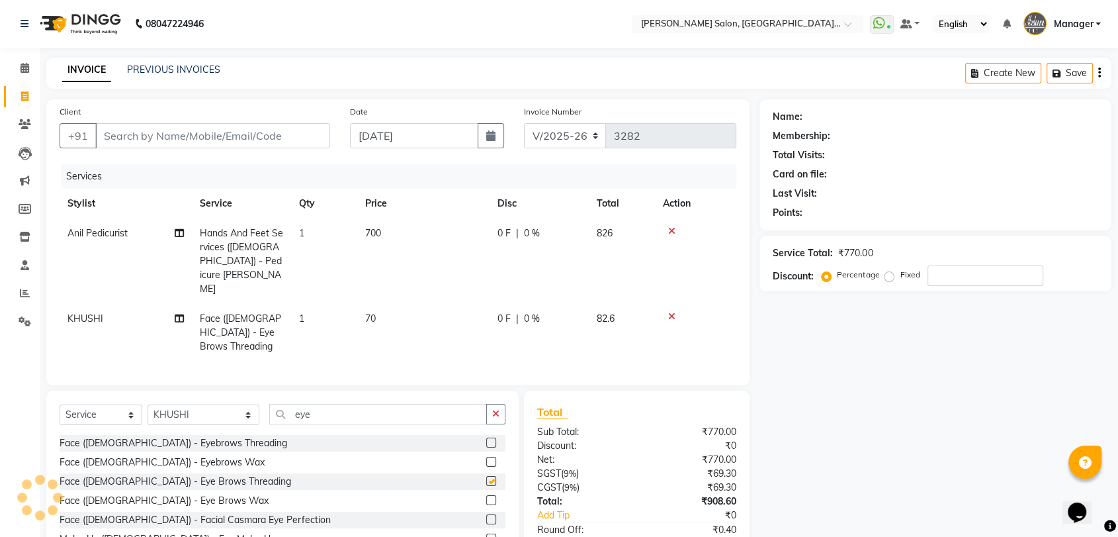
checkbox input "false"
click at [375, 404] on input "eye" at bounding box center [378, 414] width 218 height 21
click at [374, 404] on input "eye" at bounding box center [378, 414] width 218 height 21
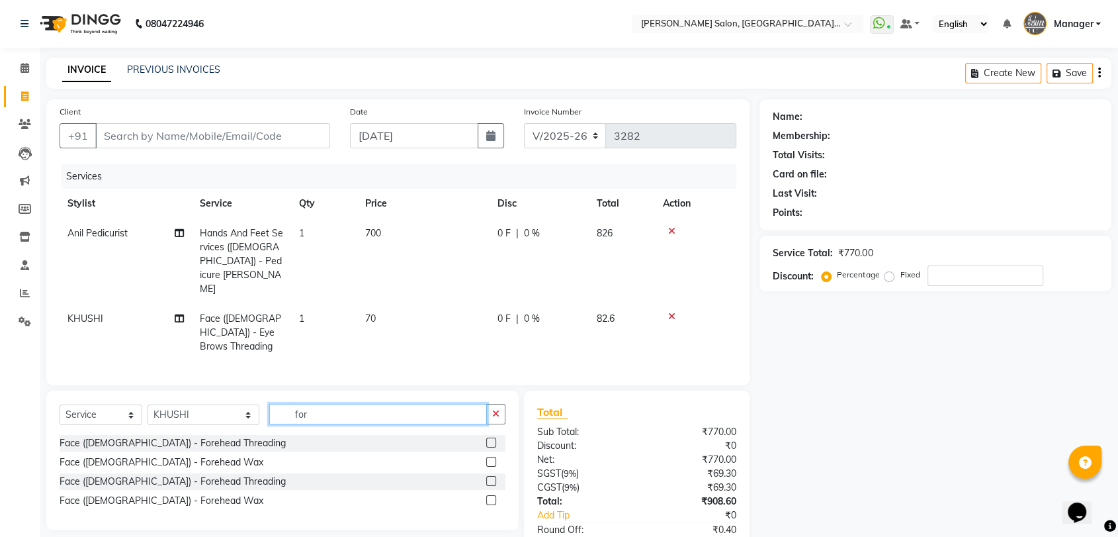
type input "for"
click at [488, 476] on label at bounding box center [491, 481] width 10 height 10
click at [488, 477] on input "checkbox" at bounding box center [490, 481] width 9 height 9
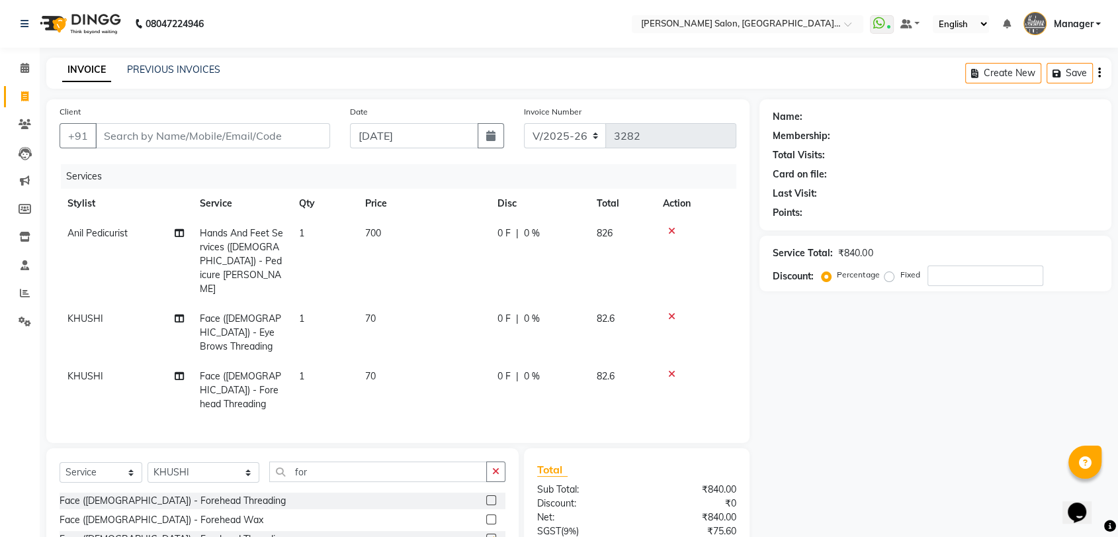
checkbox input "false"
click at [173, 462] on select "Select Stylist Anil Pedicurist [PERSON_NAME] [DEMOGRAPHIC_DATA] stylist [PERSON…" at bounding box center [204, 472] width 112 height 21
select select "48543"
click at [148, 462] on select "Select Stylist Anil Pedicurist [PERSON_NAME] [DEMOGRAPHIC_DATA] stylist [PERSON…" at bounding box center [204, 472] width 112 height 21
click at [296, 461] on input "for" at bounding box center [378, 471] width 218 height 21
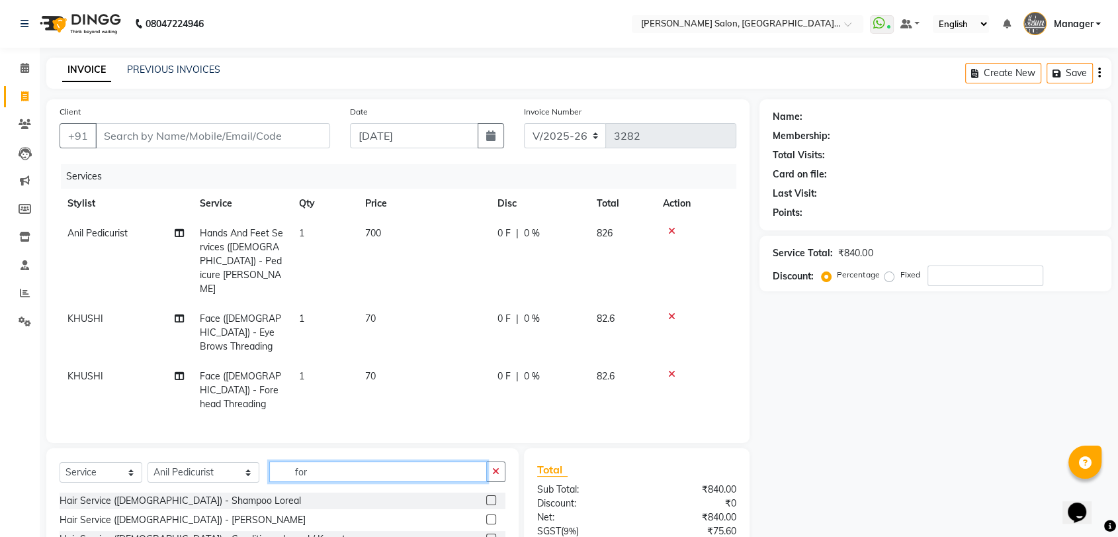
click at [296, 461] on input "for" at bounding box center [378, 471] width 218 height 21
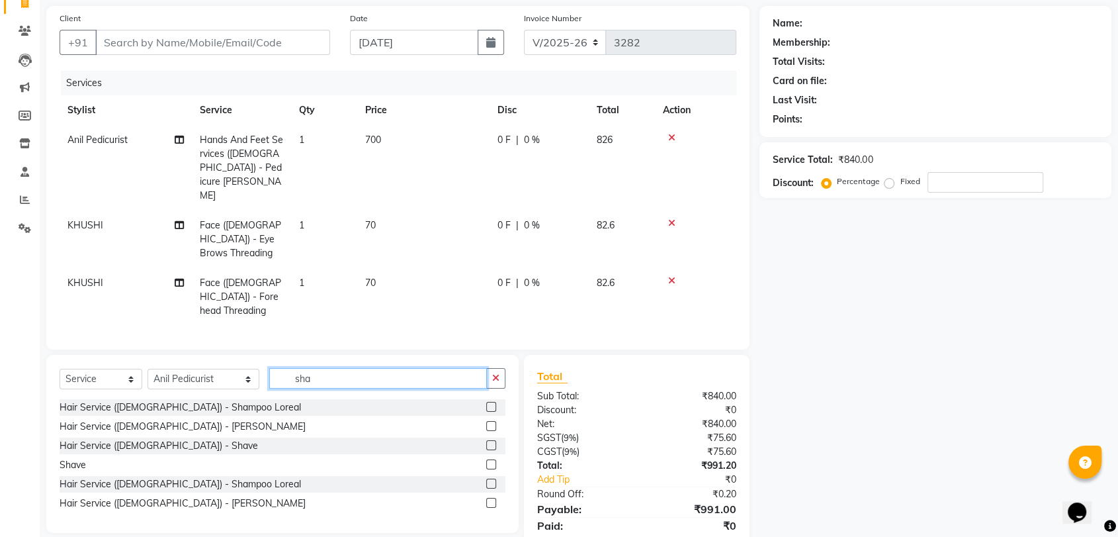
scroll to position [95, 0]
type input "sha"
click at [498, 474] on div at bounding box center [495, 482] width 19 height 17
click at [482, 474] on div "Hair Service ([DEMOGRAPHIC_DATA]) - Shampoo Loreal" at bounding box center [283, 482] width 446 height 17
click at [492, 477] on label at bounding box center [491, 482] width 10 height 10
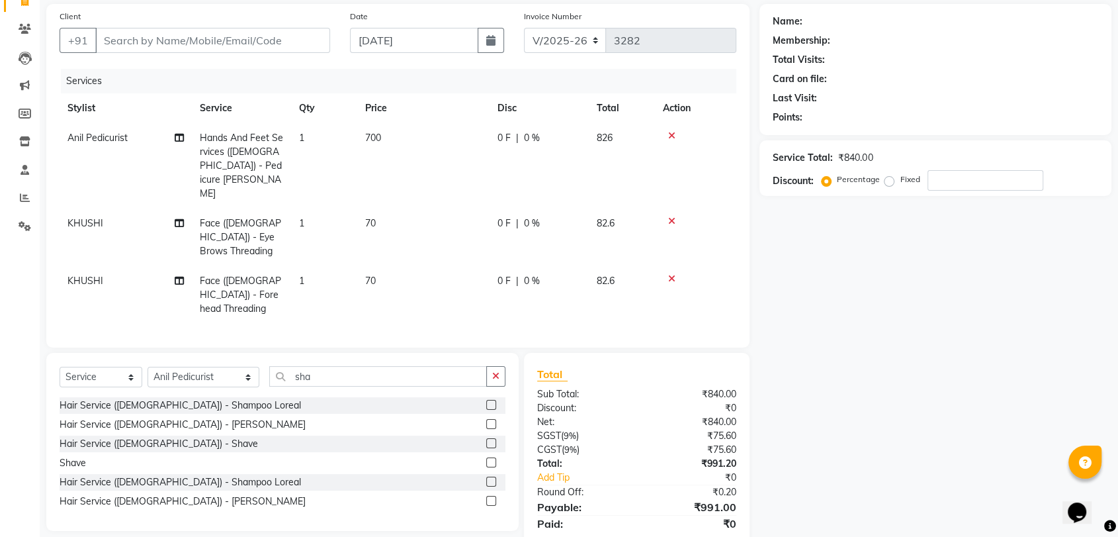
click at [492, 478] on input "checkbox" at bounding box center [490, 482] width 9 height 9
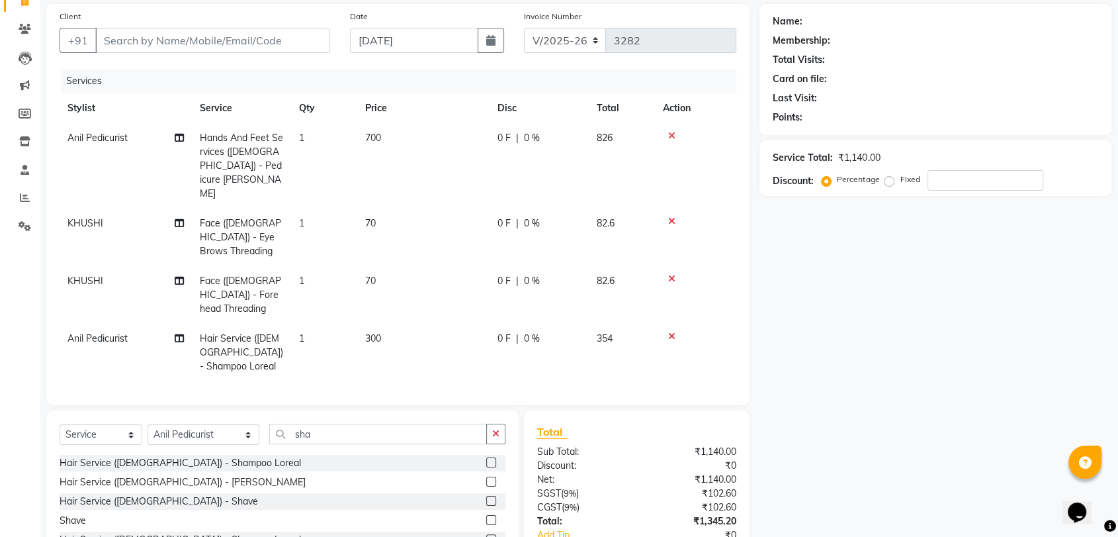
checkbox input "false"
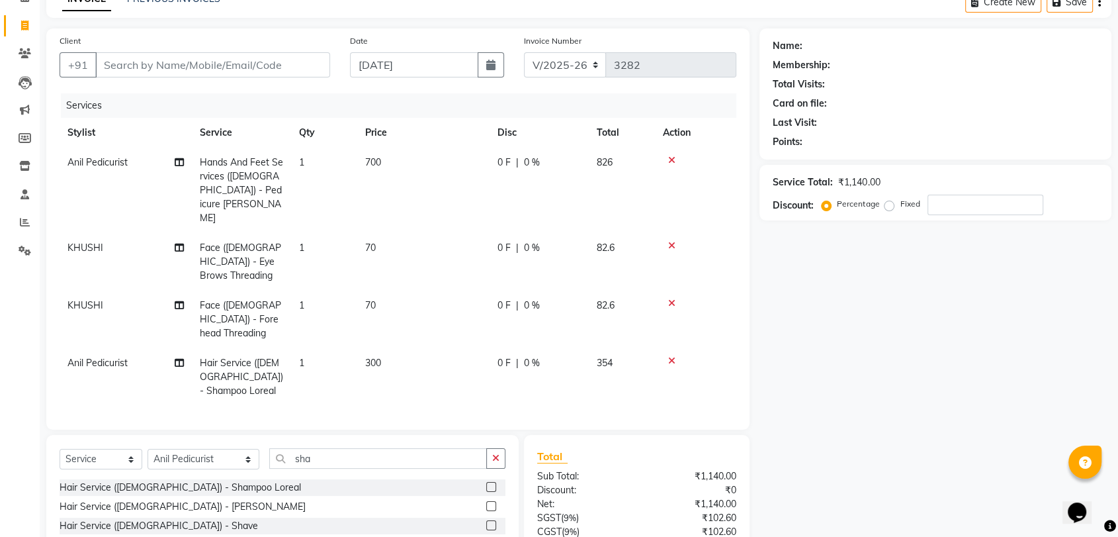
scroll to position [0, 0]
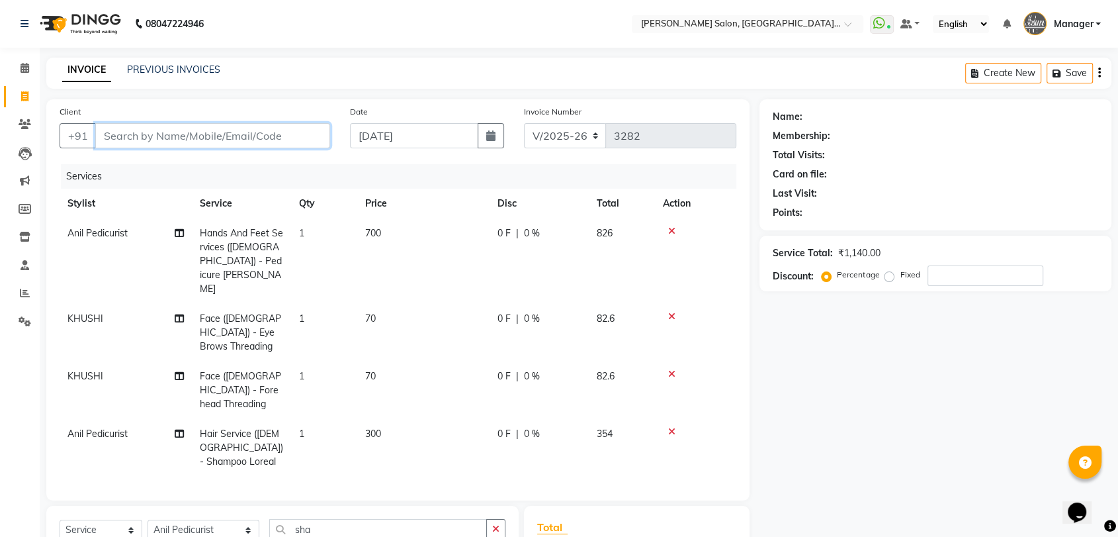
click at [218, 123] on input "Client" at bounding box center [212, 135] width 235 height 25
click at [219, 132] on input "Client" at bounding box center [212, 135] width 235 height 25
type input "b"
type input "0"
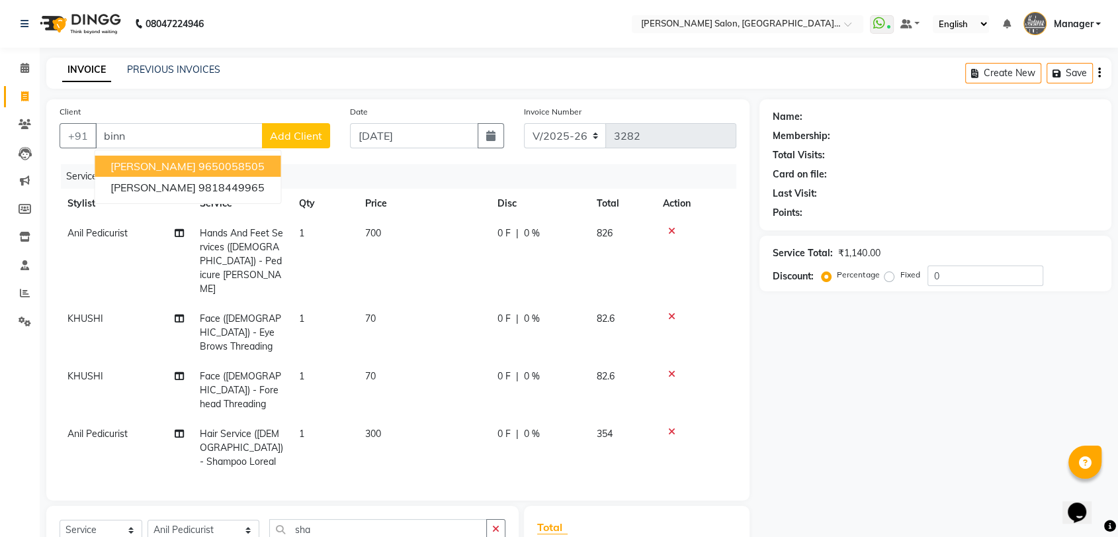
click at [320, 168] on div "Services" at bounding box center [404, 176] width 686 height 24
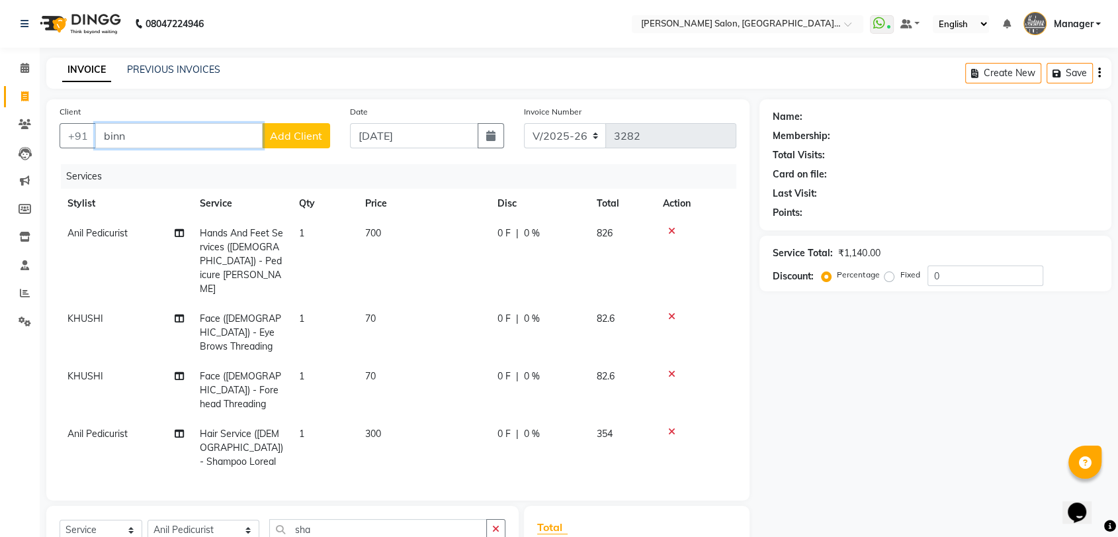
click at [192, 144] on input "binn" at bounding box center [178, 135] width 167 height 25
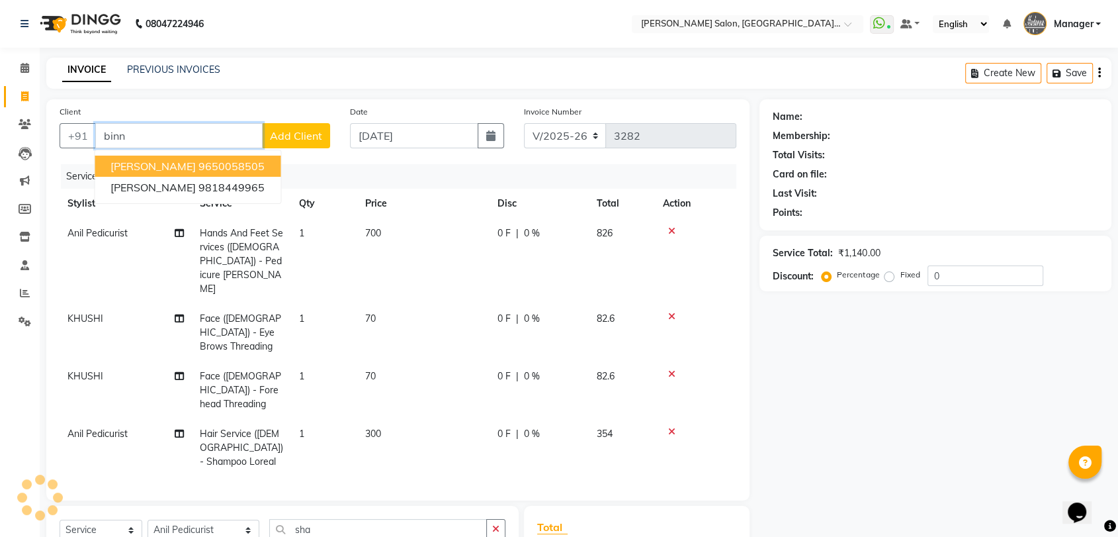
click at [165, 125] on input "binn" at bounding box center [178, 135] width 167 height 25
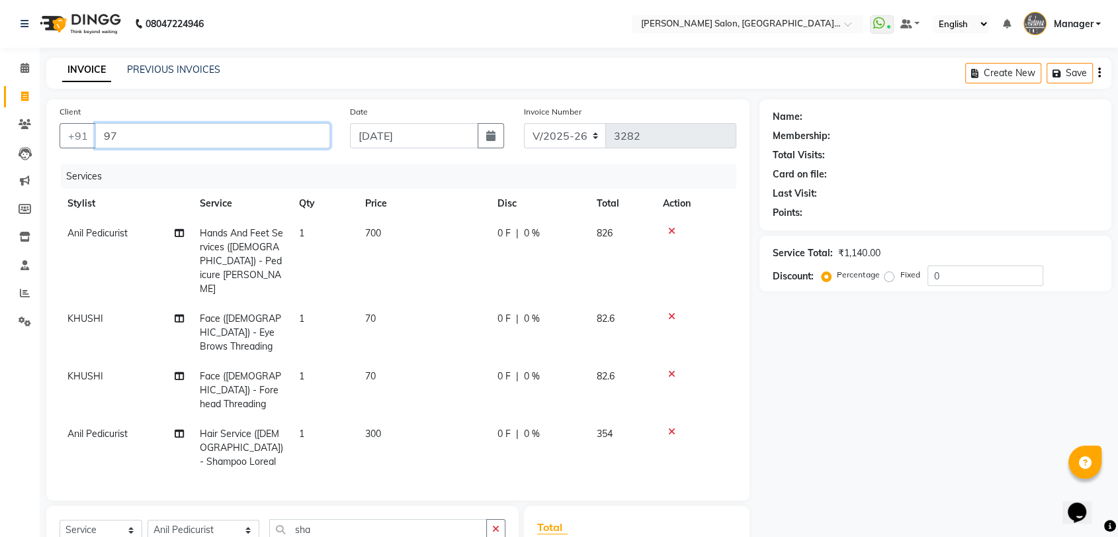
click at [132, 136] on input "97" at bounding box center [212, 135] width 235 height 25
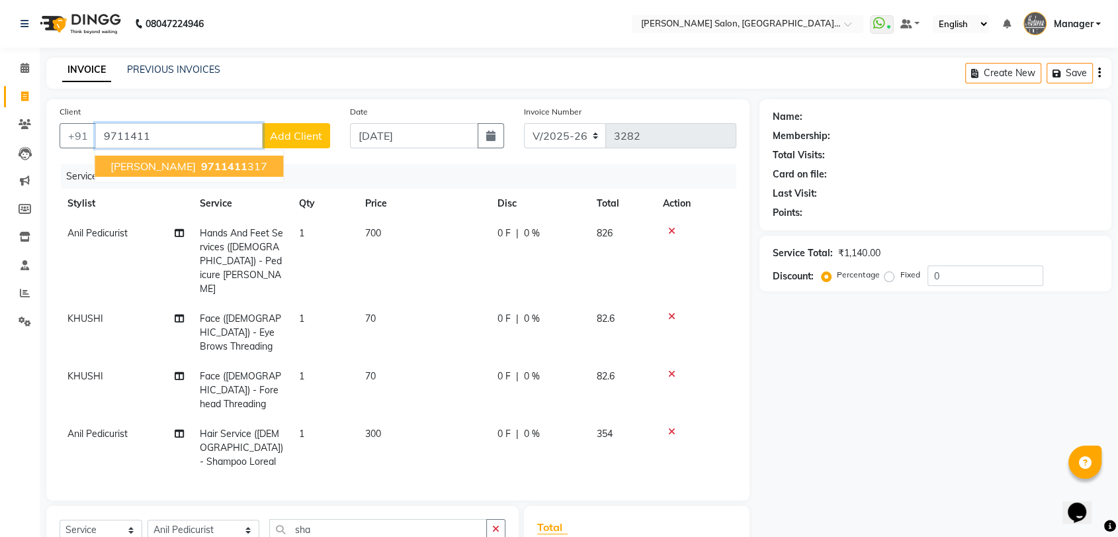
click at [165, 164] on span "[PERSON_NAME]" at bounding box center [153, 165] width 85 height 13
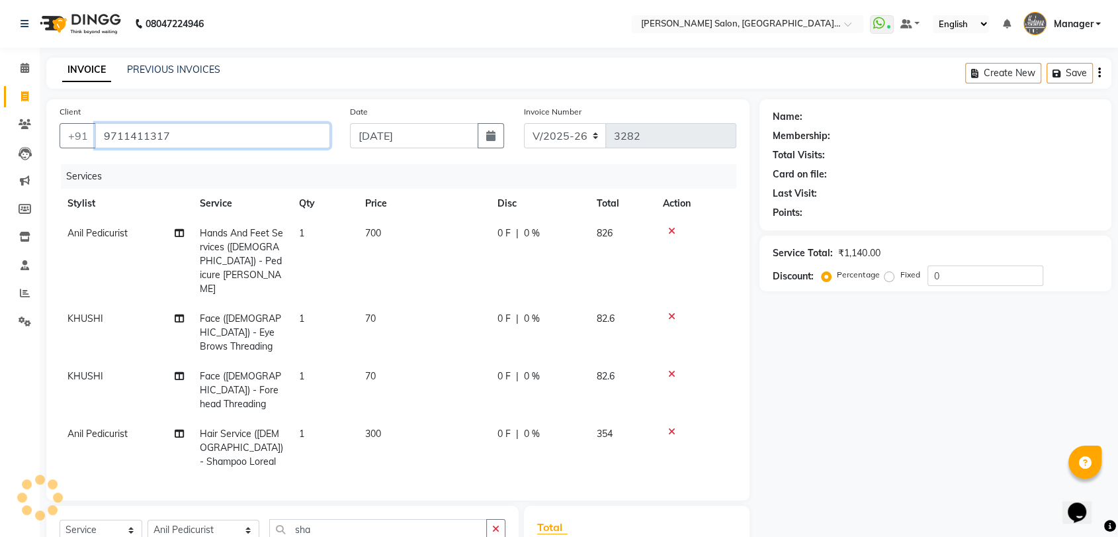
type input "9711411317"
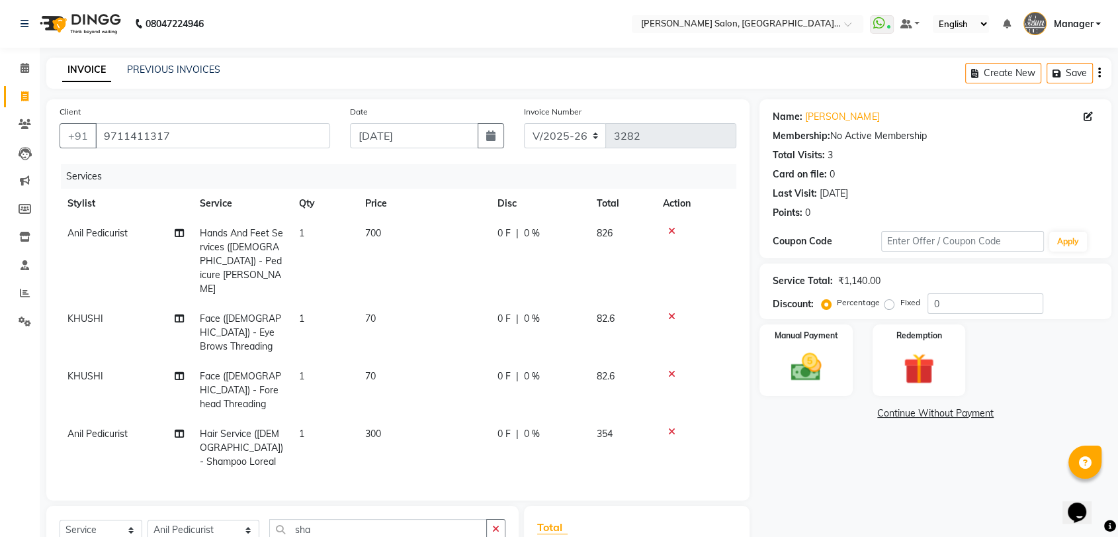
click at [856, 359] on div "Manual Payment Redemption" at bounding box center [936, 359] width 372 height 71
click at [814, 359] on img at bounding box center [806, 367] width 52 height 37
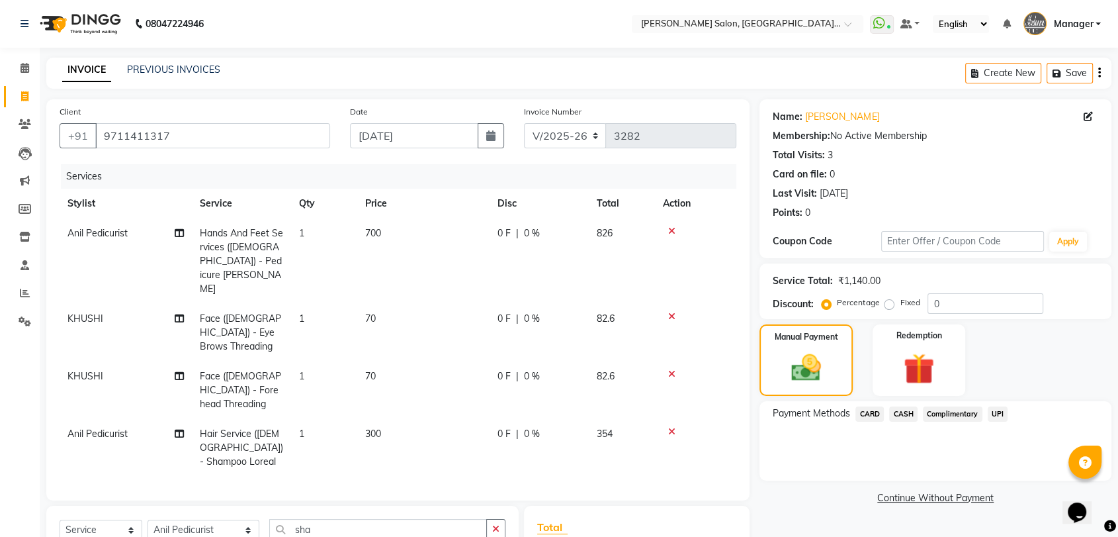
click at [897, 412] on span "CASH" at bounding box center [903, 413] width 28 height 15
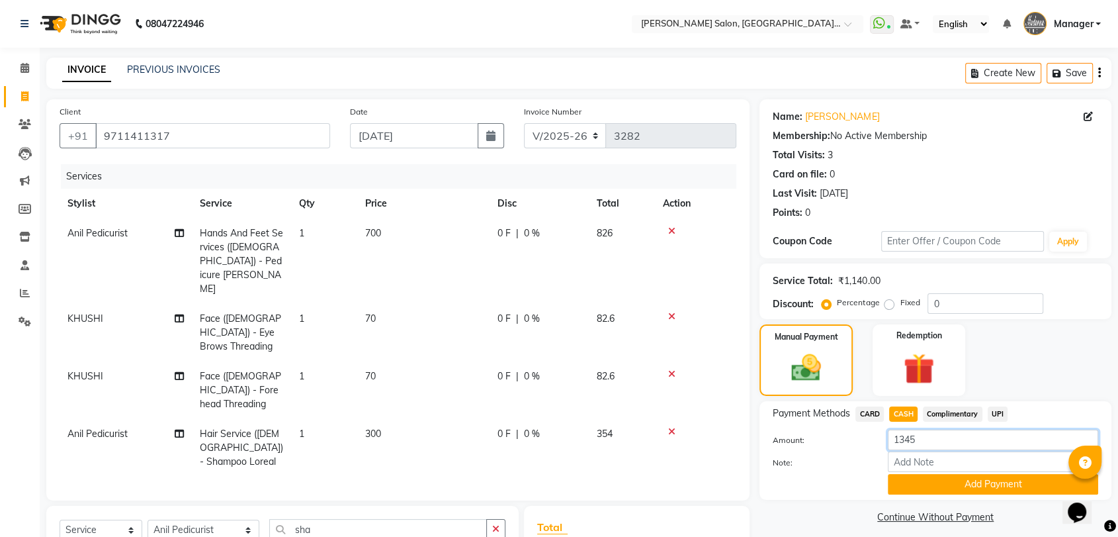
click at [905, 442] on input "1345" at bounding box center [993, 440] width 210 height 21
type input "1300"
click at [924, 486] on button "Add Payment" at bounding box center [993, 484] width 210 height 21
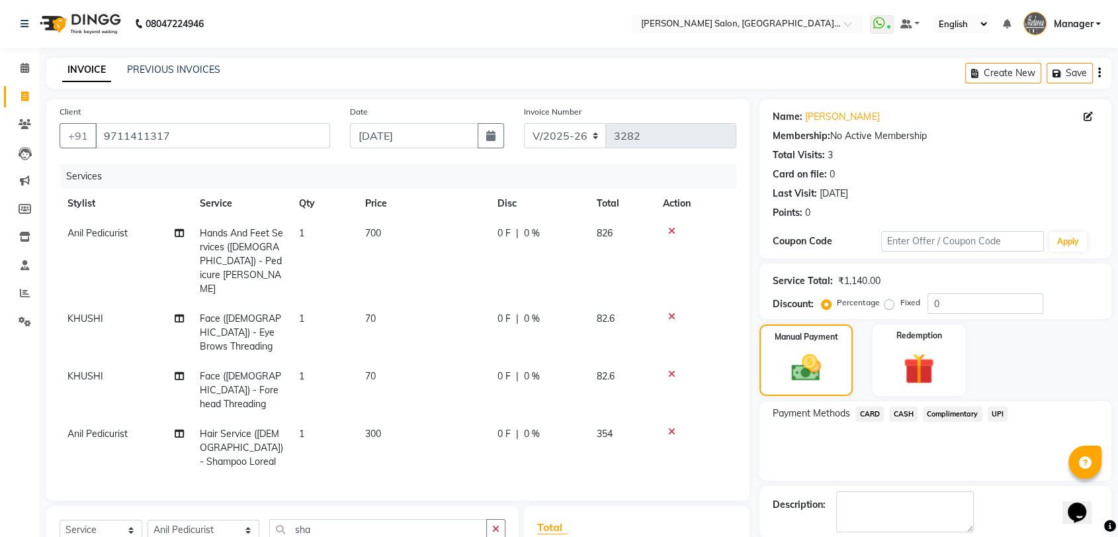
click at [999, 417] on span "UPI" at bounding box center [998, 413] width 21 height 15
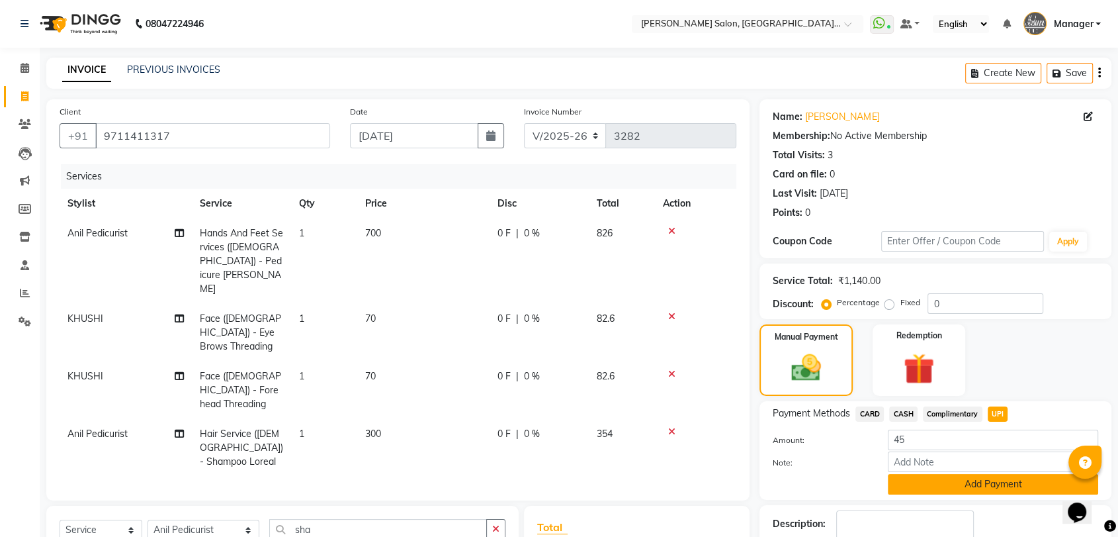
click at [948, 489] on button "Add Payment" at bounding box center [993, 484] width 210 height 21
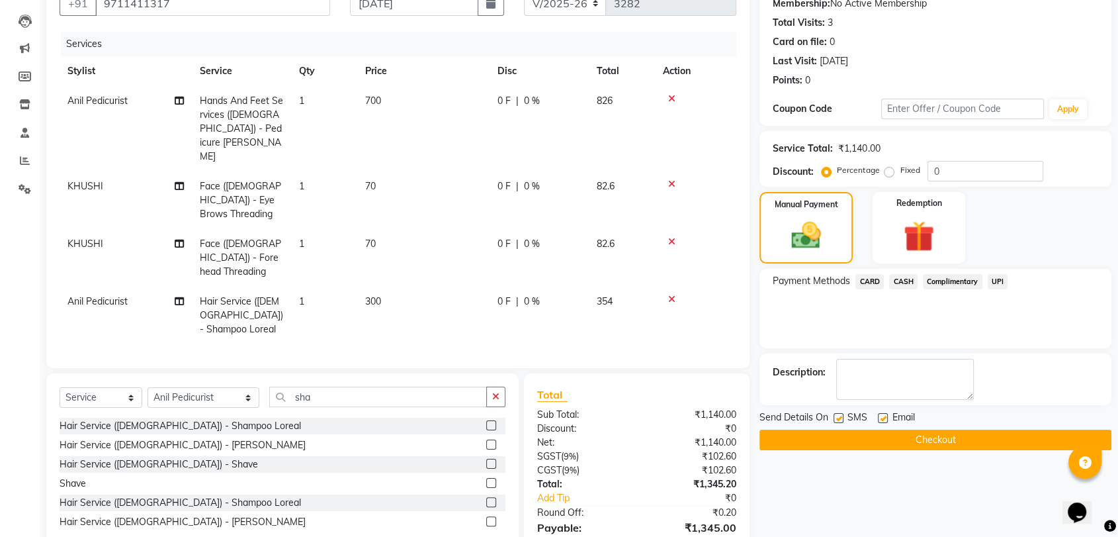
scroll to position [213, 0]
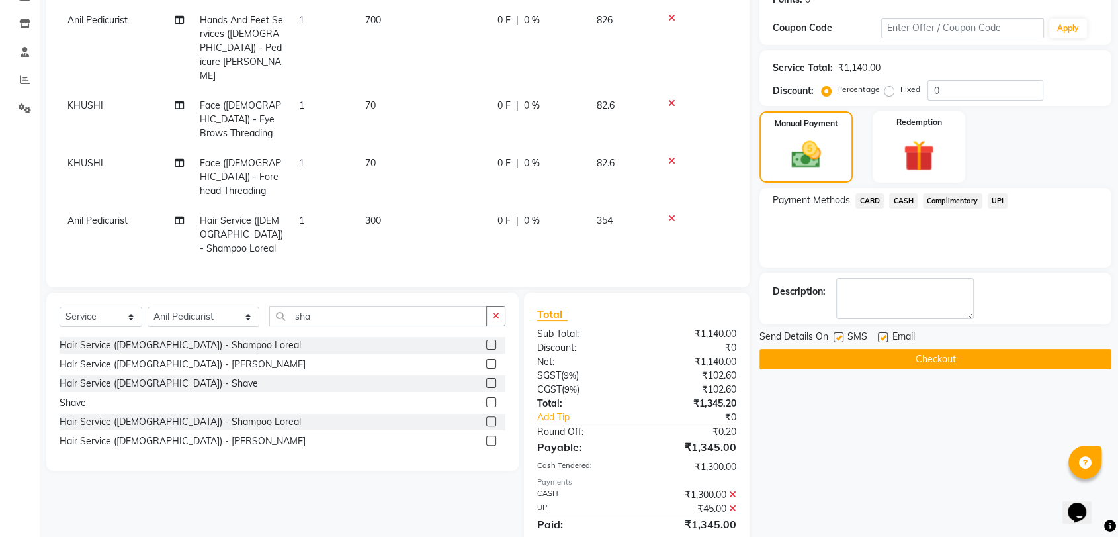
click at [932, 365] on button "Checkout" at bounding box center [936, 359] width 352 height 21
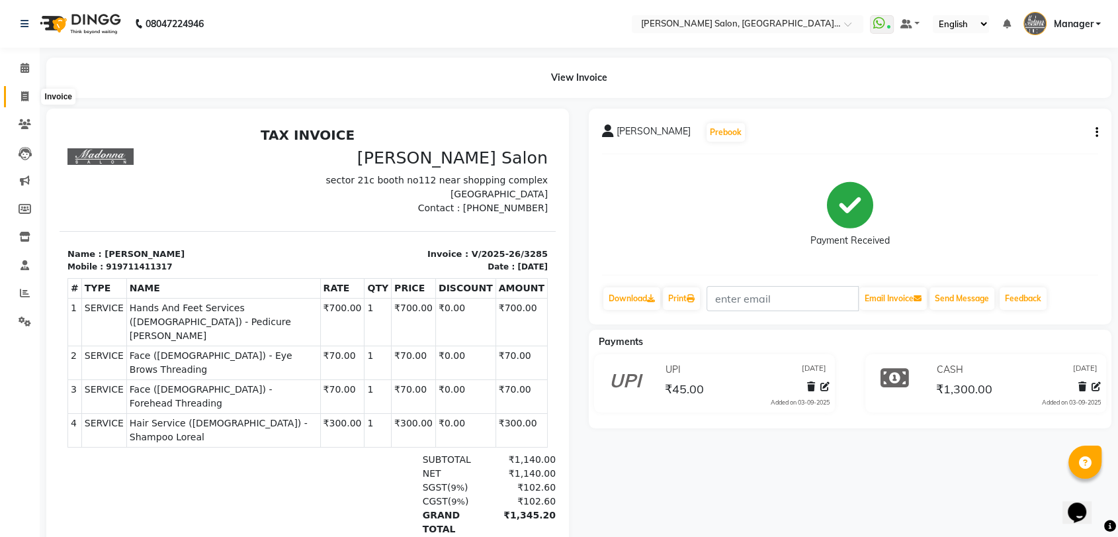
click at [27, 92] on icon at bounding box center [24, 96] width 7 height 10
select select "service"
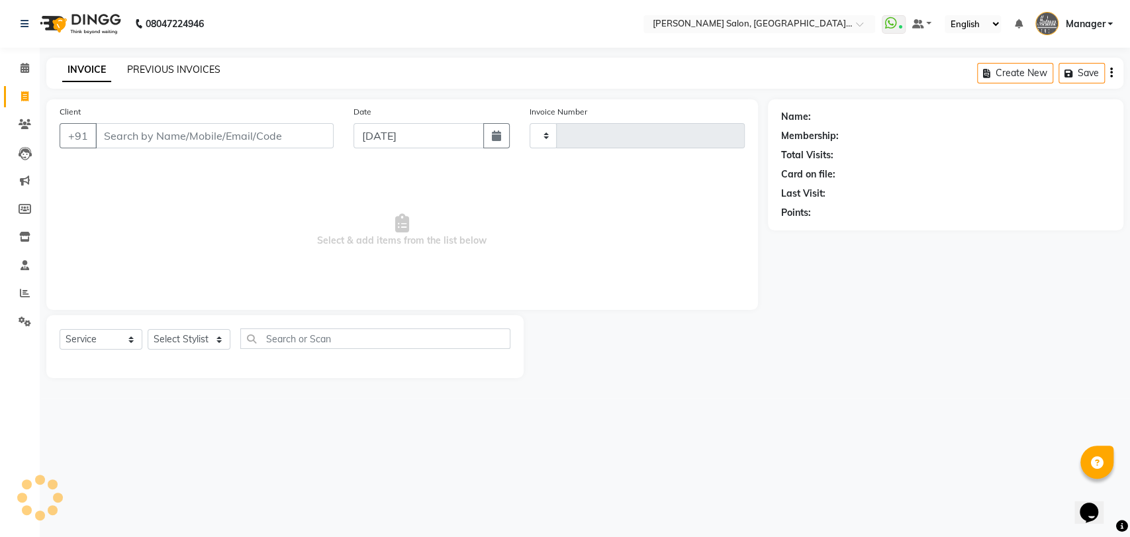
click at [175, 71] on link "PREVIOUS INVOICES" at bounding box center [173, 70] width 93 height 12
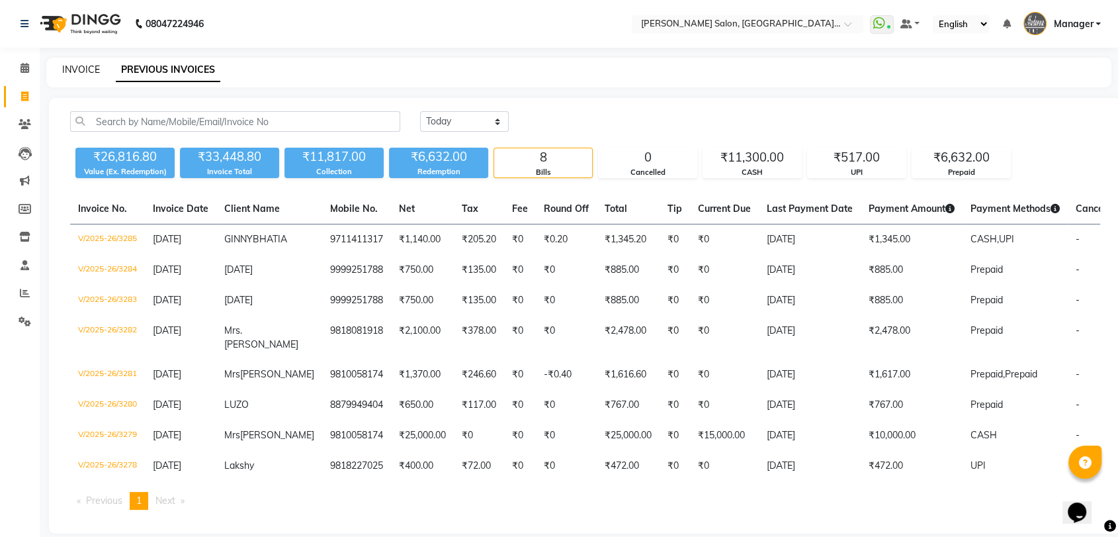
click at [96, 70] on link "INVOICE" at bounding box center [81, 70] width 38 height 12
select select "service"
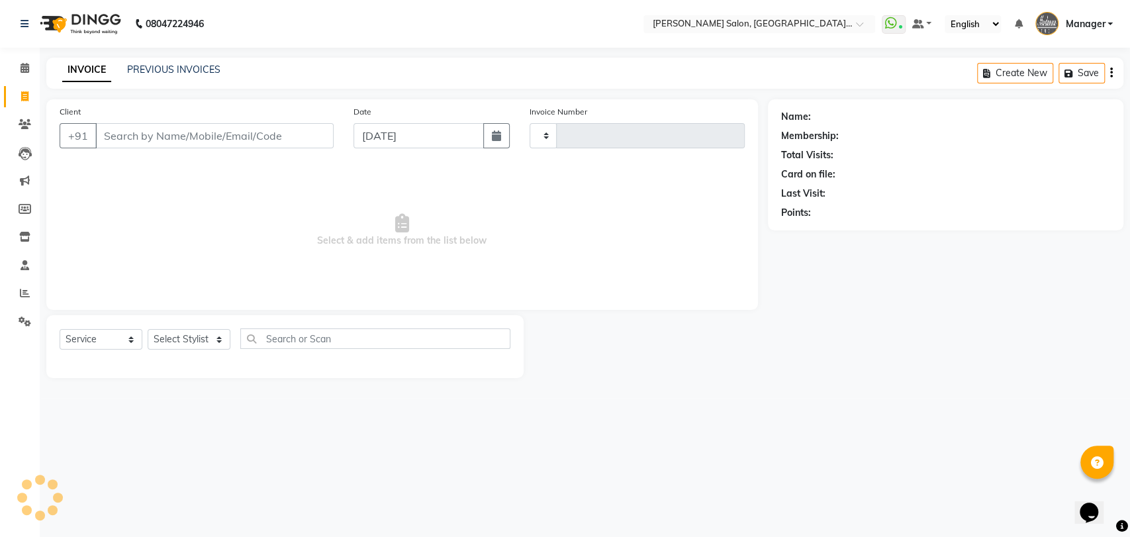
type input "3286"
select select "5893"
